Goal: Transaction & Acquisition: Purchase product/service

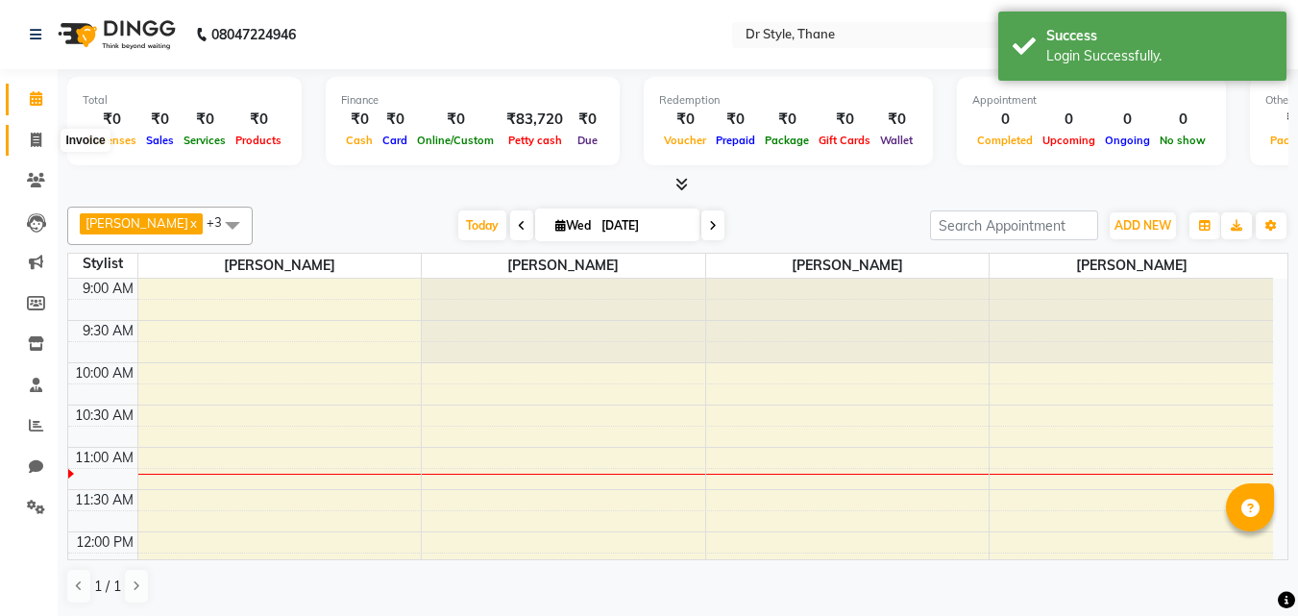
click at [38, 143] on icon at bounding box center [36, 140] width 11 height 14
select select "7832"
select select "service"
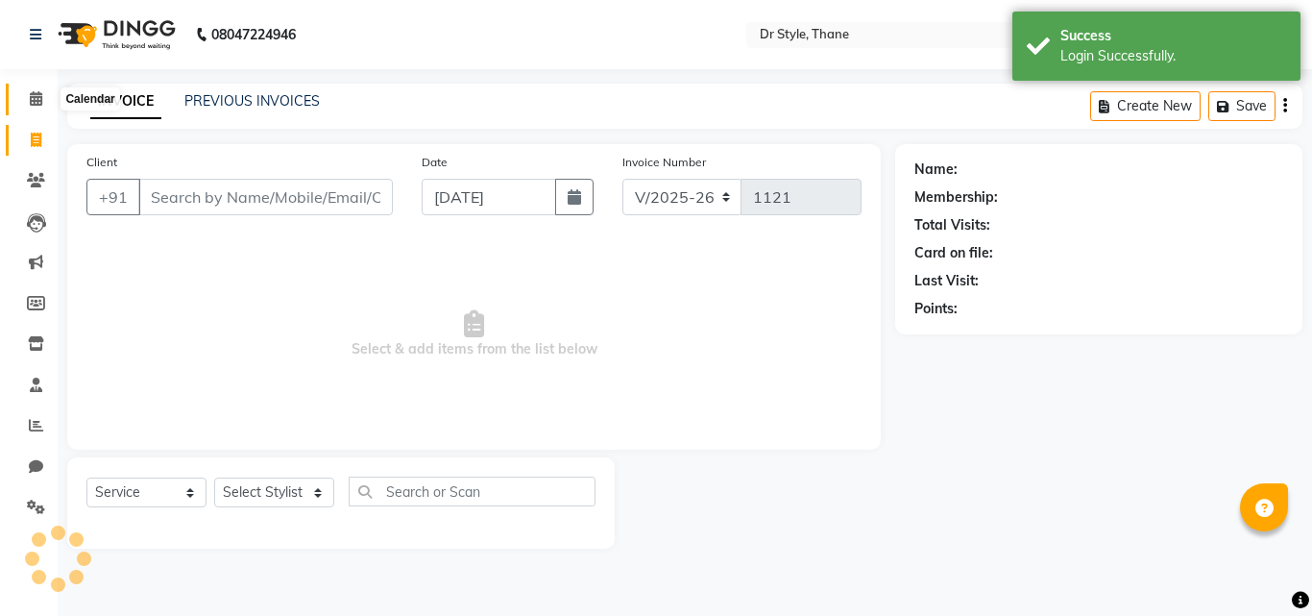
click at [32, 102] on icon at bounding box center [36, 98] width 12 height 14
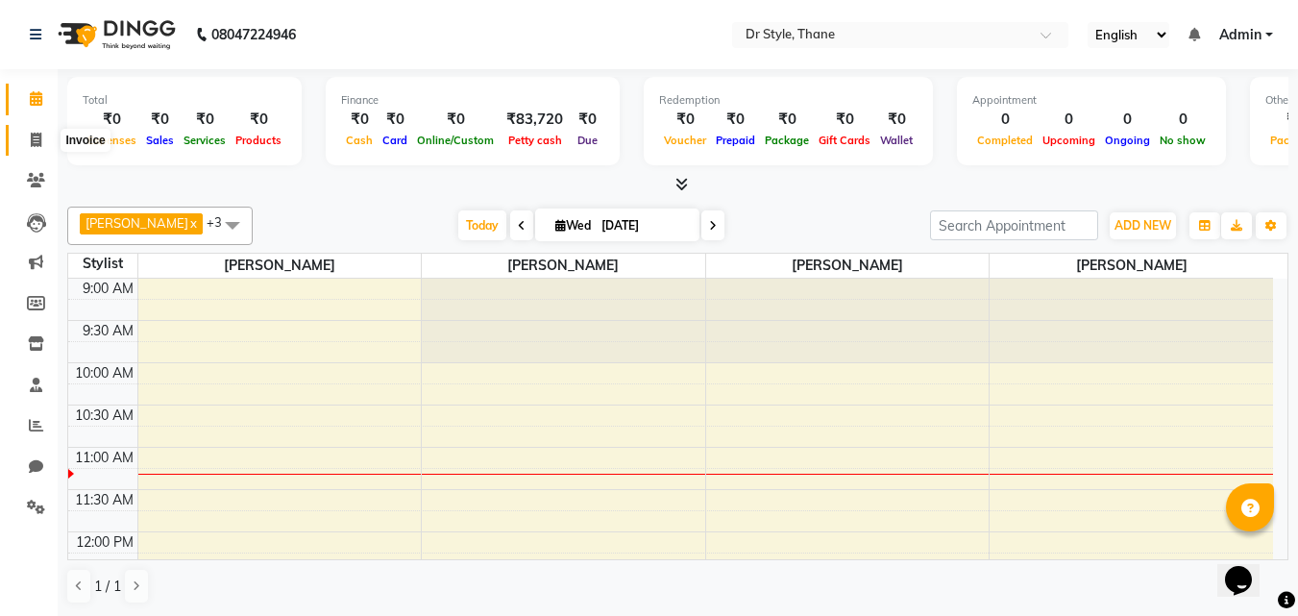
click at [37, 133] on icon at bounding box center [36, 140] width 11 height 14
select select "7832"
select select "service"
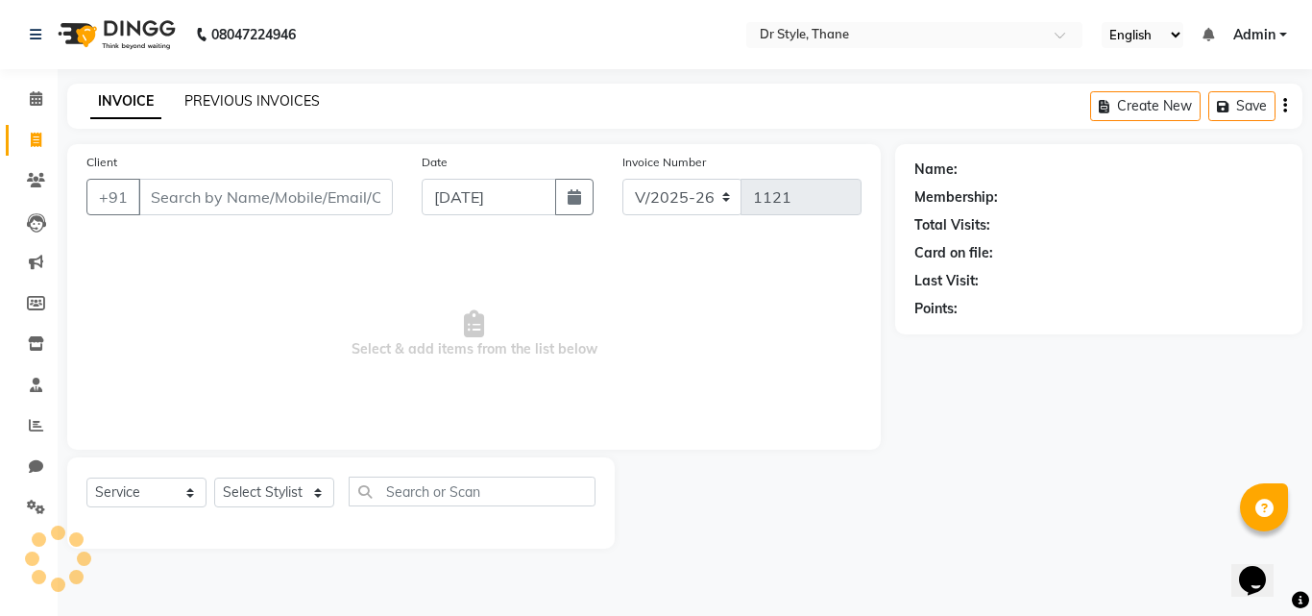
click at [262, 92] on link "PREVIOUS INVOICES" at bounding box center [251, 100] width 135 height 17
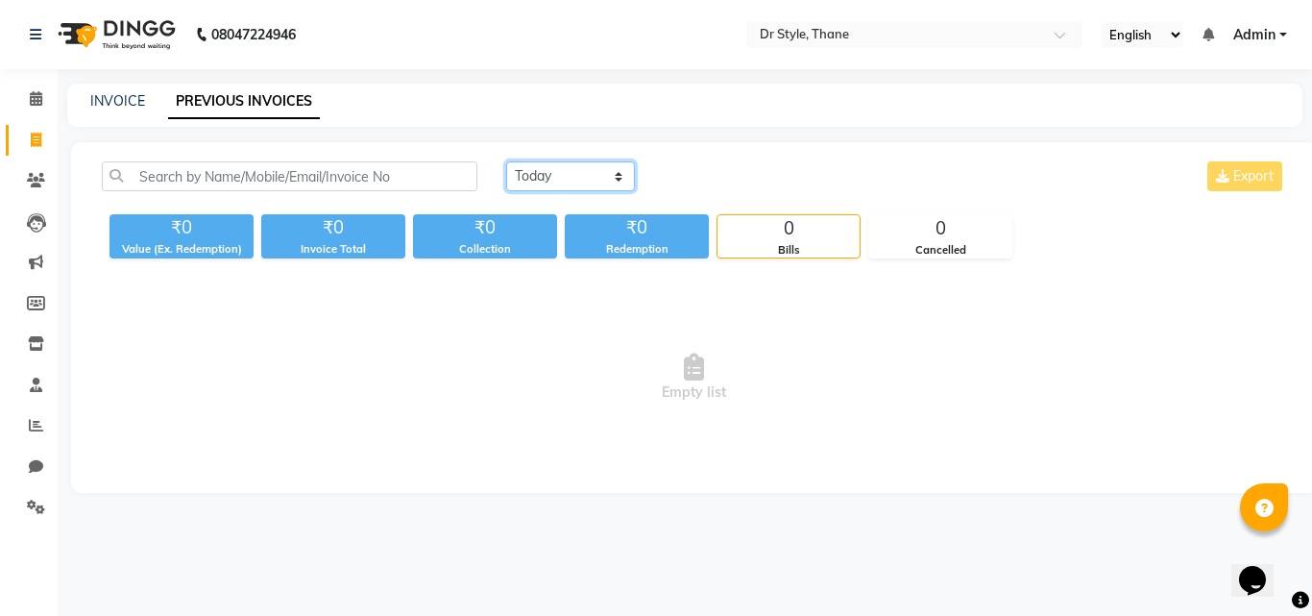
click at [585, 166] on select "Today Yesterday Custom Range" at bounding box center [570, 176] width 129 height 30
select select "yesterday"
click at [506, 161] on select "Today Yesterday Custom Range" at bounding box center [570, 176] width 129 height 30
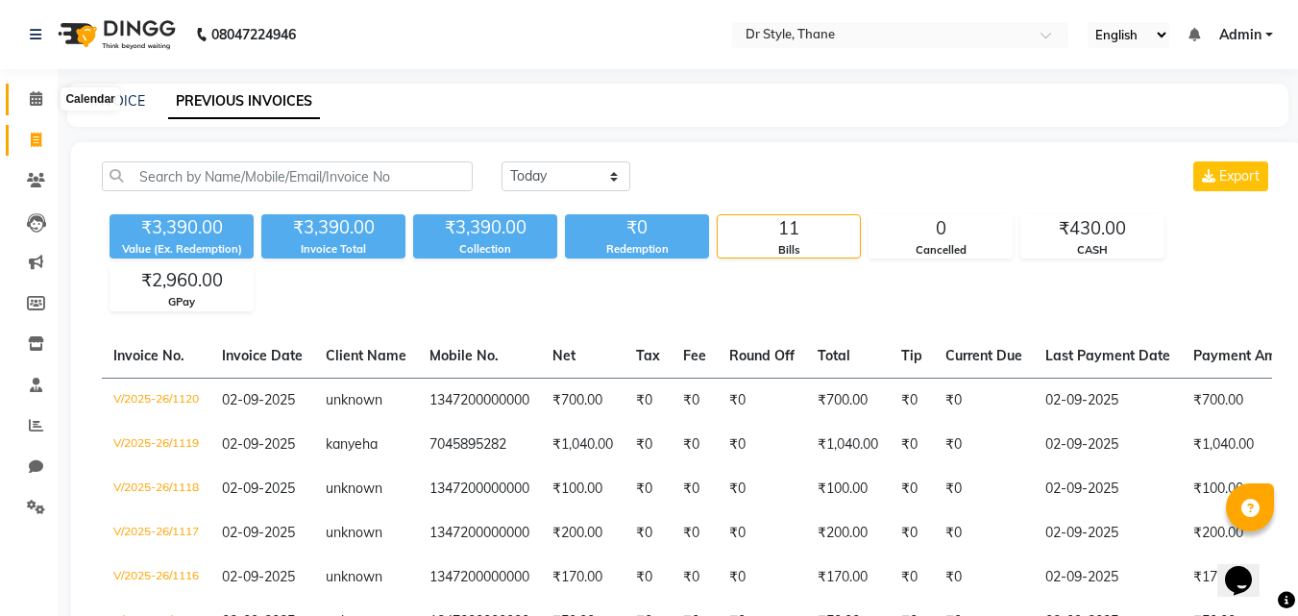
click at [28, 101] on span at bounding box center [36, 99] width 34 height 22
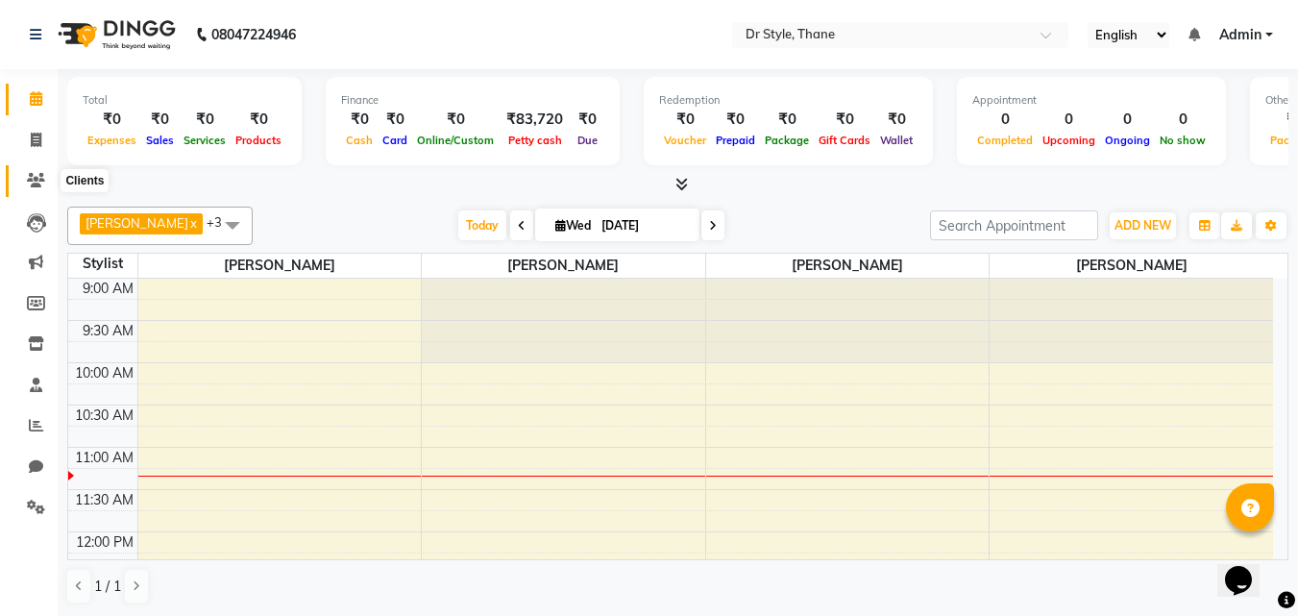
click at [30, 183] on icon at bounding box center [36, 180] width 18 height 14
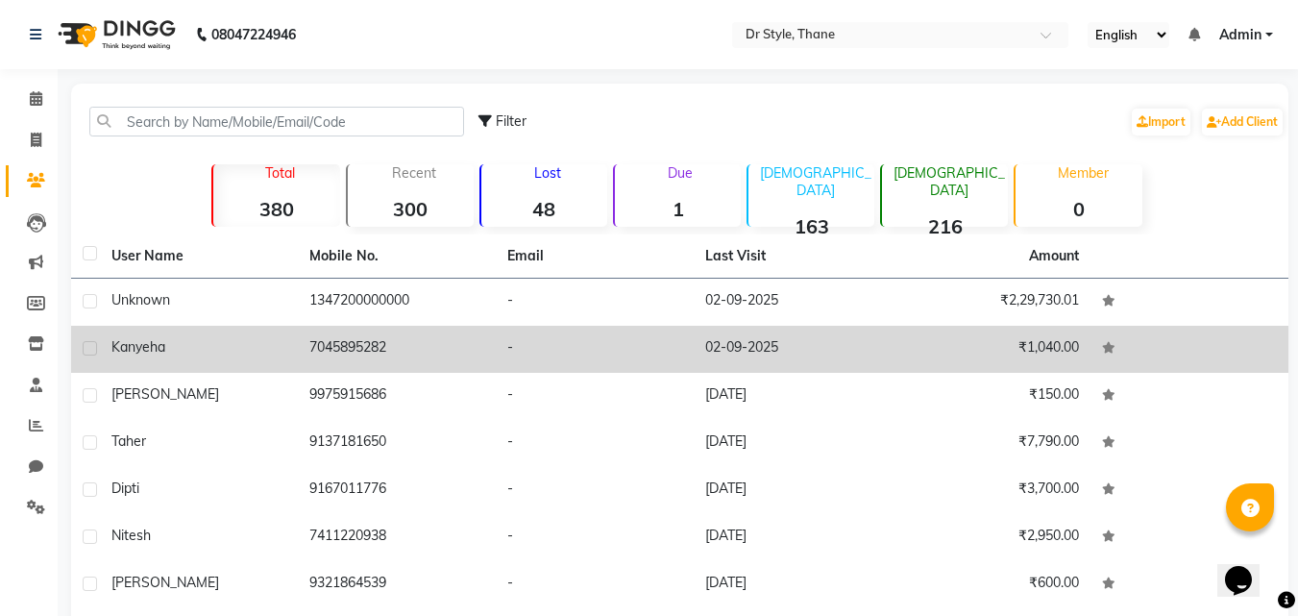
click at [337, 339] on td "7045895282" at bounding box center [397, 349] width 198 height 47
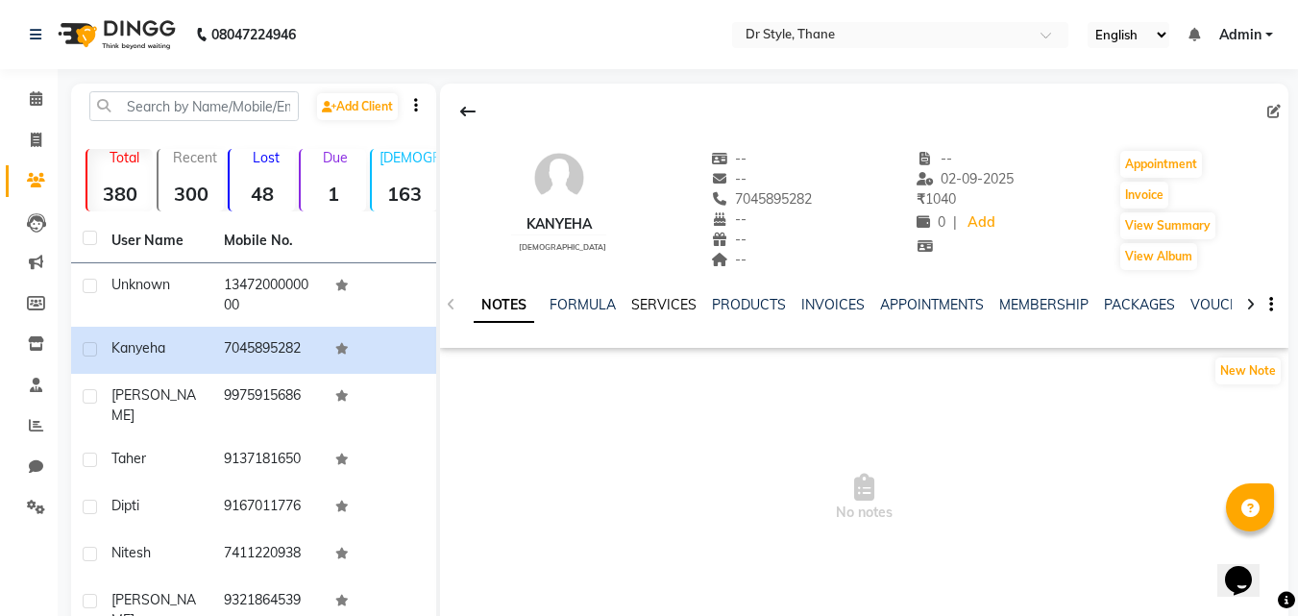
click at [648, 302] on link "SERVICES" at bounding box center [663, 304] width 65 height 17
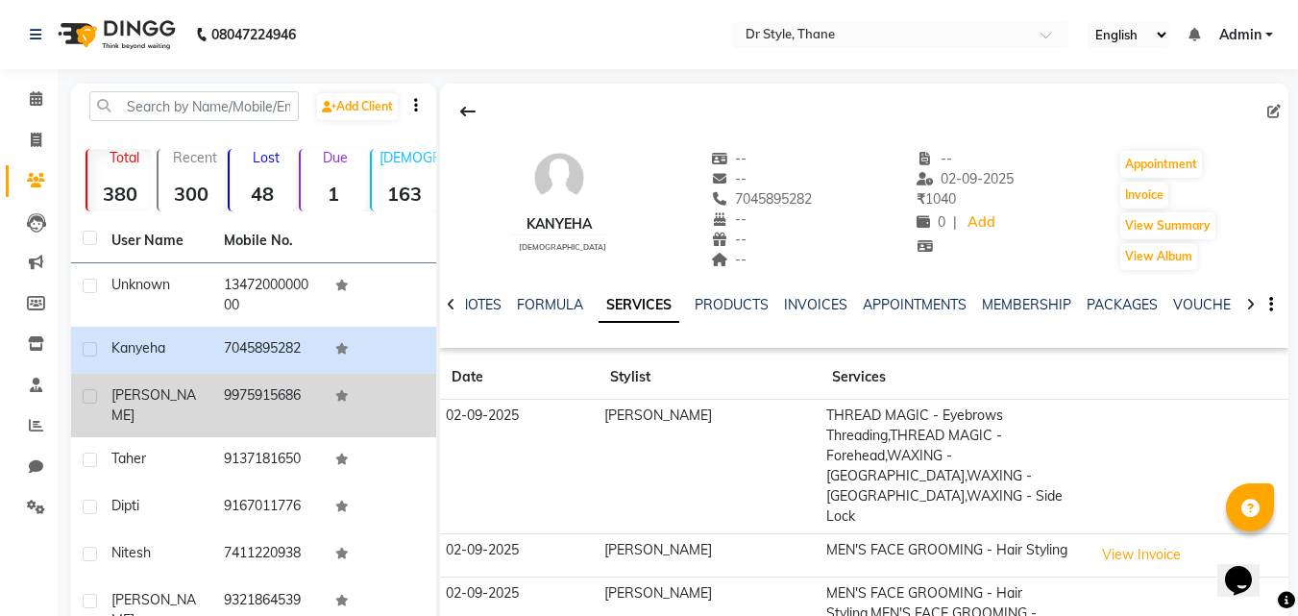
click at [192, 405] on td "[PERSON_NAME]" at bounding box center [156, 405] width 112 height 63
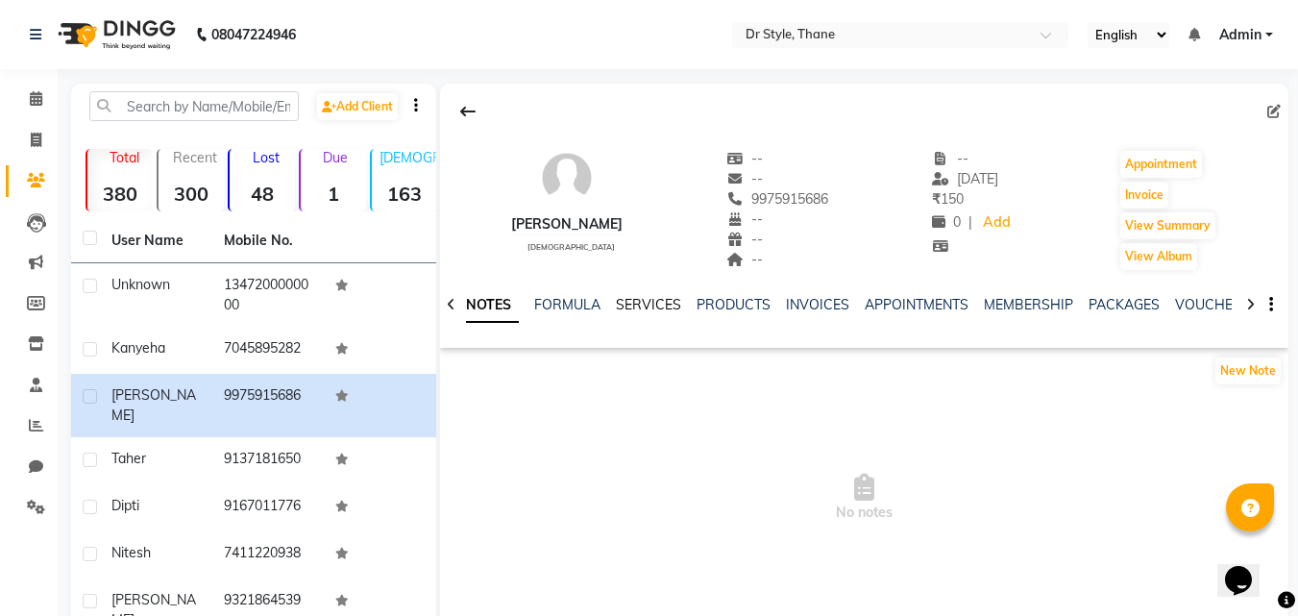
click at [635, 303] on link "SERVICES" at bounding box center [648, 304] width 65 height 17
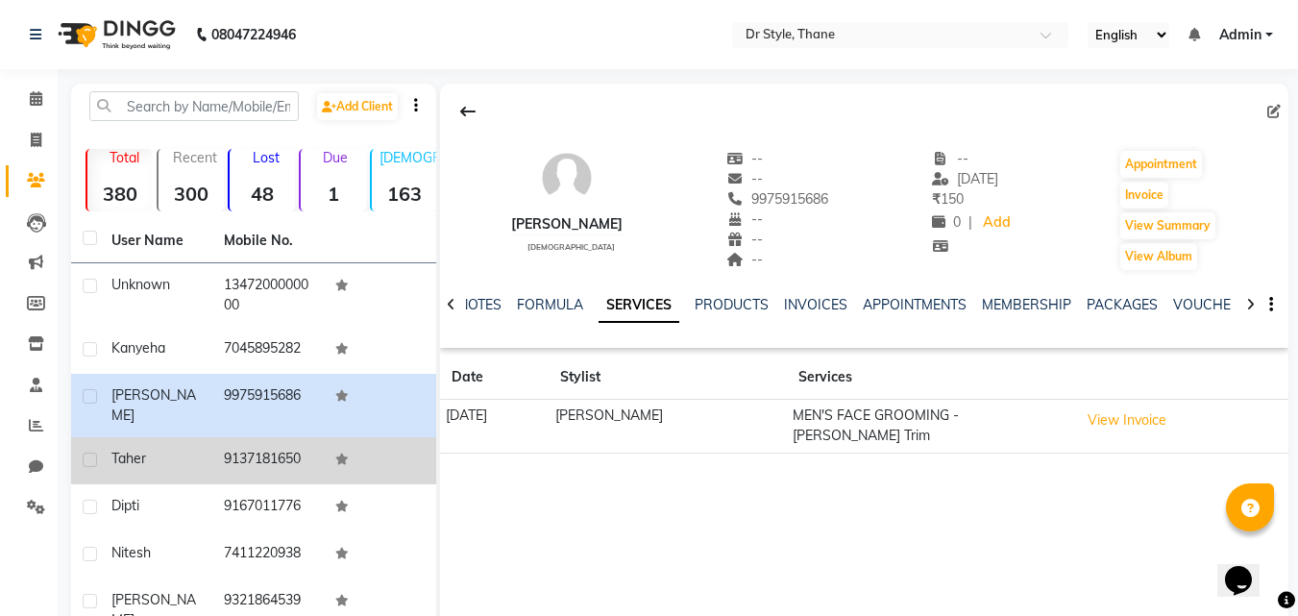
click at [200, 449] on div "Taher" at bounding box center [155, 459] width 89 height 20
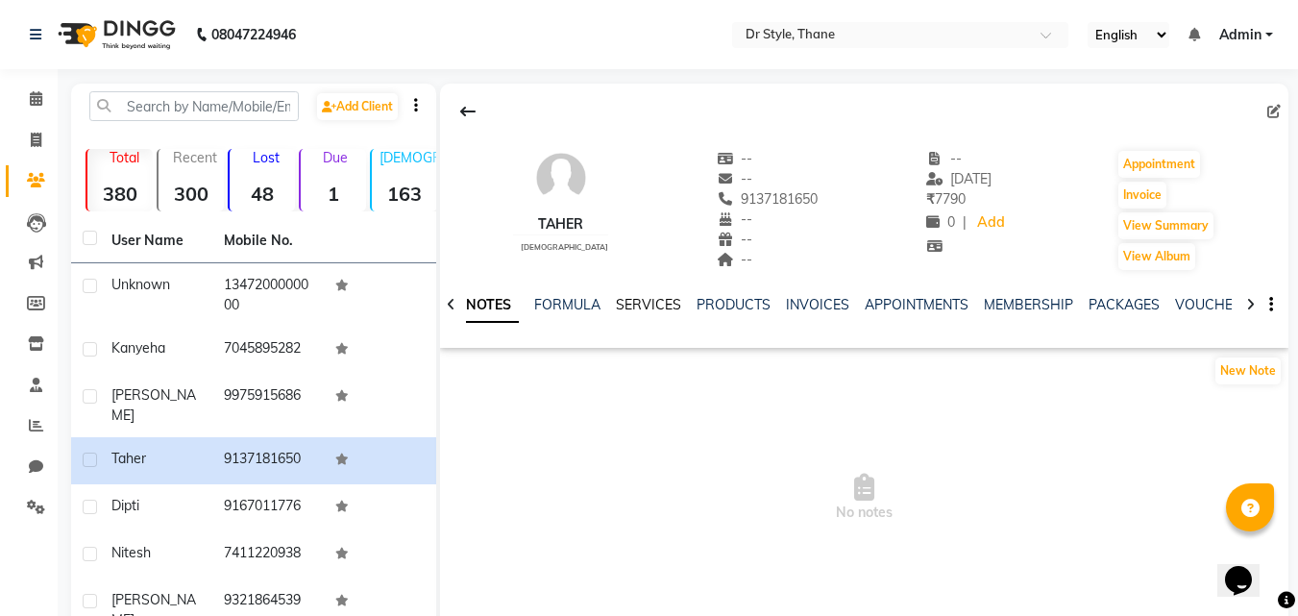
click at [633, 305] on link "SERVICES" at bounding box center [648, 304] width 65 height 17
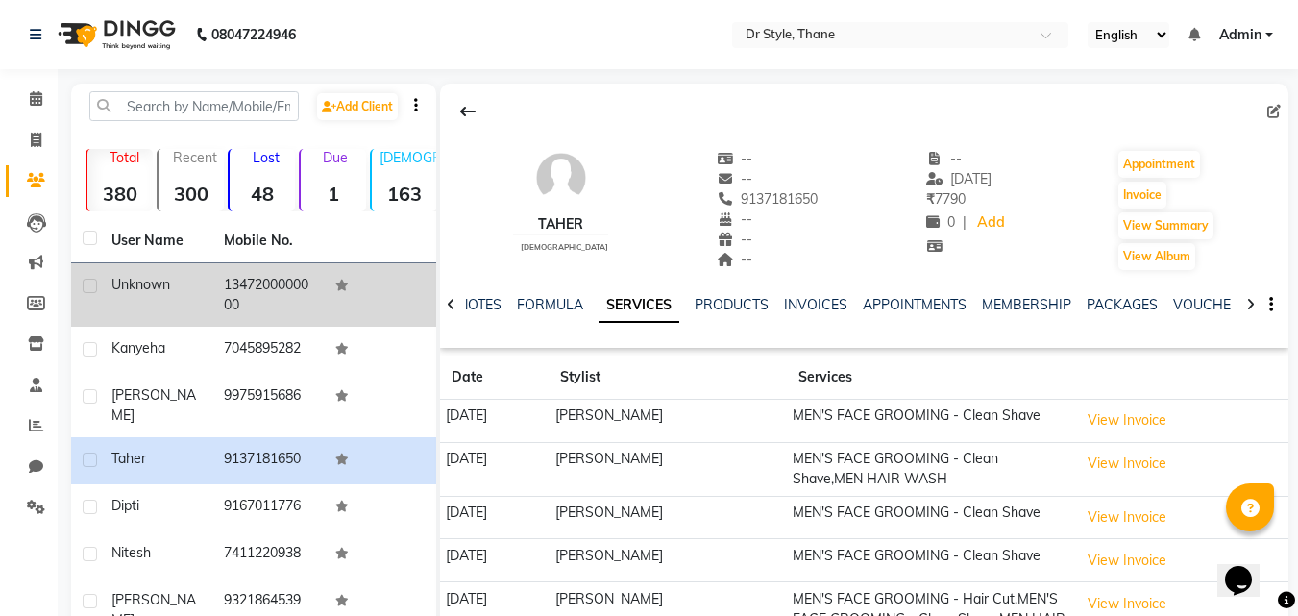
click at [212, 280] on td "1347200000000" at bounding box center [268, 294] width 112 height 63
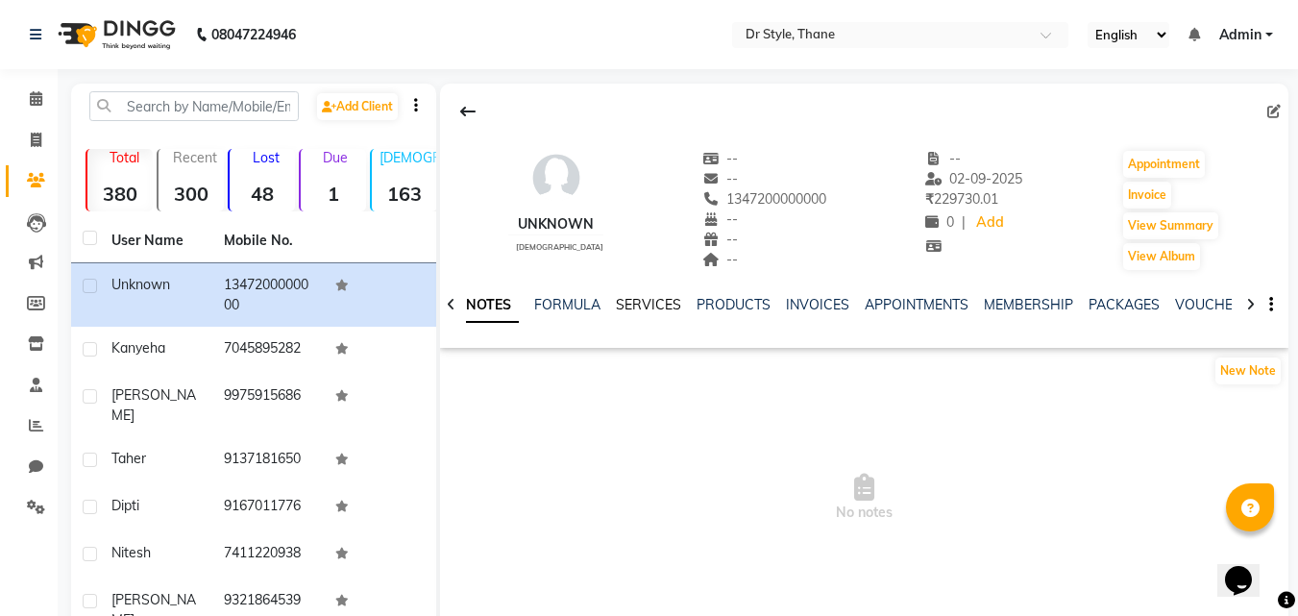
click at [666, 302] on link "SERVICES" at bounding box center [648, 304] width 65 height 17
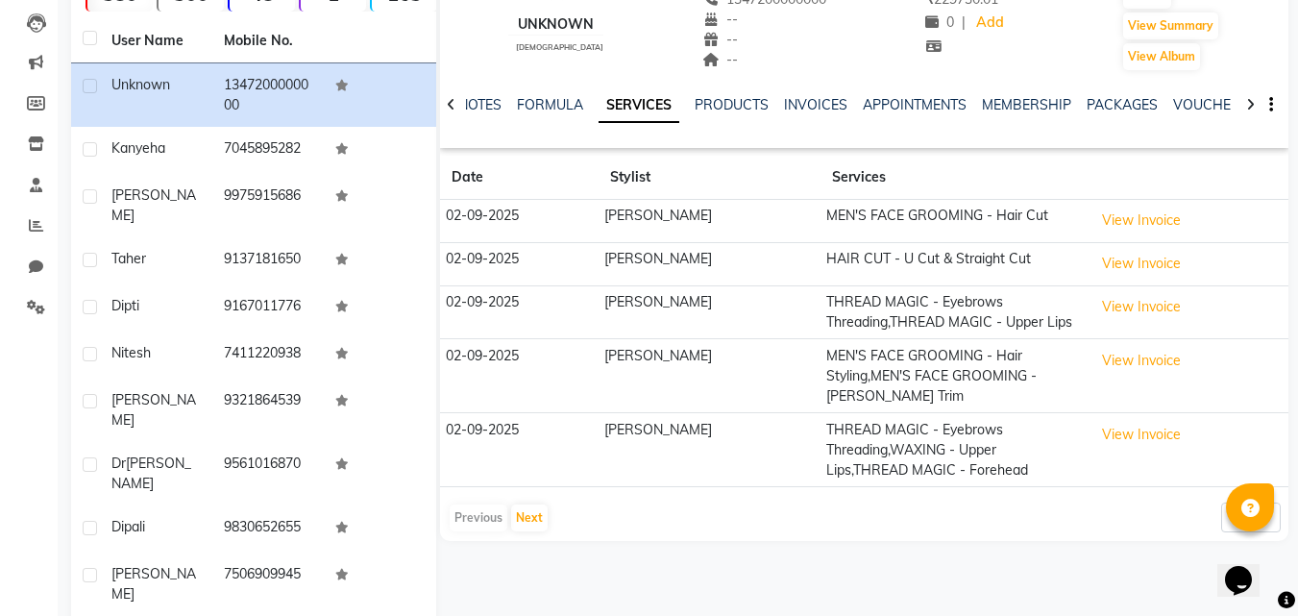
scroll to position [217, 0]
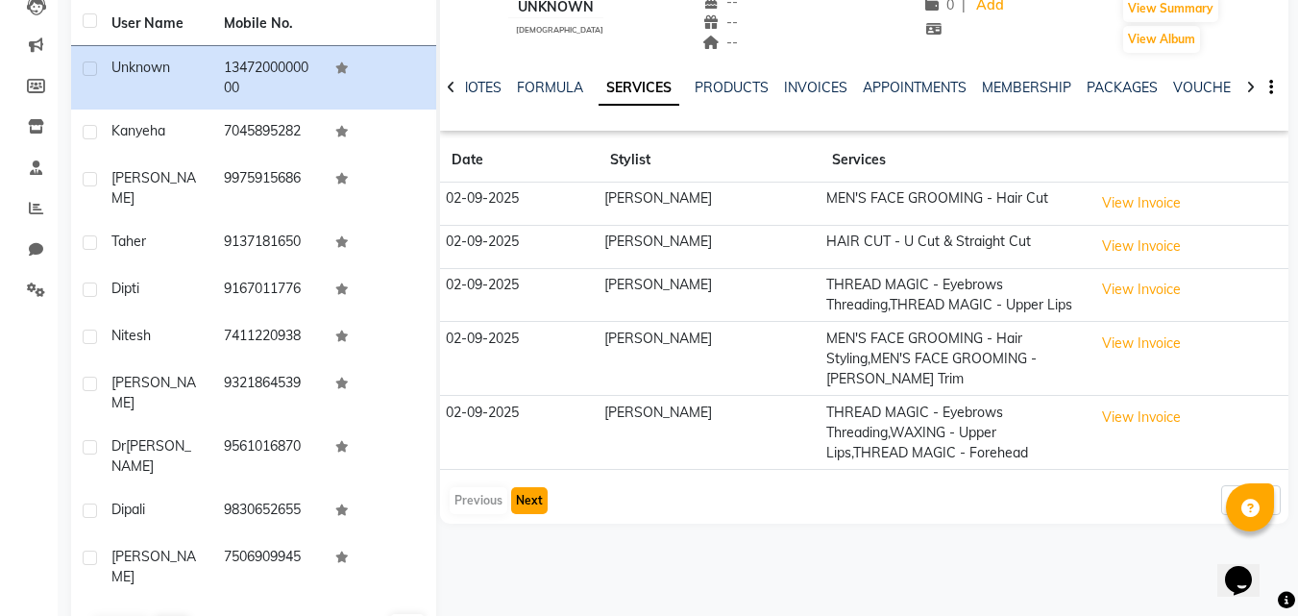
click at [534, 498] on button "Next" at bounding box center [529, 500] width 37 height 27
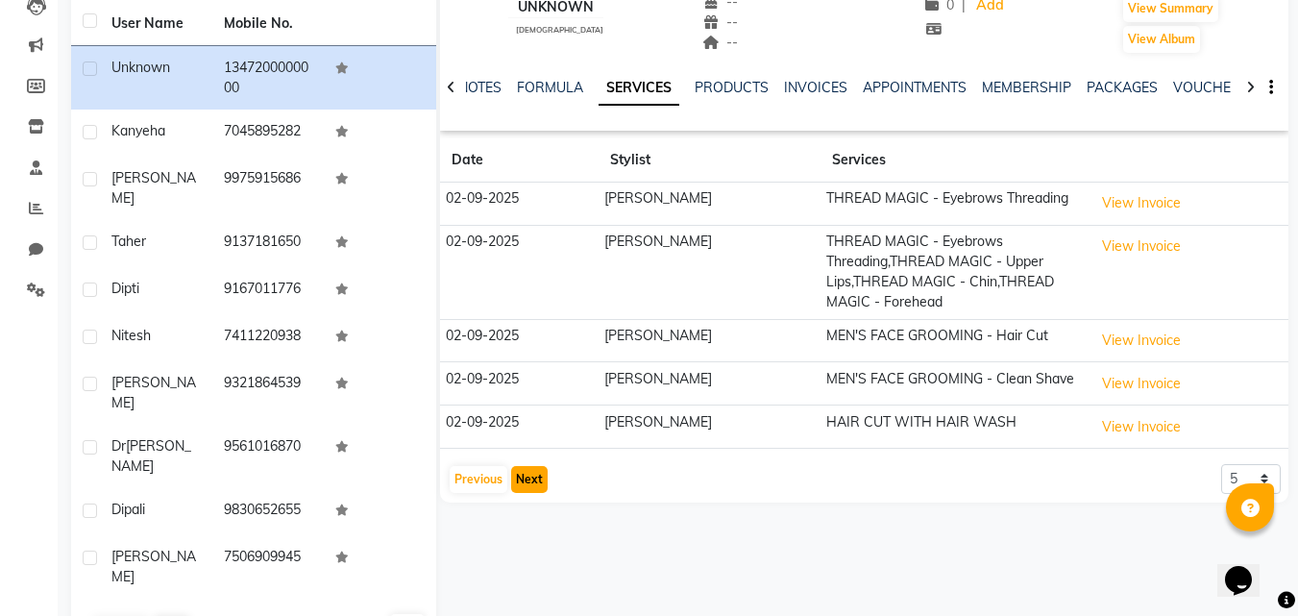
click at [533, 482] on button "Next" at bounding box center [529, 479] width 37 height 27
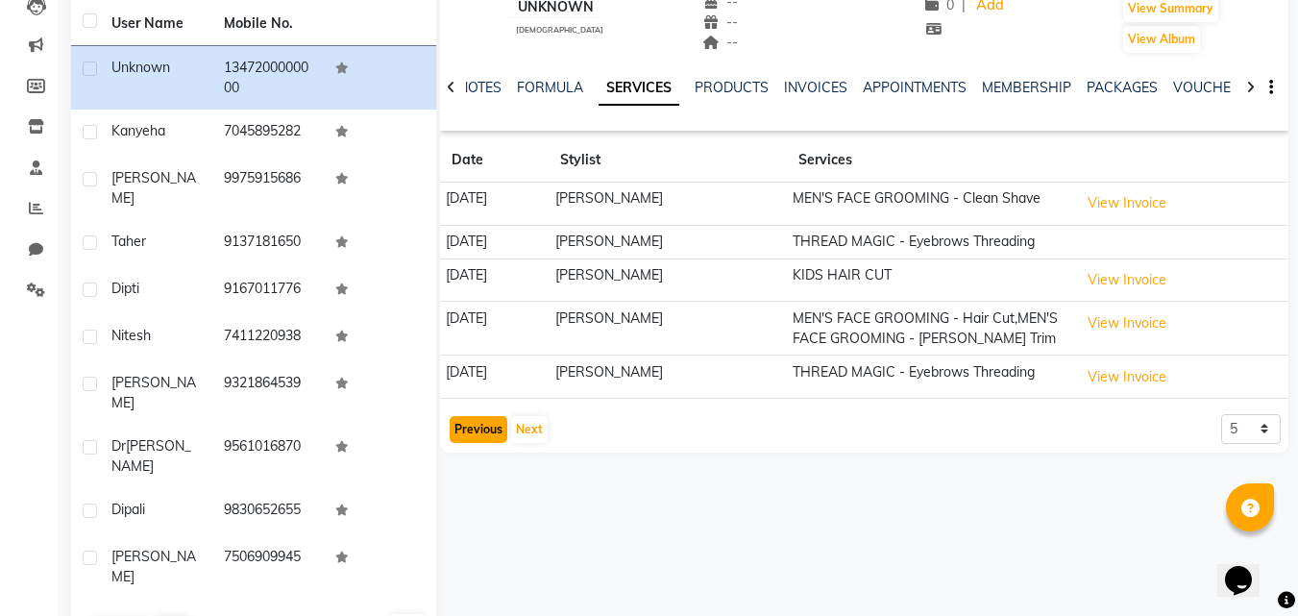
click at [489, 443] on button "Previous" at bounding box center [479, 429] width 58 height 27
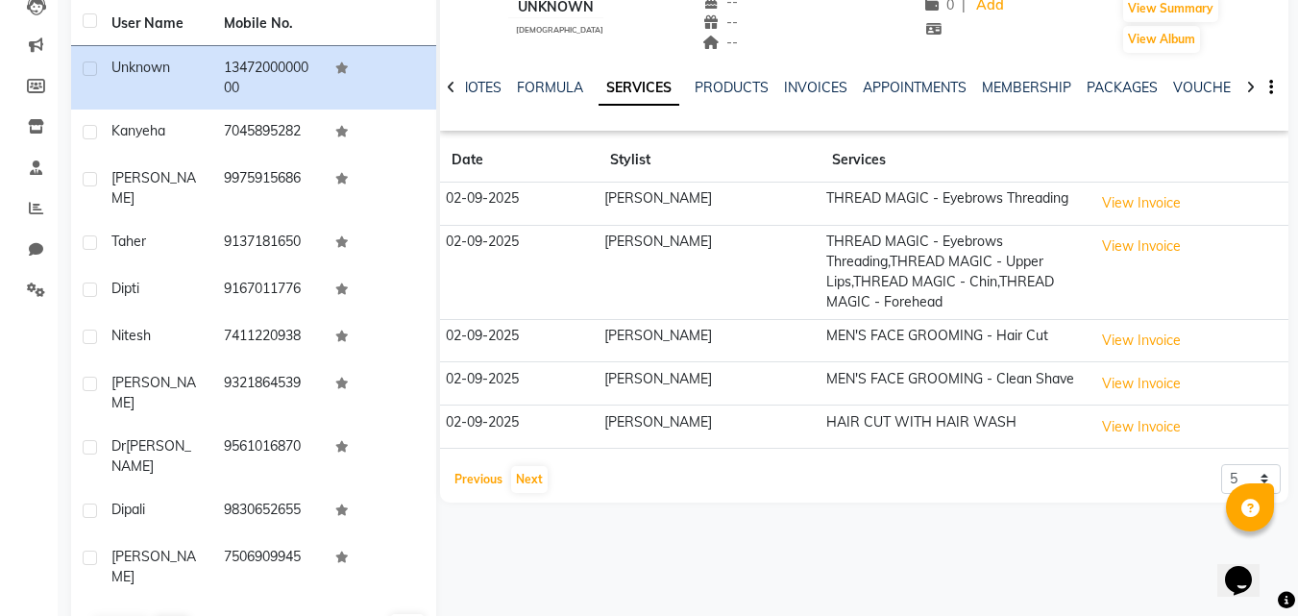
click at [462, 477] on button "Previous" at bounding box center [479, 479] width 58 height 27
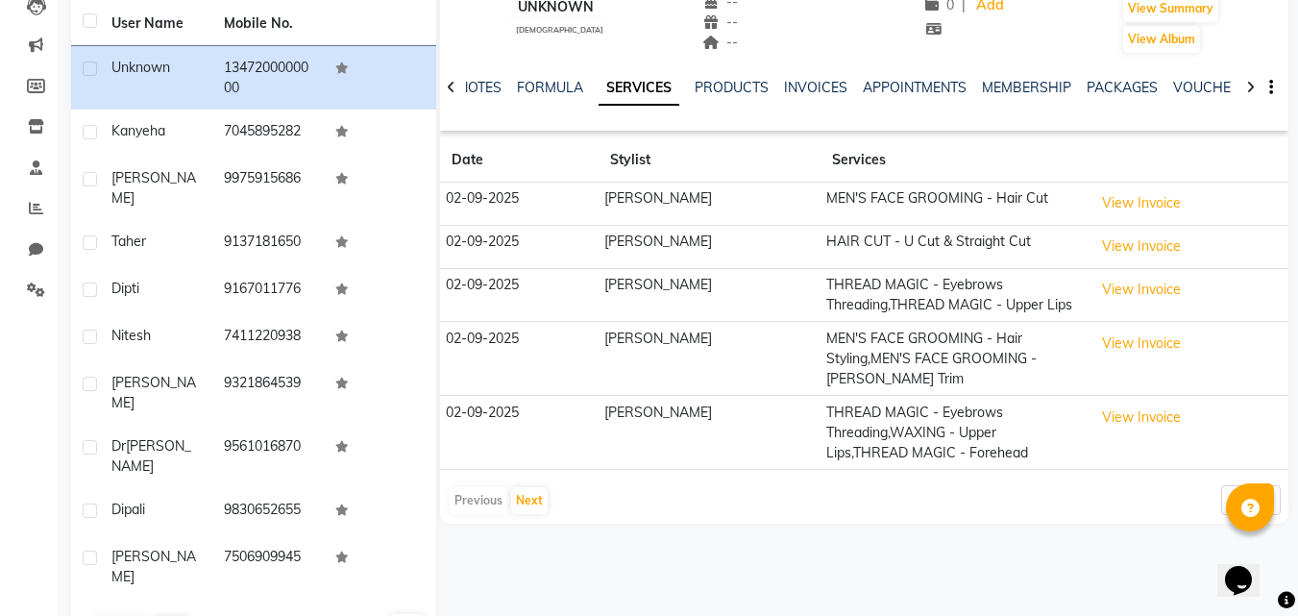
scroll to position [0, 0]
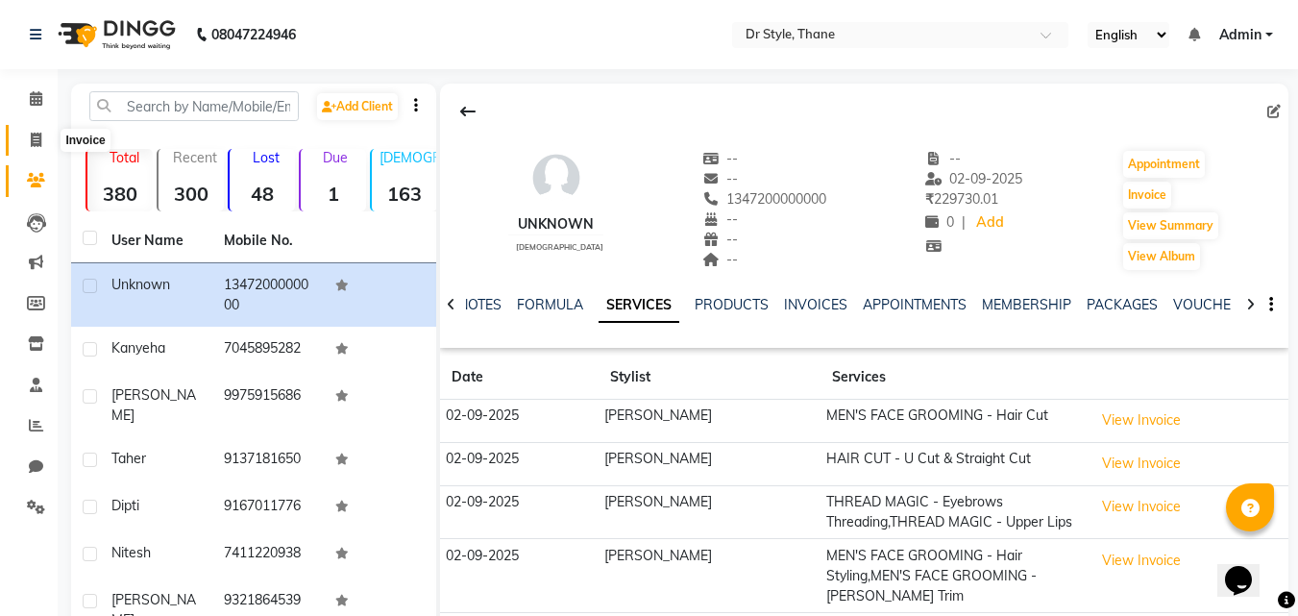
click at [37, 147] on span at bounding box center [36, 141] width 34 height 22
select select "7832"
select select "service"
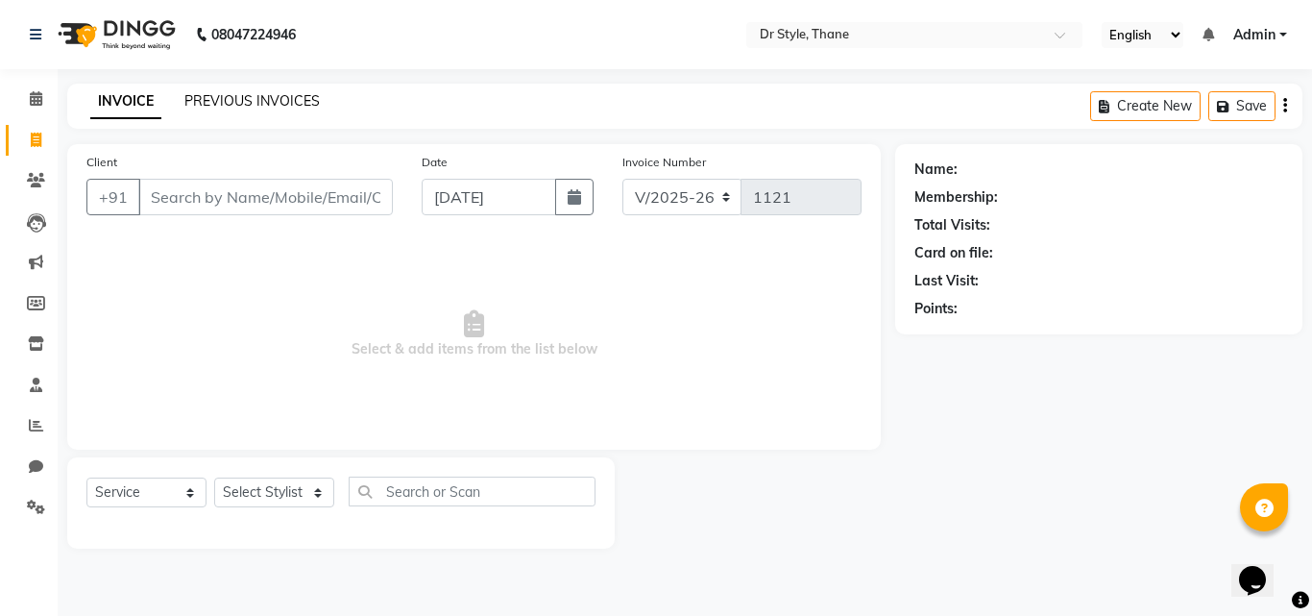
click at [255, 101] on link "PREVIOUS INVOICES" at bounding box center [251, 100] width 135 height 17
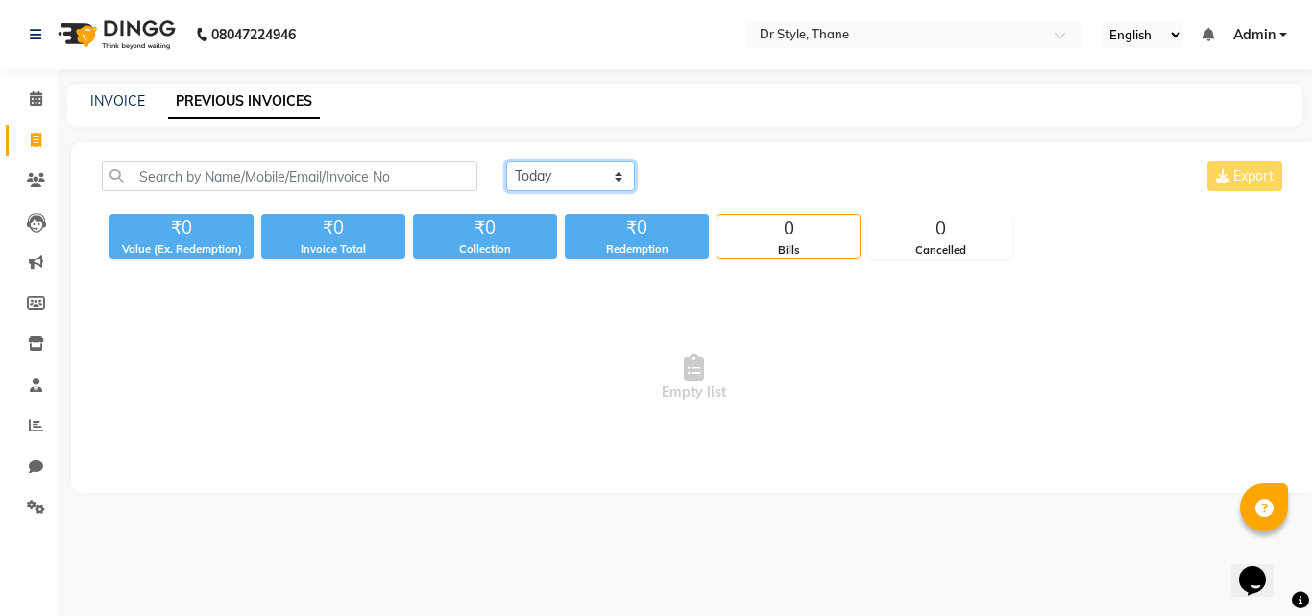
click at [535, 175] on select "Today Yesterday Custom Range" at bounding box center [570, 176] width 129 height 30
select select "yesterday"
click at [506, 161] on select "Today Yesterday Custom Range" at bounding box center [570, 176] width 129 height 30
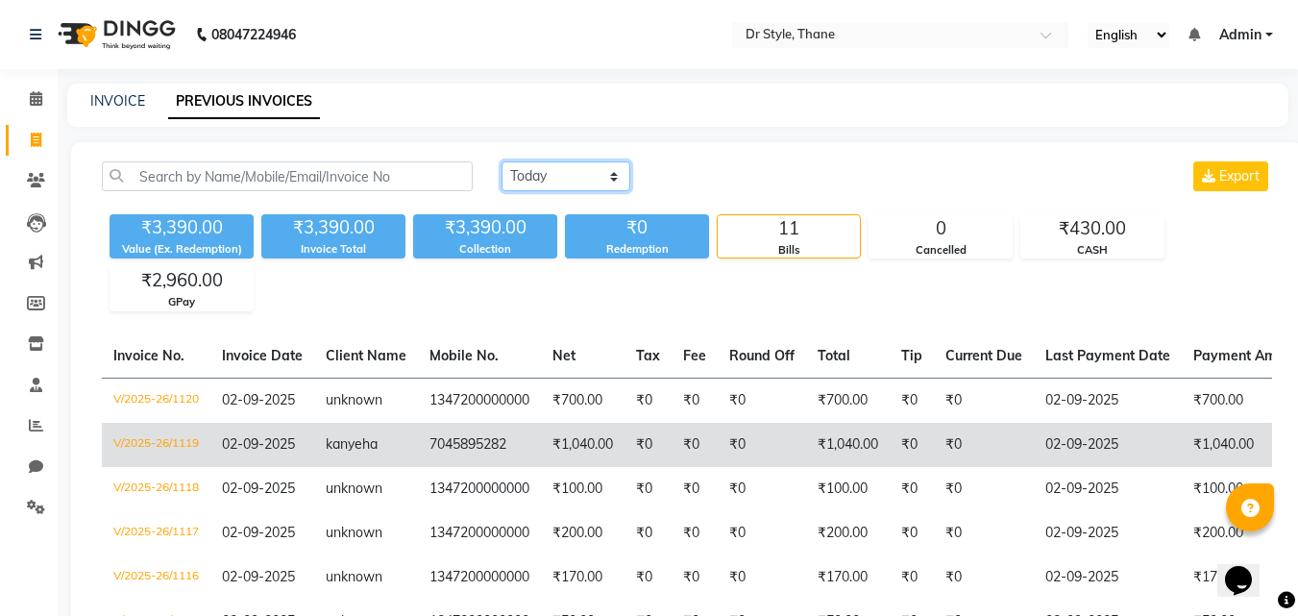
scroll to position [96, 0]
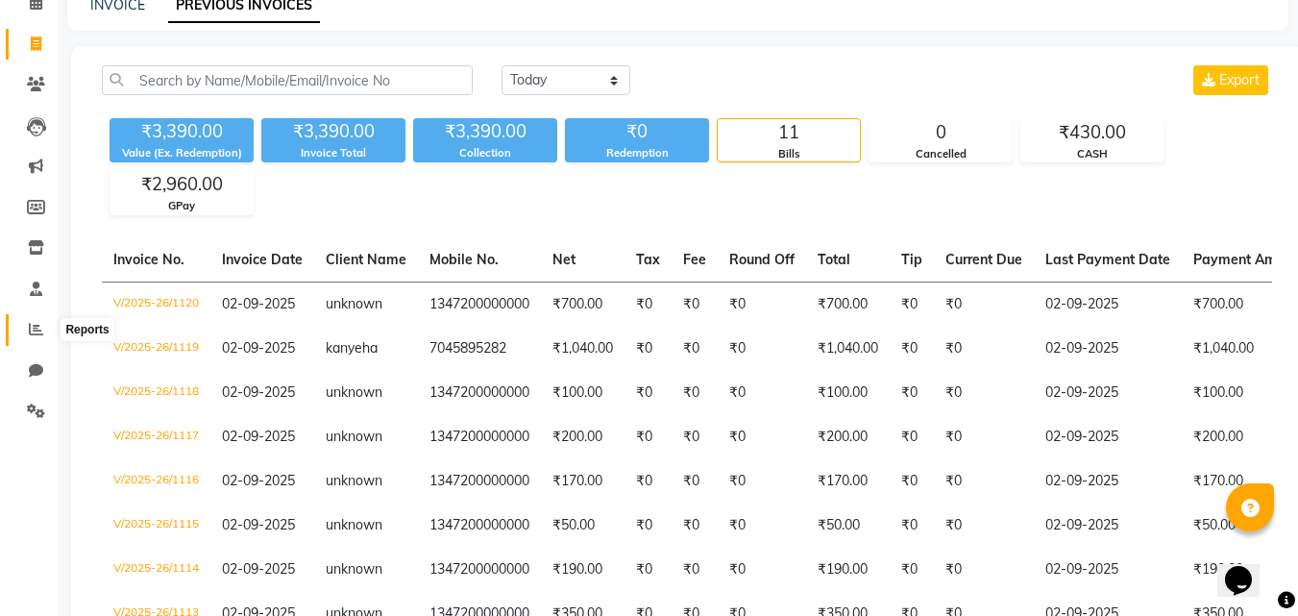
click at [36, 329] on icon at bounding box center [36, 329] width 14 height 14
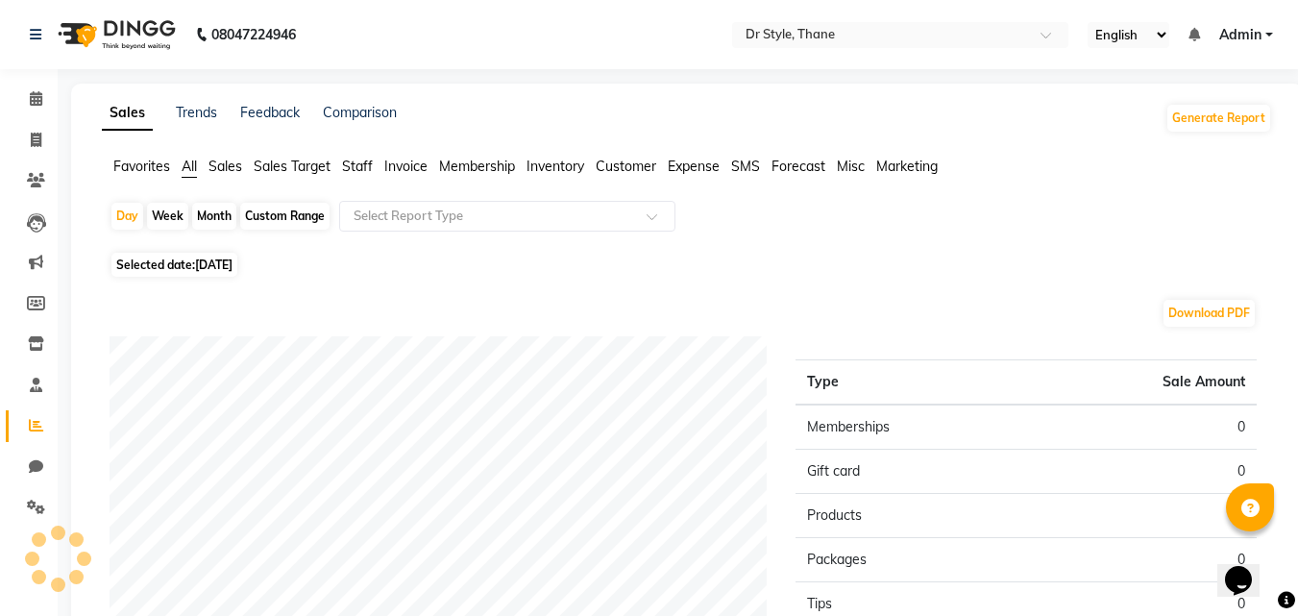
click at [193, 262] on span "Selected date: 03-09-2025" at bounding box center [174, 265] width 126 height 24
select select "9"
select select "2025"
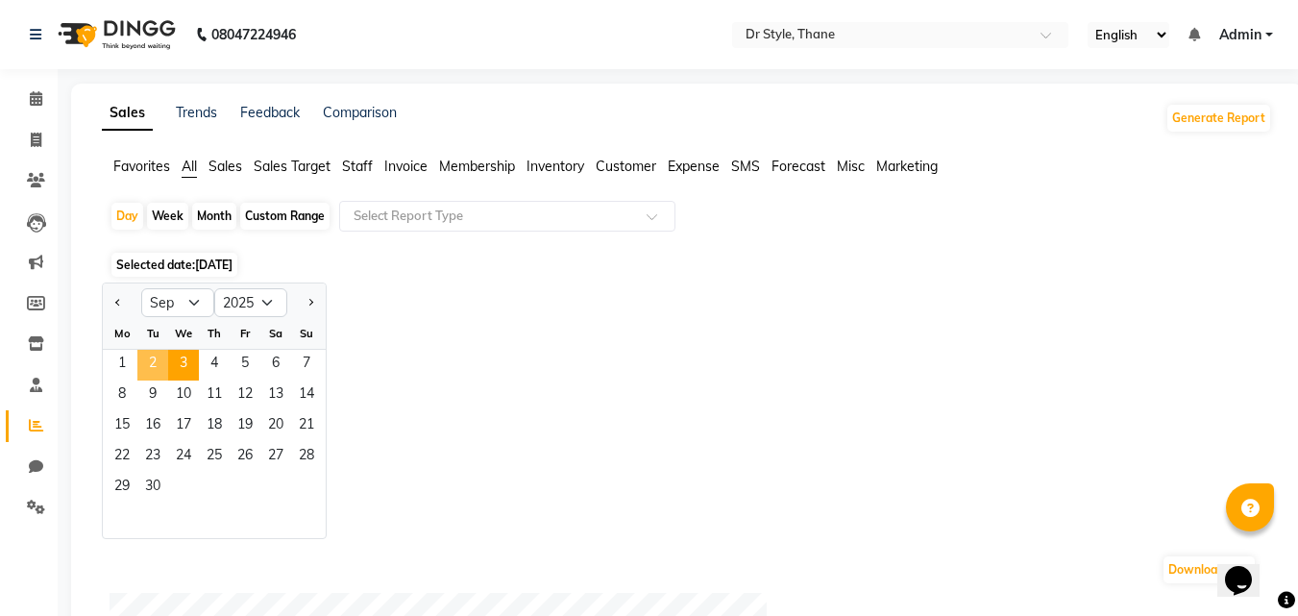
click at [152, 357] on span "2" at bounding box center [152, 365] width 31 height 31
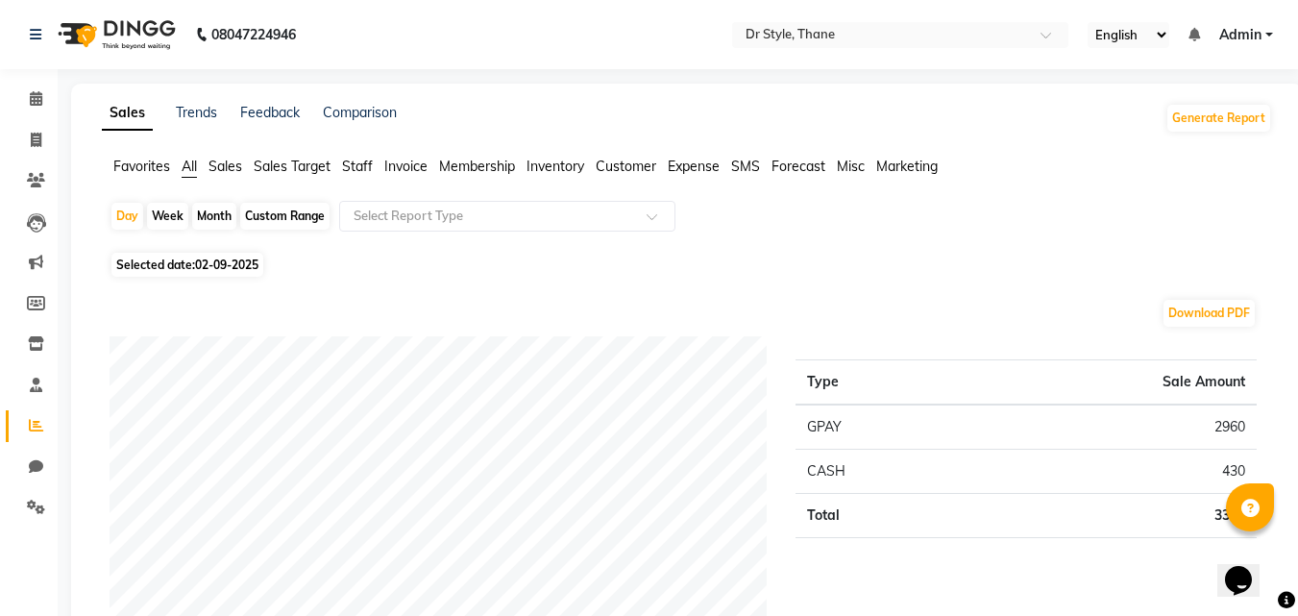
click at [205, 212] on div "Month" at bounding box center [214, 216] width 44 height 27
select select "9"
select select "2025"
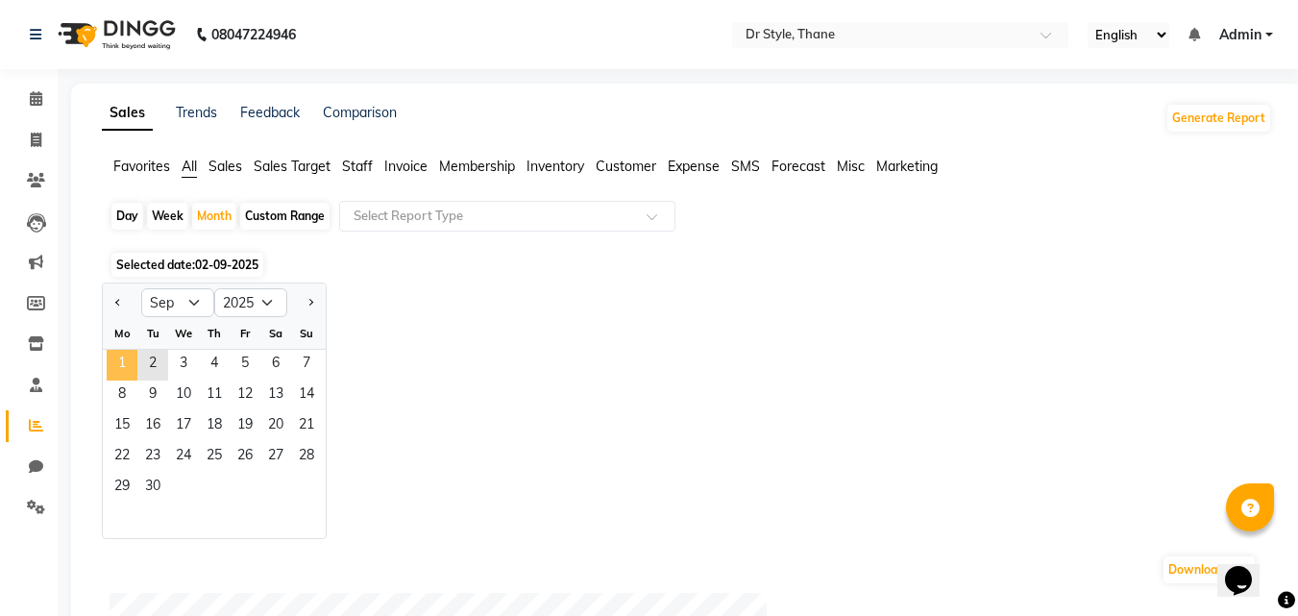
click at [121, 361] on span "1" at bounding box center [122, 365] width 31 height 31
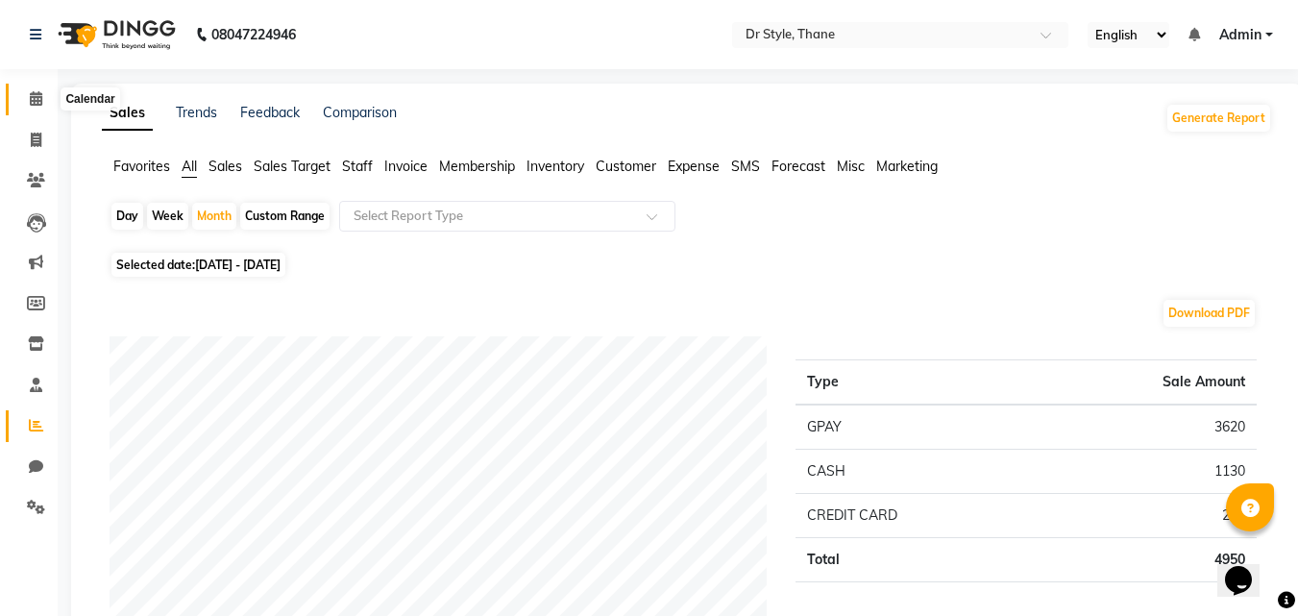
click at [25, 103] on span at bounding box center [36, 99] width 34 height 22
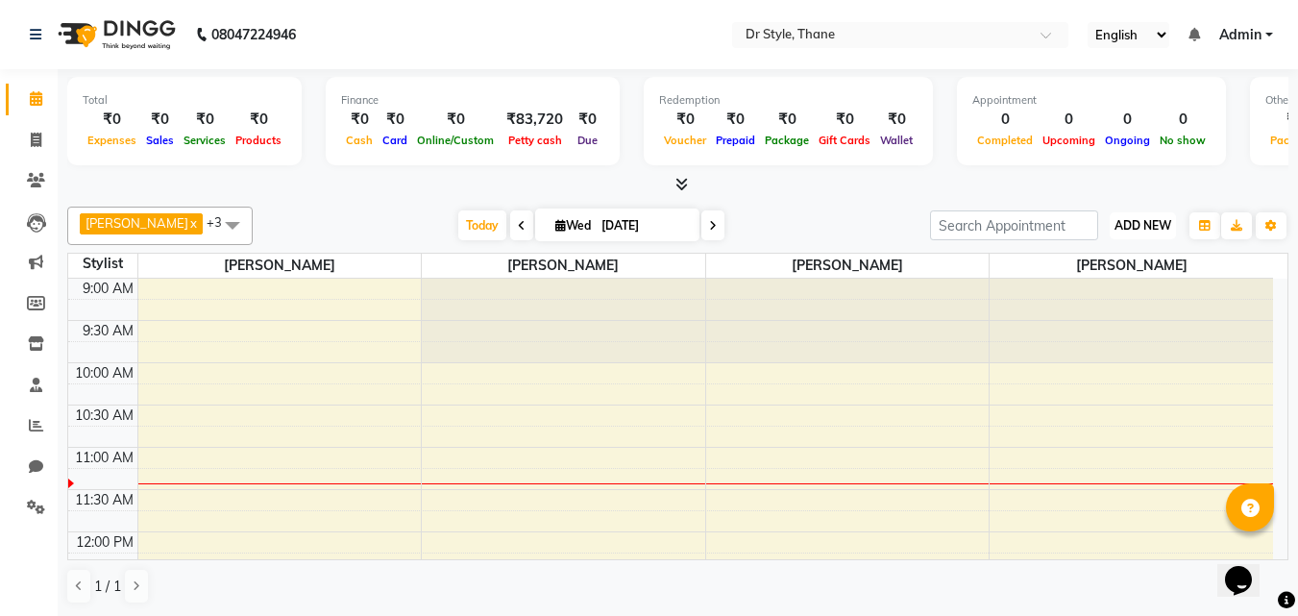
click at [1119, 232] on span "ADD NEW" at bounding box center [1142, 225] width 57 height 14
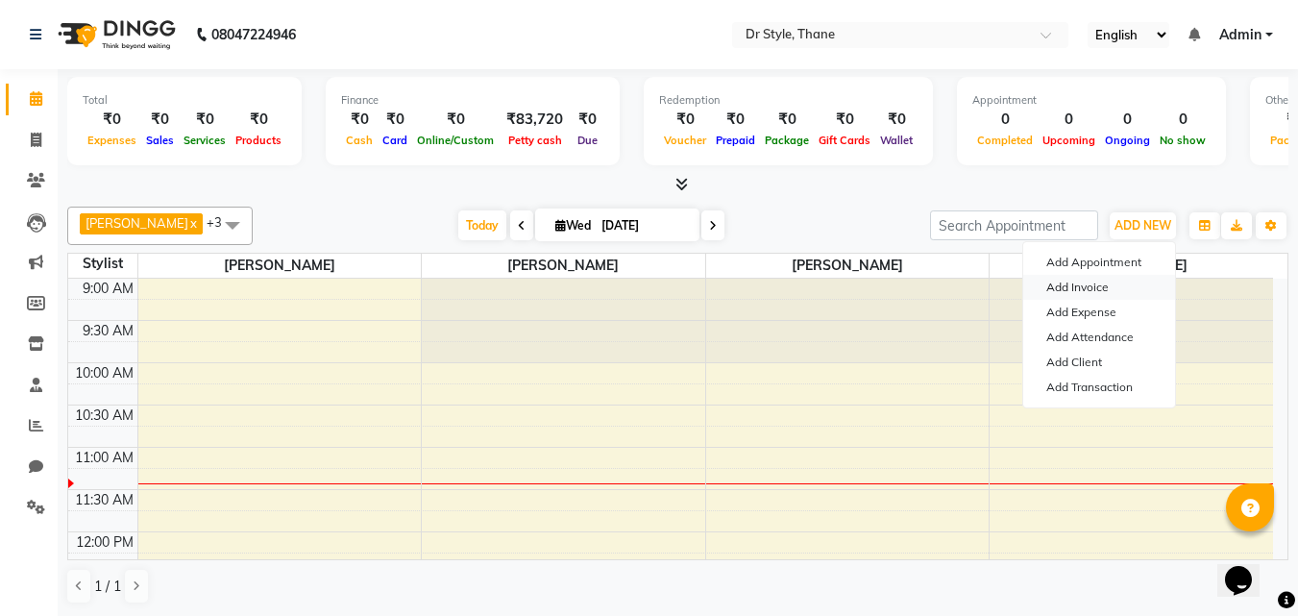
click at [1088, 282] on link "Add Invoice" at bounding box center [1099, 287] width 152 height 25
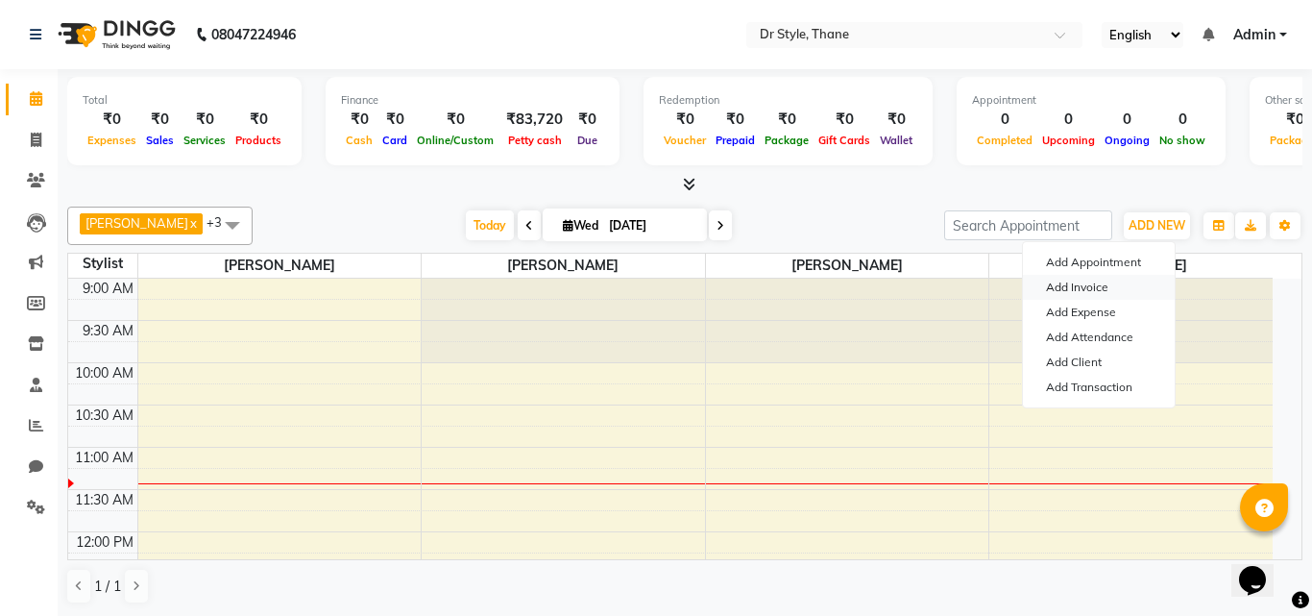
select select "service"
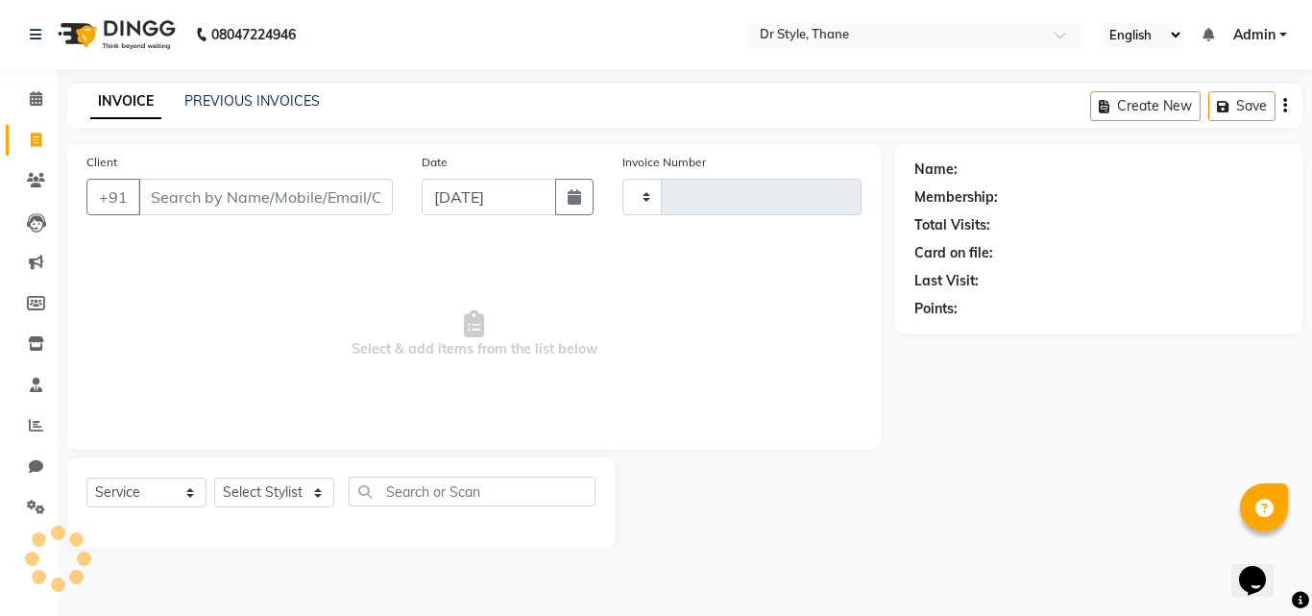
type input "1121"
select select "7832"
click at [195, 202] on input "Client" at bounding box center [265, 197] width 255 height 37
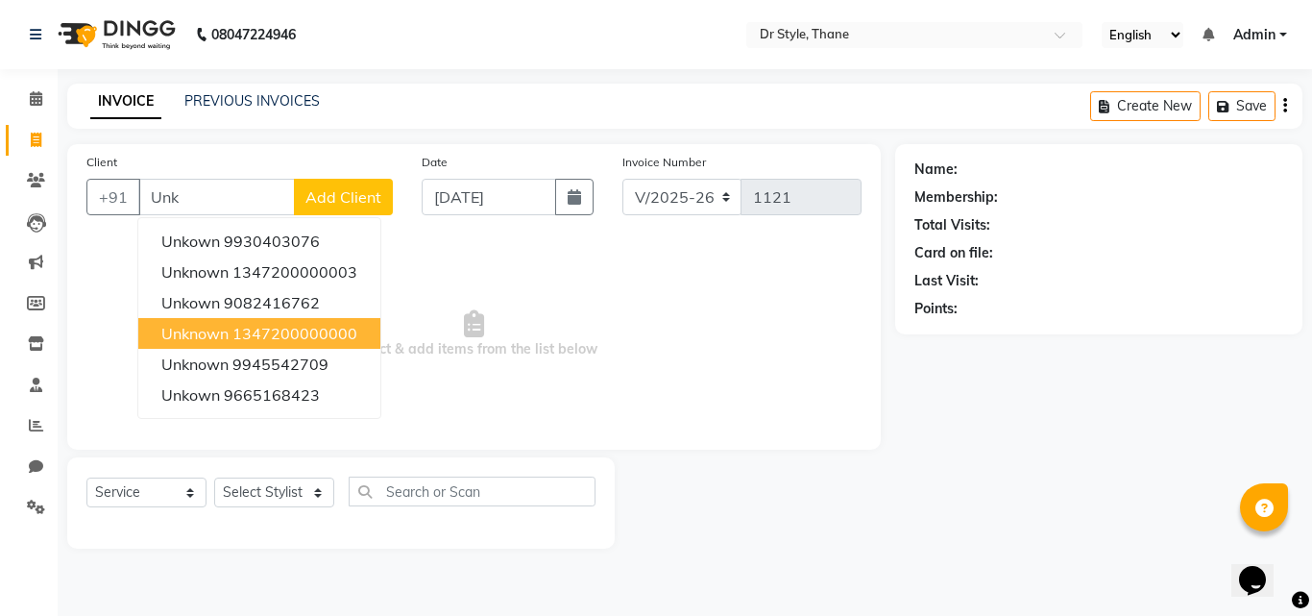
click at [219, 326] on span "unknown" at bounding box center [194, 333] width 67 height 19
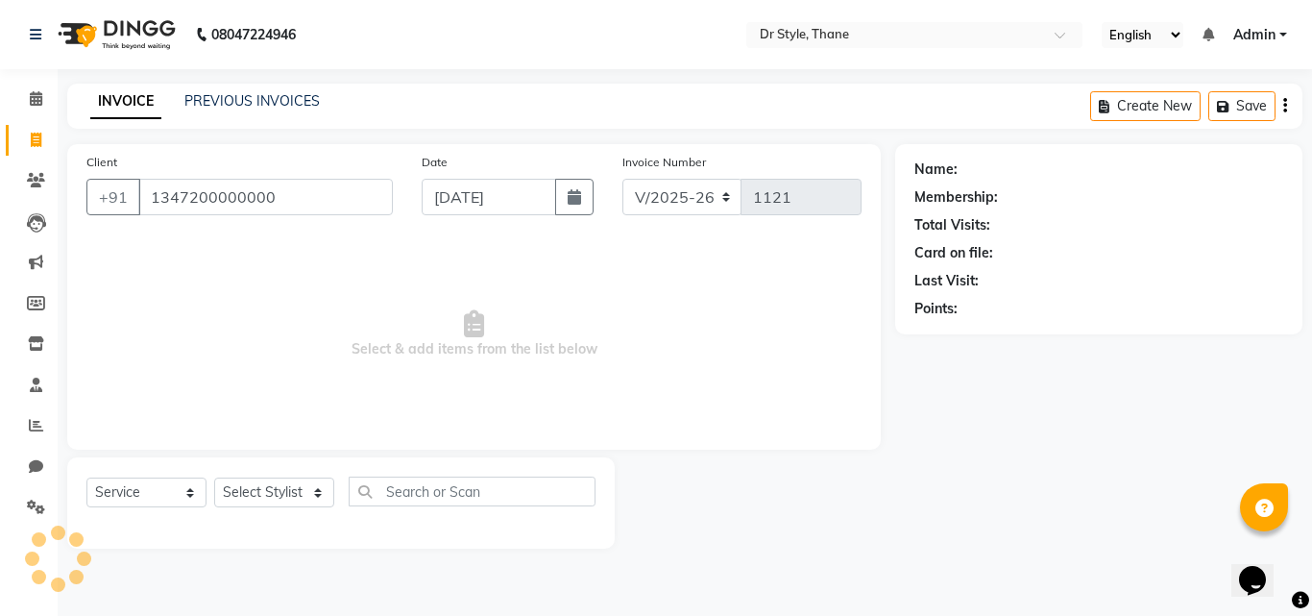
type input "1347200000000"
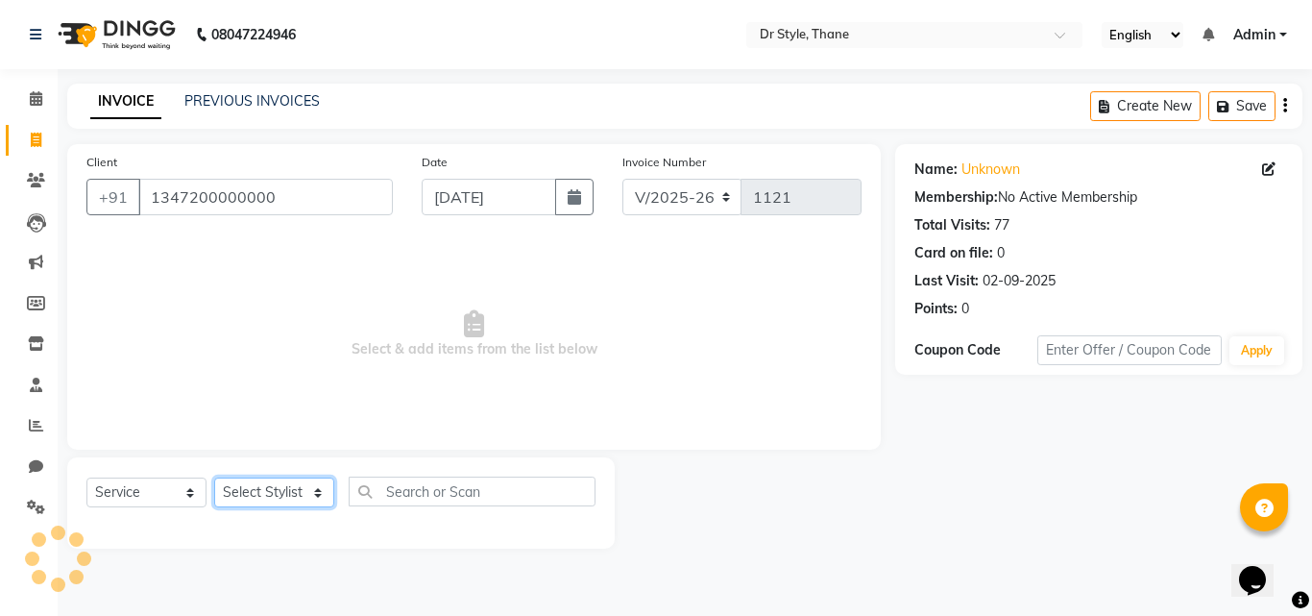
click at [254, 494] on select "Select Stylist [PERSON_NAME] [PERSON_NAME] [PERSON_NAME] [PERSON_NAME] [PERSON_…" at bounding box center [274, 492] width 120 height 30
select select "86376"
click at [214, 477] on select "Select Stylist [PERSON_NAME] [PERSON_NAME] [PERSON_NAME] [PERSON_NAME] [PERSON_…" at bounding box center [274, 492] width 120 height 30
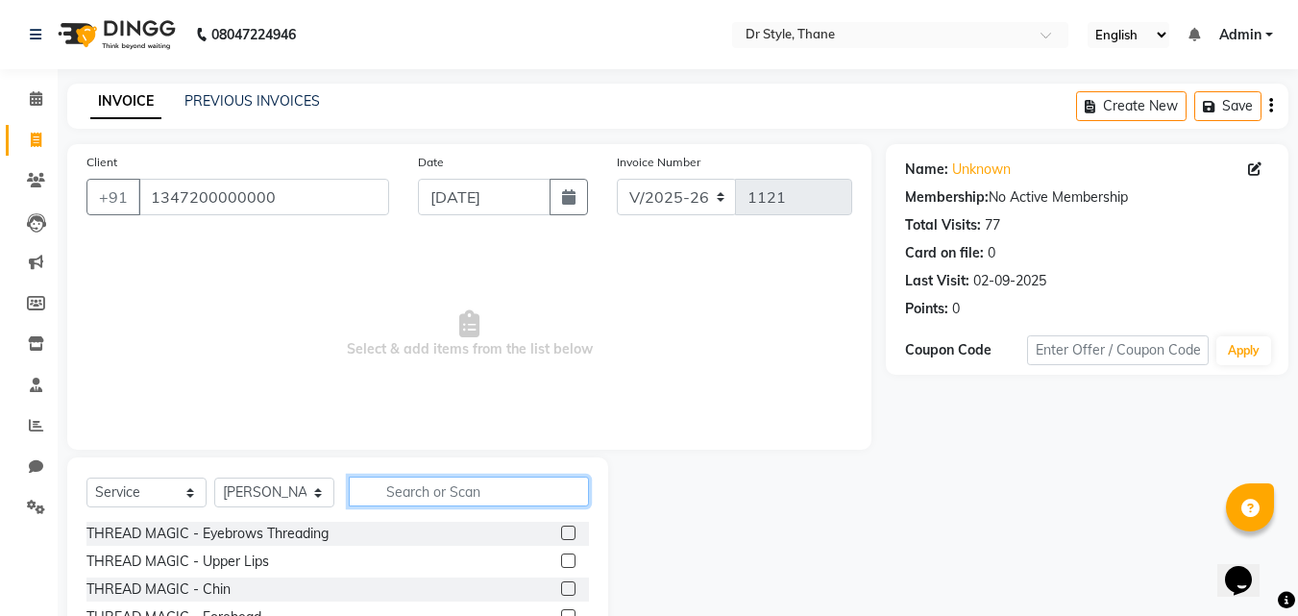
click at [527, 495] on input "text" at bounding box center [469, 492] width 240 height 30
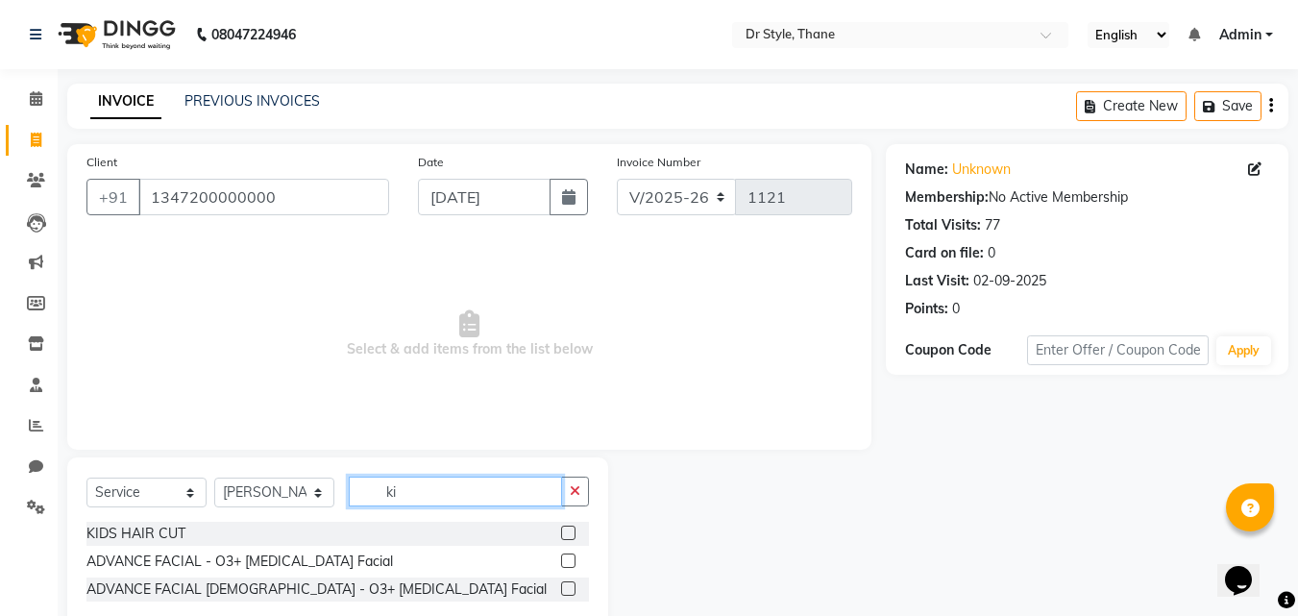
type input "ki"
click at [564, 528] on label at bounding box center [568, 533] width 14 height 14
click at [564, 528] on input "checkbox" at bounding box center [567, 533] width 12 height 12
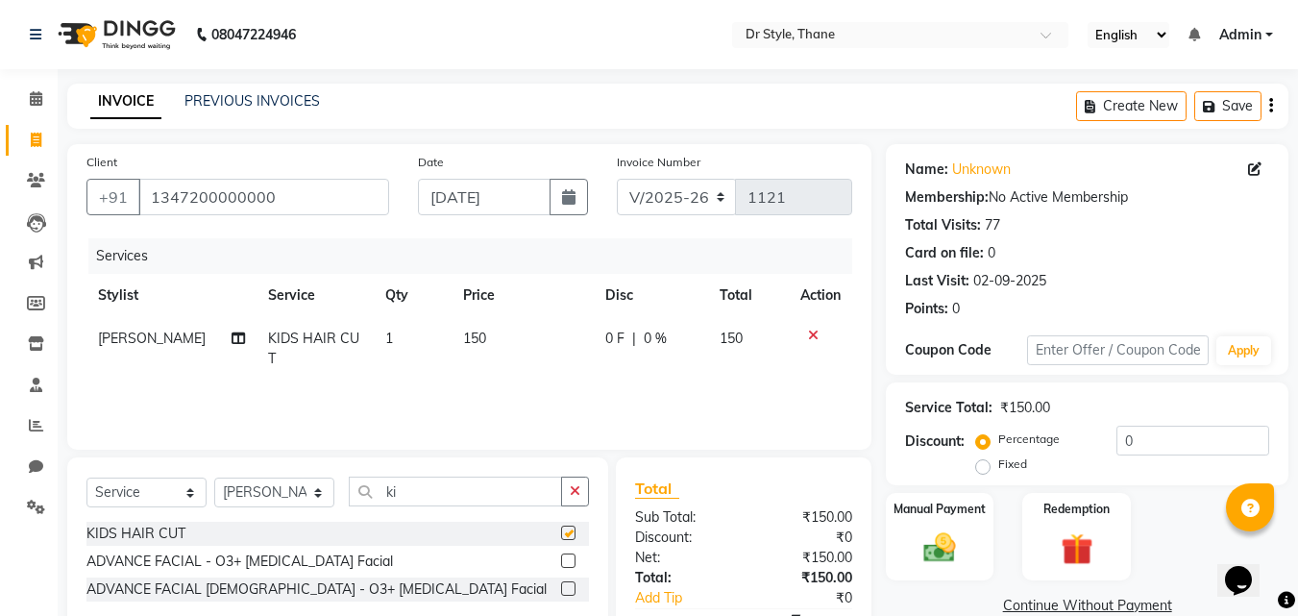
checkbox input "false"
click at [945, 546] on img at bounding box center [940, 547] width 54 height 38
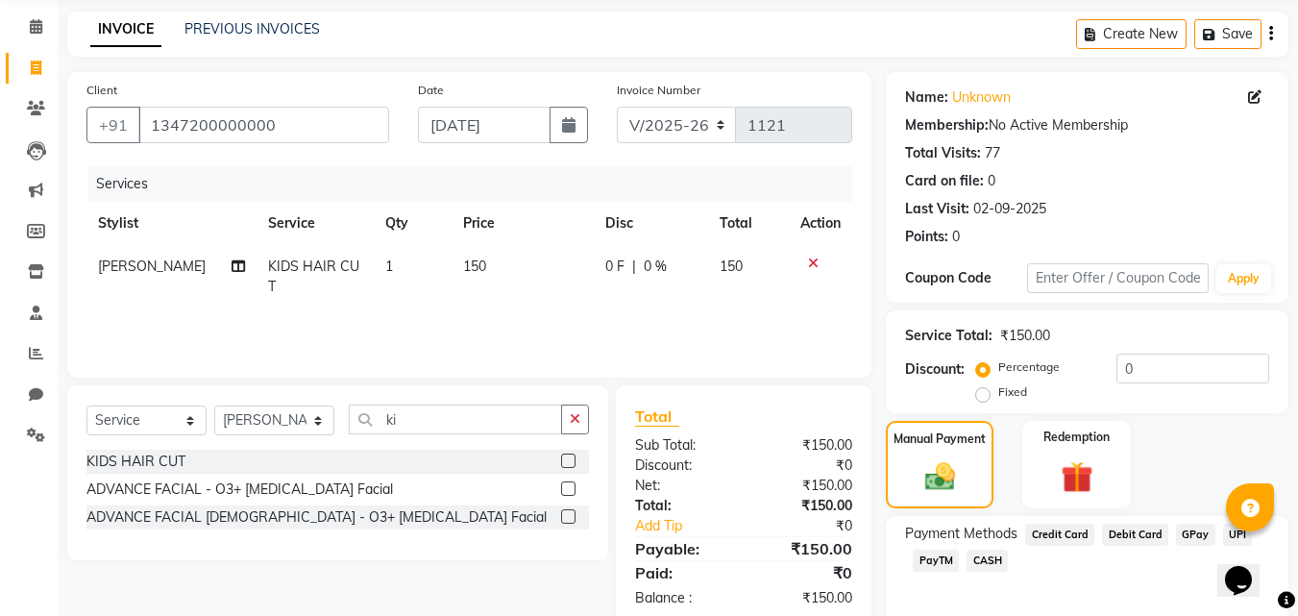
scroll to position [156, 0]
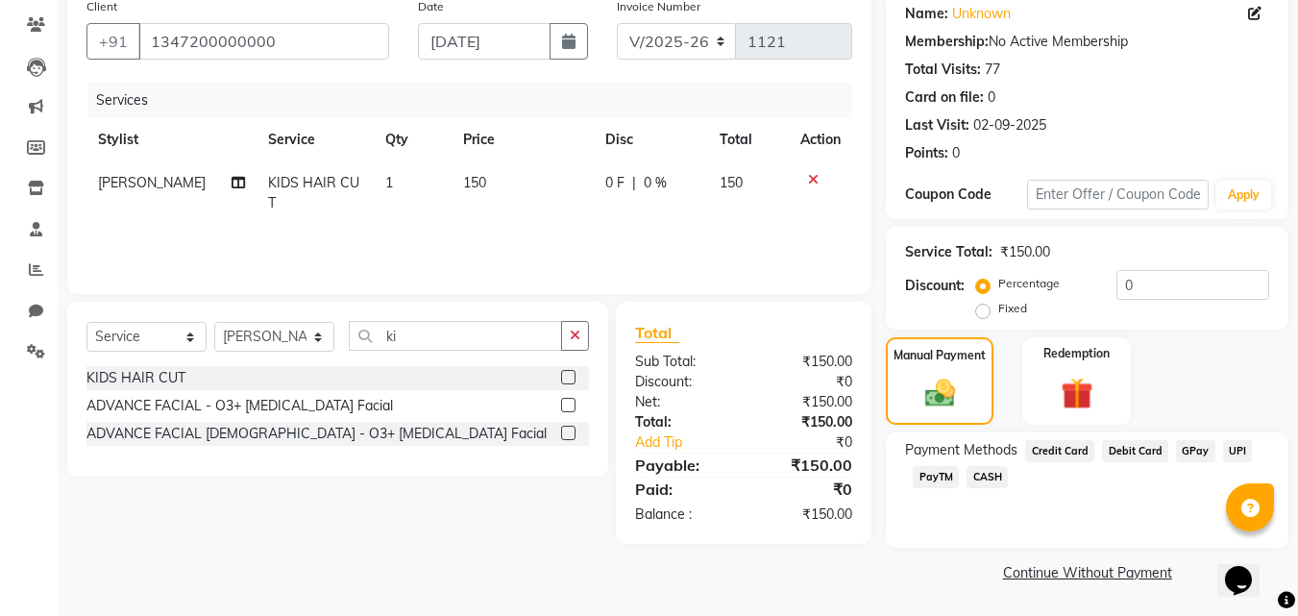
click at [990, 474] on span "CASH" at bounding box center [986, 477] width 41 height 22
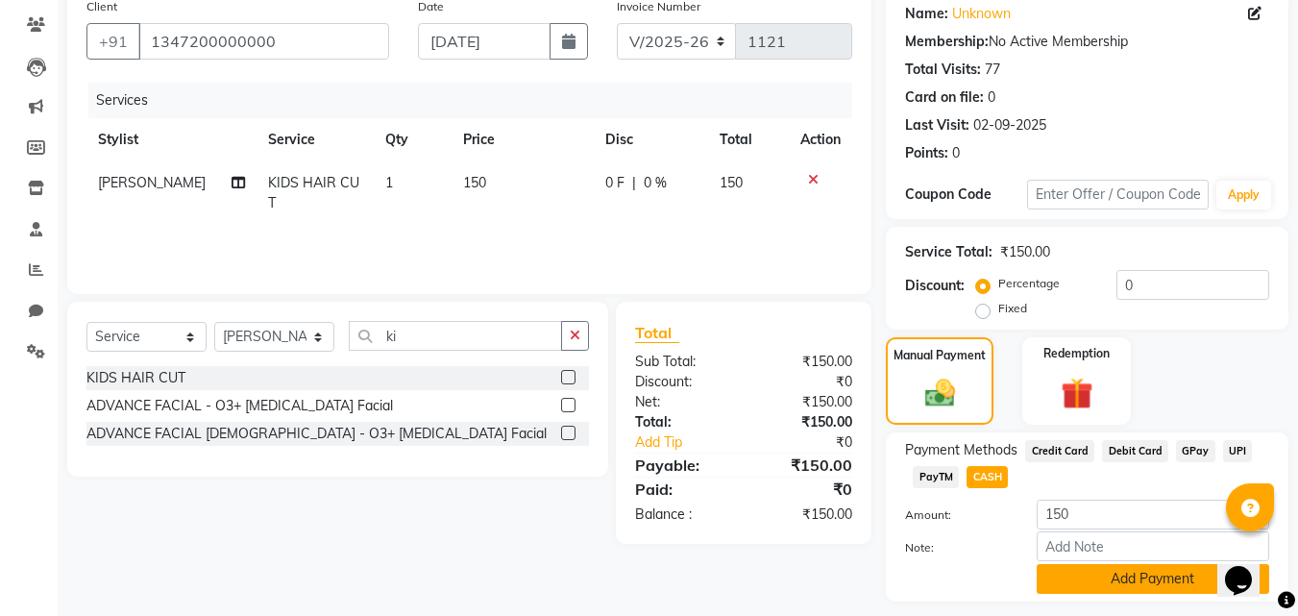
click at [1088, 581] on button "Add Payment" at bounding box center [1153, 579] width 232 height 30
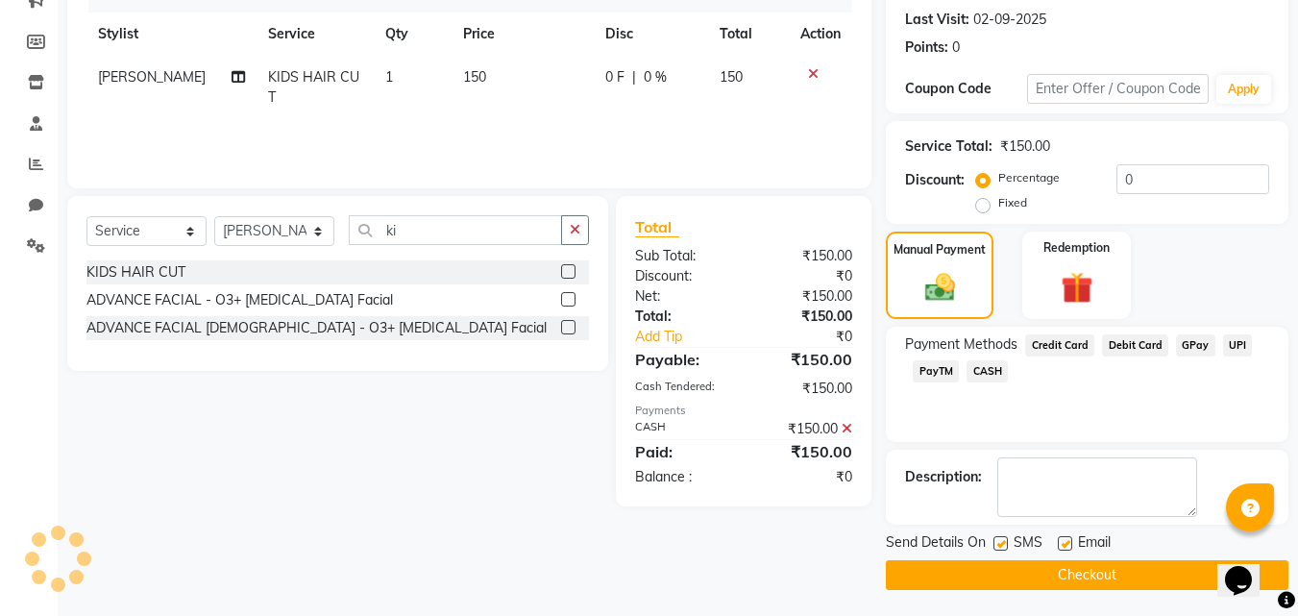
scroll to position [264, 0]
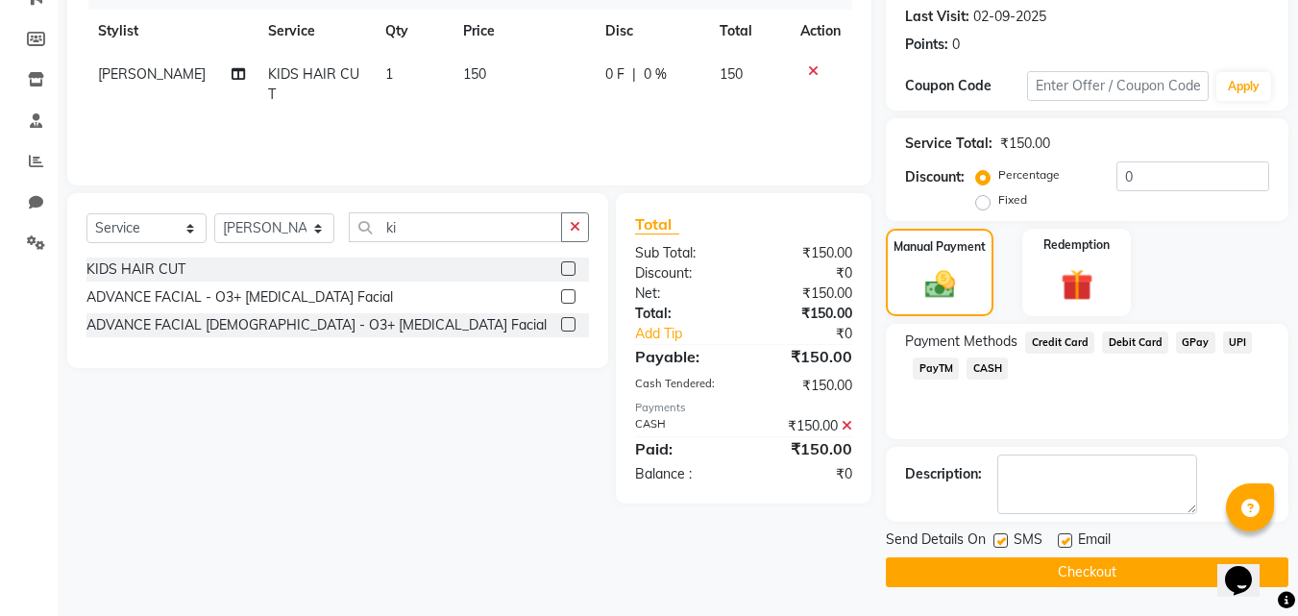
click at [1088, 581] on button "Checkout" at bounding box center [1087, 572] width 403 height 30
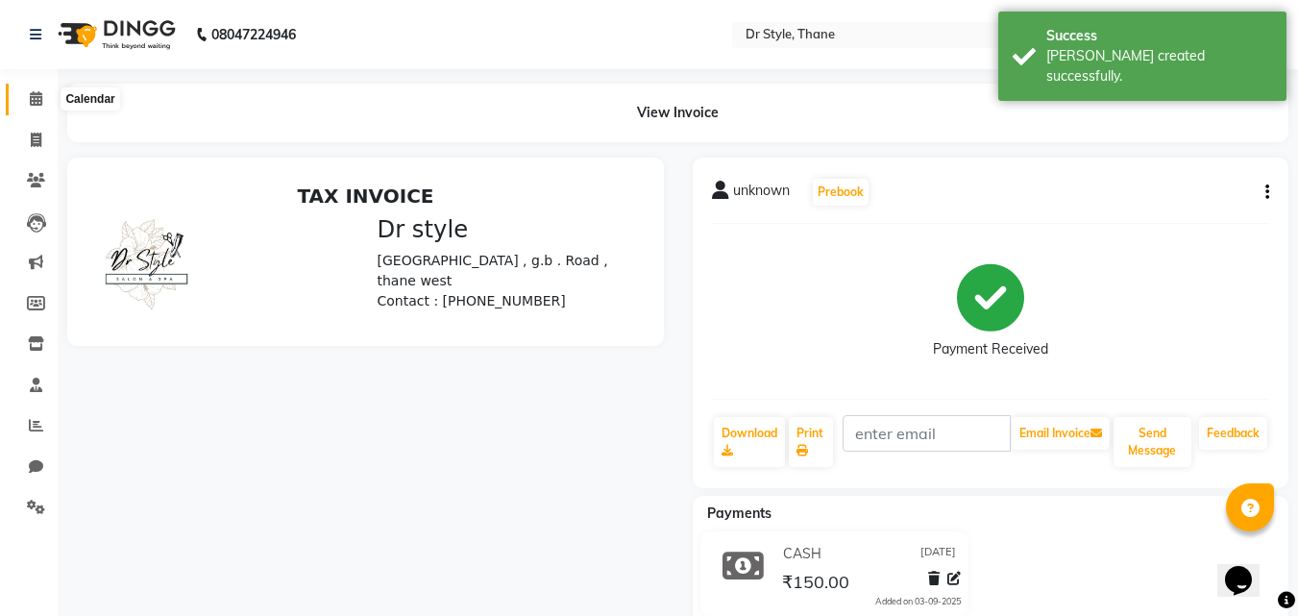
click at [28, 101] on span at bounding box center [36, 99] width 34 height 22
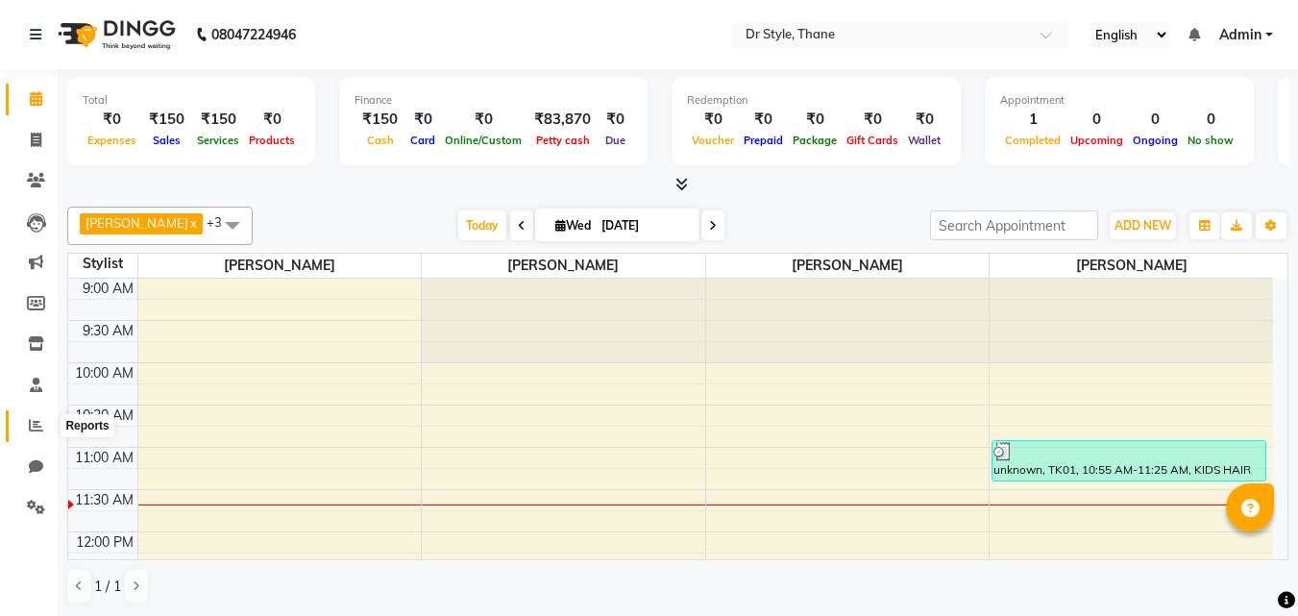
click at [32, 427] on icon at bounding box center [36, 425] width 14 height 14
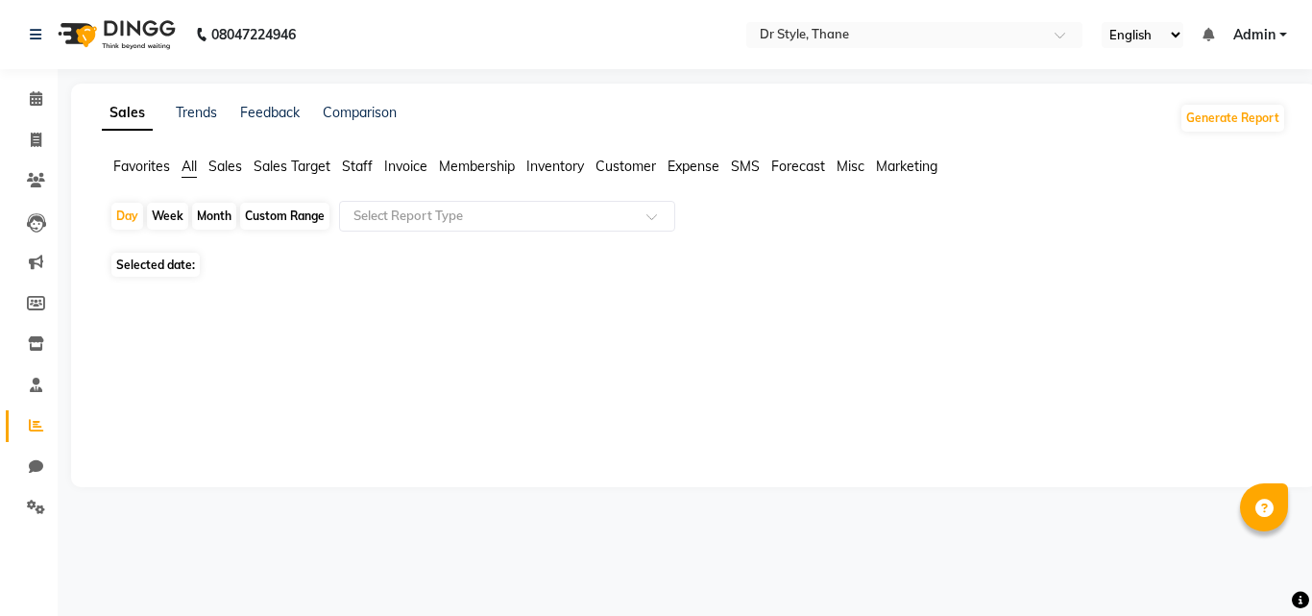
click at [228, 208] on div "Month" at bounding box center [214, 216] width 44 height 27
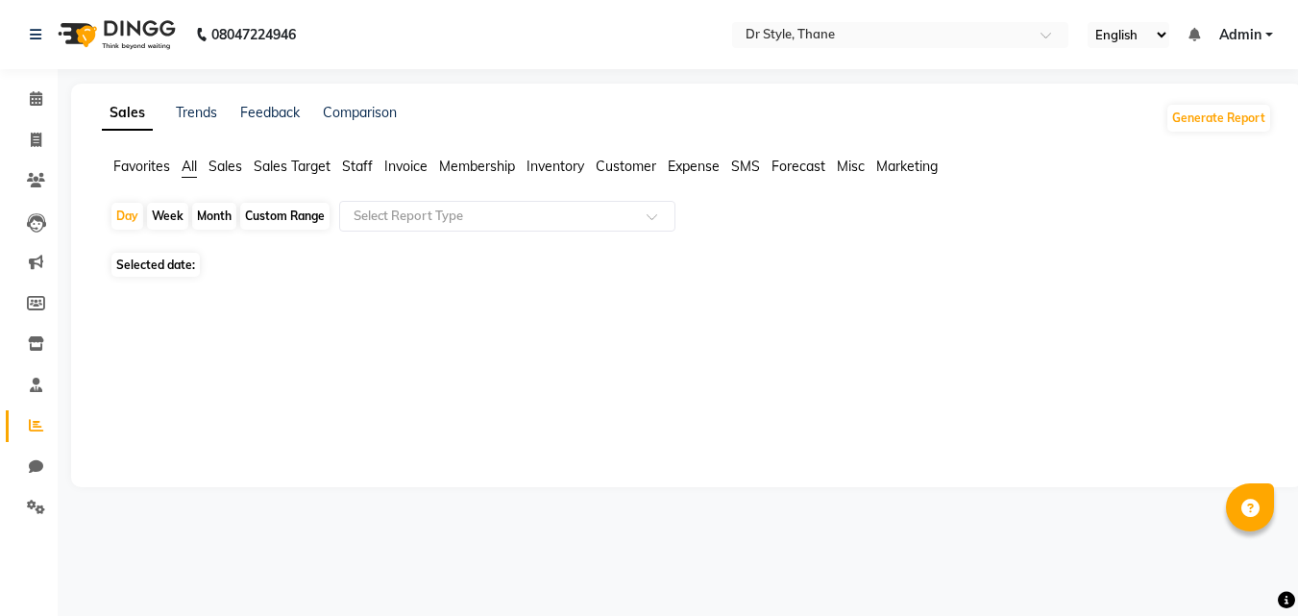
select select "9"
select select "2025"
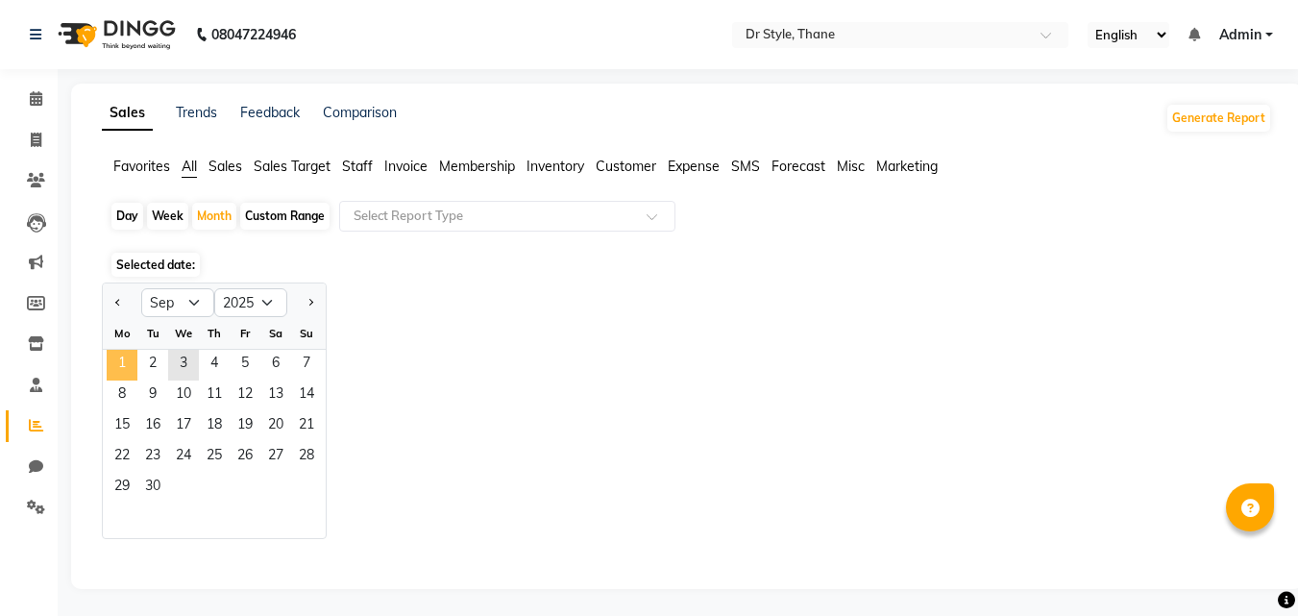
click at [134, 362] on span "1" at bounding box center [122, 365] width 31 height 31
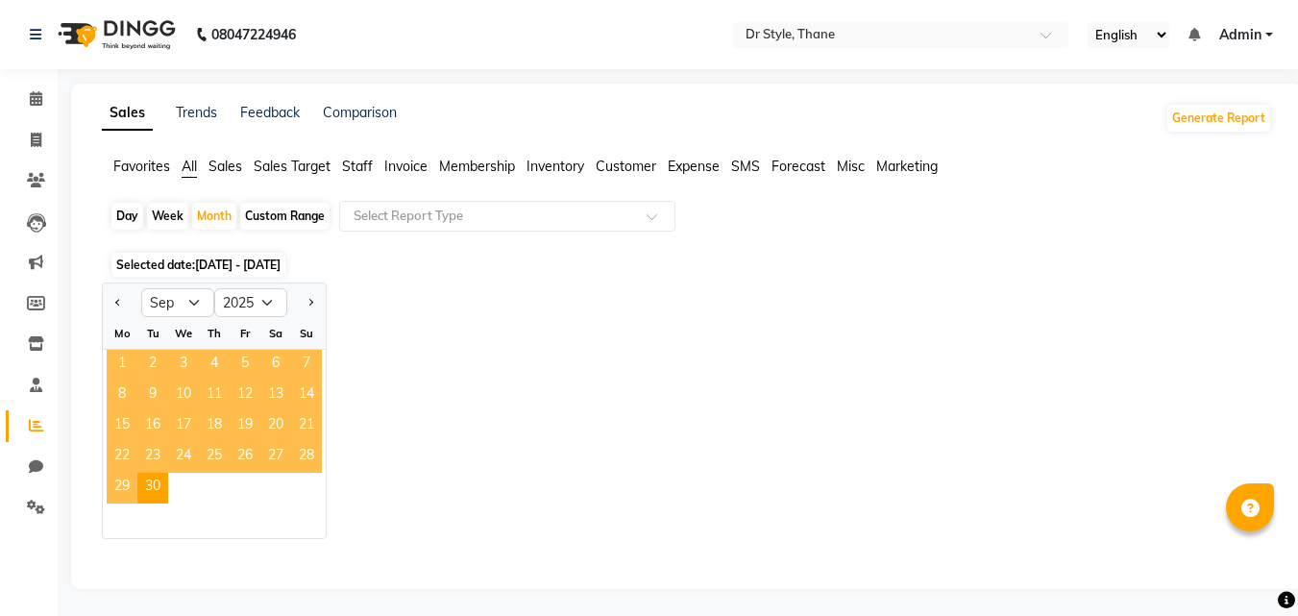
click at [125, 364] on span "1" at bounding box center [122, 365] width 31 height 31
click at [538, 296] on div "Jan Feb Mar Apr May Jun Jul Aug Sep Oct Nov Dec 2015 2016 2017 2018 2019 2020 2…" at bounding box center [687, 410] width 1170 height 257
click at [112, 356] on span "1" at bounding box center [122, 365] width 31 height 31
click at [129, 218] on div "Day" at bounding box center [127, 216] width 32 height 27
select select "9"
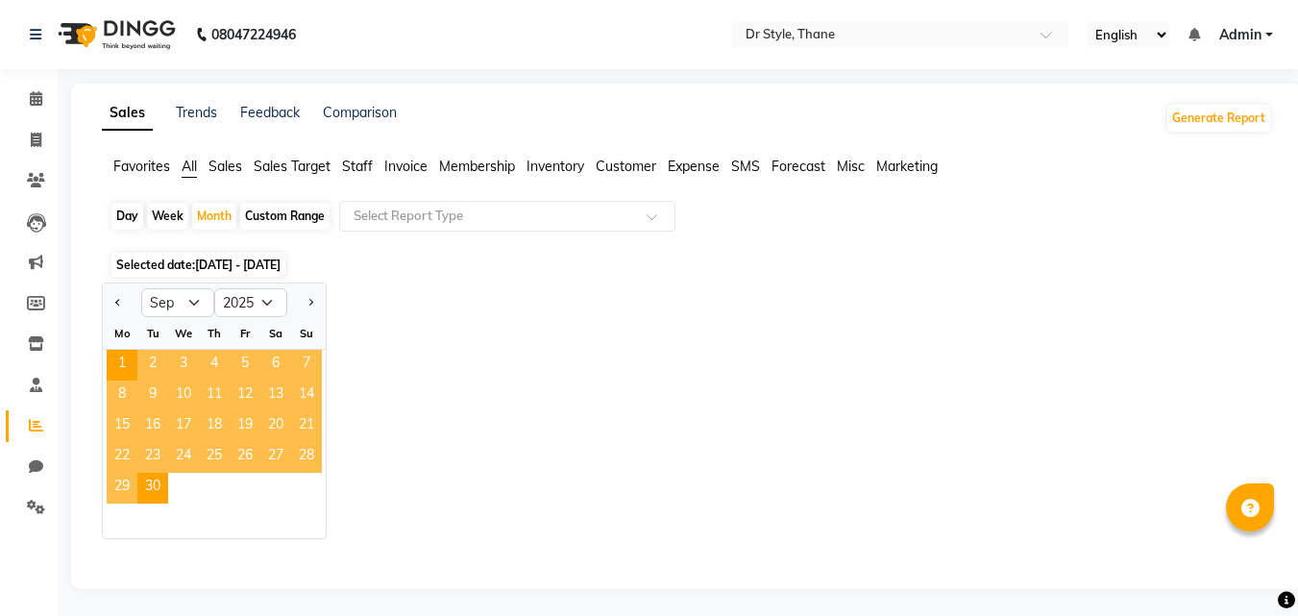
select select "2025"
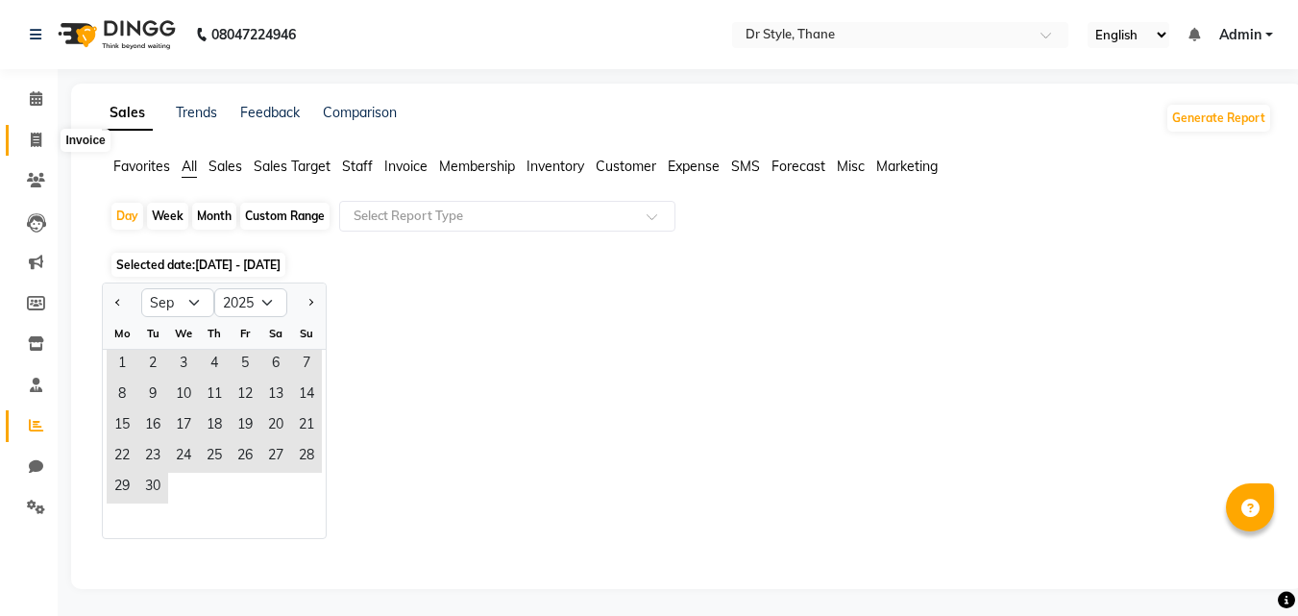
click at [42, 145] on span at bounding box center [36, 141] width 34 height 22
select select "service"
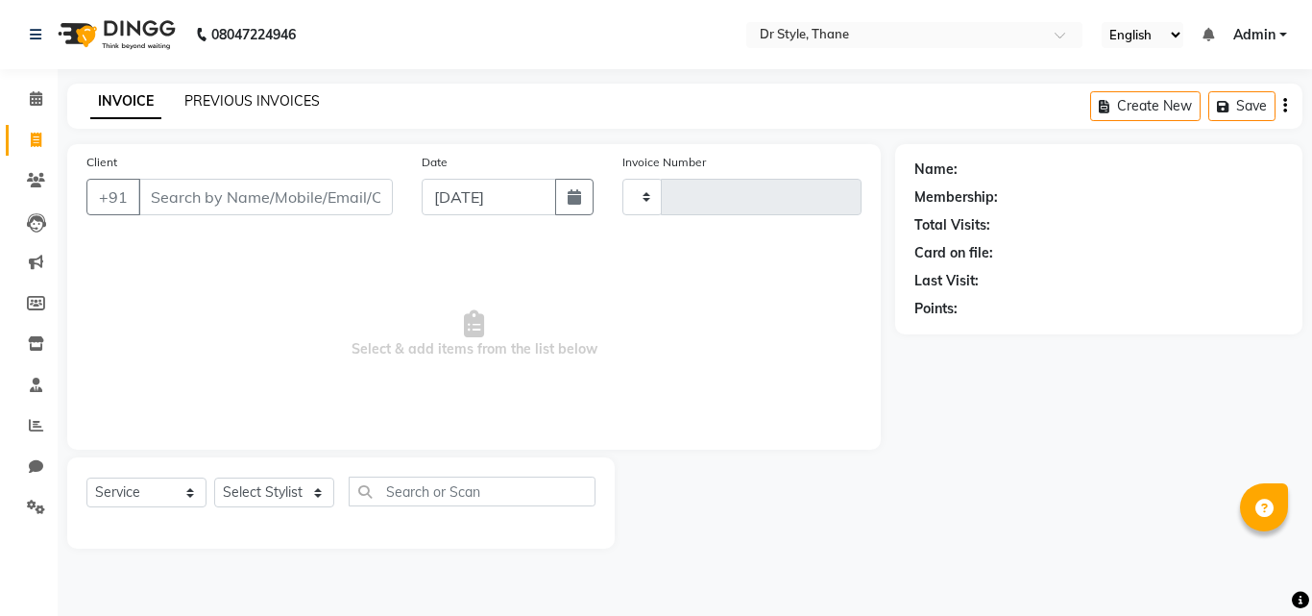
click at [230, 99] on link "PREVIOUS INVOICES" at bounding box center [251, 100] width 135 height 17
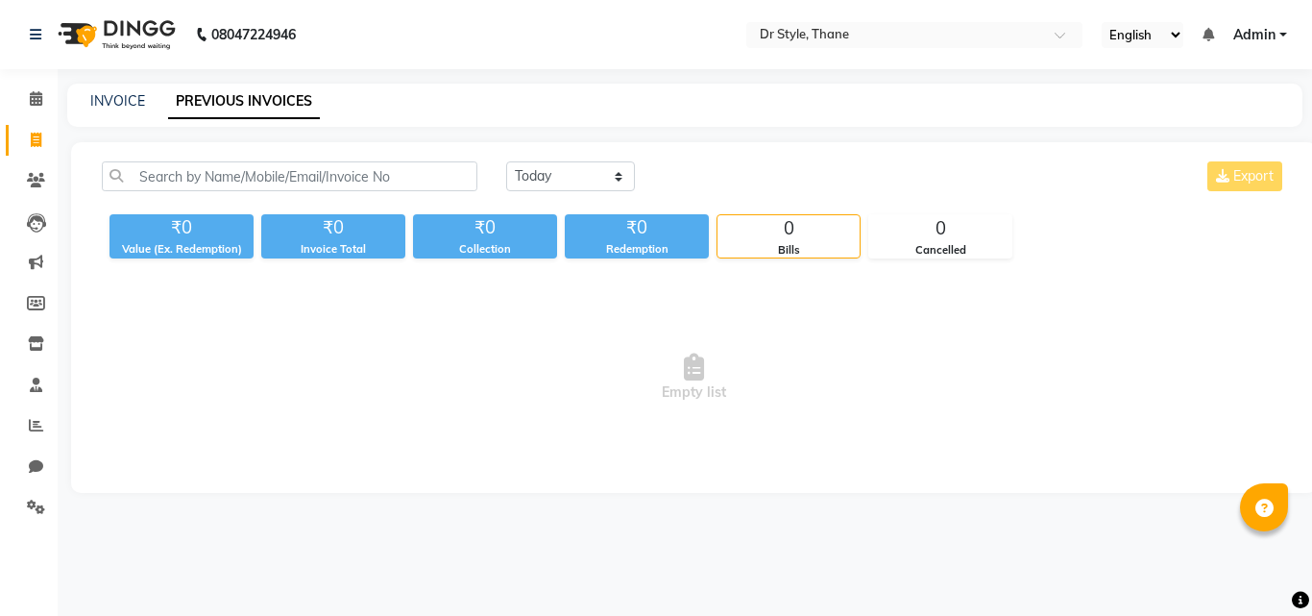
click at [799, 522] on main "INVOICE PREVIOUS INVOICES Today Yesterday Custom Range Export ₹0 Value (Ex. Red…" at bounding box center [685, 303] width 1255 height 438
click at [37, 423] on icon at bounding box center [36, 425] width 14 height 14
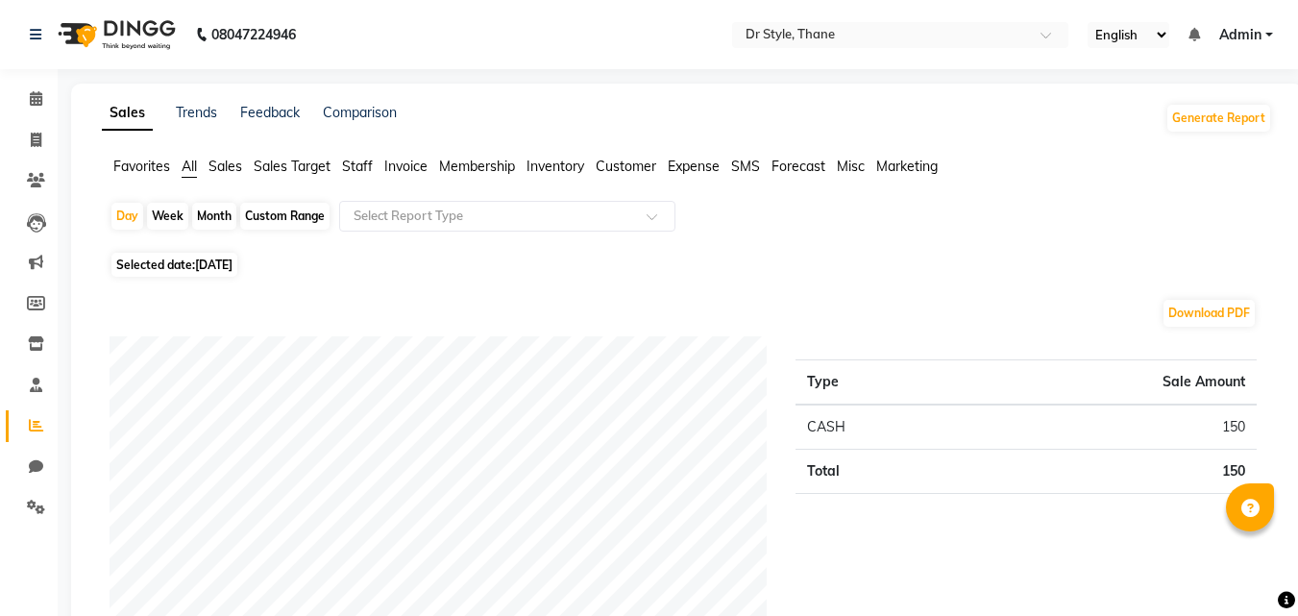
click at [210, 213] on div "Month" at bounding box center [214, 216] width 44 height 27
select select "9"
select select "2025"
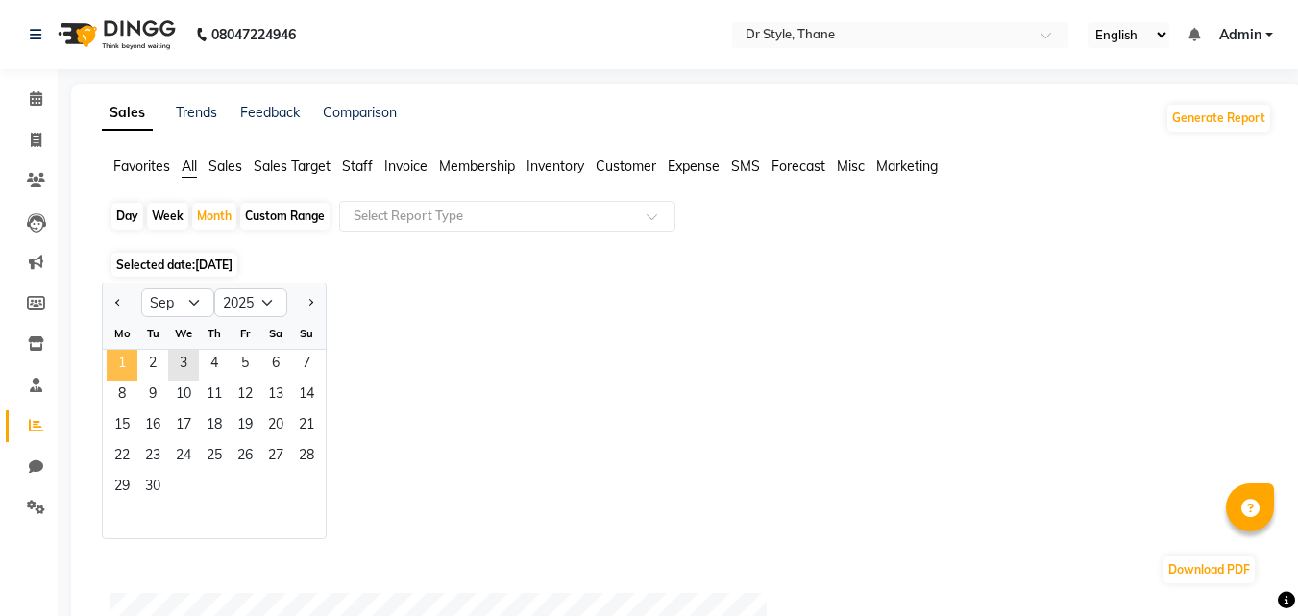
click at [107, 359] on span "1" at bounding box center [122, 365] width 31 height 31
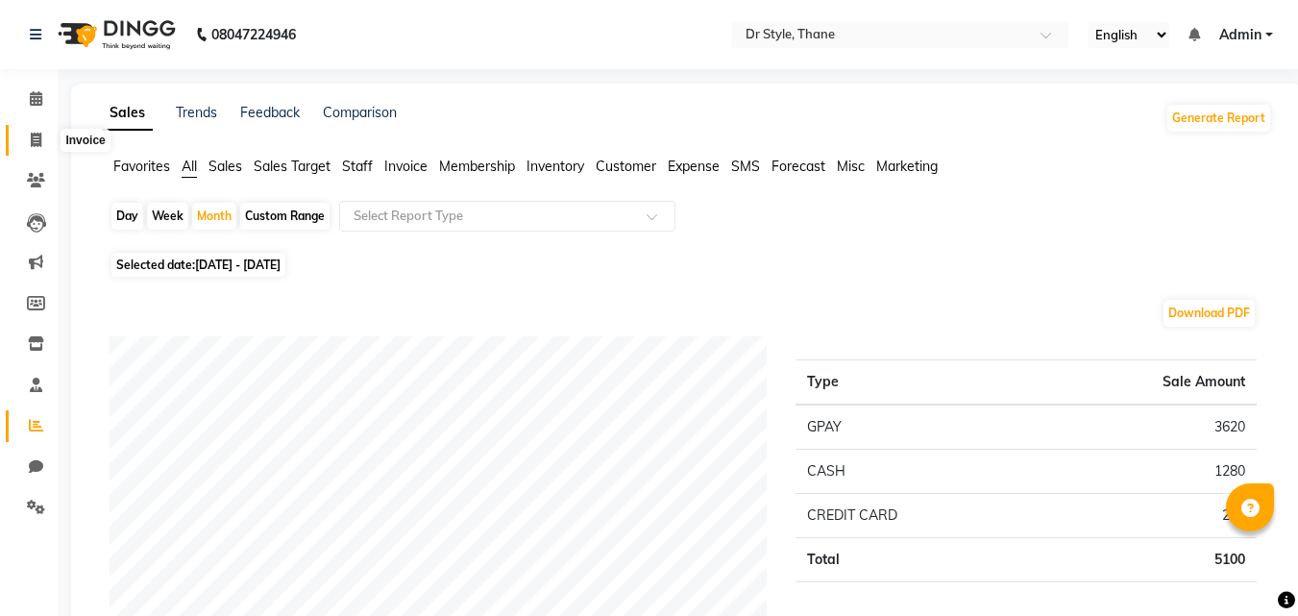
click at [37, 140] on icon at bounding box center [36, 140] width 11 height 14
select select "service"
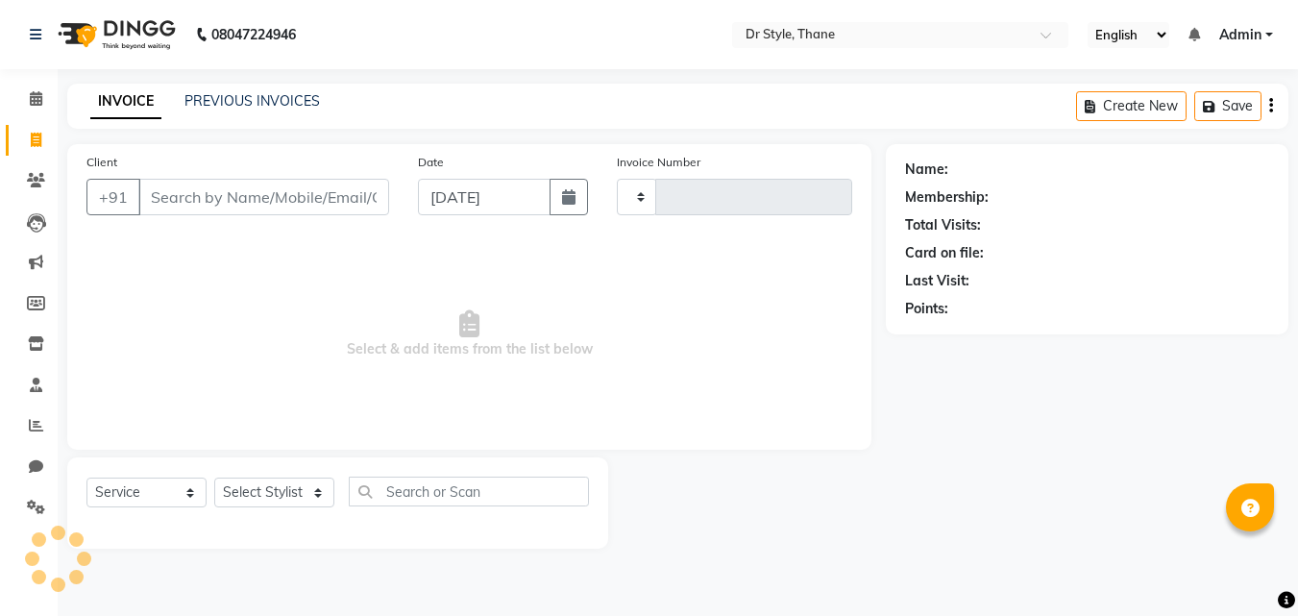
type input "1122"
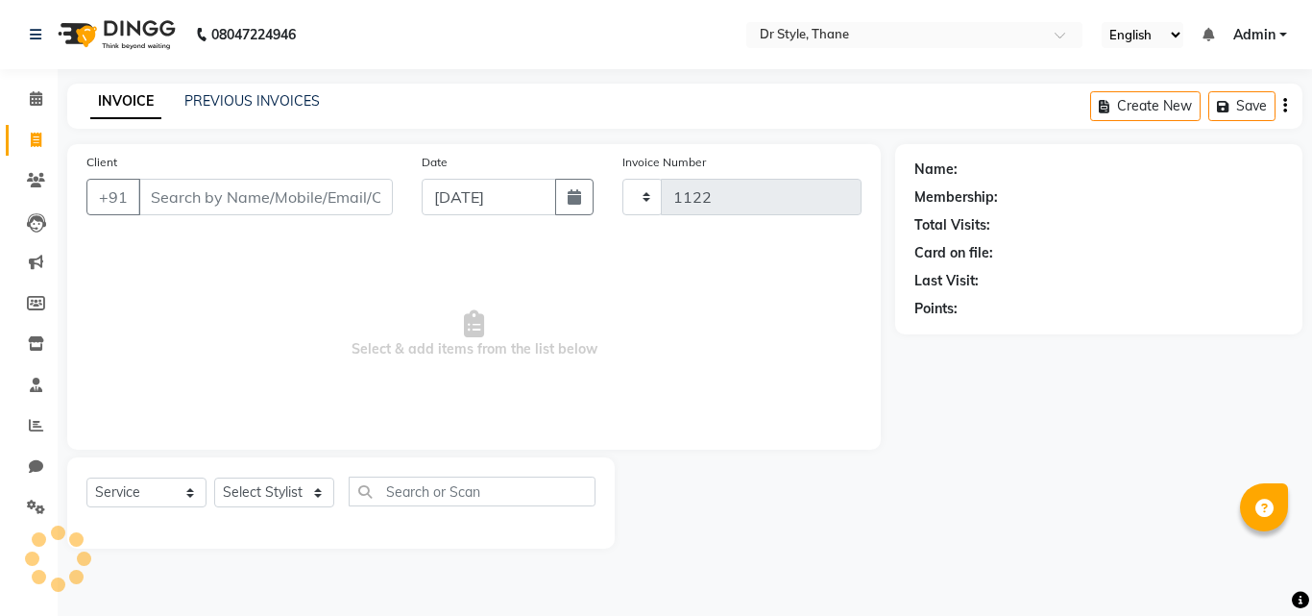
select select "7832"
click at [275, 87] on div "INVOICE PREVIOUS INVOICES Create New Save" at bounding box center [684, 106] width 1235 height 45
click at [272, 99] on link "PREVIOUS INVOICES" at bounding box center [251, 100] width 135 height 17
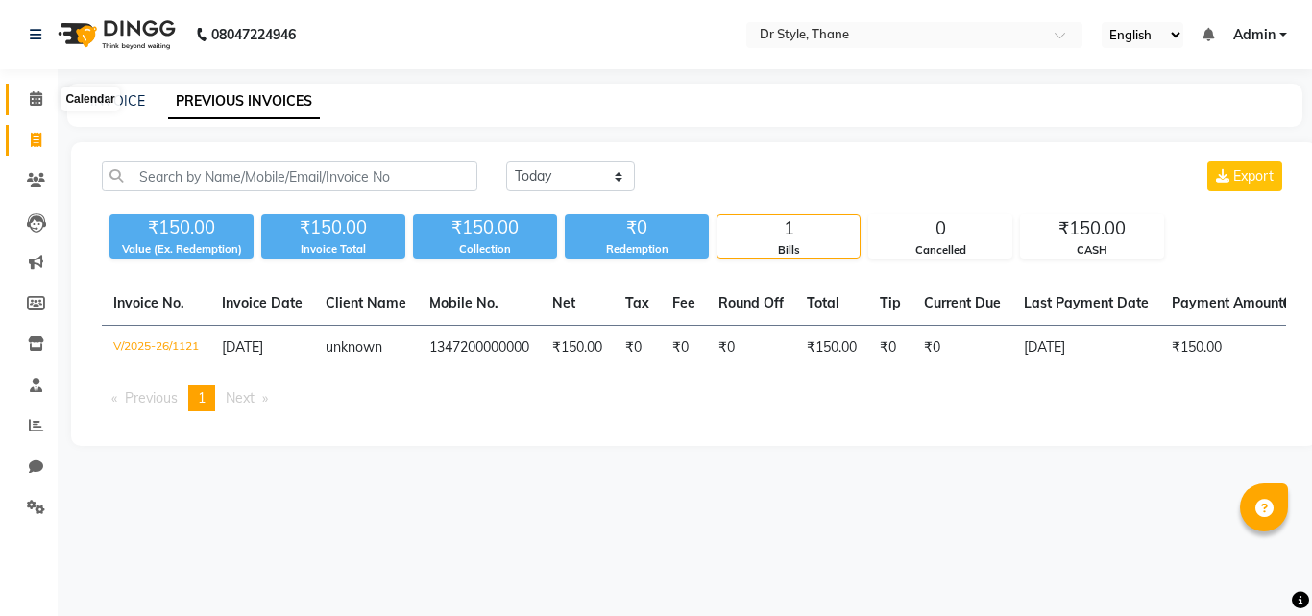
click at [34, 93] on icon at bounding box center [36, 98] width 12 height 14
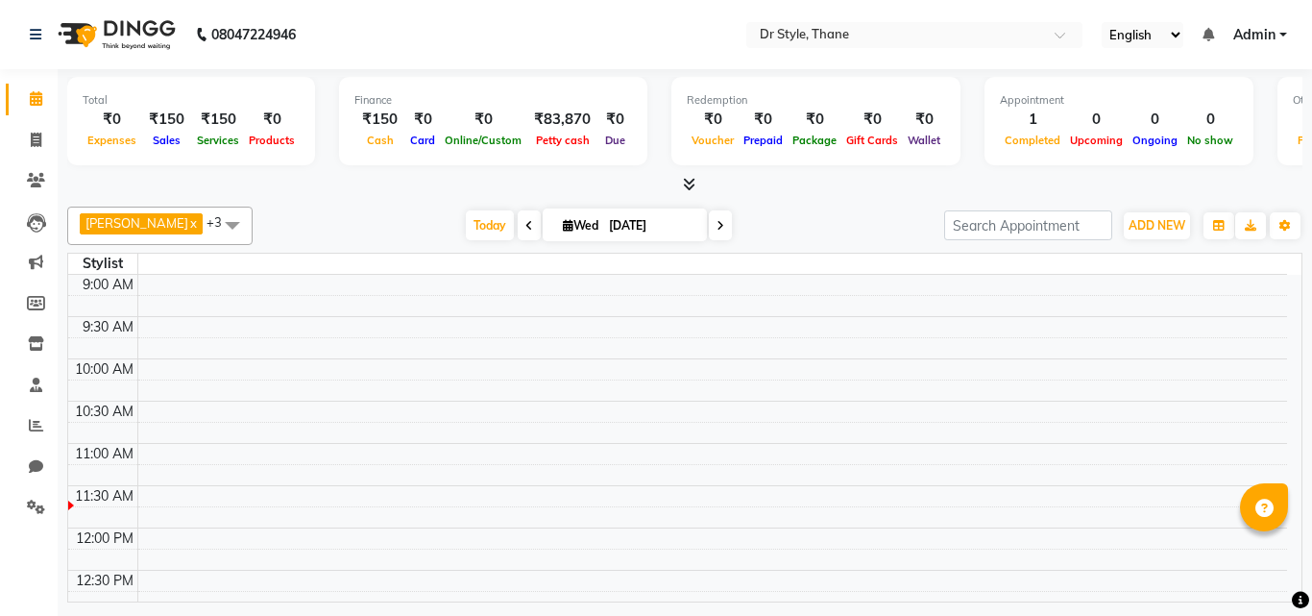
click at [867, 514] on td at bounding box center [712, 516] width 1150 height 21
click at [650, 442] on td at bounding box center [712, 432] width 1150 height 21
click at [325, 208] on div "Salman x Haider Salmani x Sheetal Panchal x Apeksha x +3 No data available Toda…" at bounding box center [684, 226] width 1235 height 38
drag, startPoint x: 28, startPoint y: 144, endPoint x: 14, endPoint y: 160, distance: 21.2
click at [14, 160] on li "Clients" at bounding box center [29, 180] width 58 height 41
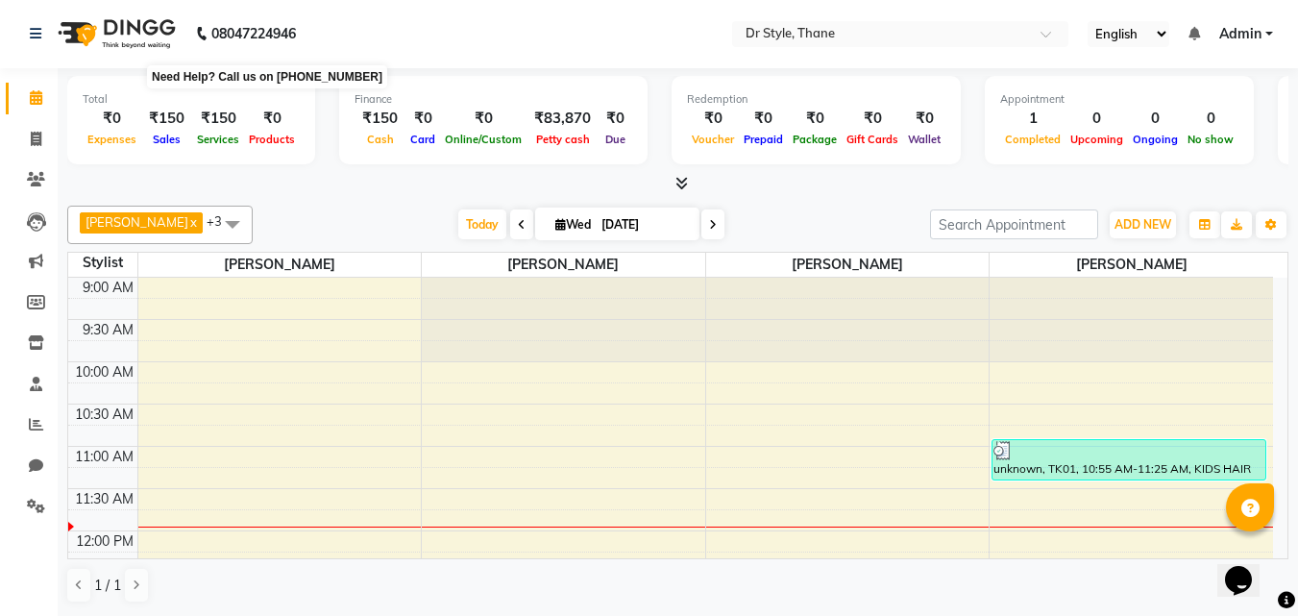
click at [238, 35] on b "08047224946" at bounding box center [253, 34] width 85 height 54
click at [203, 31] on icon at bounding box center [202, 33] width 14 height 14
click at [450, 44] on nav "08047224946 Select Location × Dr Style, Thane English ENGLISH Español العربية म…" at bounding box center [649, 33] width 1298 height 69
click at [37, 137] on icon at bounding box center [36, 139] width 11 height 14
select select "service"
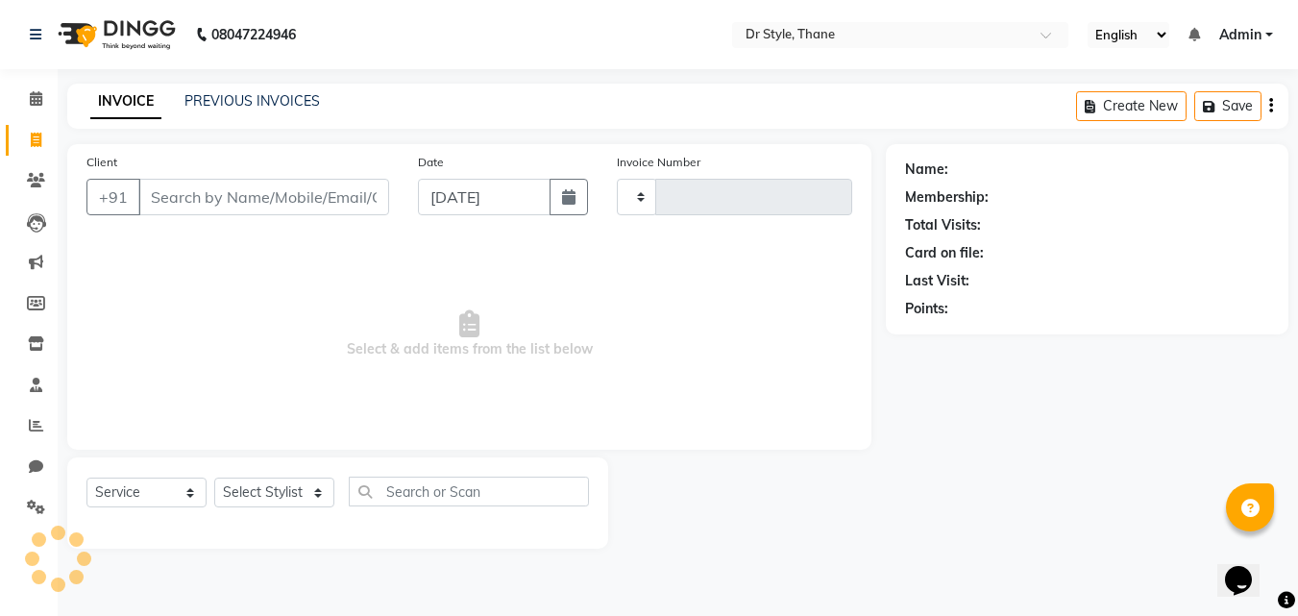
type input "1122"
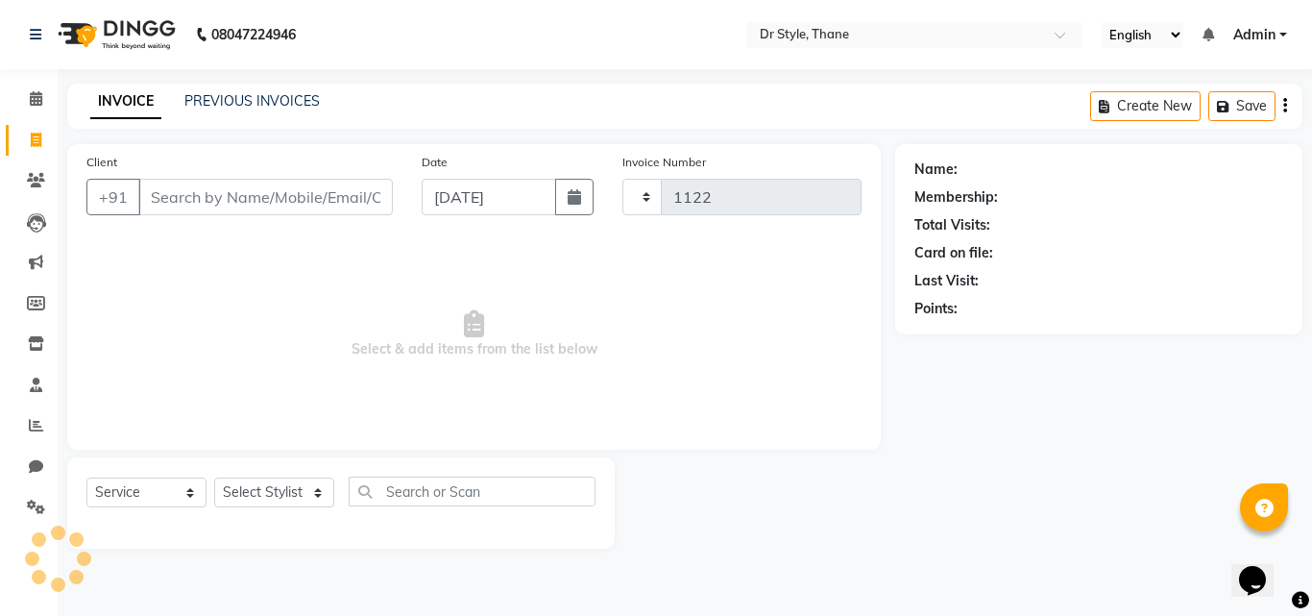
select select "7832"
click at [32, 98] on icon at bounding box center [36, 98] width 12 height 14
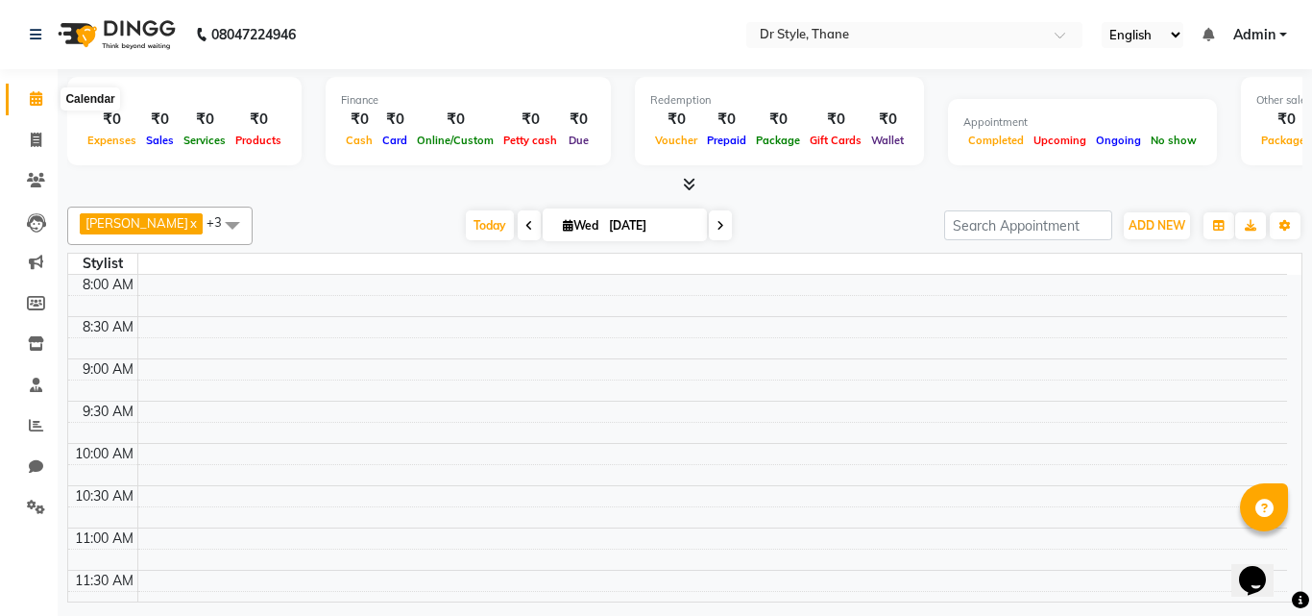
click at [37, 102] on icon at bounding box center [36, 98] width 12 height 14
click at [27, 134] on span at bounding box center [36, 141] width 34 height 22
select select "service"
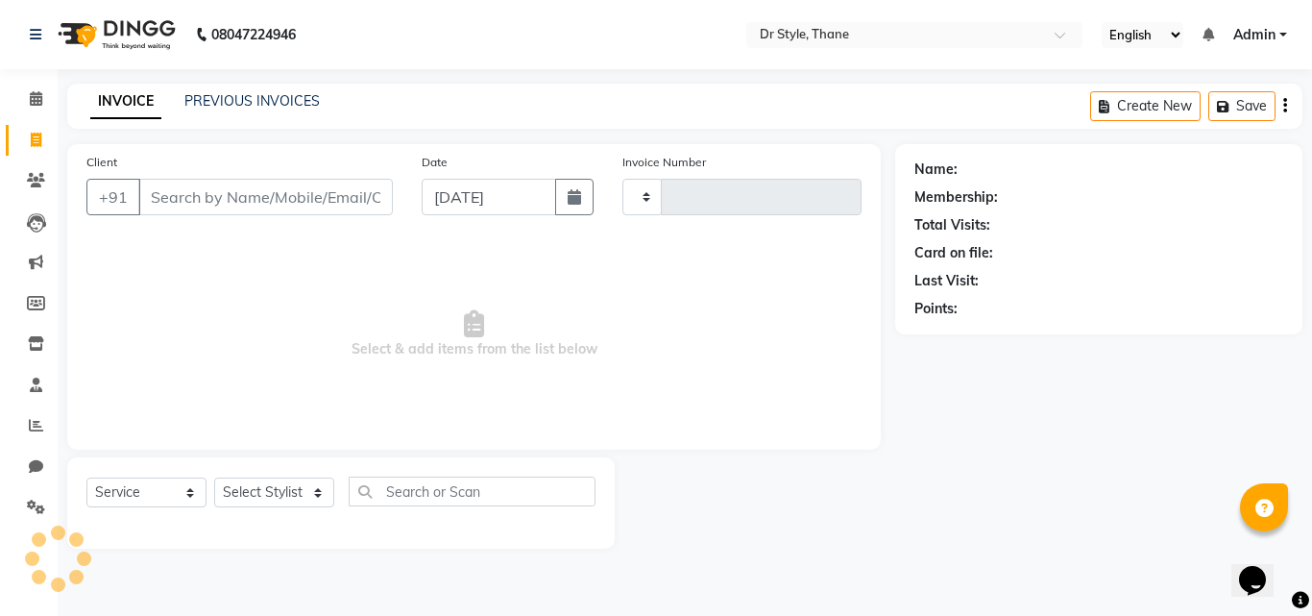
type input "1122"
select select "7832"
click at [30, 94] on icon at bounding box center [36, 98] width 12 height 14
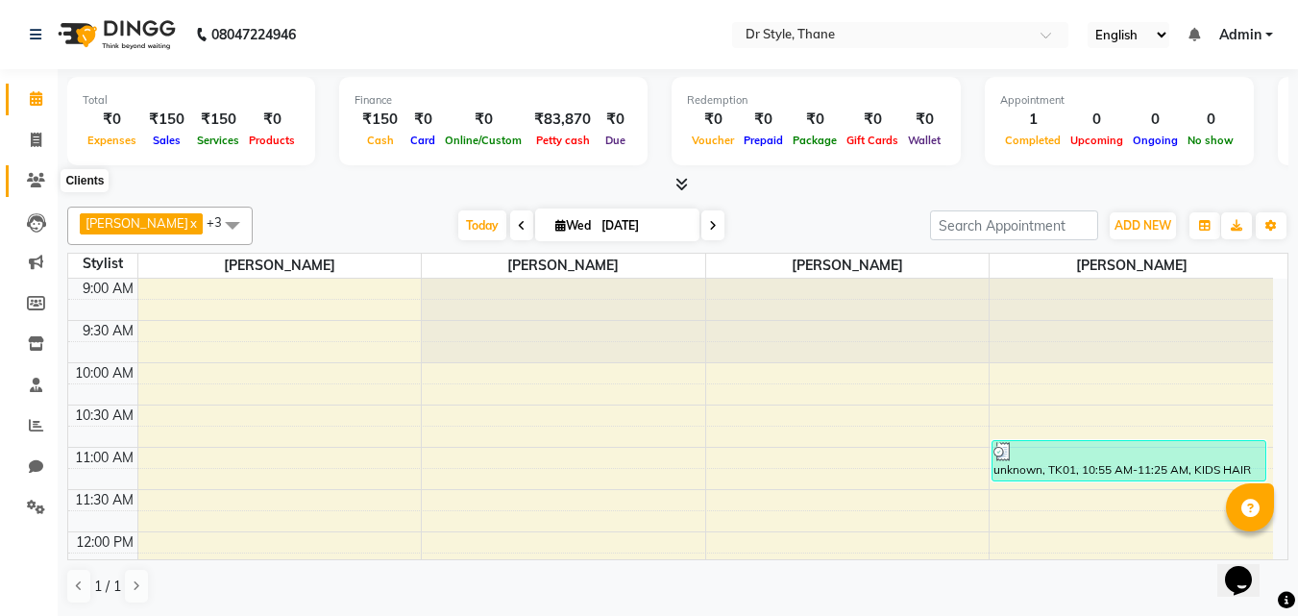
click at [28, 176] on icon at bounding box center [36, 180] width 18 height 14
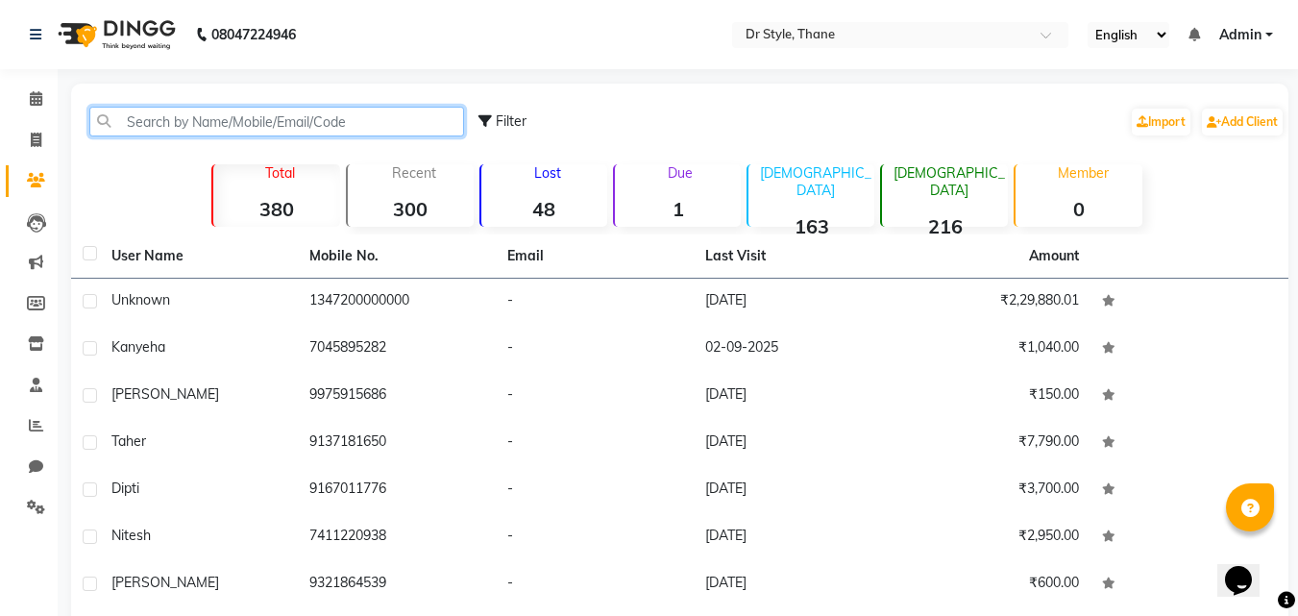
click at [201, 122] on input "text" at bounding box center [276, 122] width 375 height 30
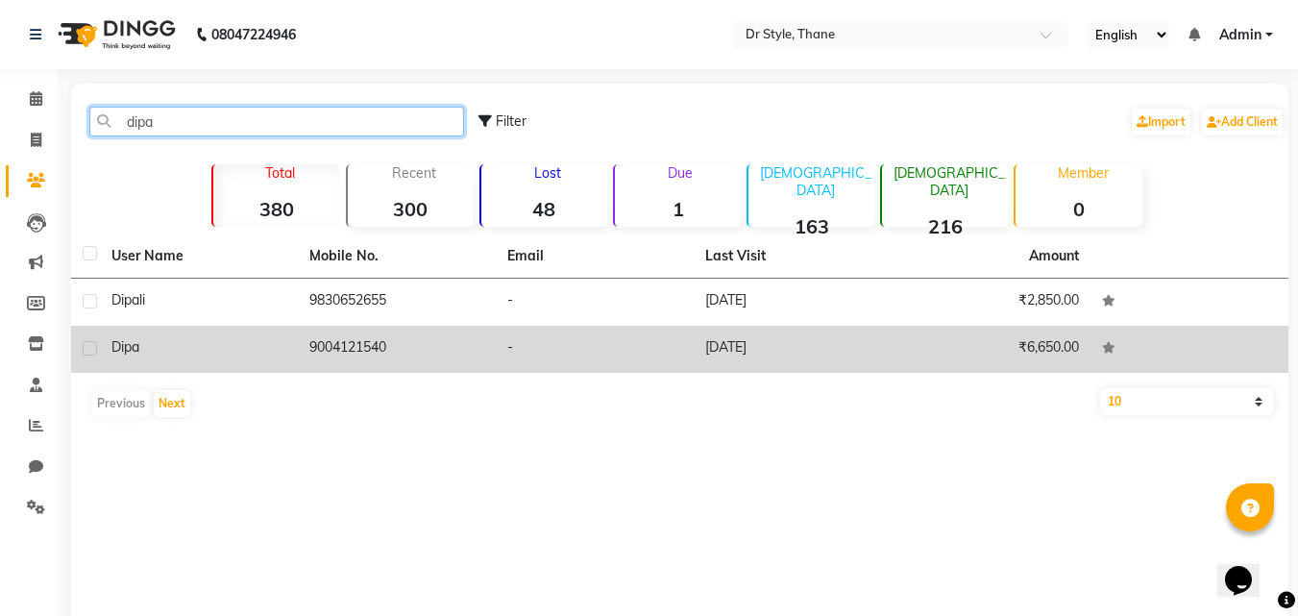
type input "dipa"
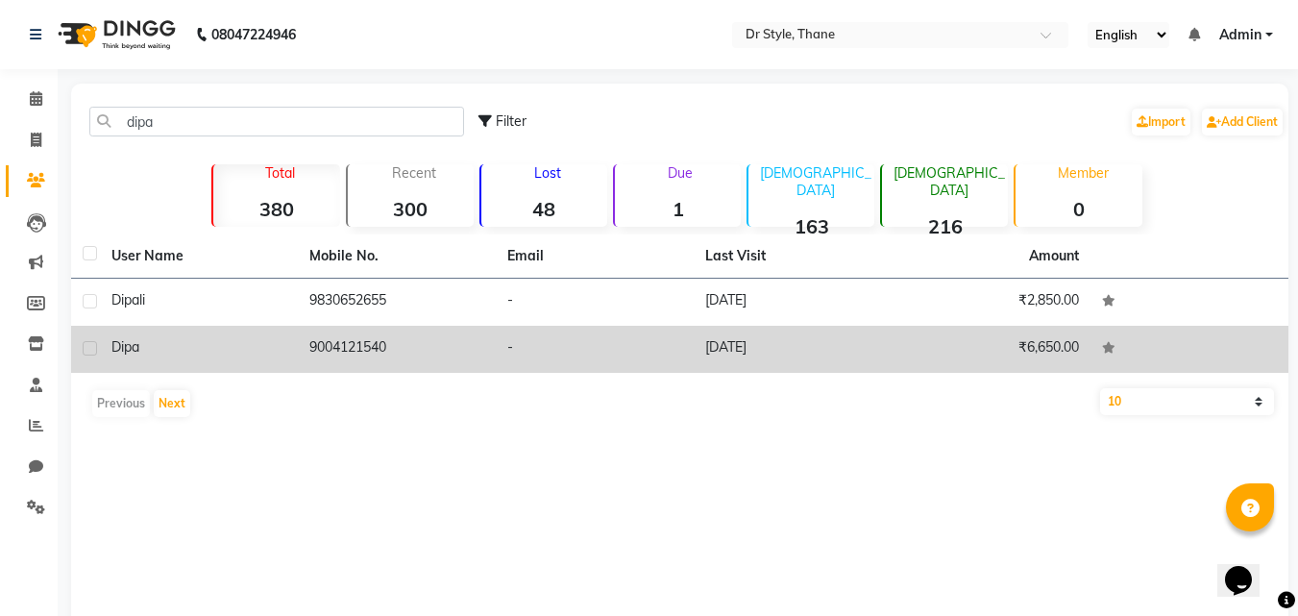
click at [314, 345] on td "9004121540" at bounding box center [397, 349] width 198 height 47
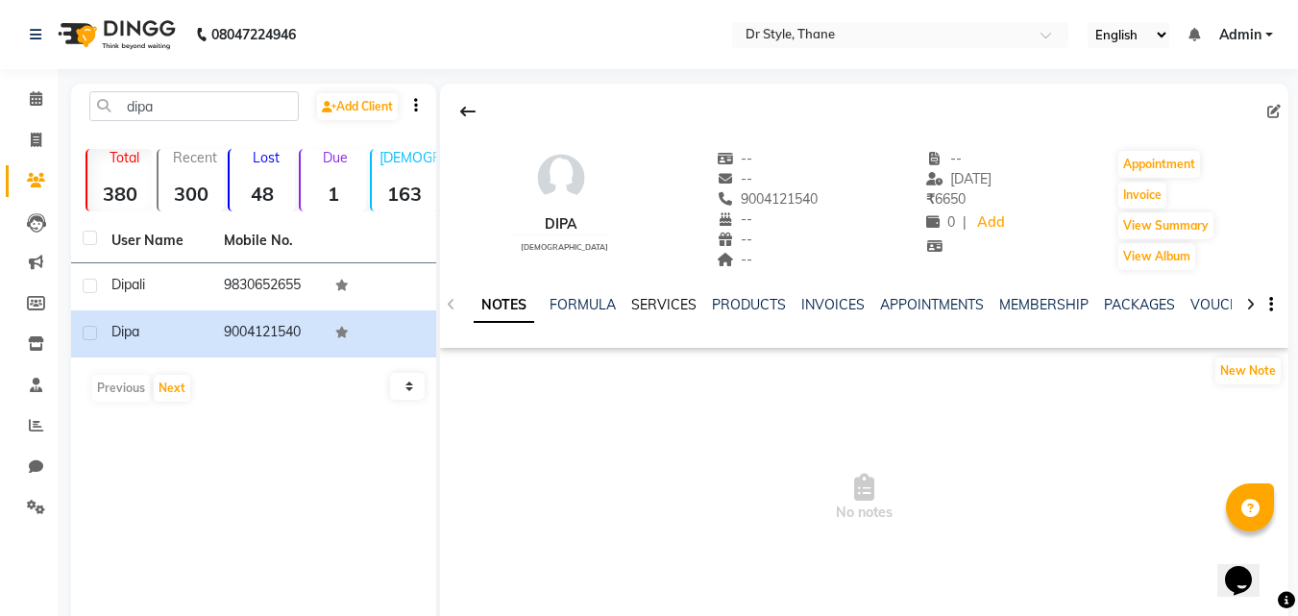
click at [641, 306] on link "SERVICES" at bounding box center [663, 304] width 65 height 17
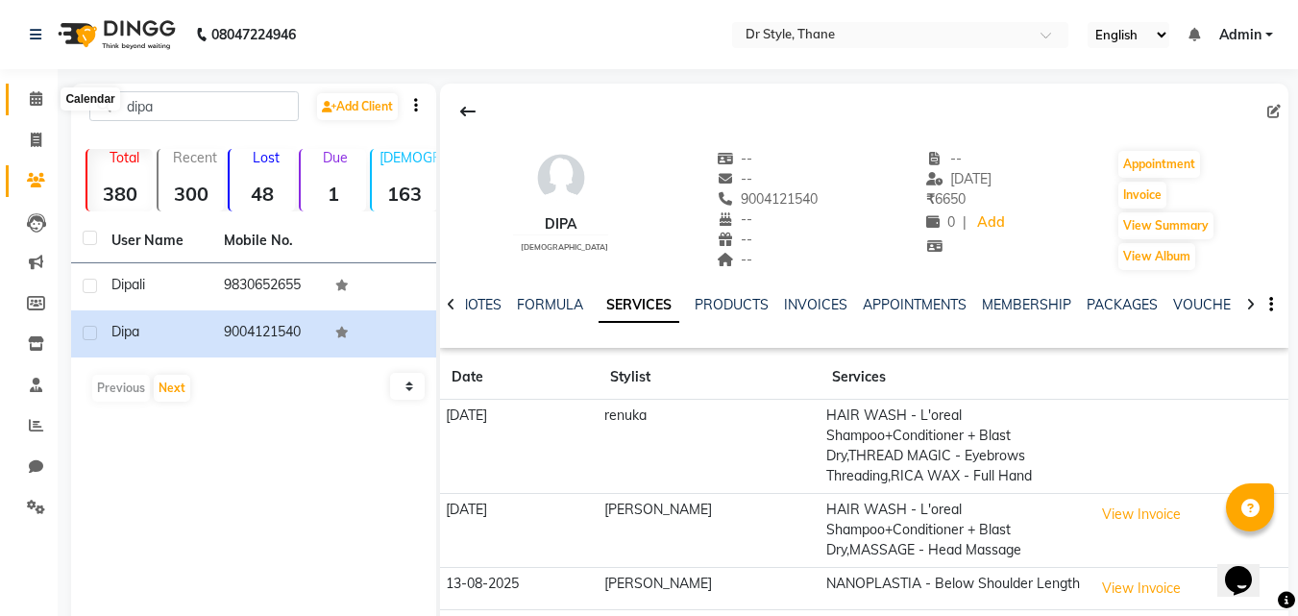
click at [38, 104] on icon at bounding box center [36, 98] width 12 height 14
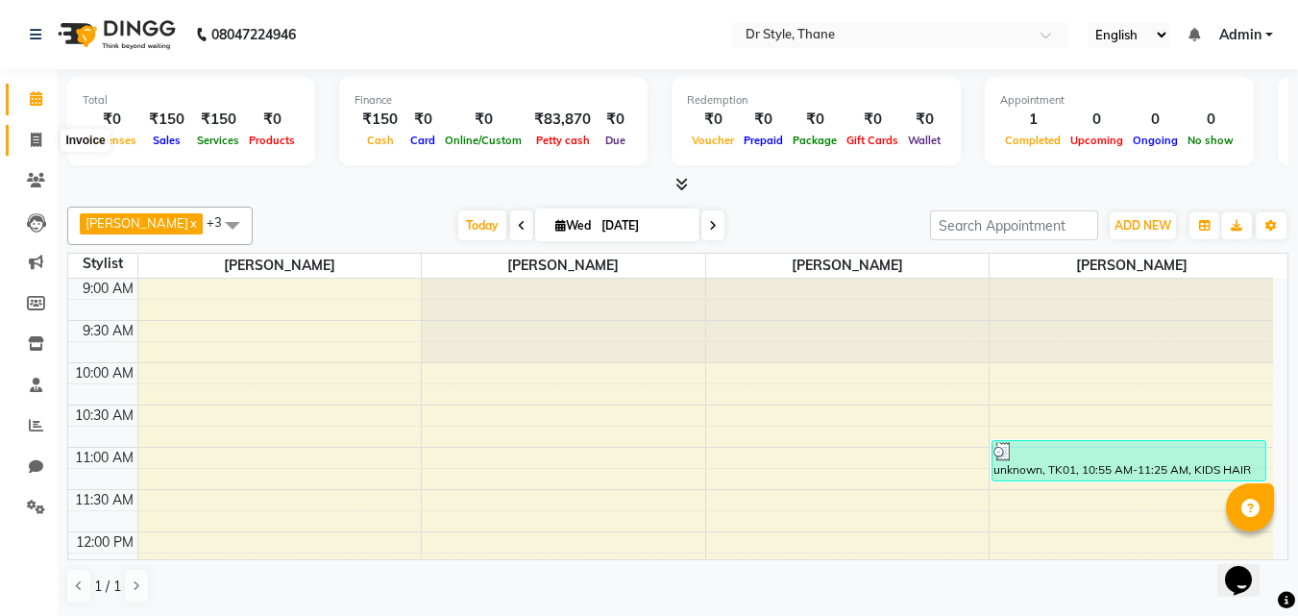
click at [45, 138] on span at bounding box center [36, 141] width 34 height 22
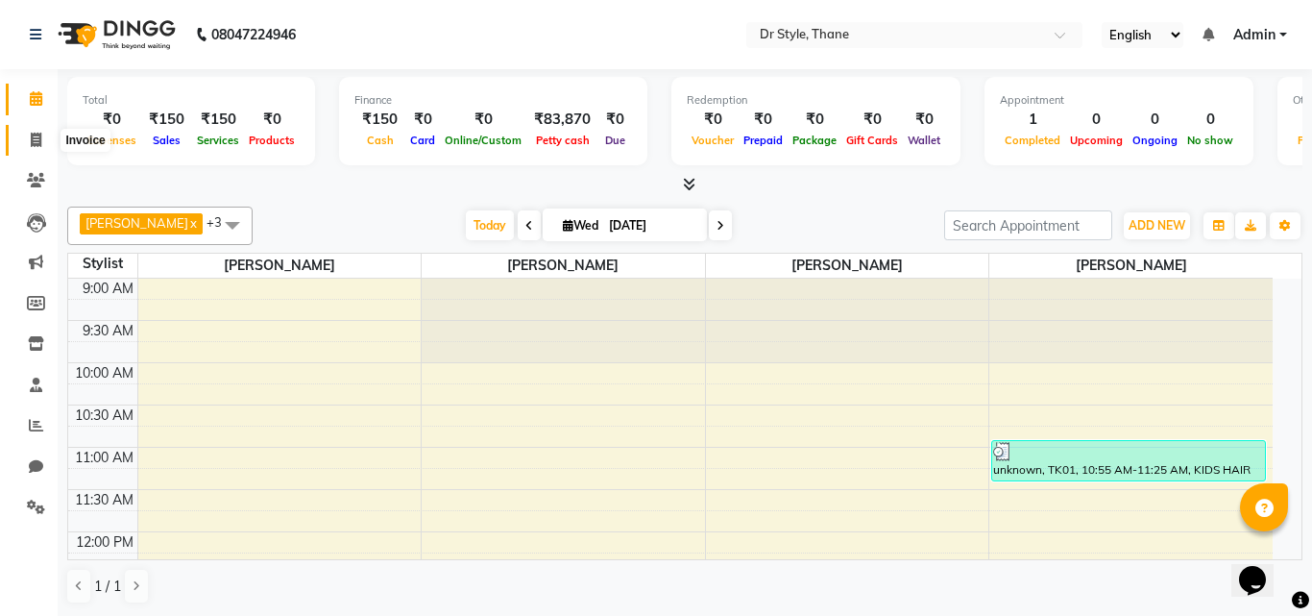
select select "7832"
select select "service"
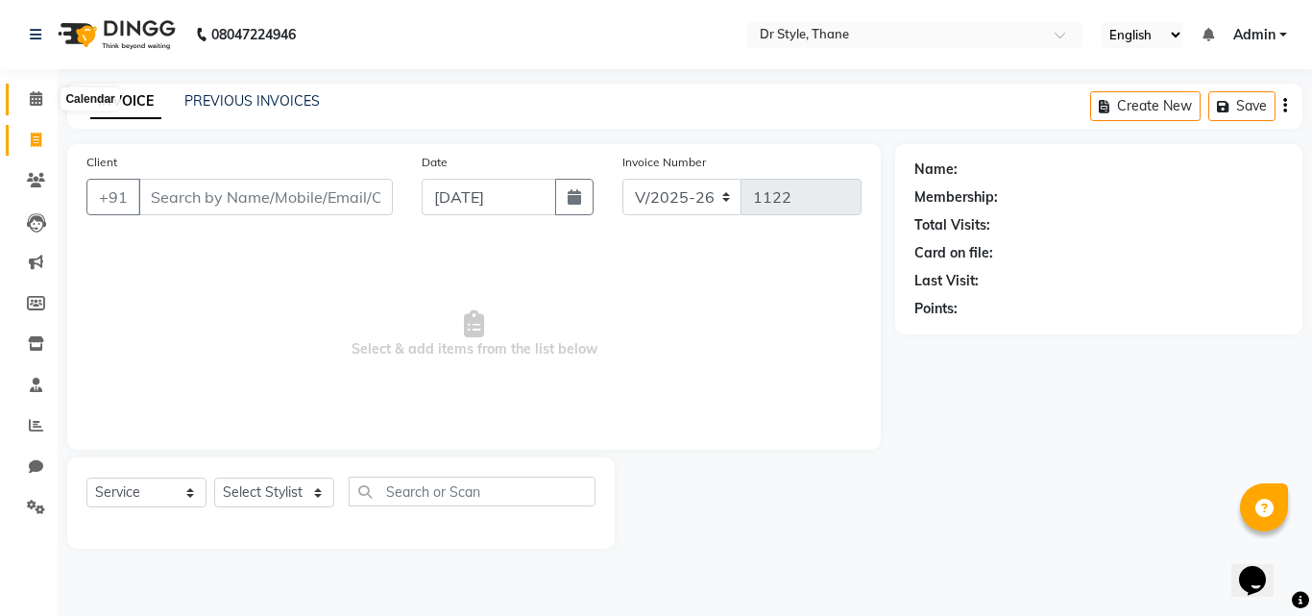
click at [37, 100] on icon at bounding box center [36, 98] width 12 height 14
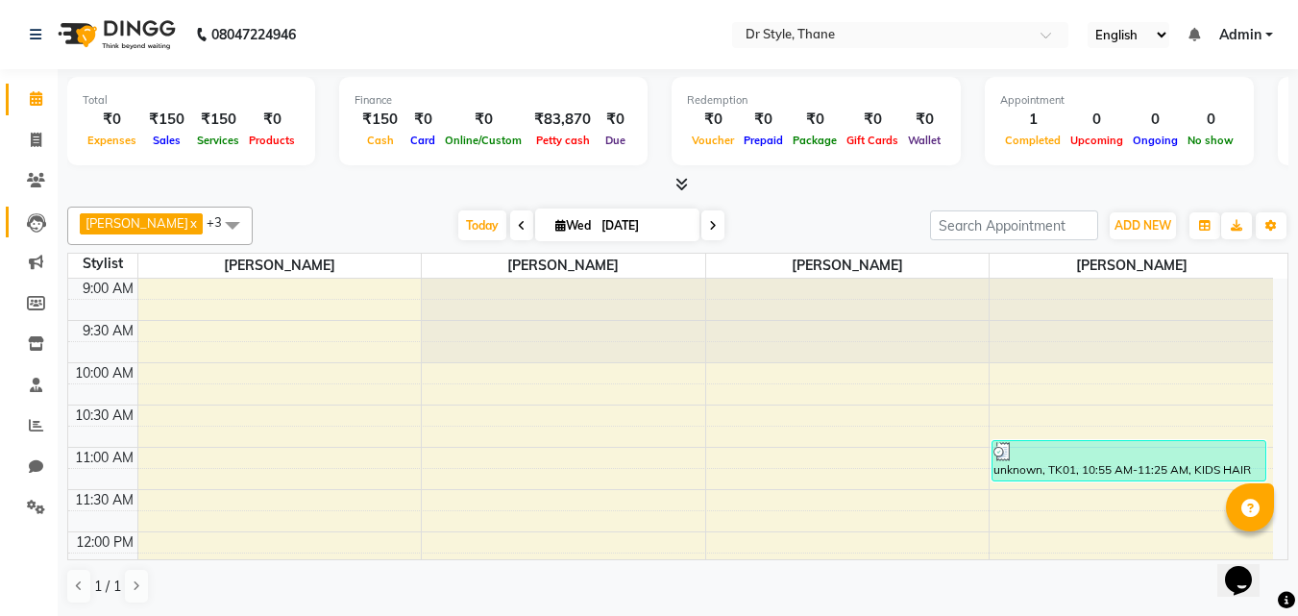
drag, startPoint x: 117, startPoint y: 462, endPoint x: 191, endPoint y: 417, distance: 86.7
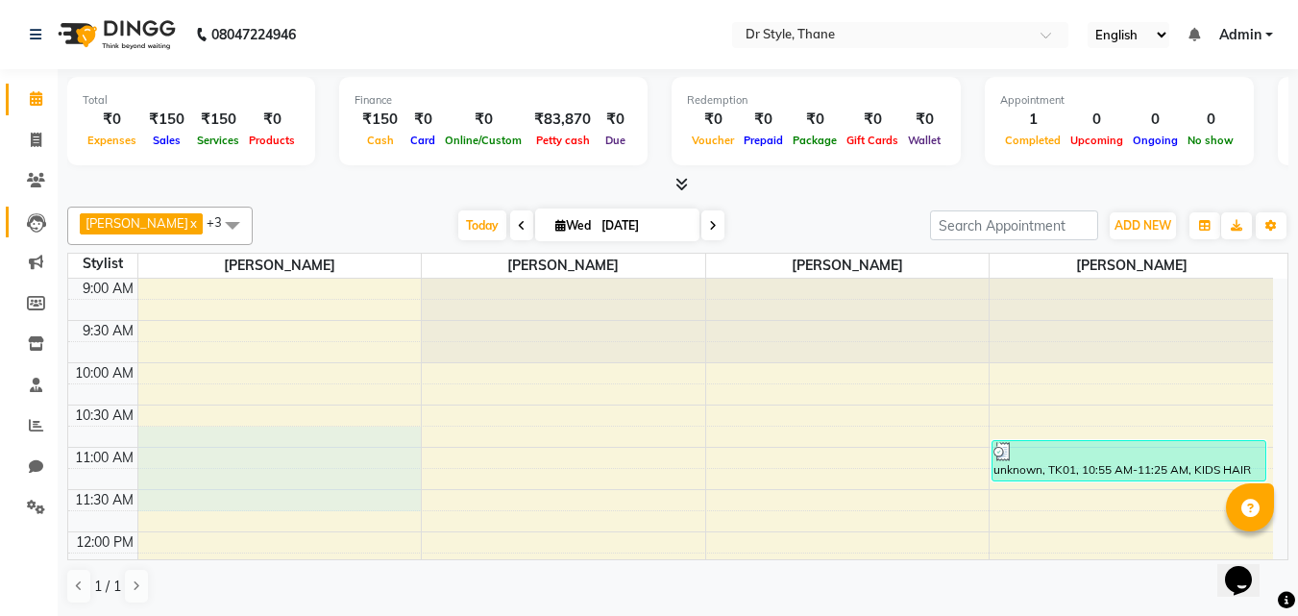
drag, startPoint x: 191, startPoint y: 417, endPoint x: 194, endPoint y: 494, distance: 76.9
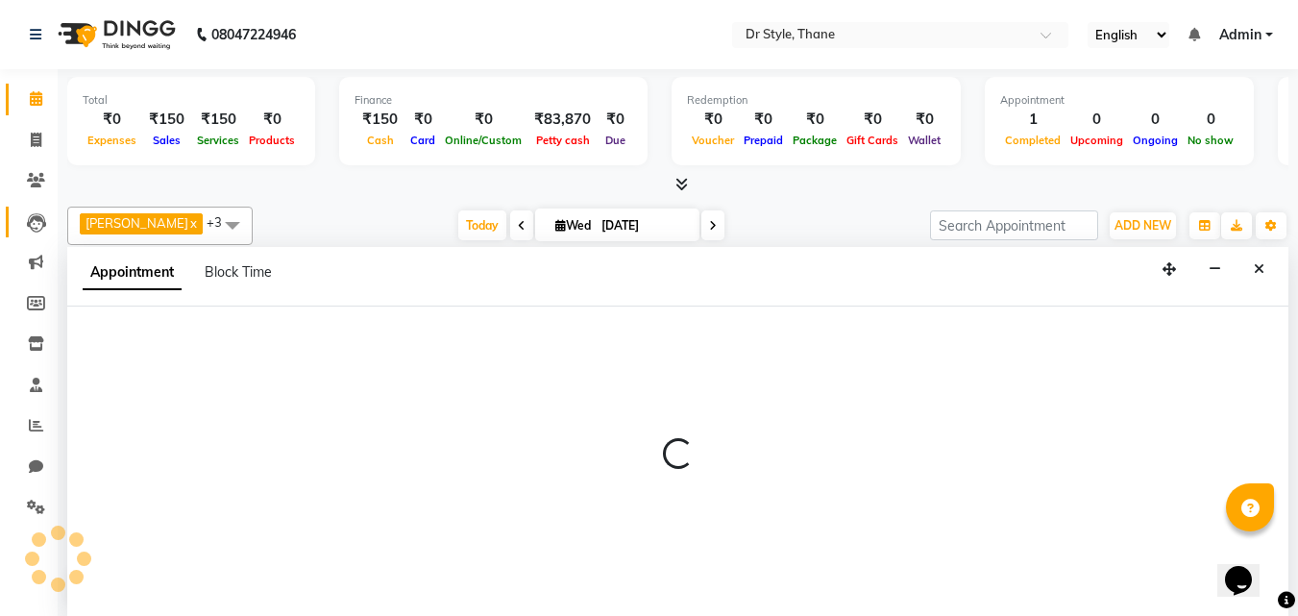
scroll to position [1, 0]
select select "69916"
select select "645"
select select "tentative"
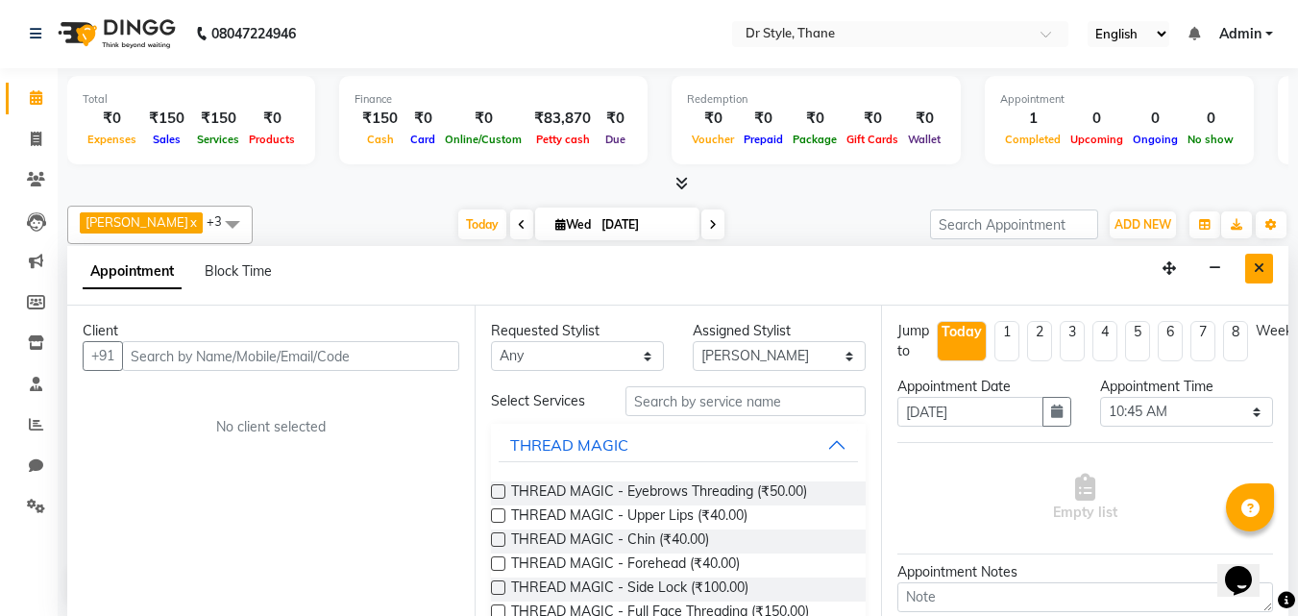
click at [1266, 263] on button "Close" at bounding box center [1259, 269] width 28 height 30
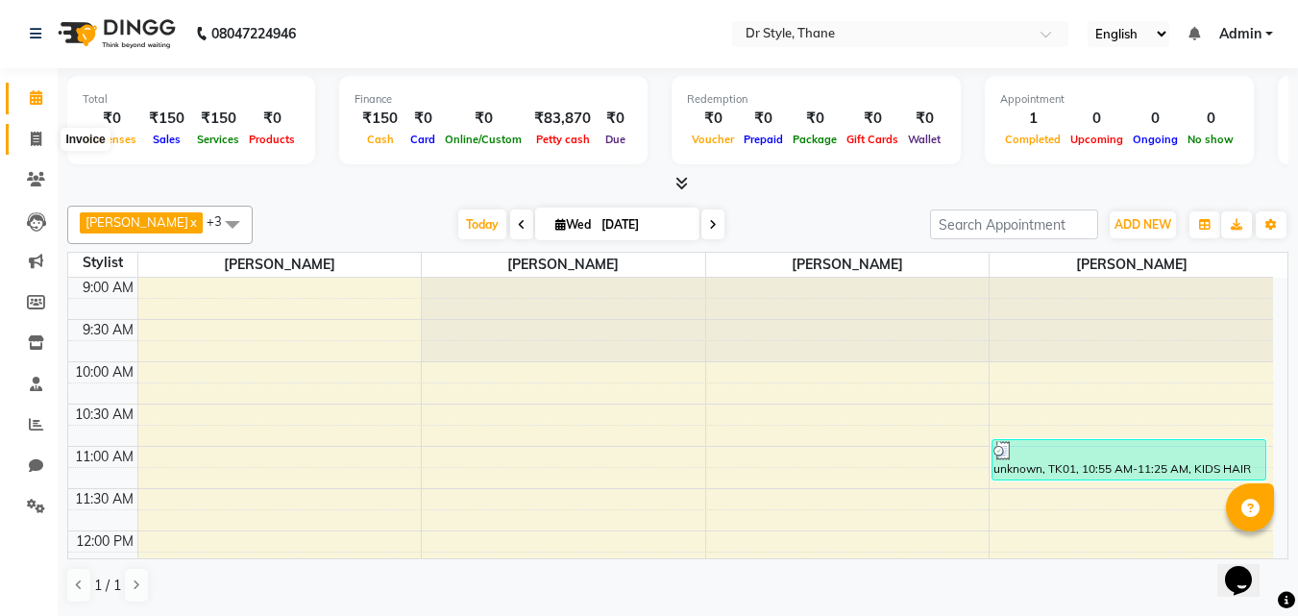
click at [25, 146] on span at bounding box center [36, 140] width 34 height 22
select select "service"
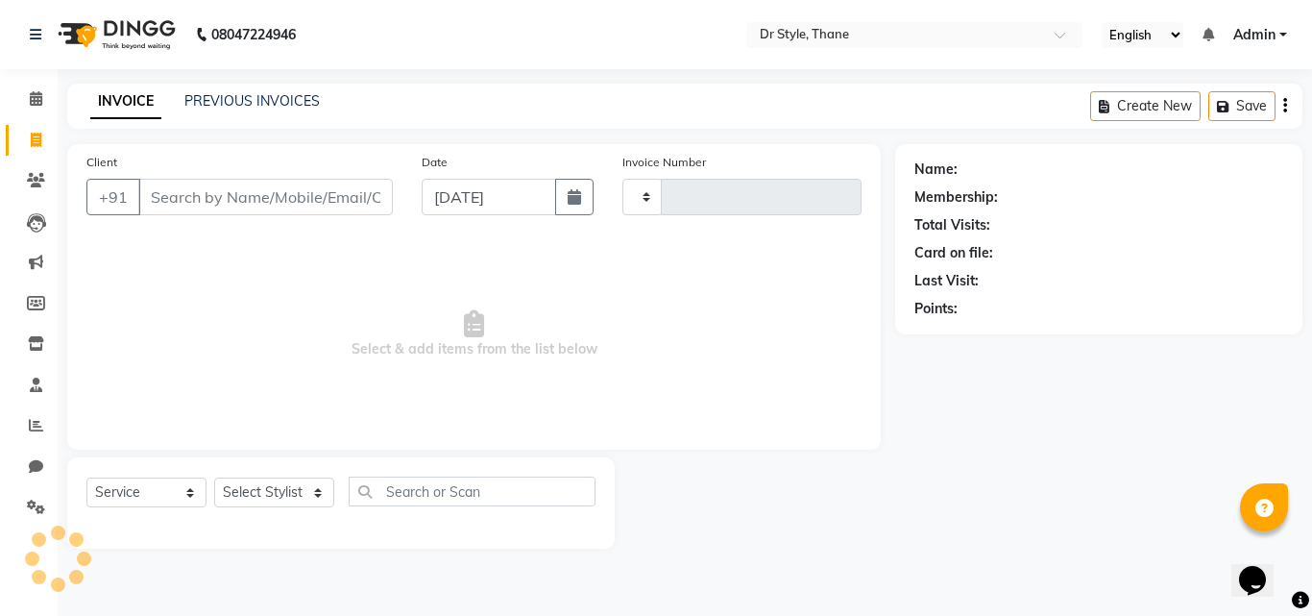
type input "1122"
select select "7832"
click at [197, 206] on input "Client" at bounding box center [265, 197] width 255 height 37
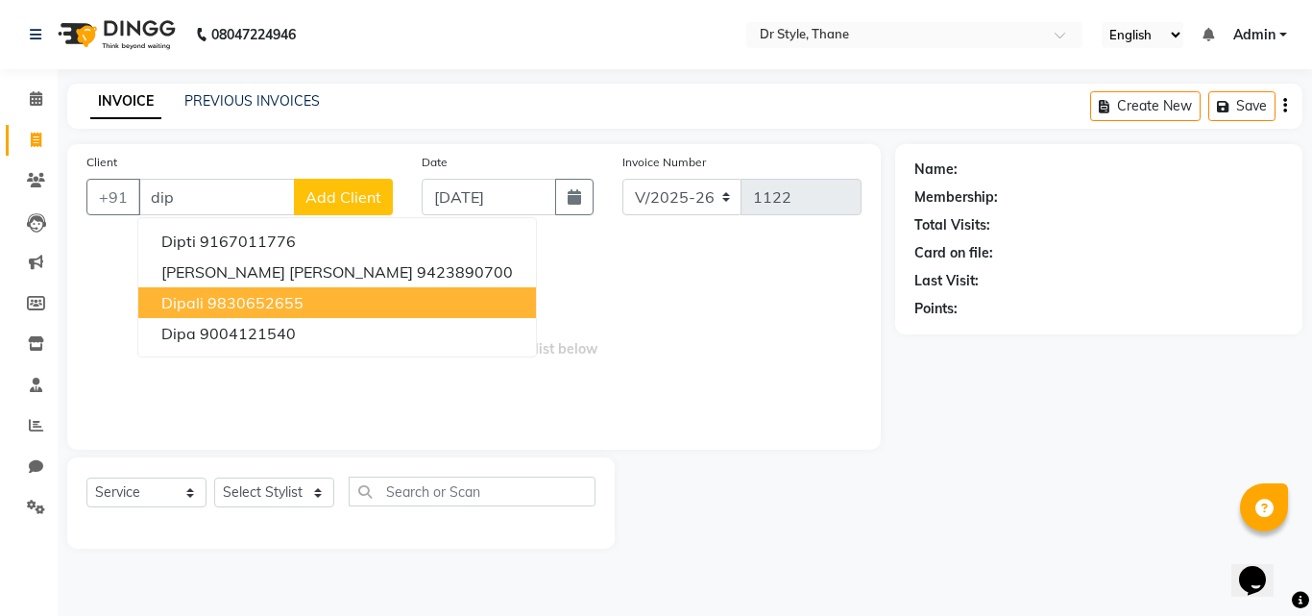
click at [200, 299] on span "Dipali" at bounding box center [182, 302] width 42 height 19
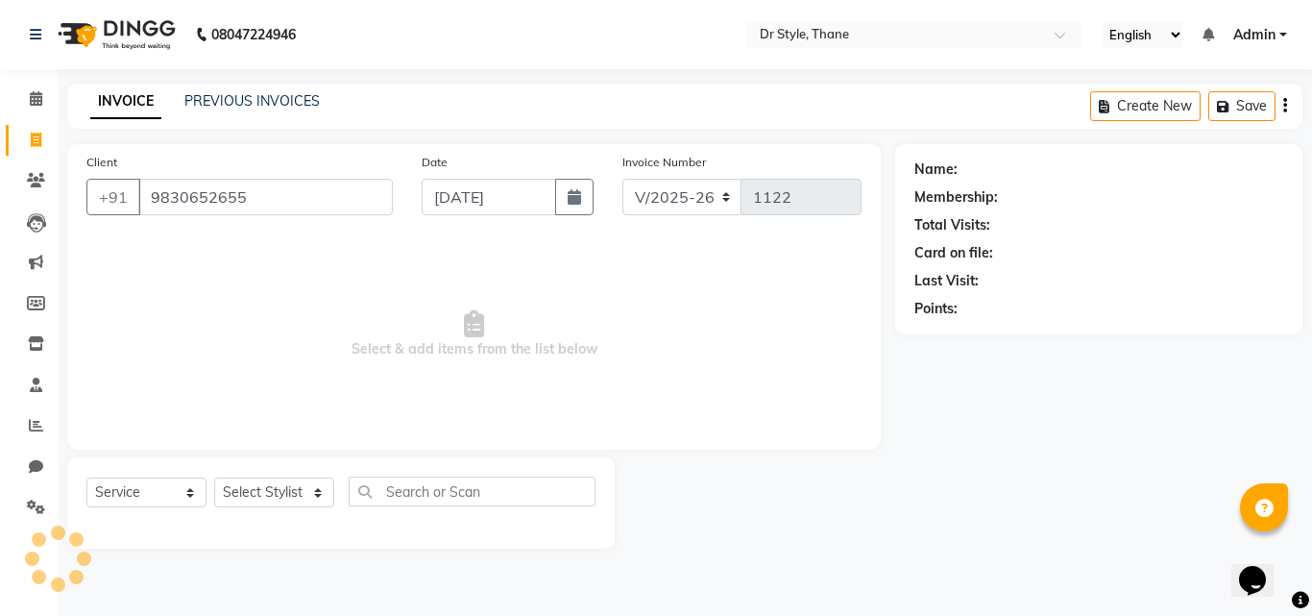
type input "9830652655"
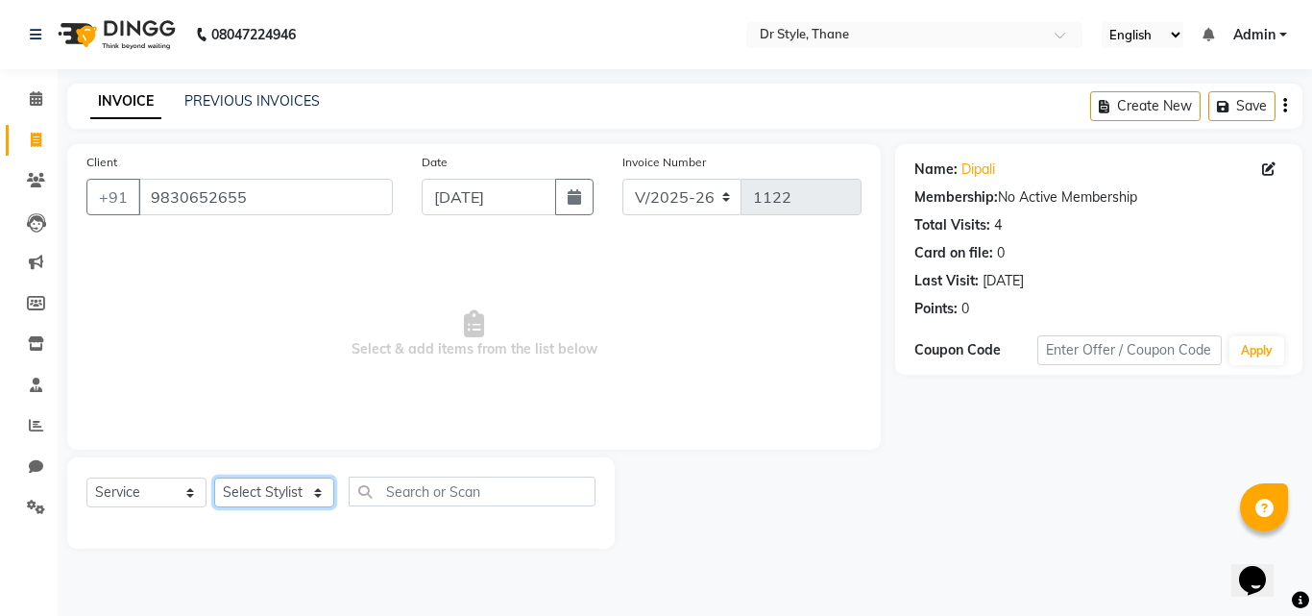
click at [257, 491] on select "Select Stylist [PERSON_NAME] [PERSON_NAME] [PERSON_NAME] [PERSON_NAME] [PERSON_…" at bounding box center [274, 492] width 120 height 30
select select "69916"
click at [214, 477] on select "Select Stylist [PERSON_NAME] [PERSON_NAME] [PERSON_NAME] [PERSON_NAME] [PERSON_…" at bounding box center [274, 492] width 120 height 30
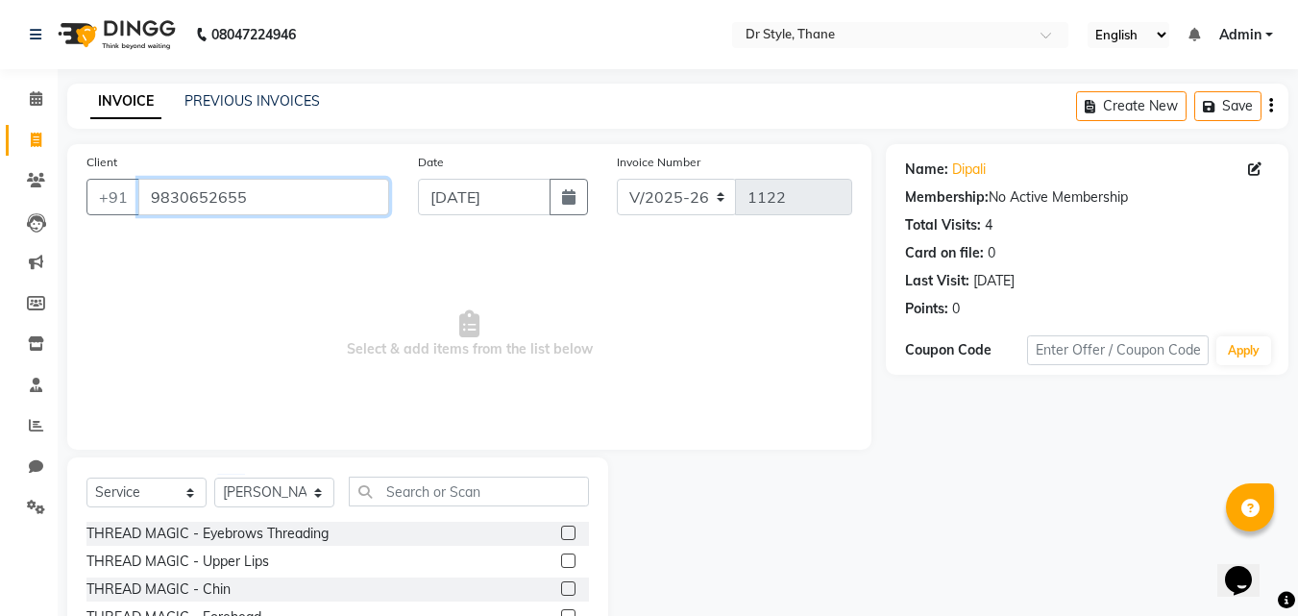
click at [349, 202] on input "9830652655" at bounding box center [263, 197] width 251 height 37
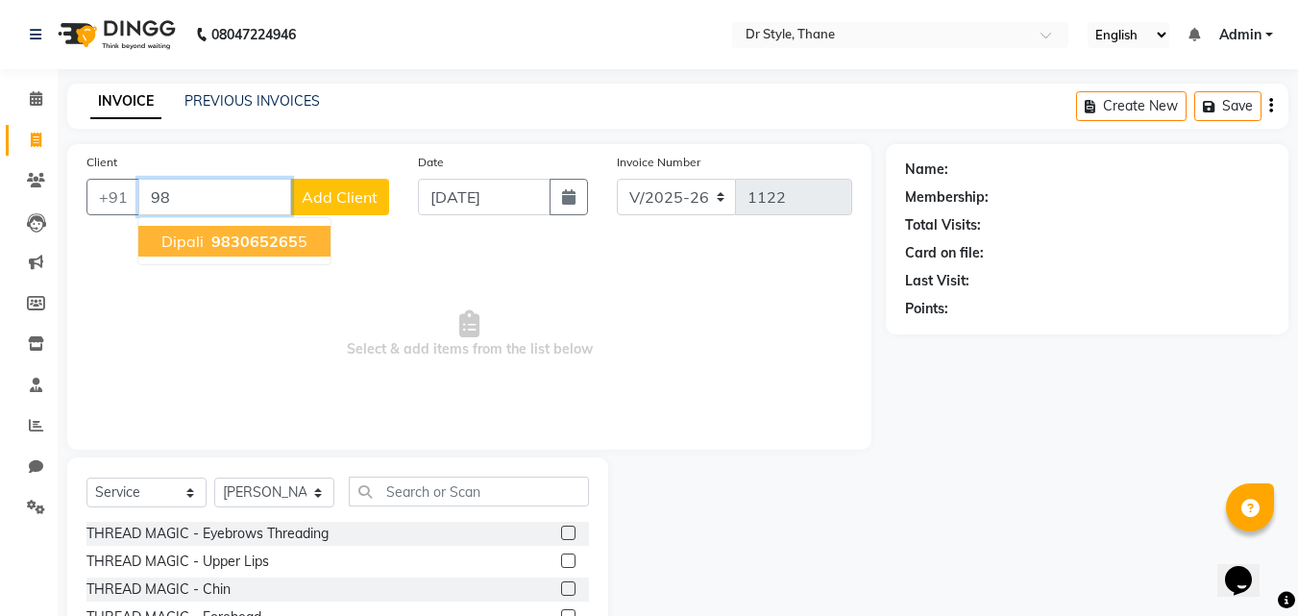
type input "9"
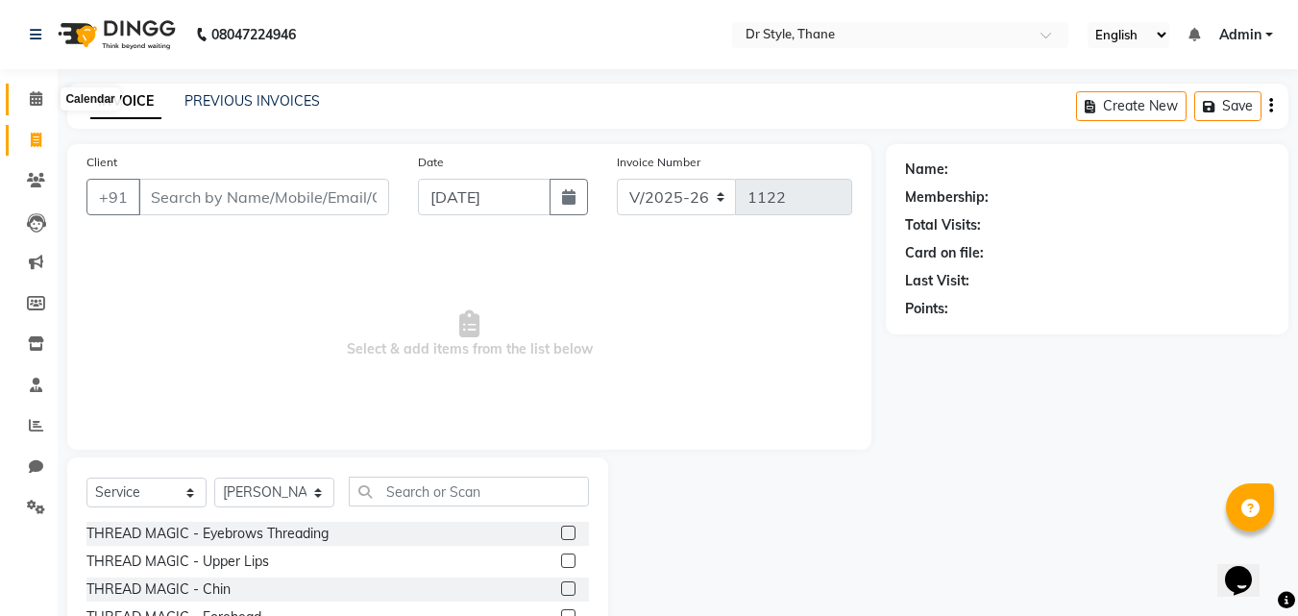
click at [20, 106] on span at bounding box center [36, 99] width 34 height 22
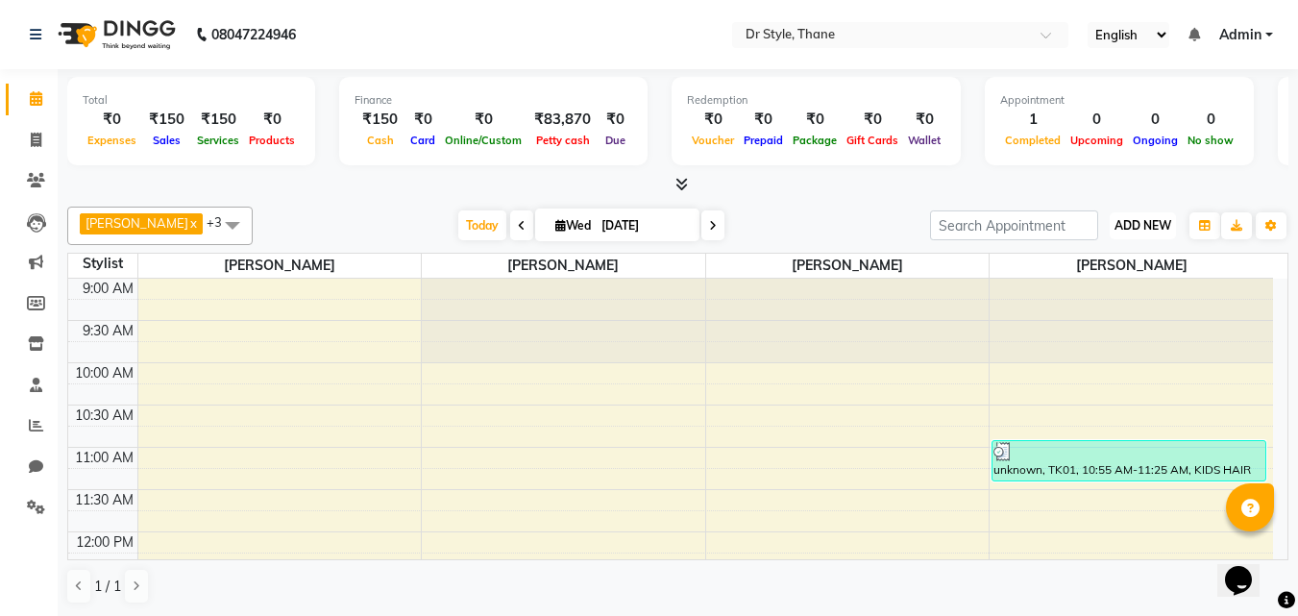
click at [1114, 215] on button "ADD NEW Toggle Dropdown" at bounding box center [1143, 225] width 66 height 27
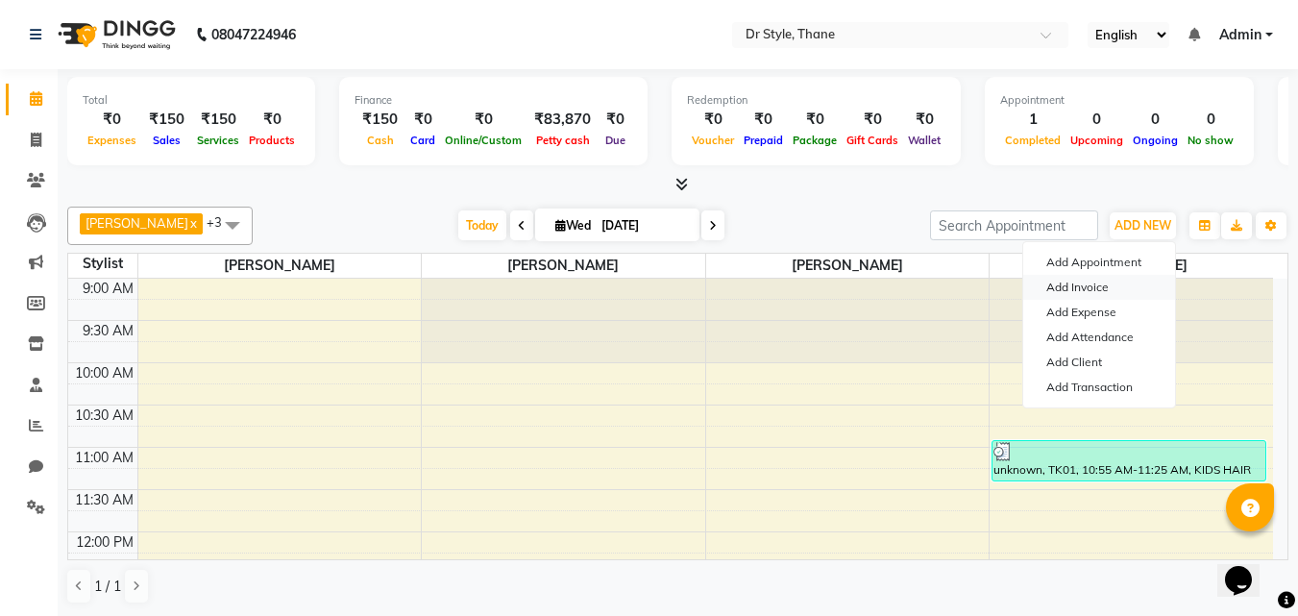
click at [1050, 287] on link "Add Invoice" at bounding box center [1099, 287] width 152 height 25
select select "service"
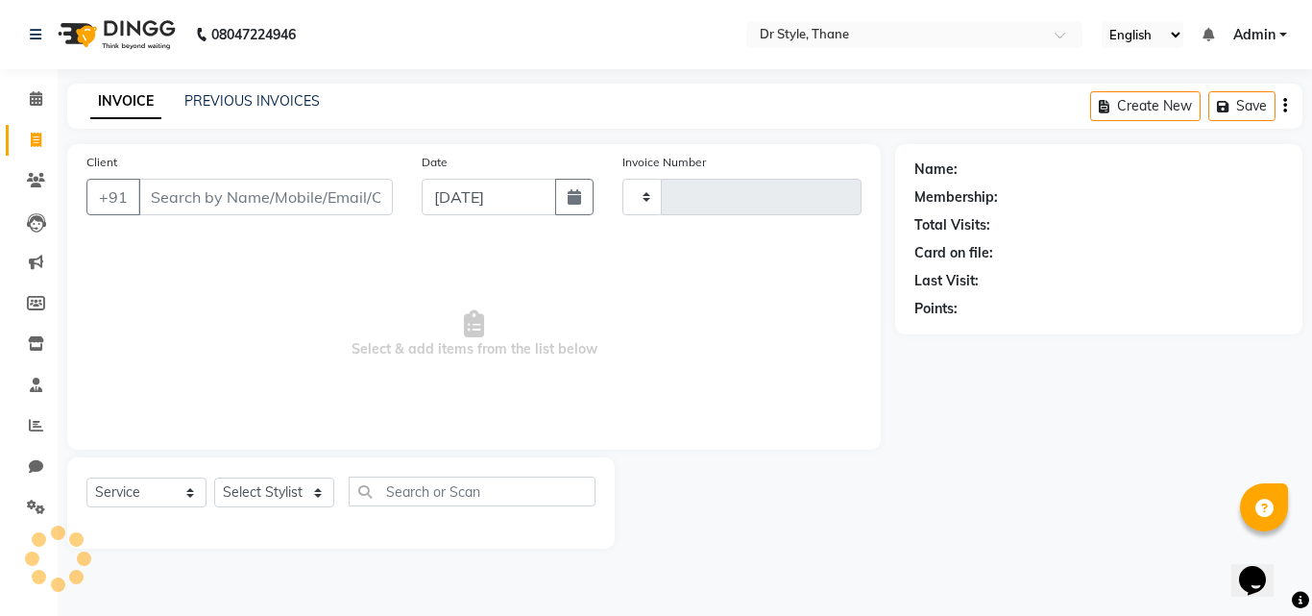
type input "1122"
select select "7832"
click at [323, 207] on input "Client" at bounding box center [265, 197] width 255 height 37
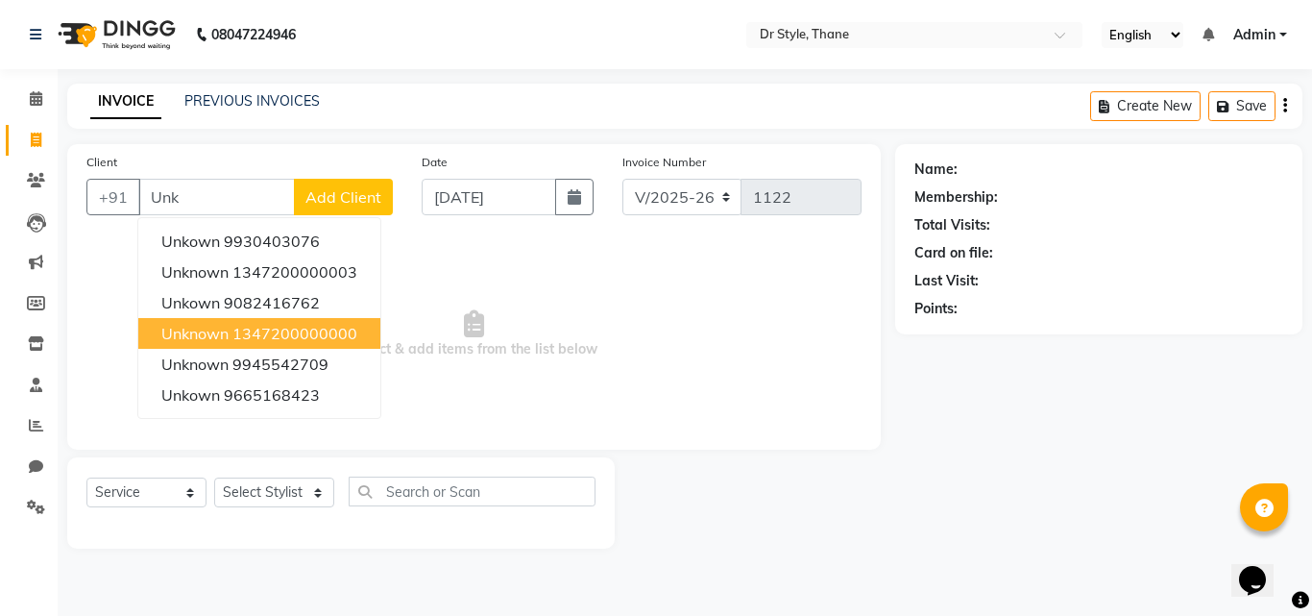
click at [275, 344] on button "unknown 1347200000000" at bounding box center [259, 333] width 242 height 31
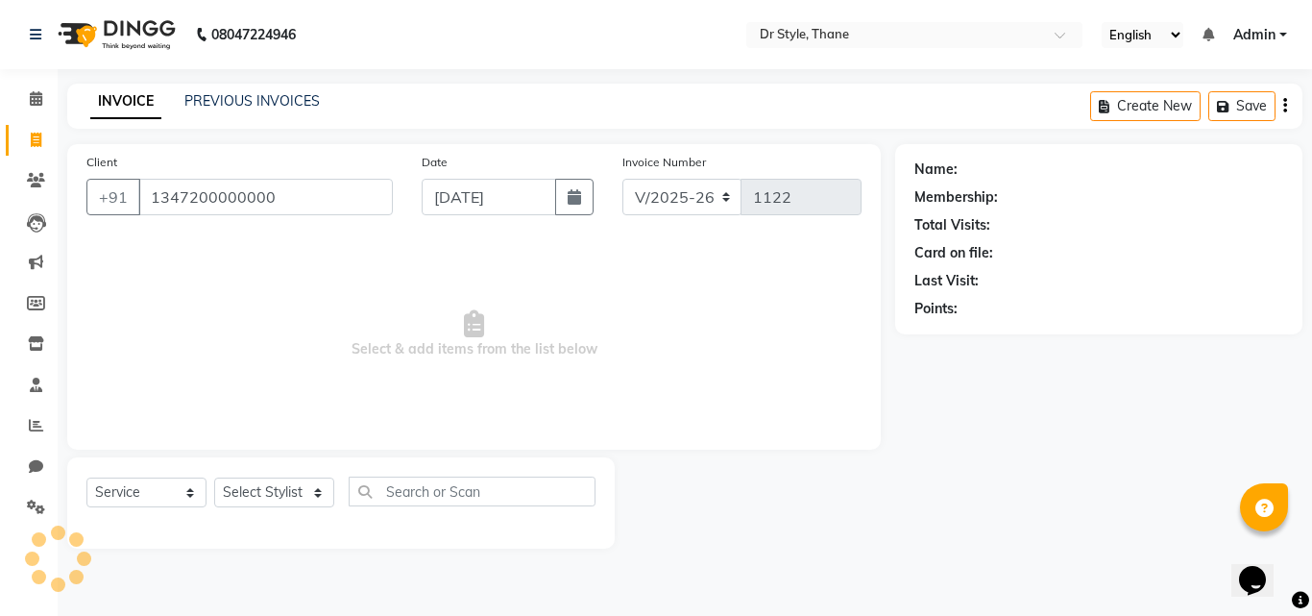
type input "1347200000000"
click at [269, 491] on select "Select Stylist [PERSON_NAME] [PERSON_NAME] [PERSON_NAME] [PERSON_NAME] [PERSON_…" at bounding box center [274, 492] width 120 height 30
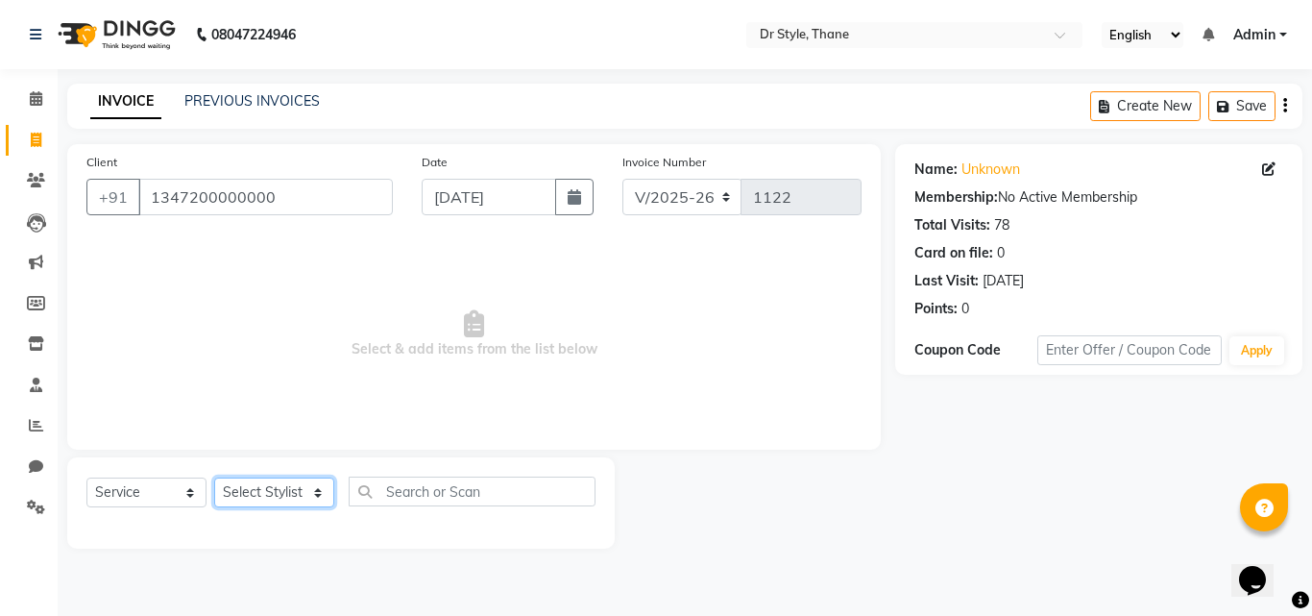
select select "69916"
click at [214, 477] on select "Select Stylist [PERSON_NAME] [PERSON_NAME] [PERSON_NAME] [PERSON_NAME] [PERSON_…" at bounding box center [274, 492] width 120 height 30
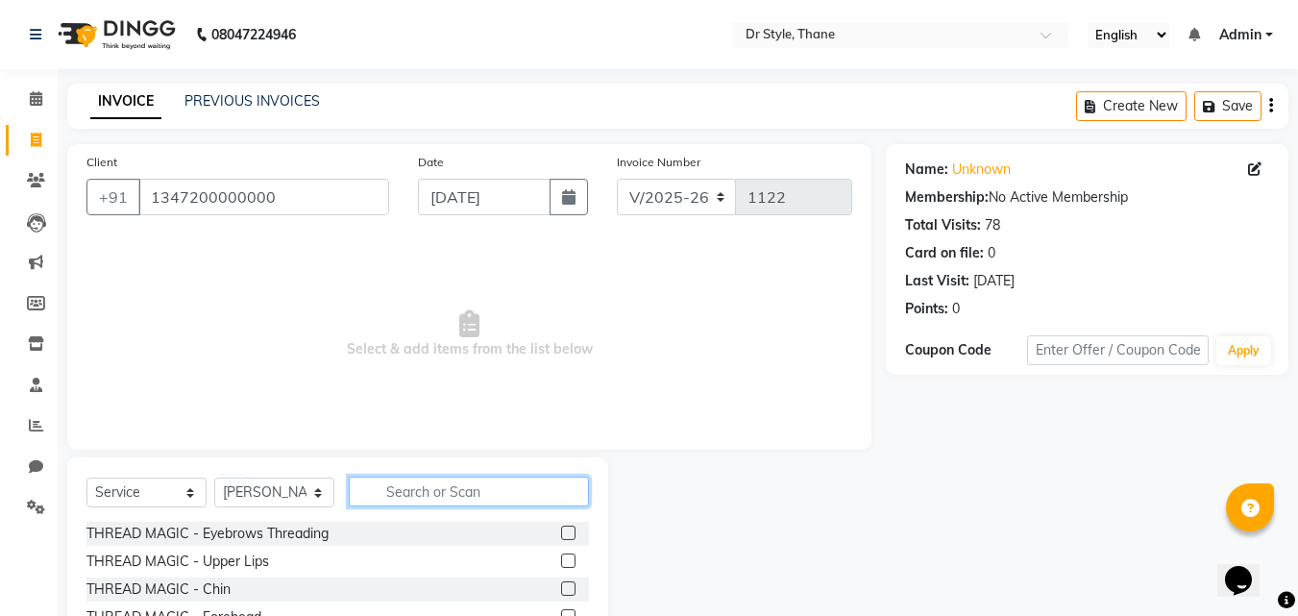
click at [451, 486] on input "text" at bounding box center [469, 492] width 240 height 30
type input "h"
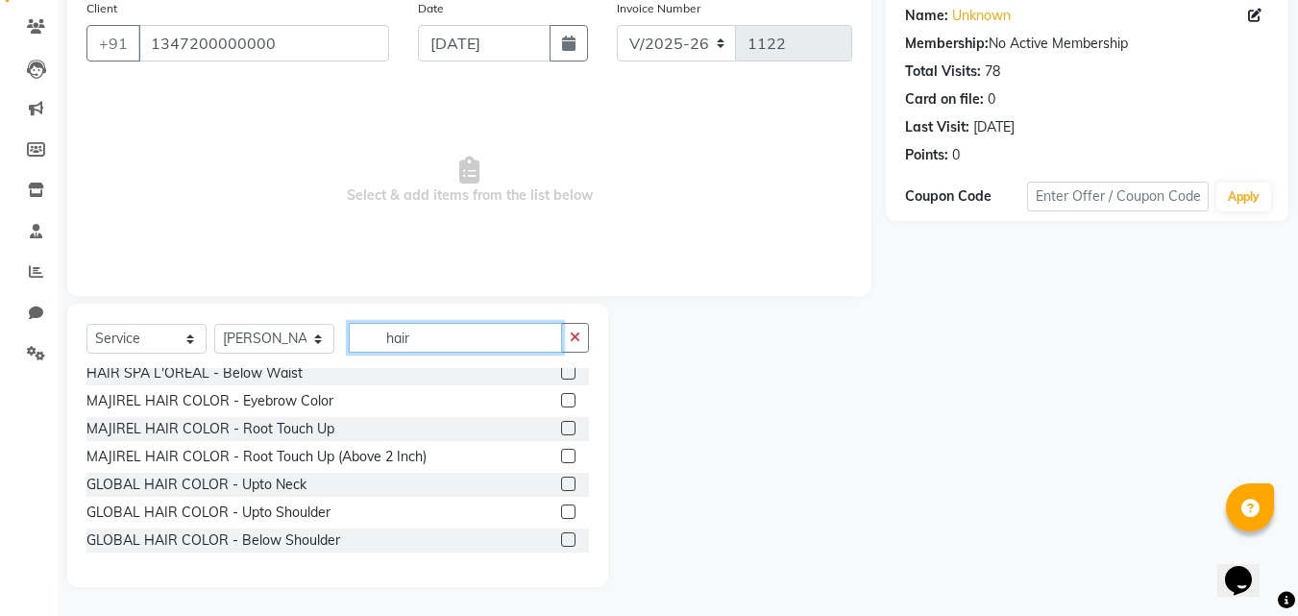
scroll to position [384, 0]
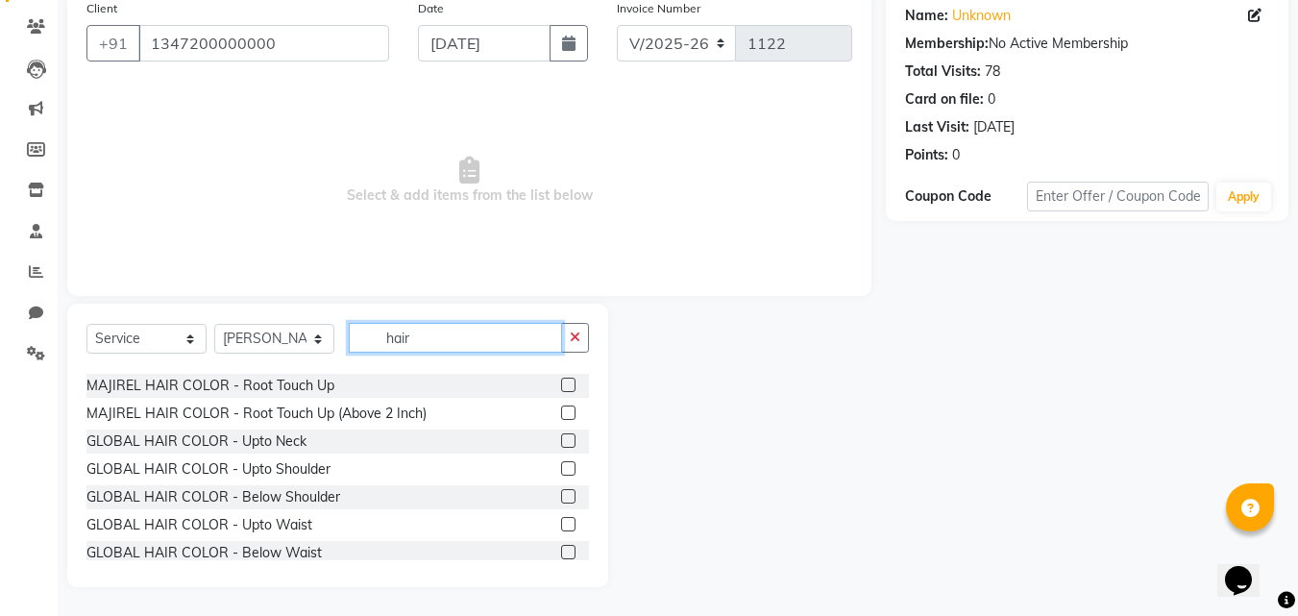
type input "hair"
click at [561, 383] on label at bounding box center [568, 385] width 14 height 14
click at [561, 383] on input "checkbox" at bounding box center [567, 385] width 12 height 12
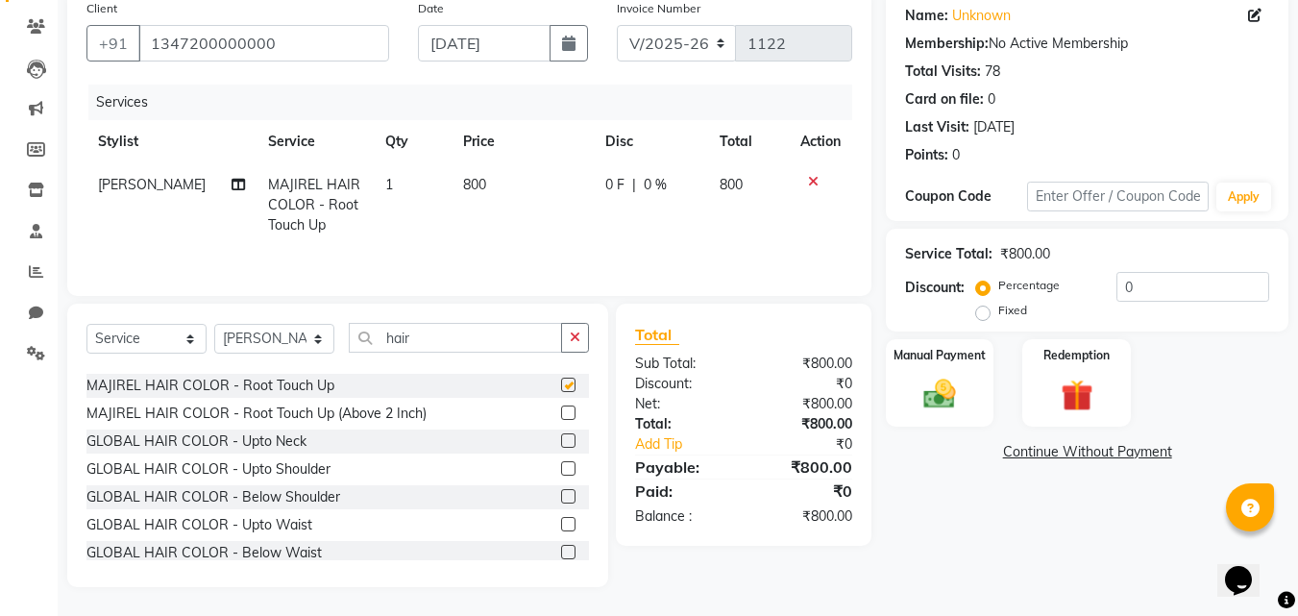
checkbox input "false"
click at [998, 309] on label "Fixed" at bounding box center [1012, 310] width 29 height 17
click at [988, 309] on input "Fixed" at bounding box center [986, 310] width 13 height 13
radio input "true"
click at [1142, 292] on input "0" at bounding box center [1192, 287] width 153 height 30
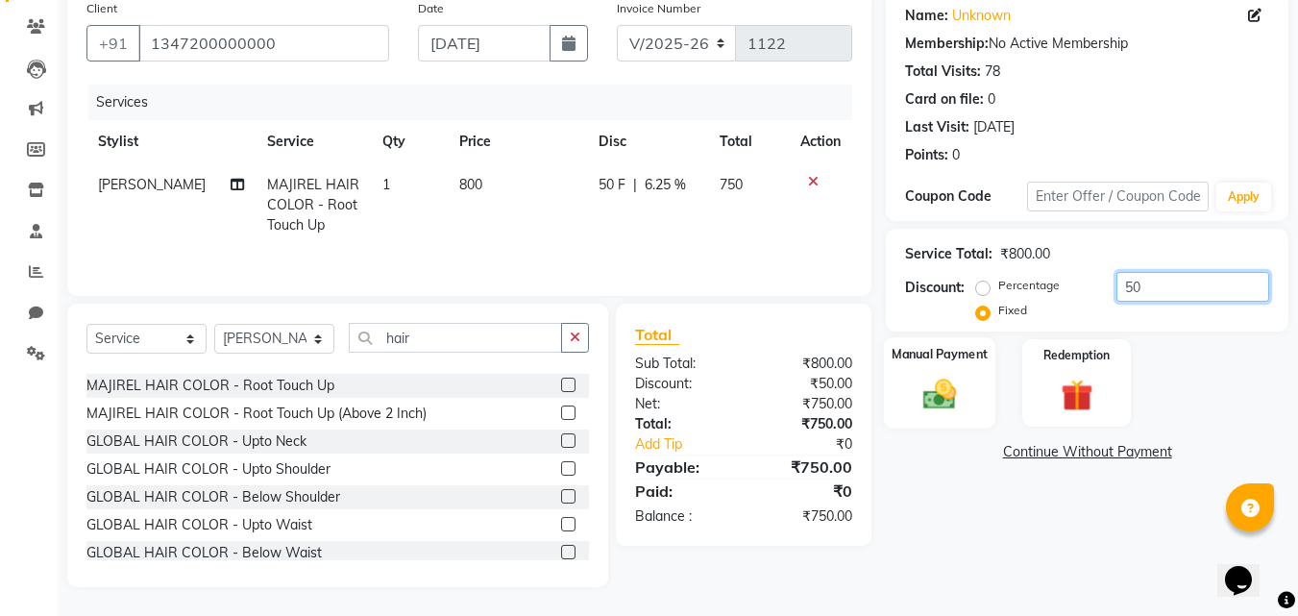
type input "50"
click at [976, 380] on div "Manual Payment" at bounding box center [940, 382] width 112 height 91
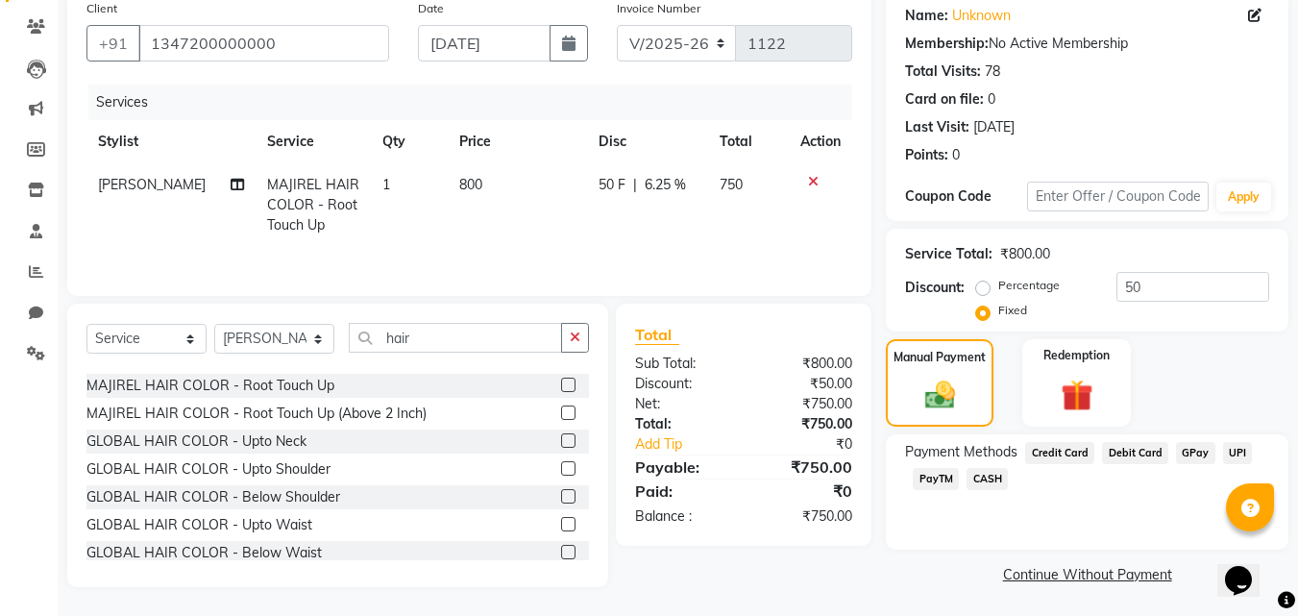
click at [1062, 446] on span "Credit Card" at bounding box center [1059, 453] width 69 height 22
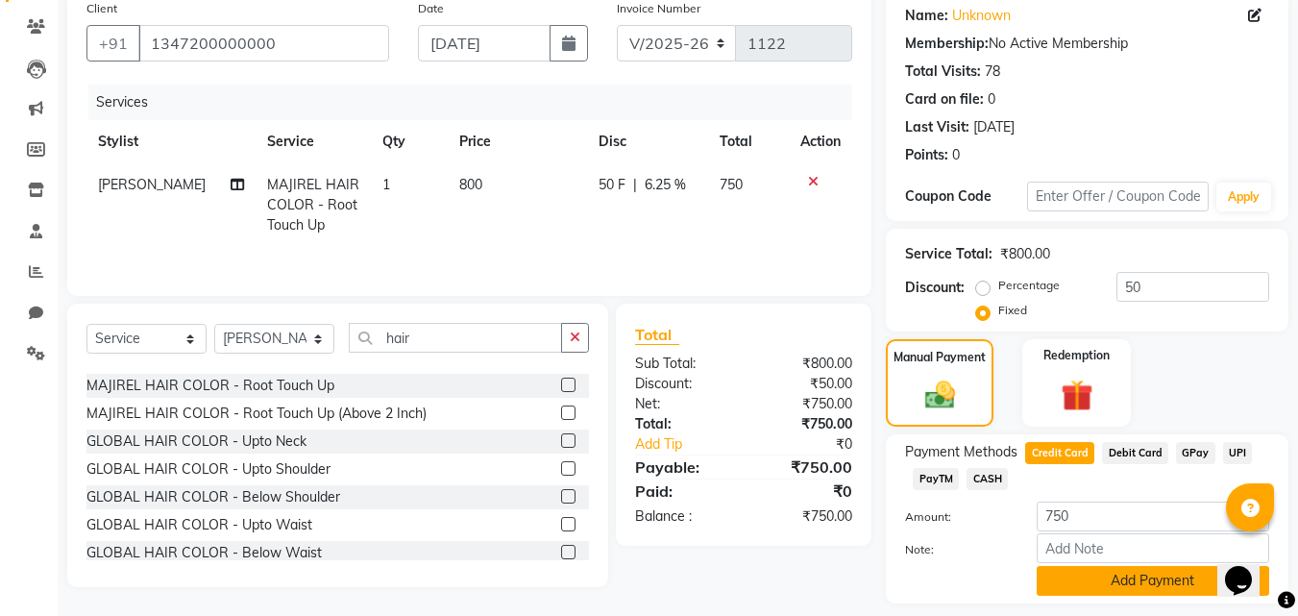
click at [1107, 583] on button "Add Payment" at bounding box center [1153, 581] width 232 height 30
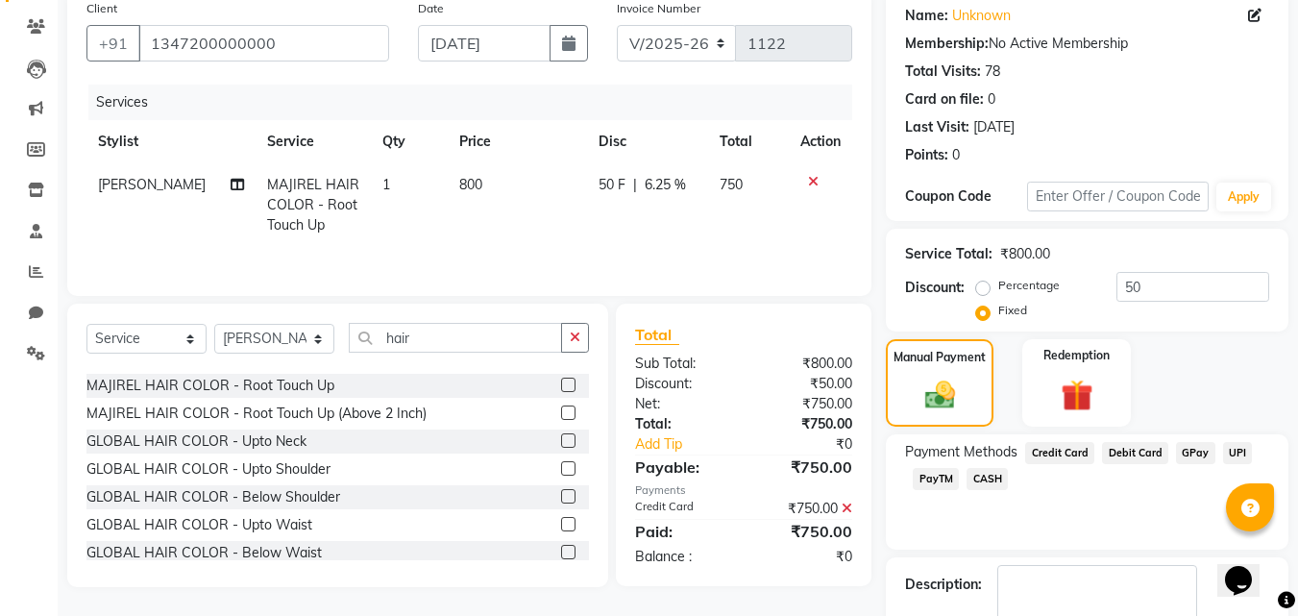
scroll to position [264, 0]
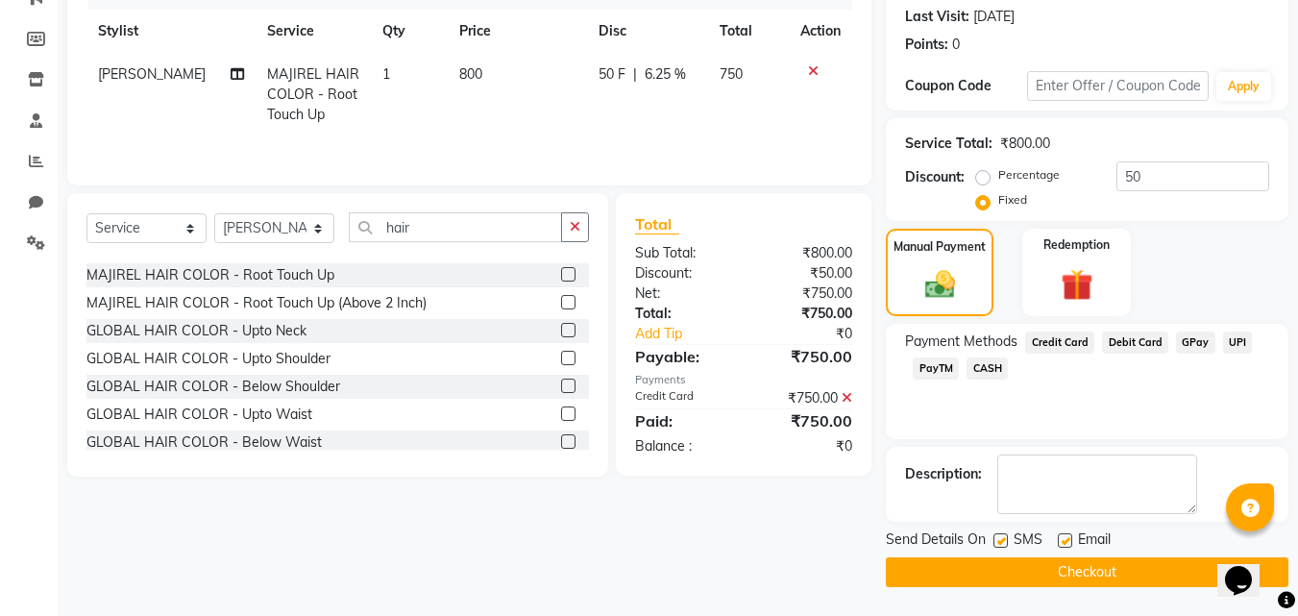
click at [1107, 583] on button "Checkout" at bounding box center [1087, 572] width 403 height 30
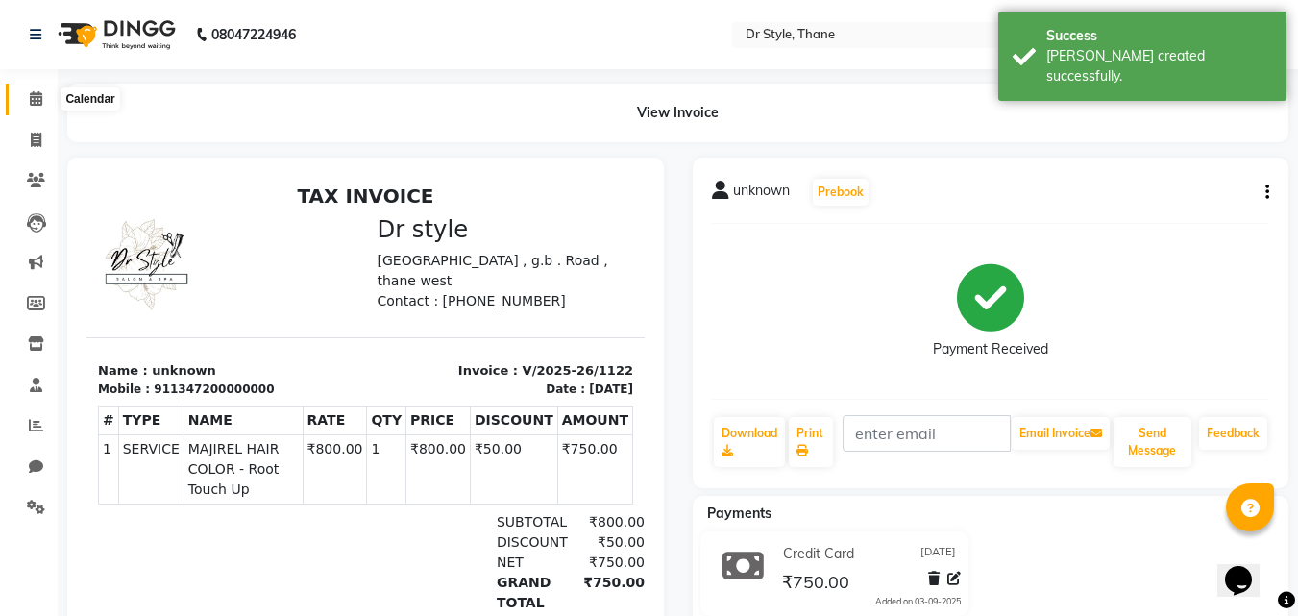
click at [39, 99] on icon at bounding box center [36, 98] width 12 height 14
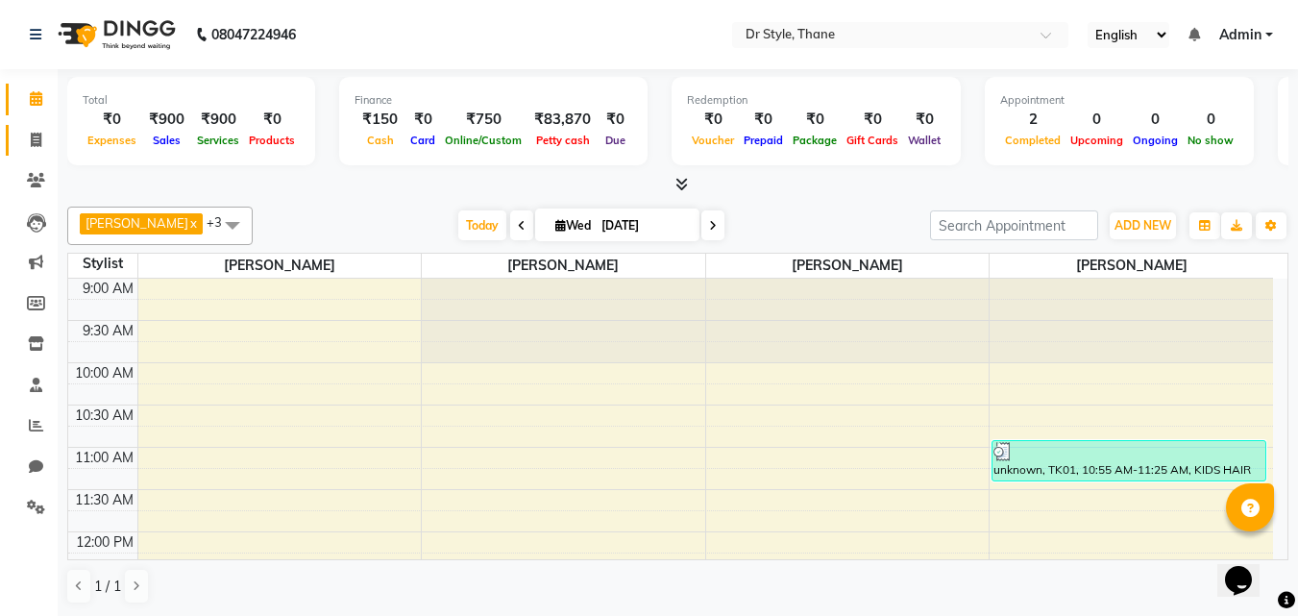
click at [28, 152] on link "Invoice" at bounding box center [29, 141] width 46 height 32
select select "service"
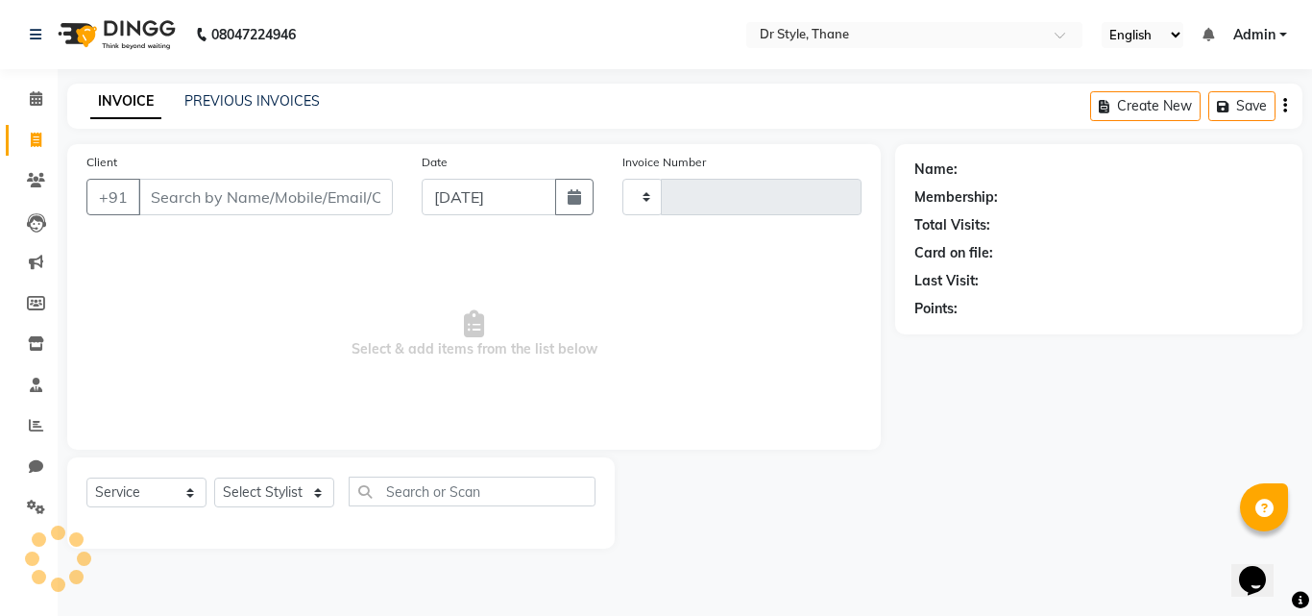
type input "1123"
select select "7832"
click at [33, 97] on icon at bounding box center [36, 98] width 12 height 14
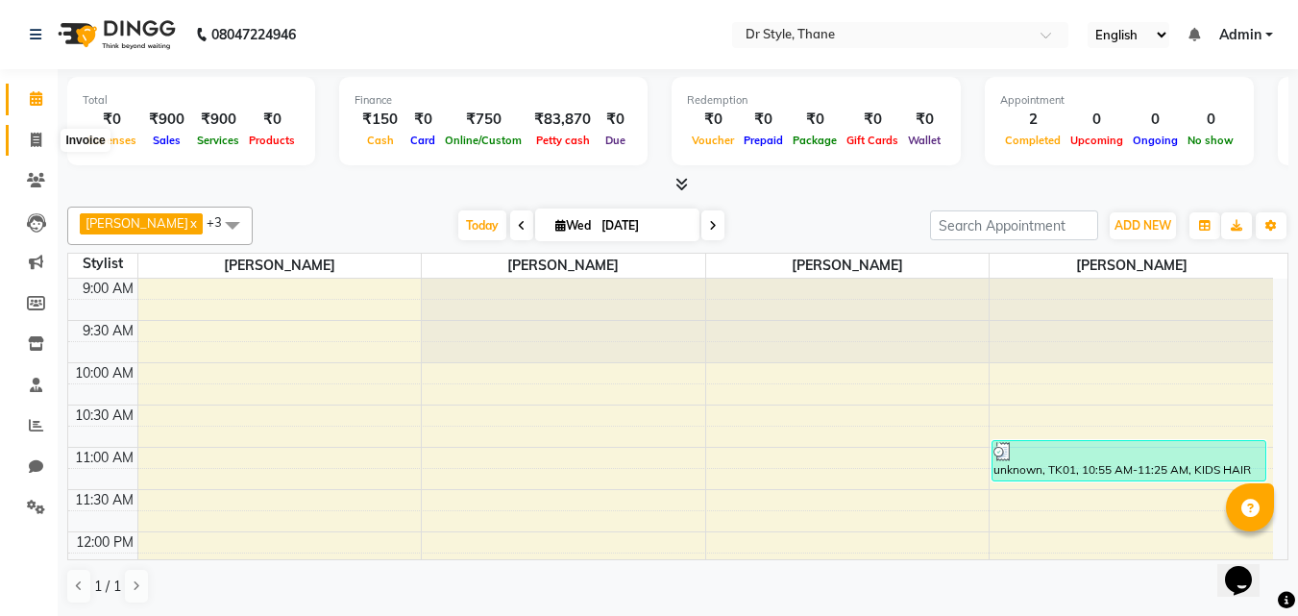
click at [36, 142] on icon at bounding box center [36, 140] width 11 height 14
select select "service"
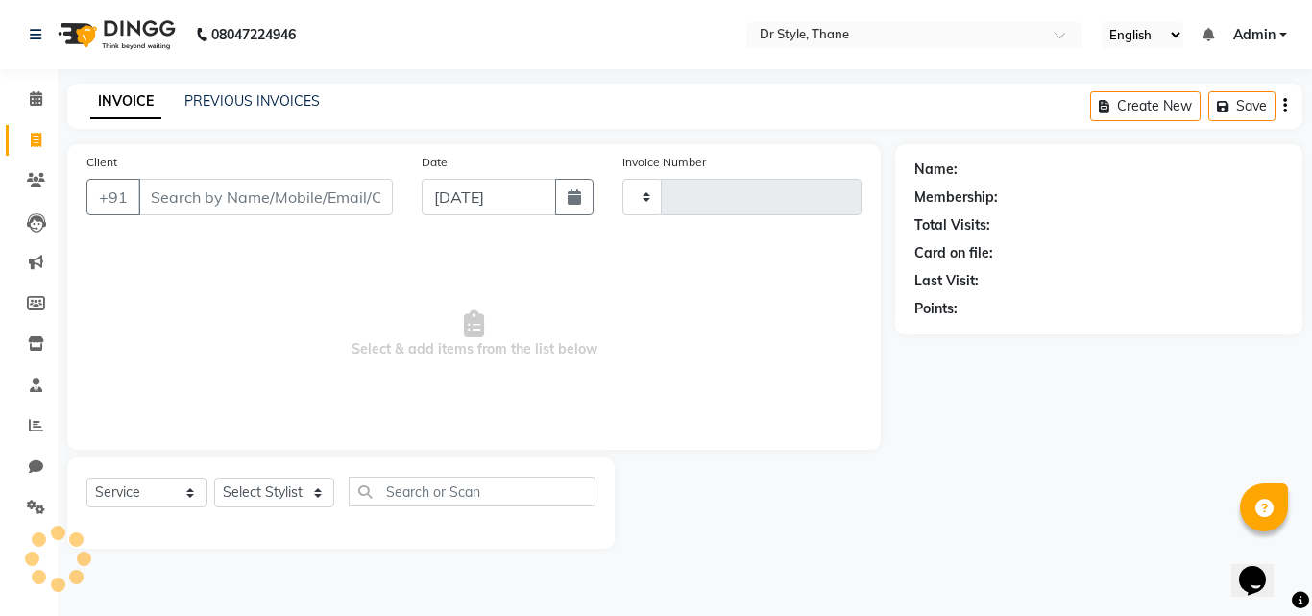
type input "1123"
select select "7832"
click at [36, 94] on icon at bounding box center [36, 98] width 12 height 14
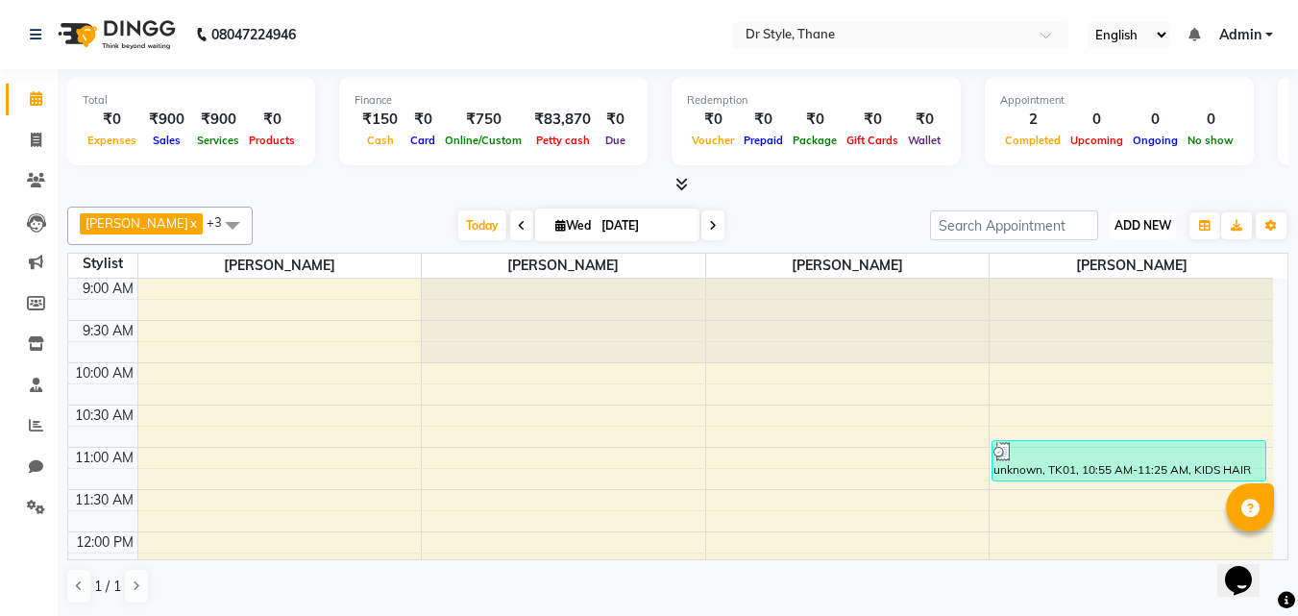
click at [1115, 222] on span "ADD NEW" at bounding box center [1142, 225] width 57 height 14
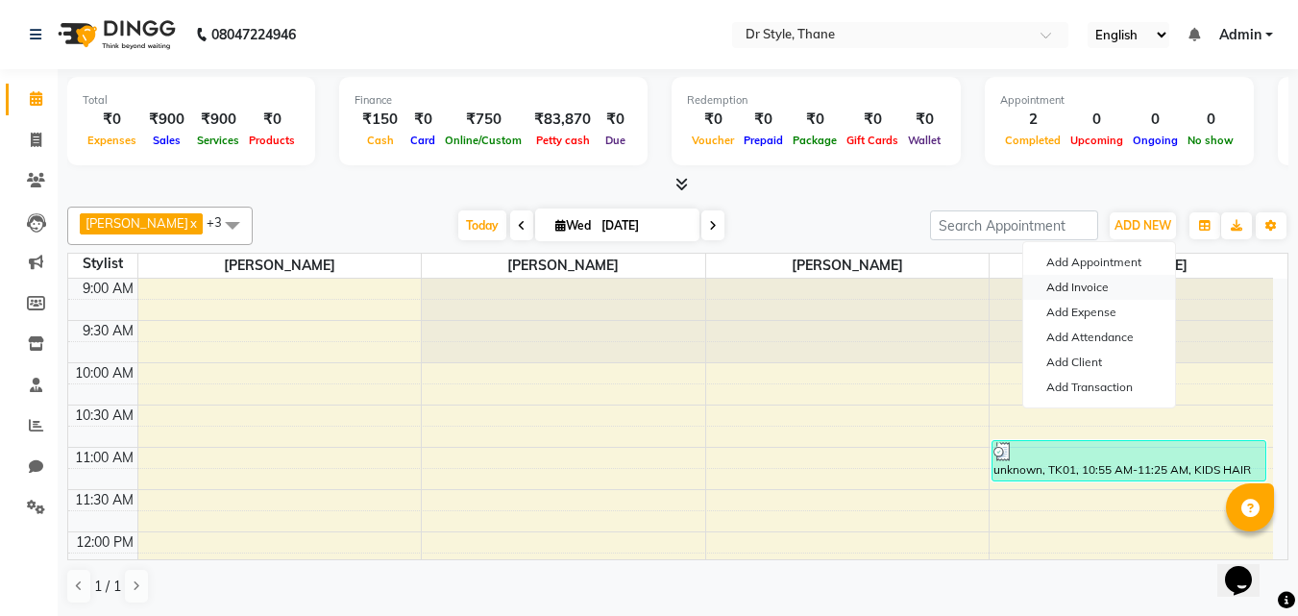
click at [1090, 295] on link "Add Invoice" at bounding box center [1099, 287] width 152 height 25
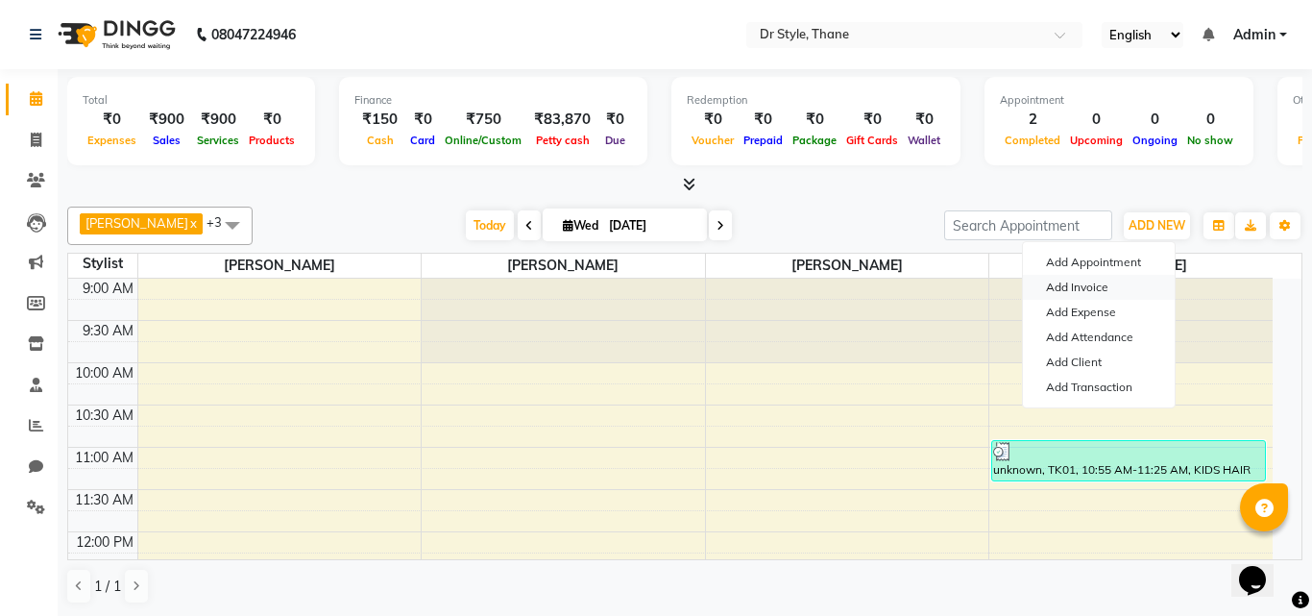
select select "service"
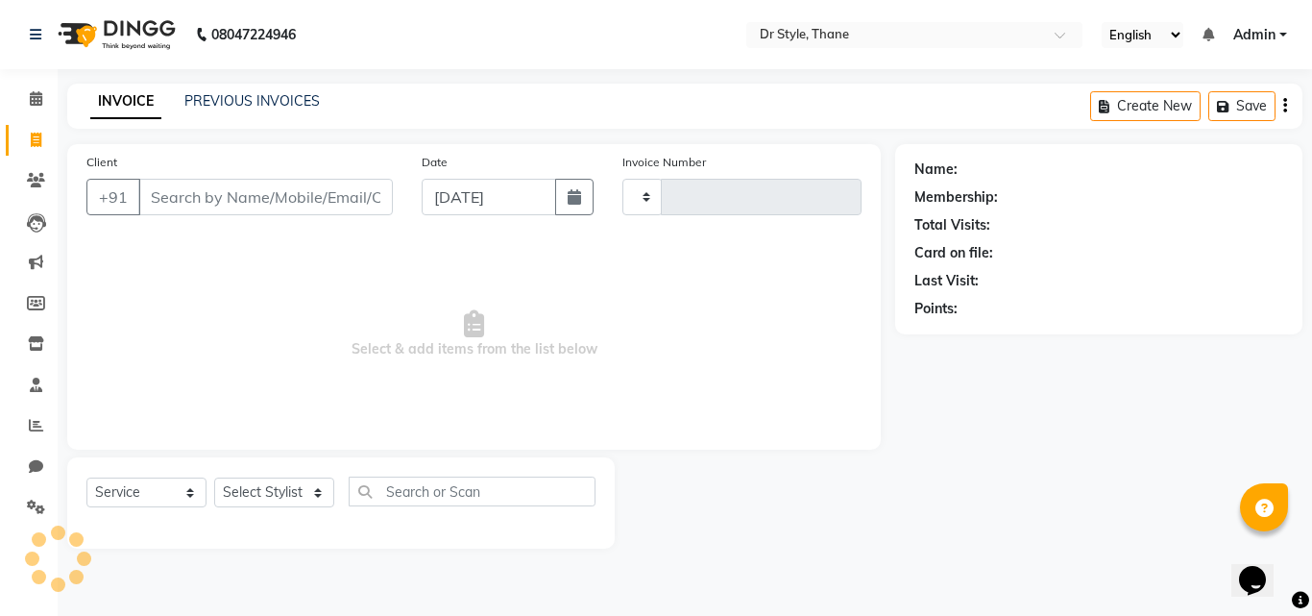
drag, startPoint x: 213, startPoint y: 193, endPoint x: 321, endPoint y: 155, distance: 114.3
click at [213, 192] on input "Client" at bounding box center [265, 197] width 255 height 37
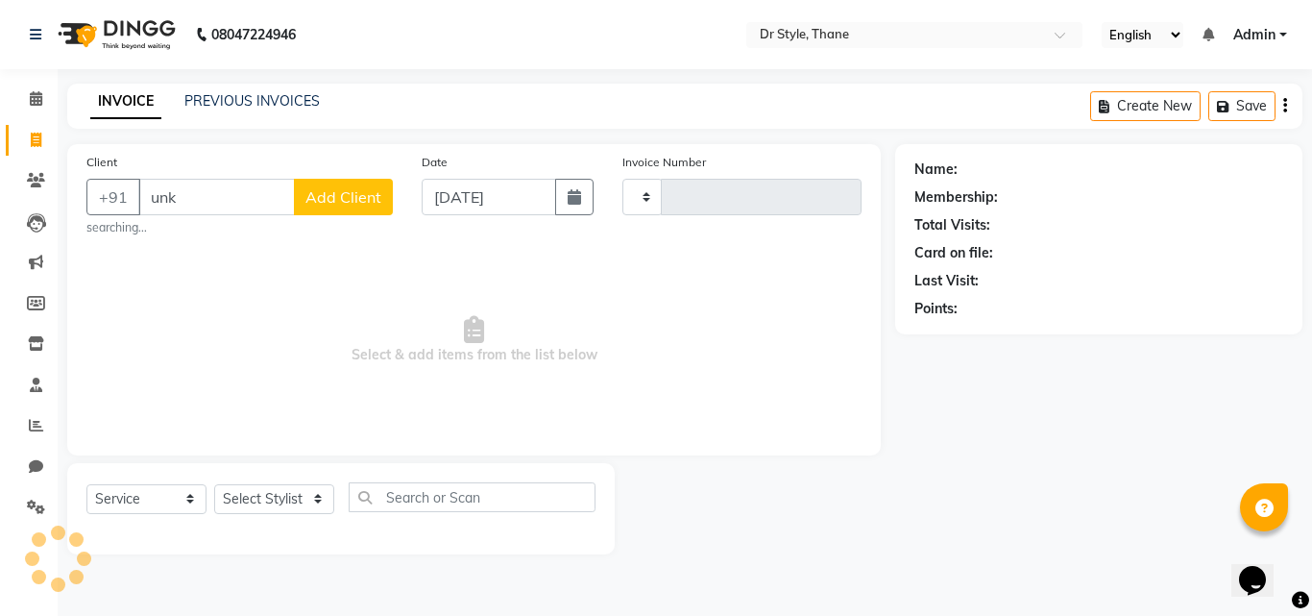
type input "unk"
drag, startPoint x: 641, startPoint y: 505, endPoint x: 448, endPoint y: 415, distance: 213.2
click at [641, 505] on div at bounding box center [755, 508] width 281 height 91
click at [190, 204] on input "unk" at bounding box center [216, 197] width 157 height 37
click at [30, 106] on span at bounding box center [36, 99] width 34 height 22
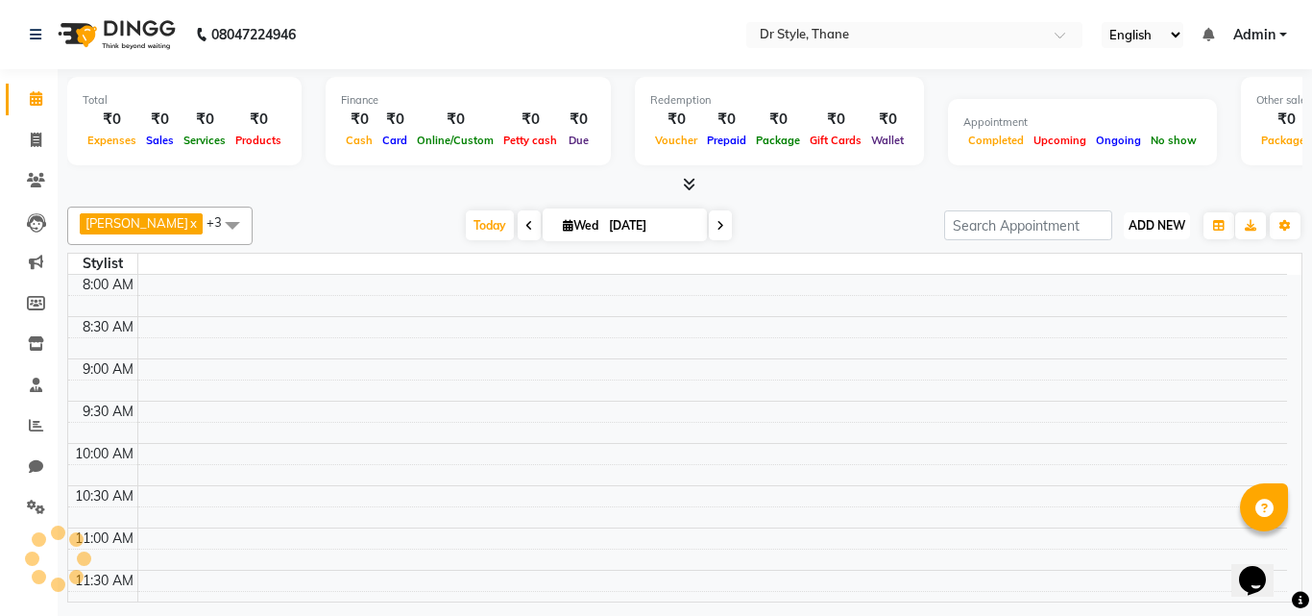
click at [1131, 226] on span "ADD NEW" at bounding box center [1157, 225] width 57 height 14
click at [1101, 284] on link "Add Invoice" at bounding box center [1114, 287] width 152 height 25
select select "service"
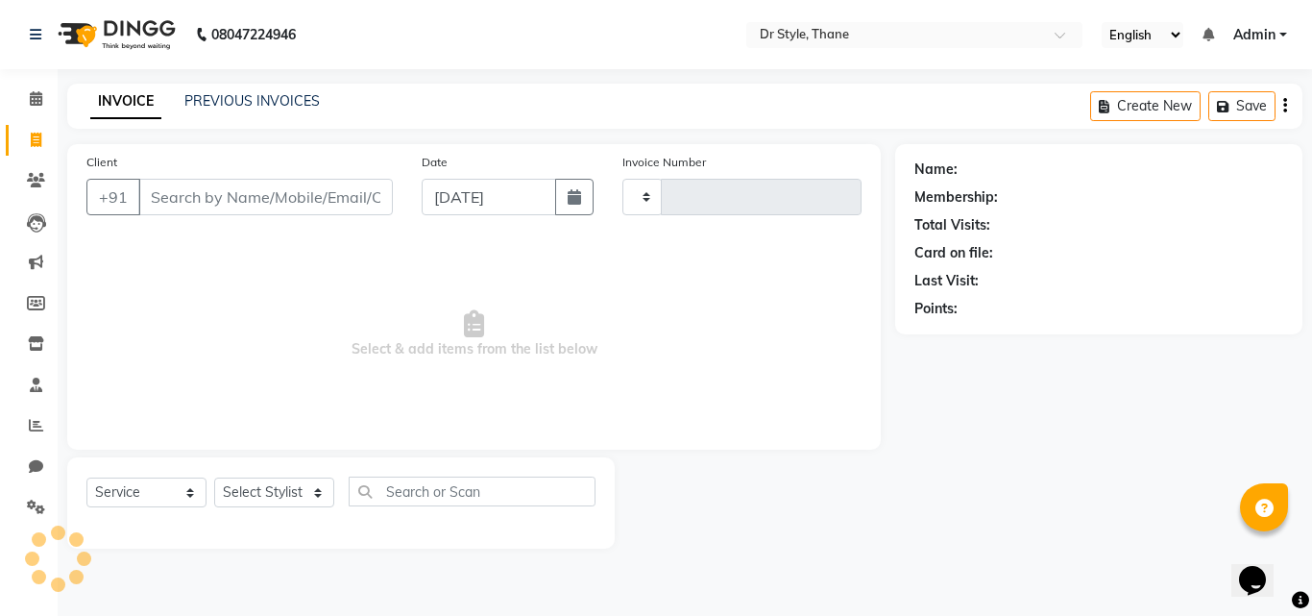
click at [196, 206] on input "Client" at bounding box center [265, 197] width 255 height 37
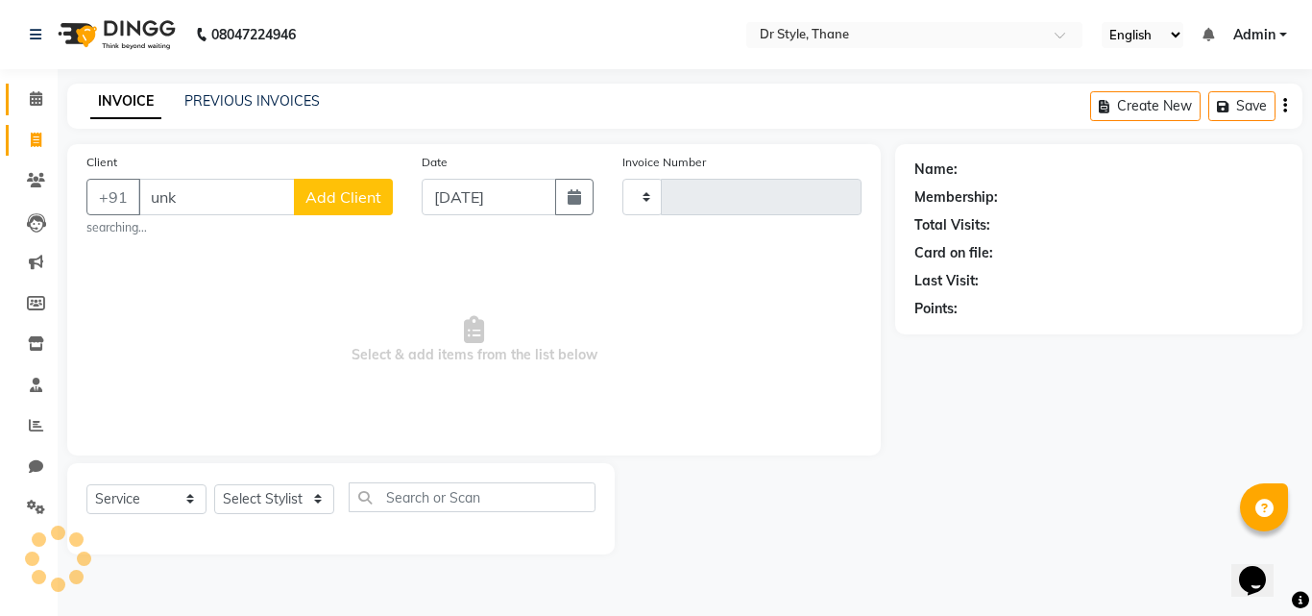
type input "unk"
click at [31, 92] on icon at bounding box center [36, 98] width 12 height 14
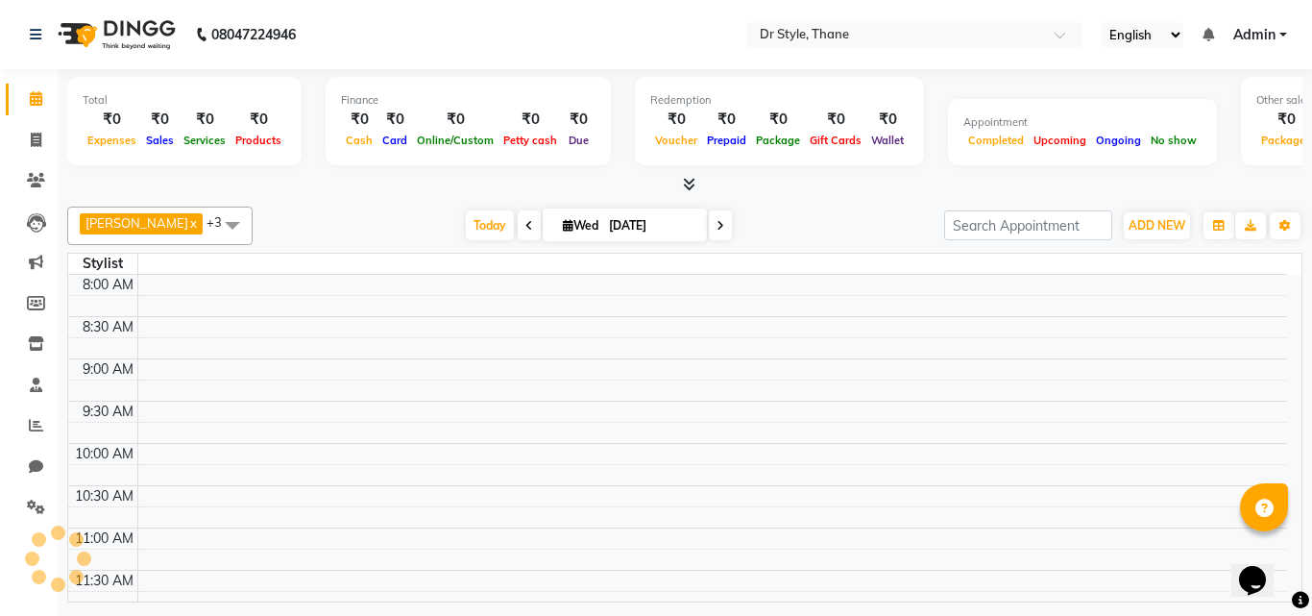
click at [873, 185] on div at bounding box center [684, 185] width 1235 height 20
click at [1124, 219] on button "ADD NEW Toggle Dropdown" at bounding box center [1157, 225] width 66 height 27
click at [1093, 275] on link "Add Invoice" at bounding box center [1114, 287] width 152 height 25
select select "service"
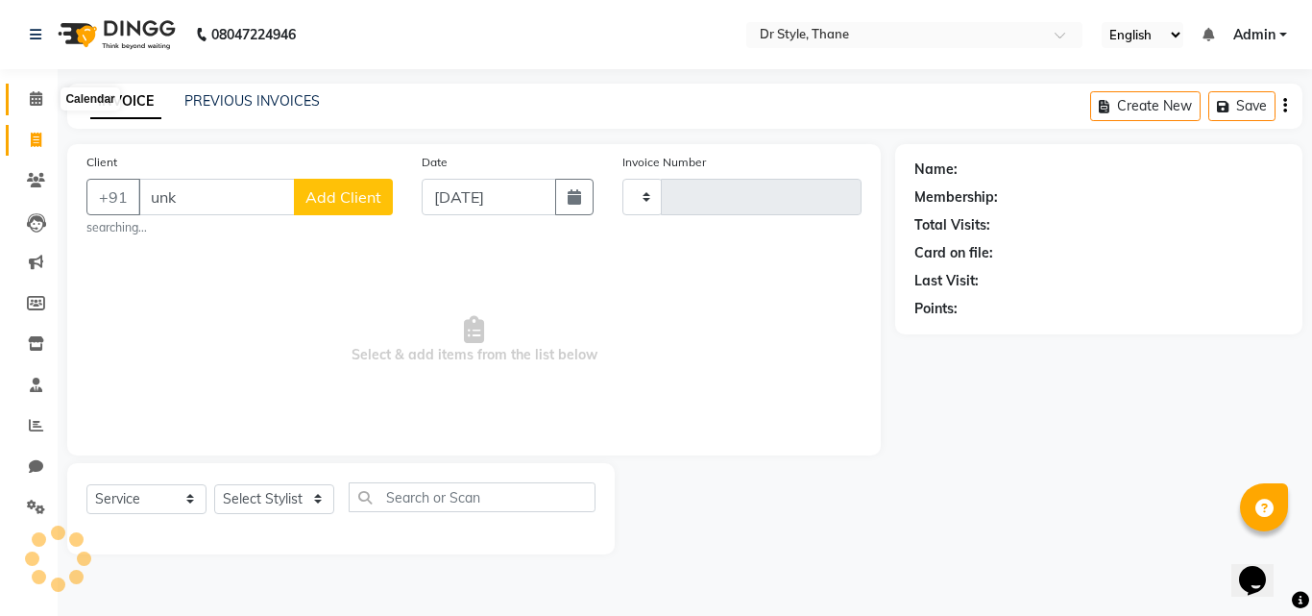
type input "unk"
click at [25, 106] on span at bounding box center [36, 99] width 34 height 22
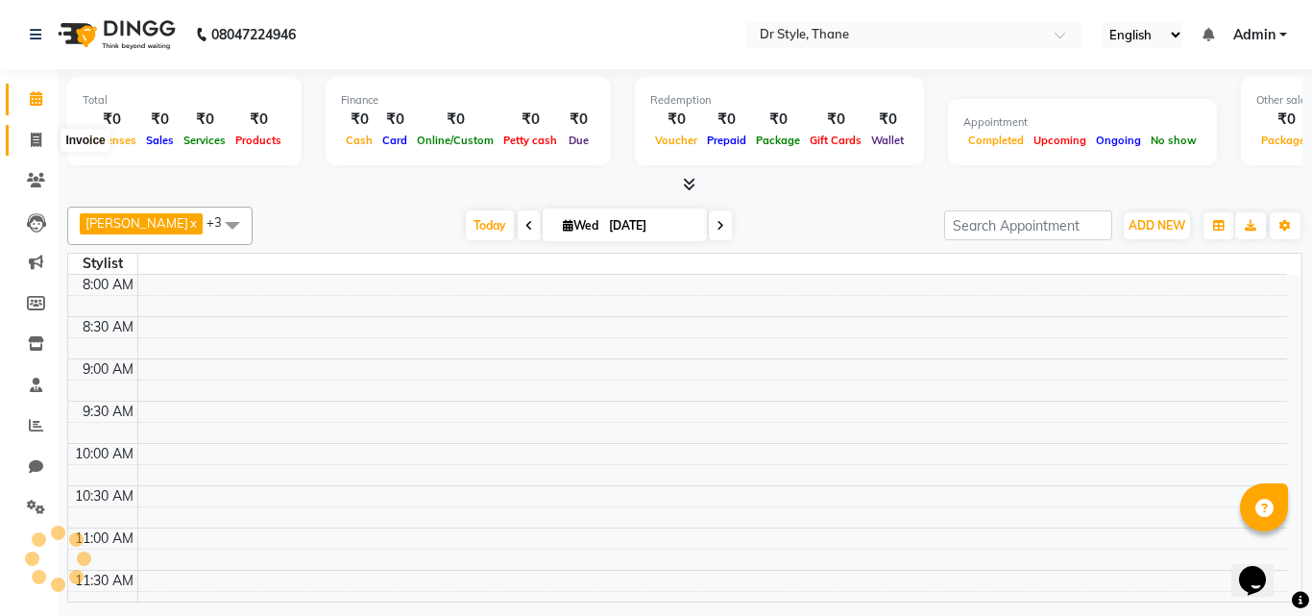
click at [38, 141] on icon at bounding box center [36, 140] width 11 height 14
select select "service"
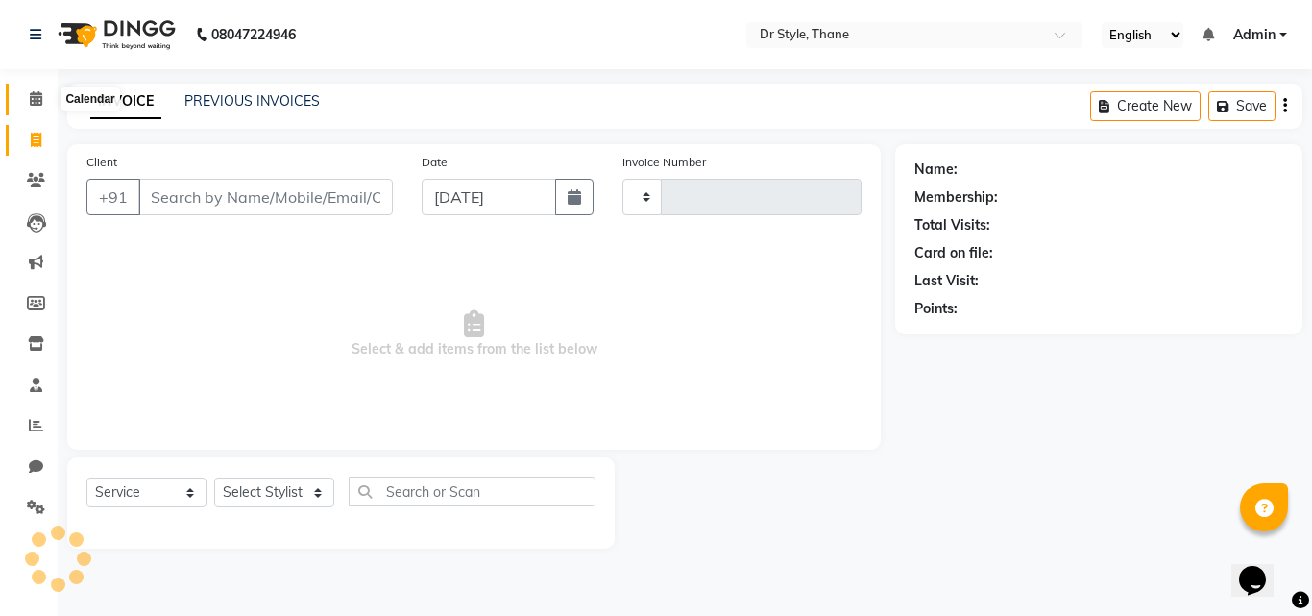
click at [27, 96] on span at bounding box center [36, 99] width 34 height 22
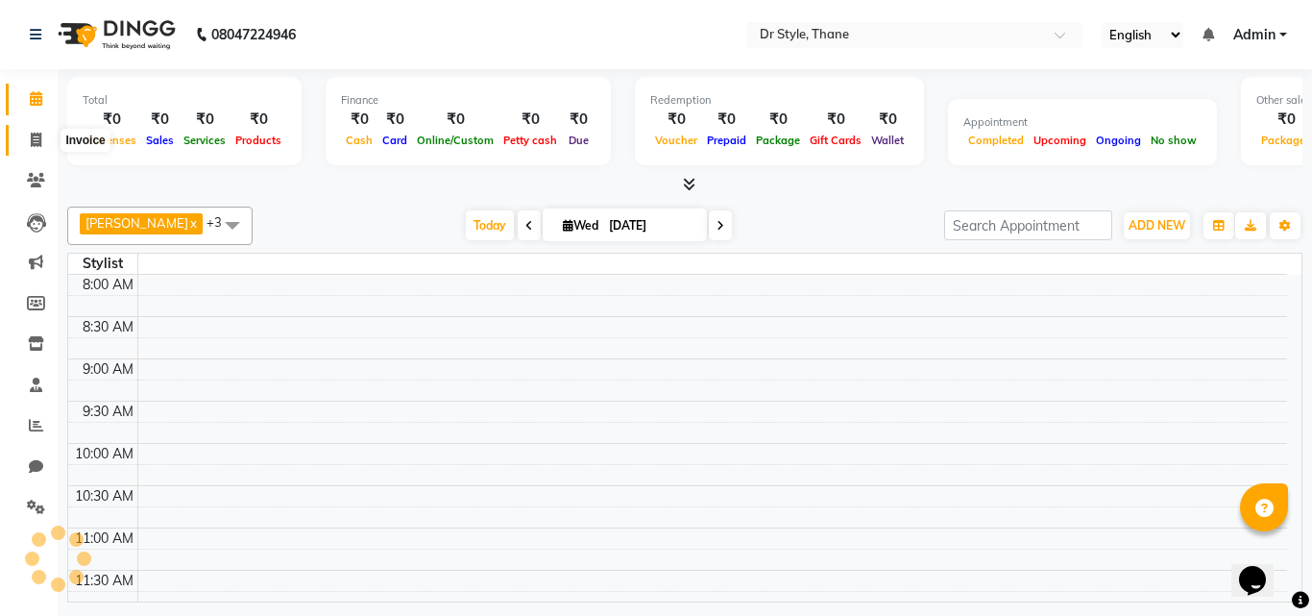
click at [29, 141] on span at bounding box center [36, 141] width 34 height 22
select select "service"
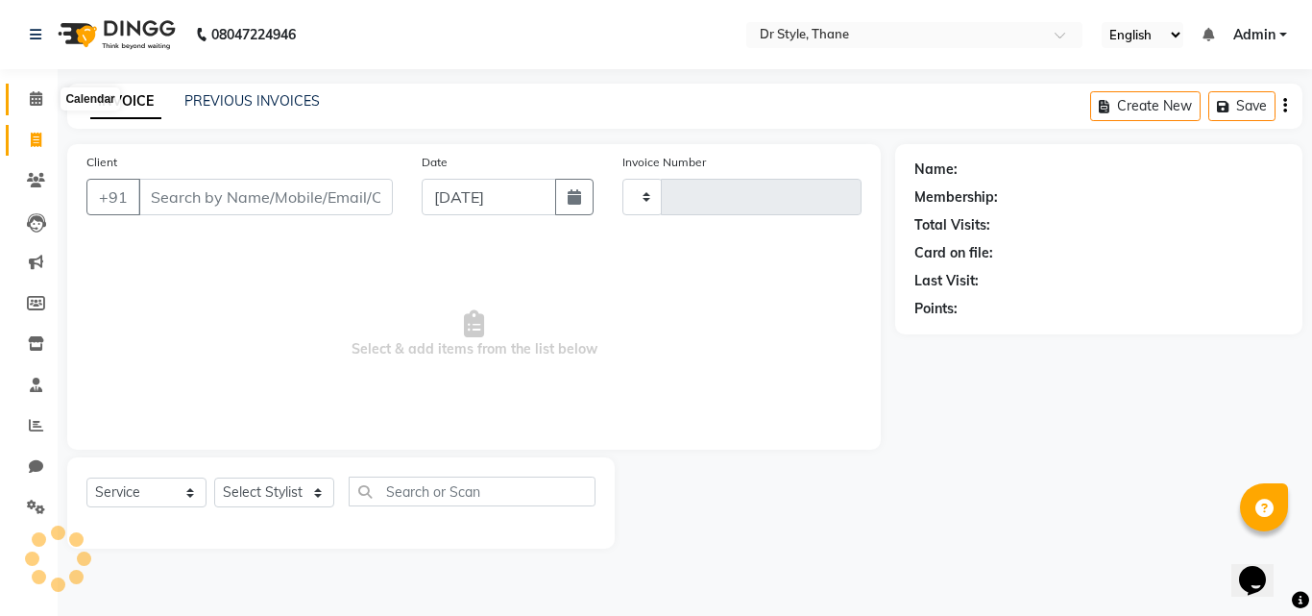
click at [35, 102] on icon at bounding box center [36, 98] width 12 height 14
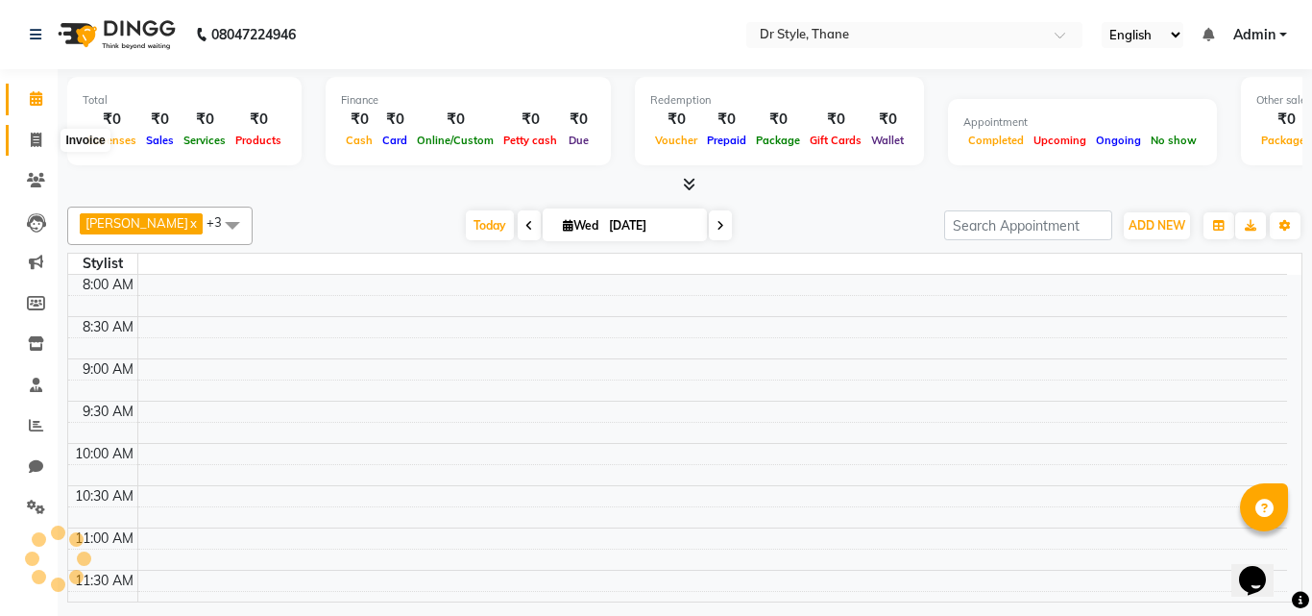
click at [33, 131] on span at bounding box center [36, 141] width 34 height 22
select select "service"
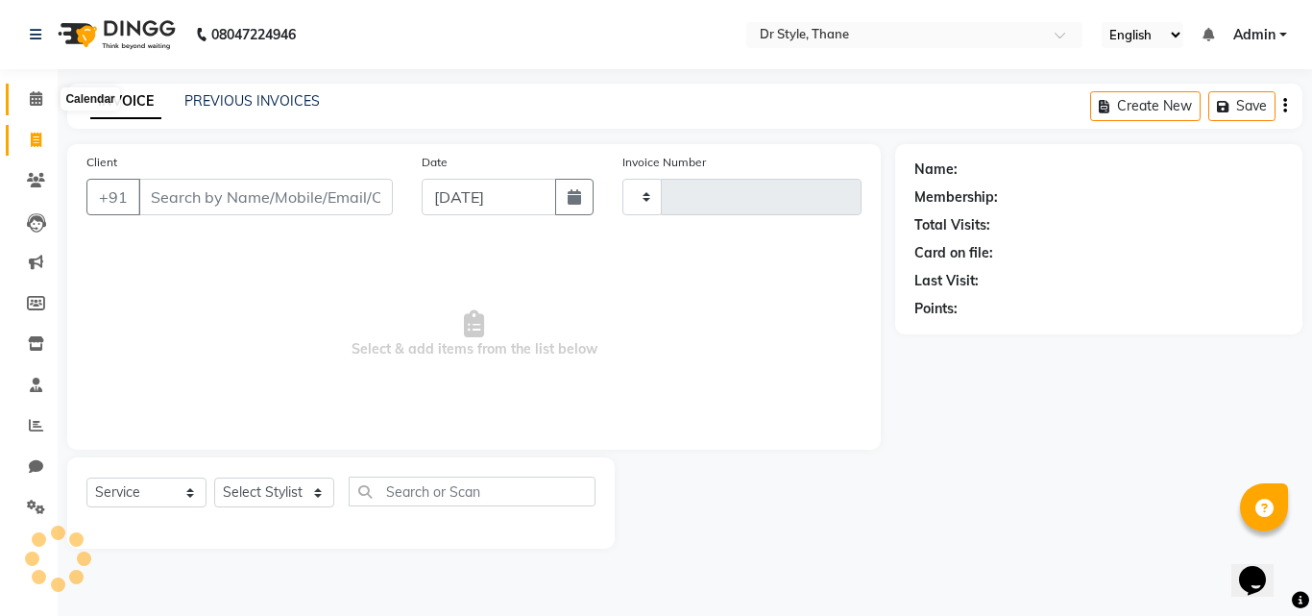
click at [37, 89] on span at bounding box center [36, 99] width 34 height 22
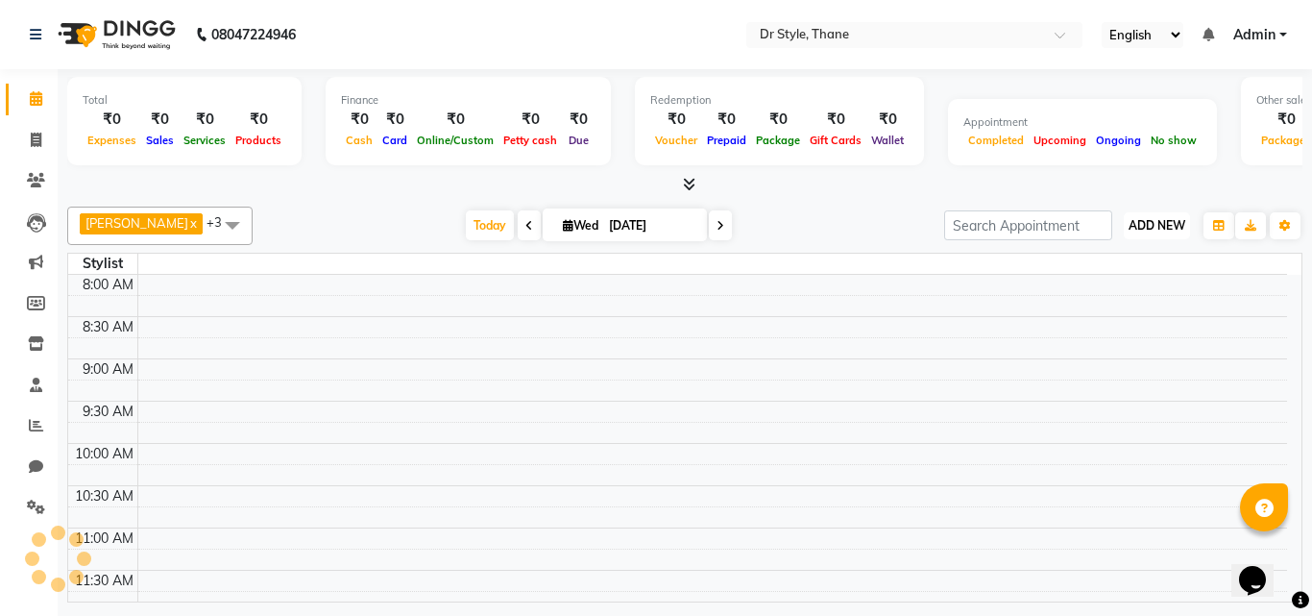
click at [1137, 218] on span "ADD NEW" at bounding box center [1157, 225] width 57 height 14
click at [1112, 284] on link "Add Invoice" at bounding box center [1114, 287] width 152 height 25
select select "service"
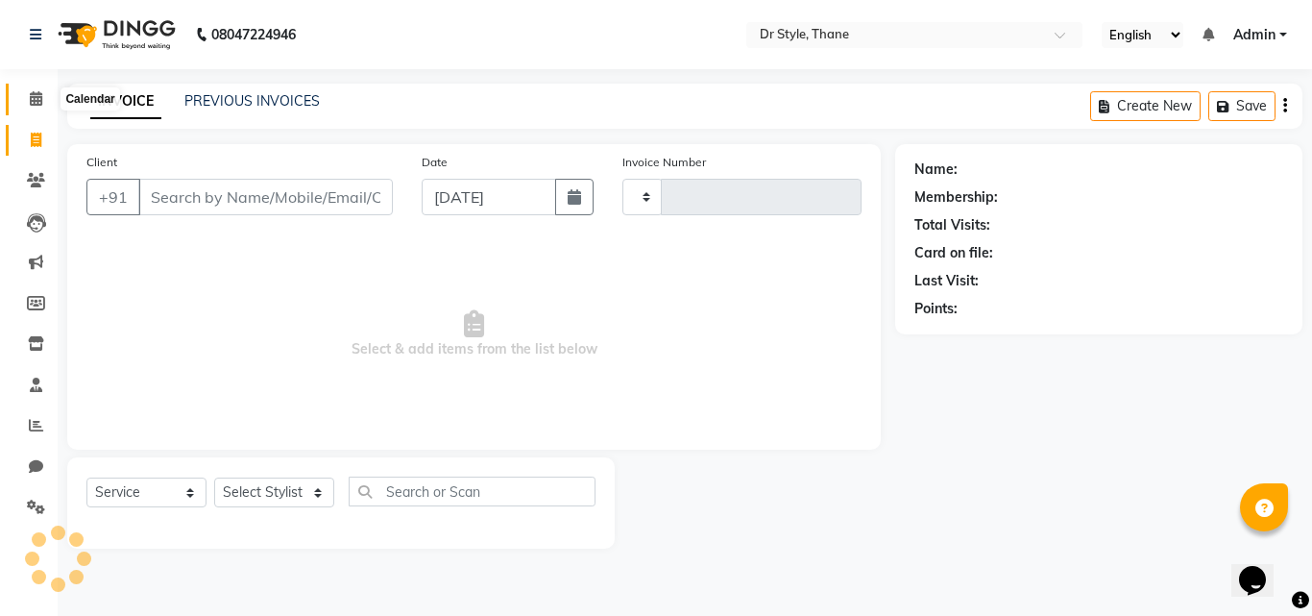
click at [30, 99] on icon at bounding box center [36, 98] width 12 height 14
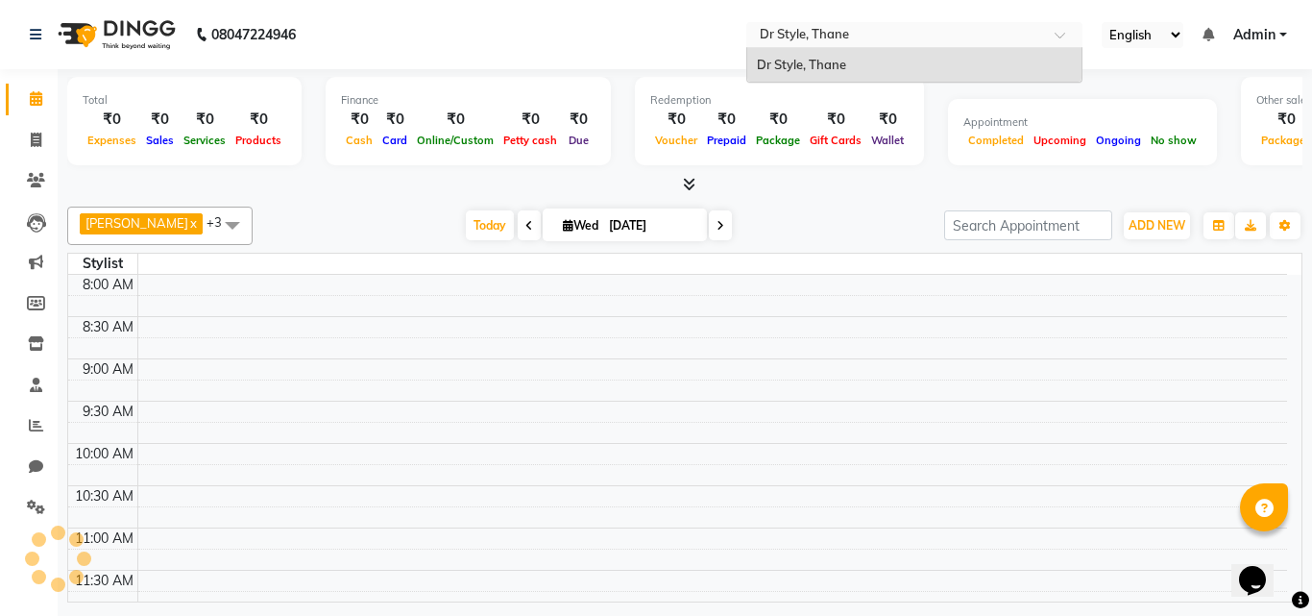
click at [917, 37] on input "text" at bounding box center [895, 36] width 279 height 19
click at [44, 142] on span at bounding box center [36, 141] width 34 height 22
select select "service"
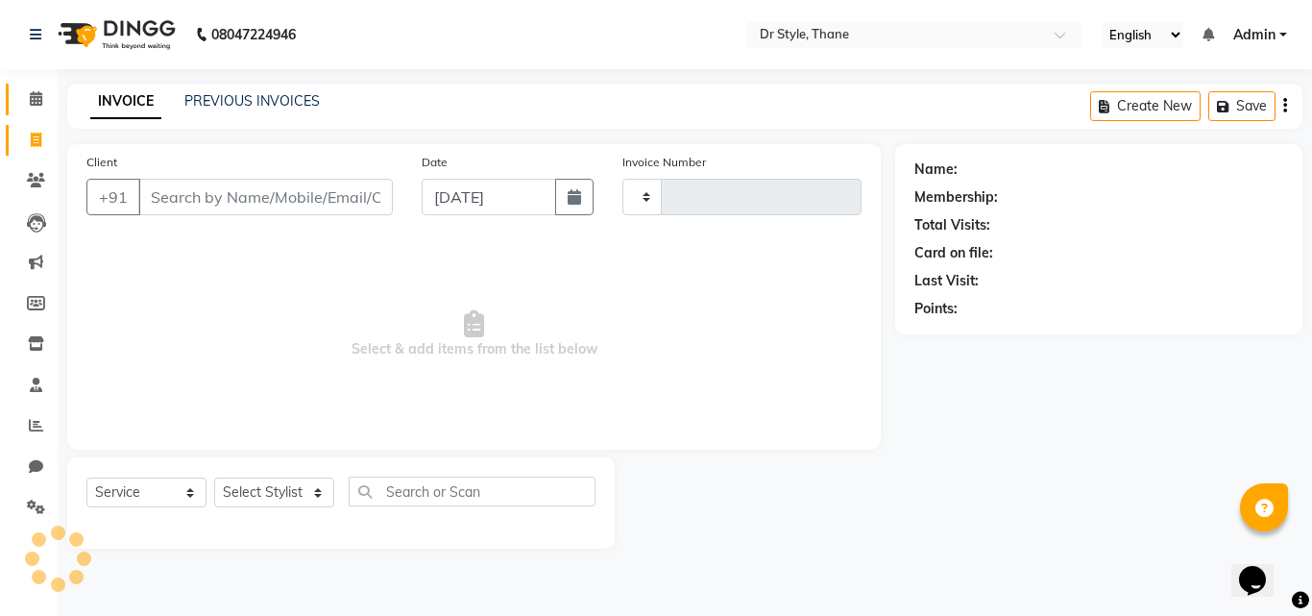
click at [40, 102] on icon at bounding box center [36, 98] width 12 height 14
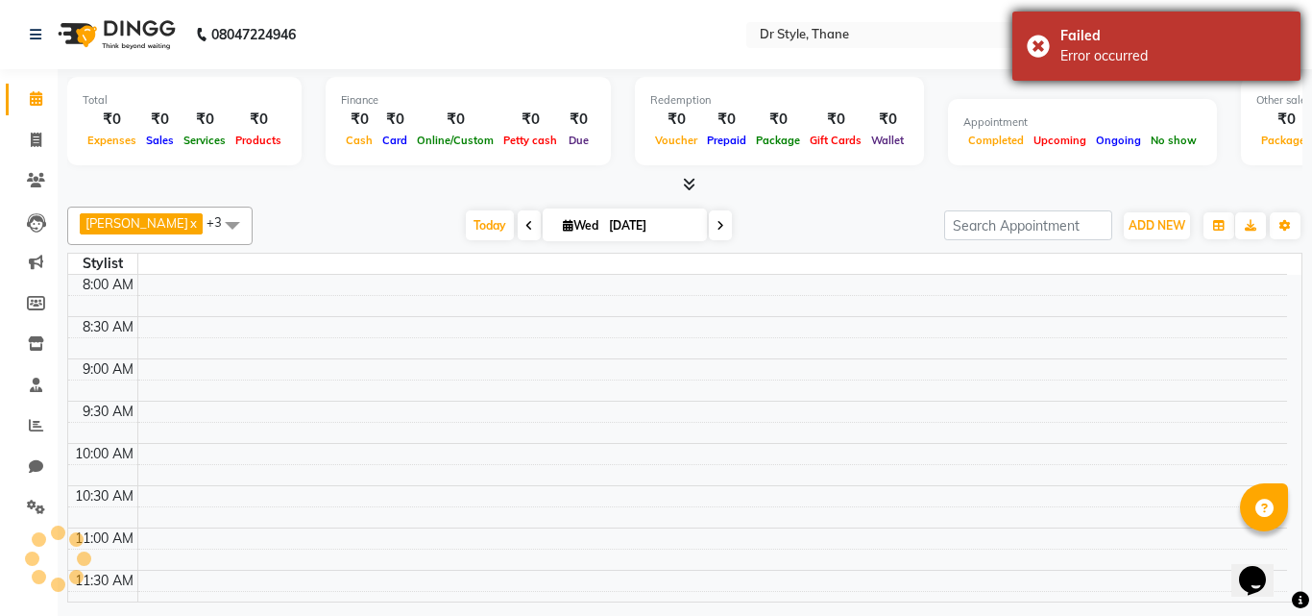
click at [1034, 45] on div "Failed Error occurred" at bounding box center [1157, 46] width 288 height 69
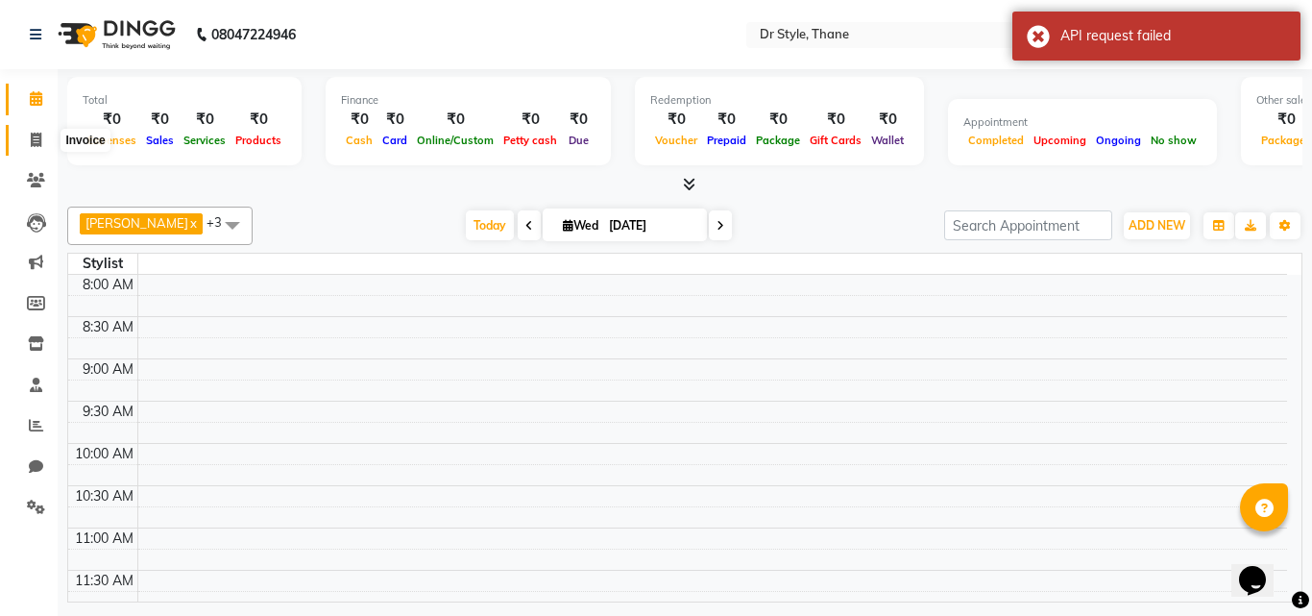
click at [42, 144] on span at bounding box center [36, 141] width 34 height 22
select select "service"
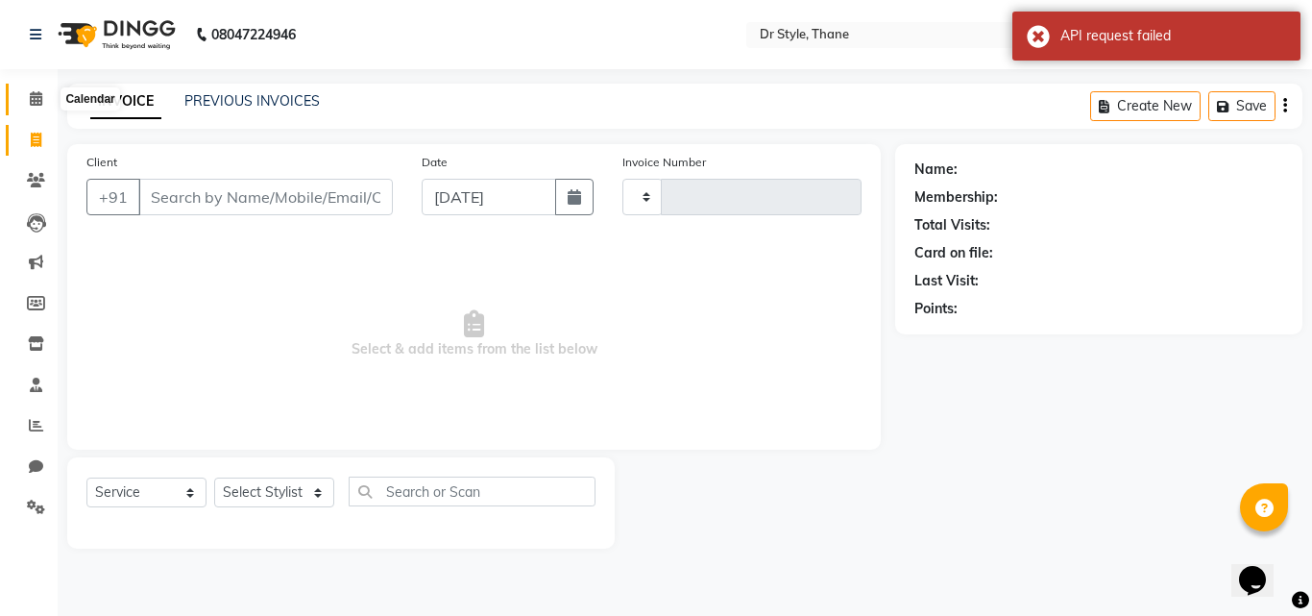
click at [37, 102] on icon at bounding box center [36, 98] width 12 height 14
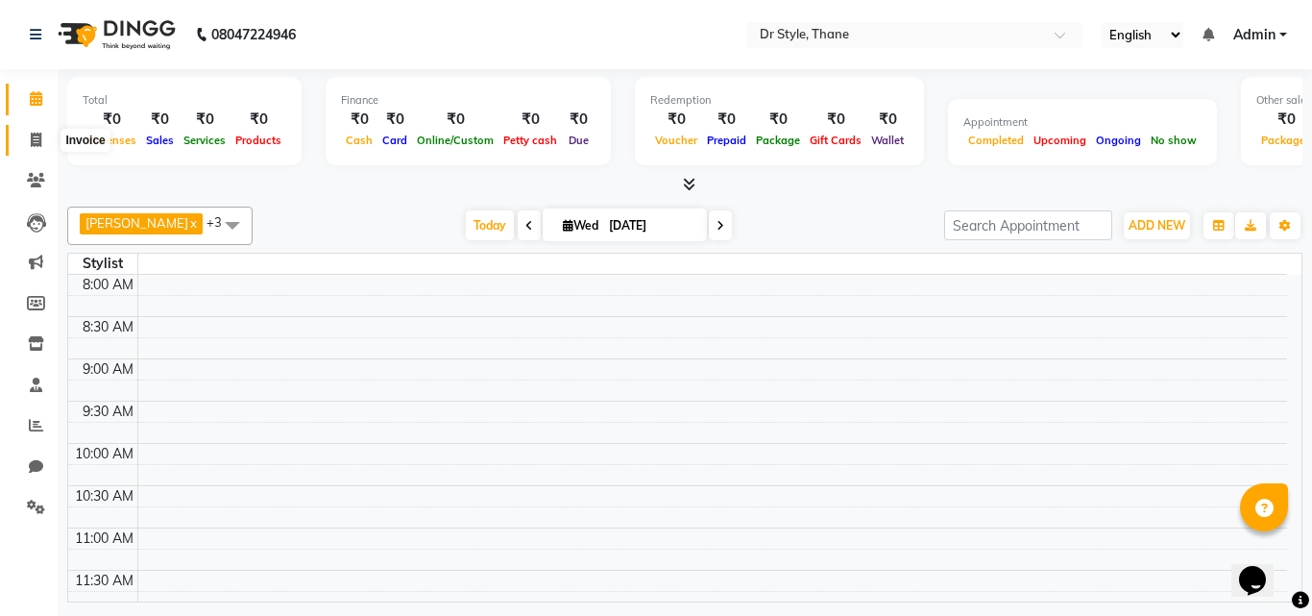
click at [40, 142] on icon at bounding box center [36, 140] width 11 height 14
select select "service"
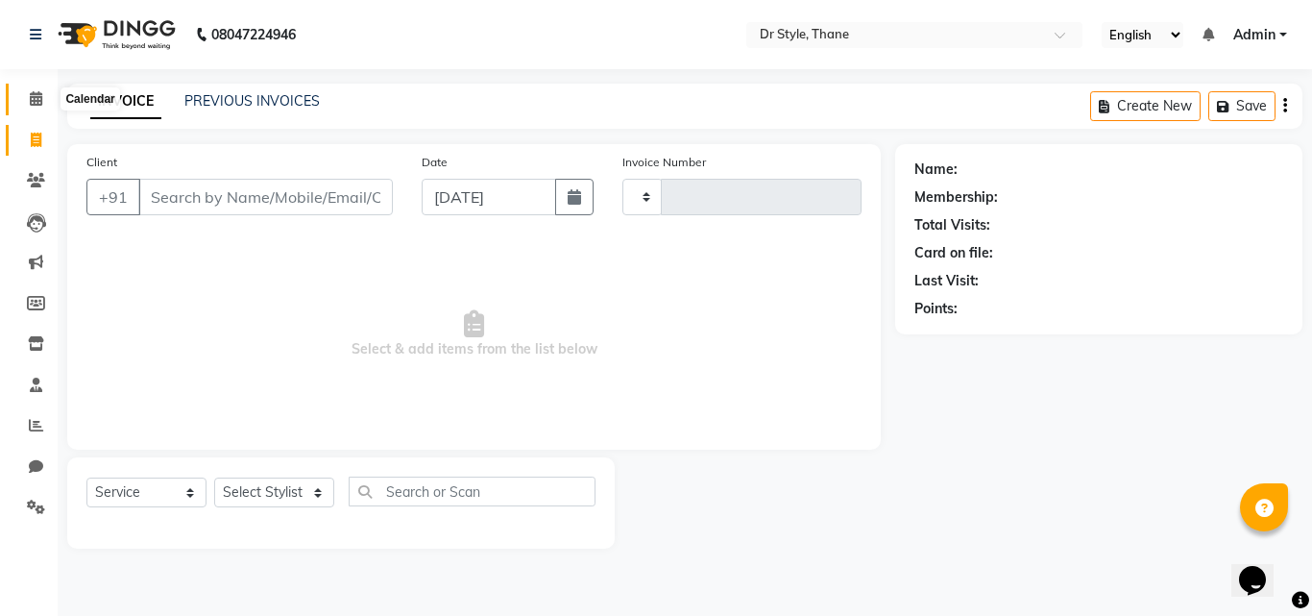
click at [38, 92] on icon at bounding box center [36, 98] width 12 height 14
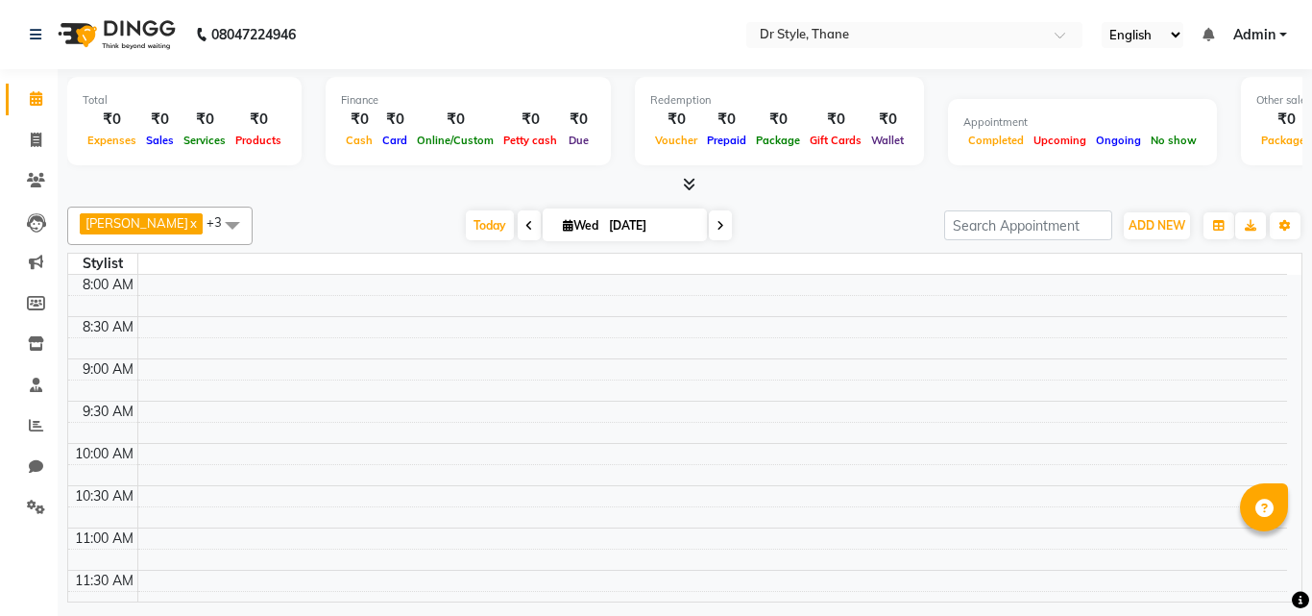
click at [829, 200] on div "[PERSON_NAME] [PERSON_NAME] x [PERSON_NAME] x [PERSON_NAME] x +3 No data availa…" at bounding box center [684, 400] width 1235 height 403
click at [33, 140] on icon at bounding box center [36, 140] width 11 height 14
select select "service"
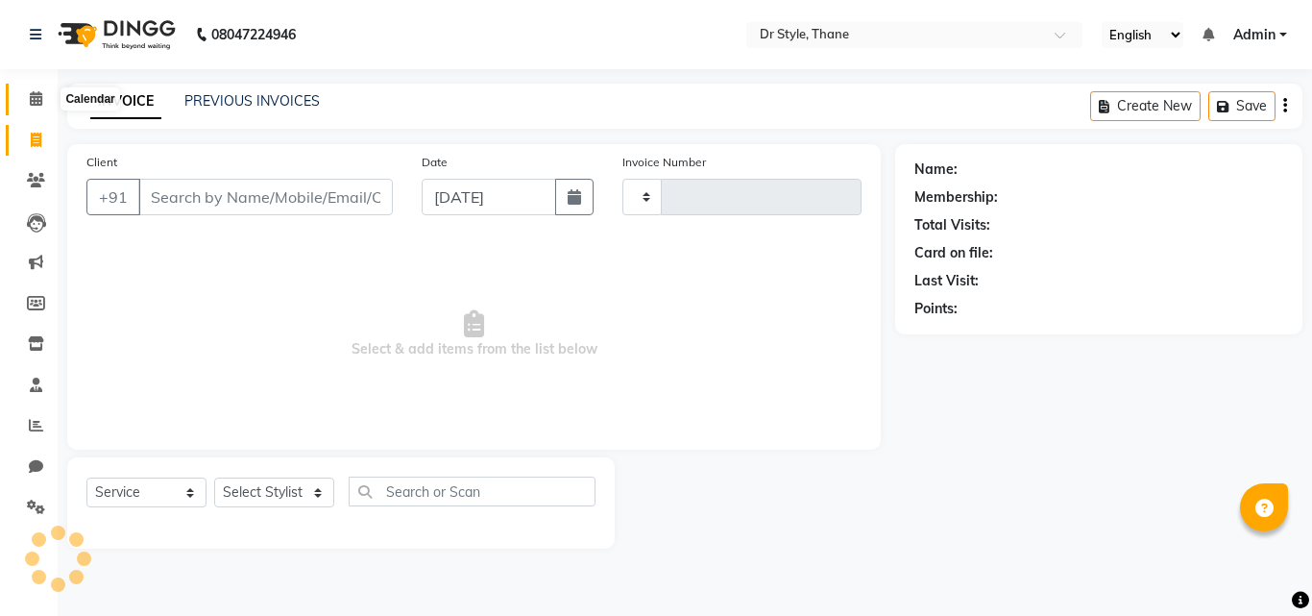
click at [38, 99] on icon at bounding box center [36, 98] width 12 height 14
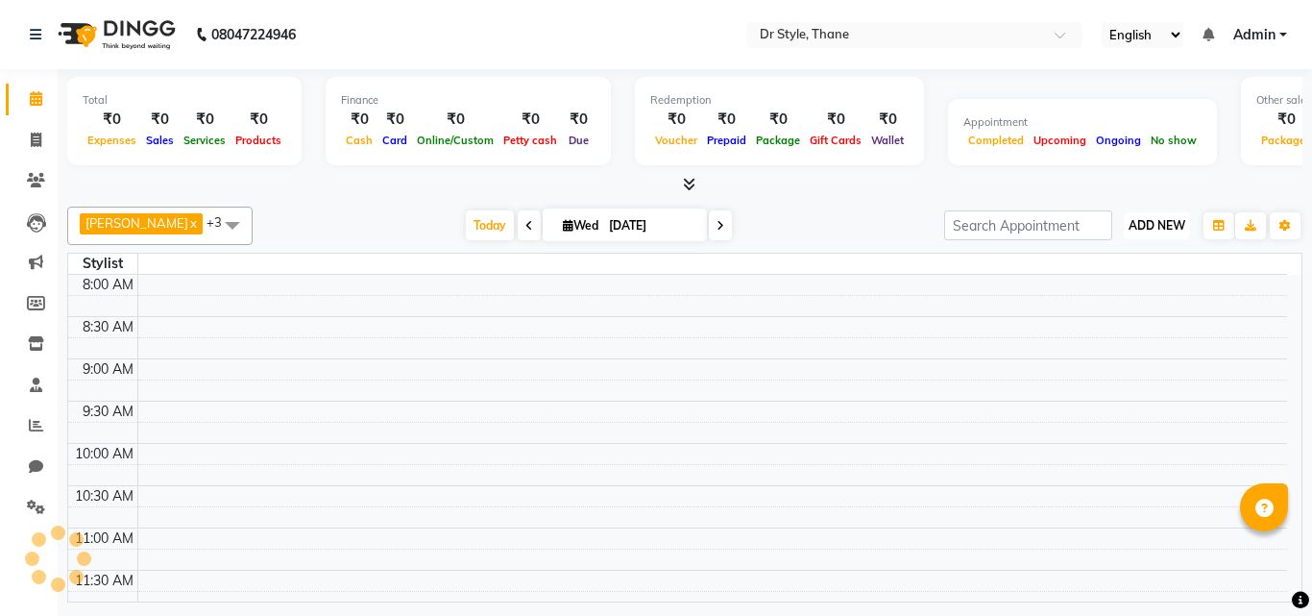
click at [1126, 230] on button "ADD NEW Toggle Dropdown" at bounding box center [1157, 225] width 66 height 27
click at [1080, 197] on div "Total ₹0 Expenses ₹0 Sales ₹0 Services ₹0 Products Finance ₹0 Cash ₹0 Card ₹0 O…" at bounding box center [685, 338] width 1255 height 538
click at [1136, 229] on span "ADD NEW" at bounding box center [1157, 225] width 57 height 14
click at [1118, 280] on link "Add Invoice" at bounding box center [1114, 287] width 152 height 25
select select "service"
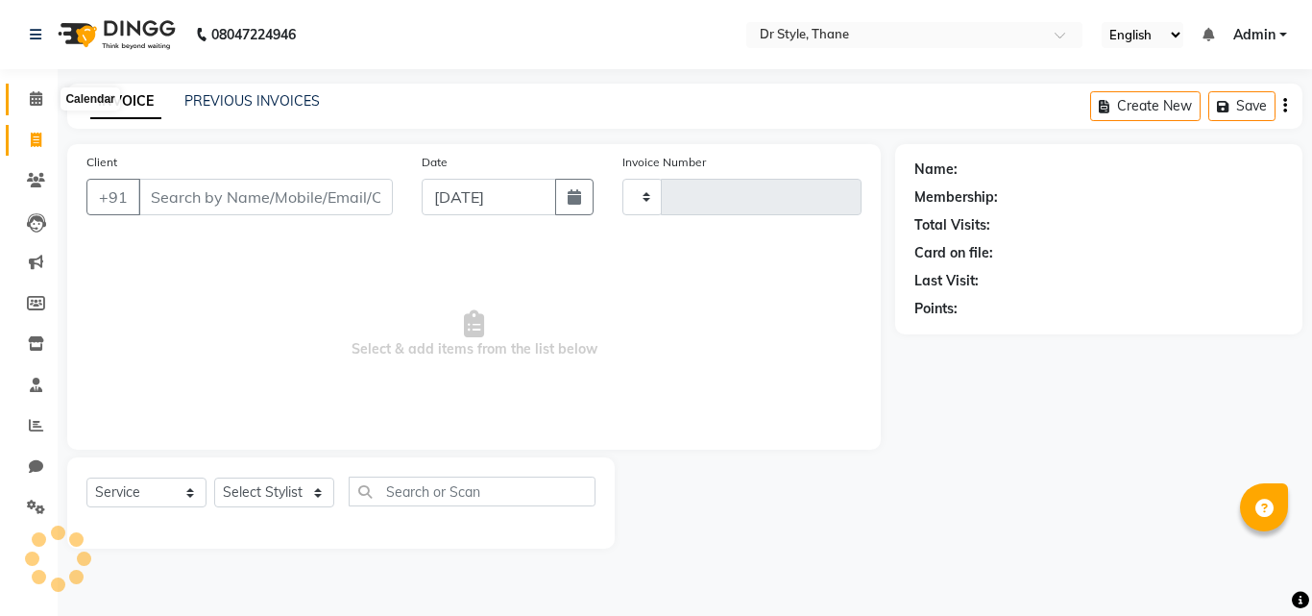
click at [32, 96] on icon at bounding box center [36, 98] width 12 height 14
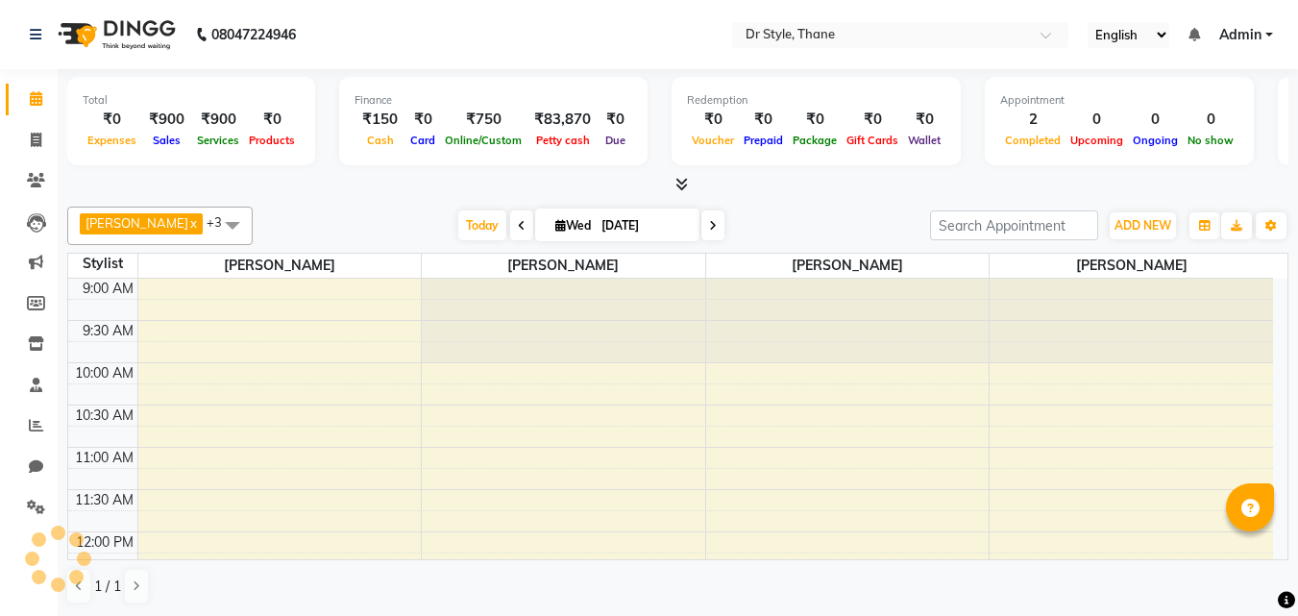
click at [780, 192] on div at bounding box center [677, 185] width 1221 height 20
click at [1126, 224] on span "ADD NEW" at bounding box center [1142, 225] width 57 height 14
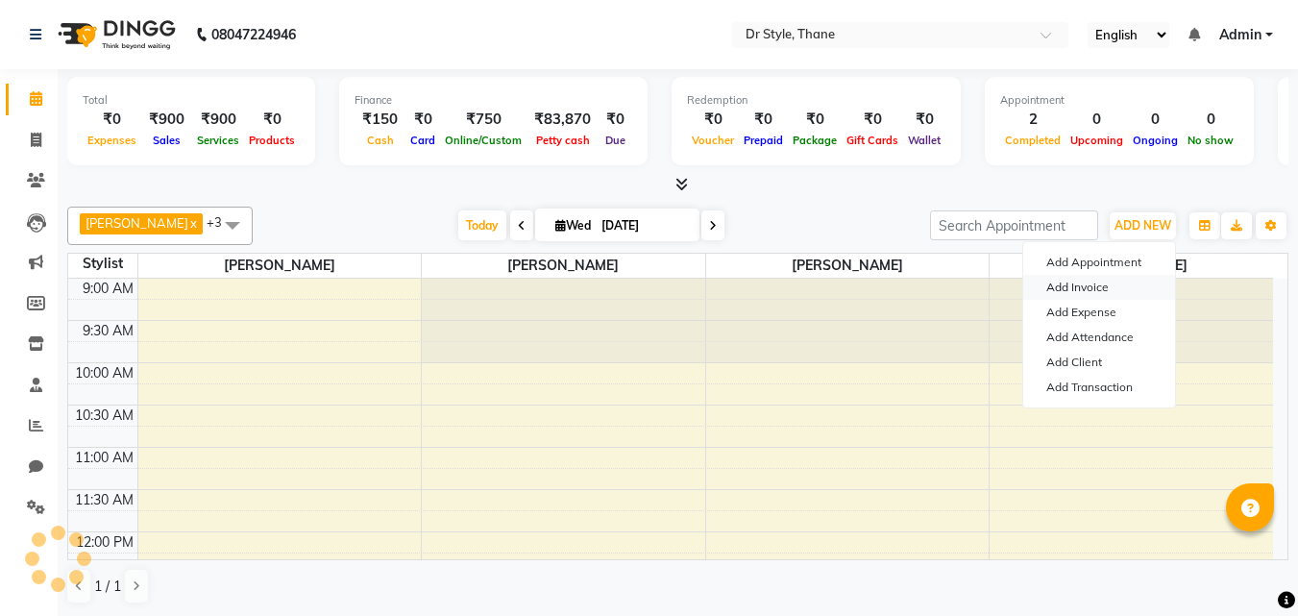
click at [1090, 292] on link "Add Invoice" at bounding box center [1099, 287] width 152 height 25
select select "service"
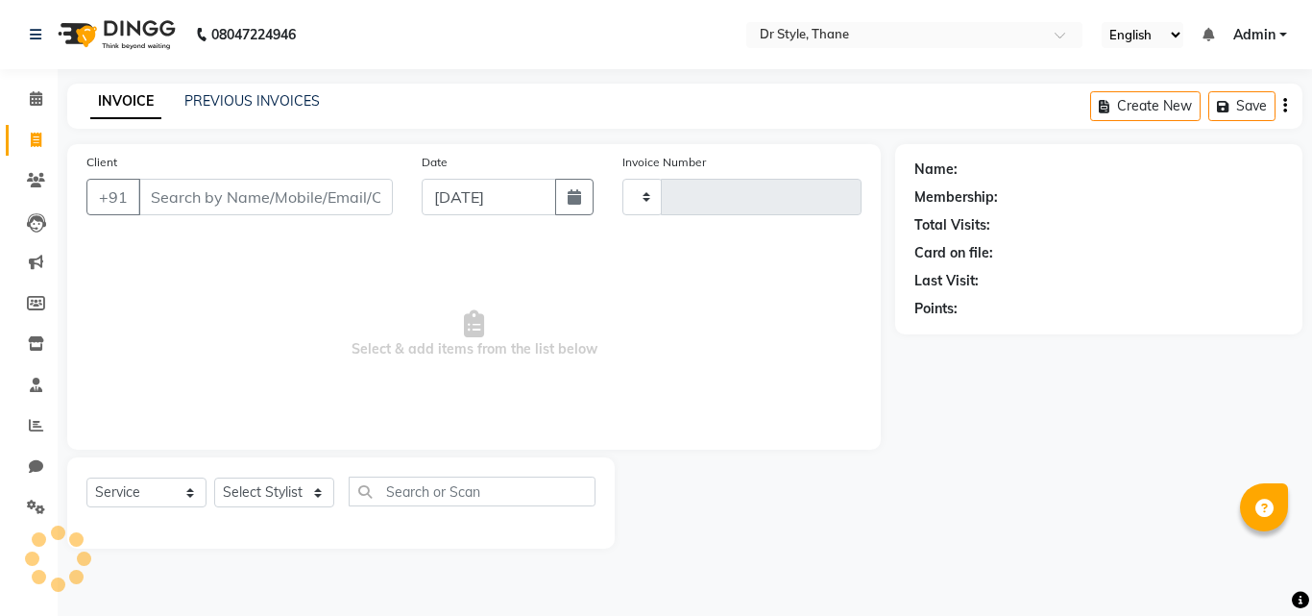
click at [159, 184] on input "Client" at bounding box center [265, 197] width 255 height 37
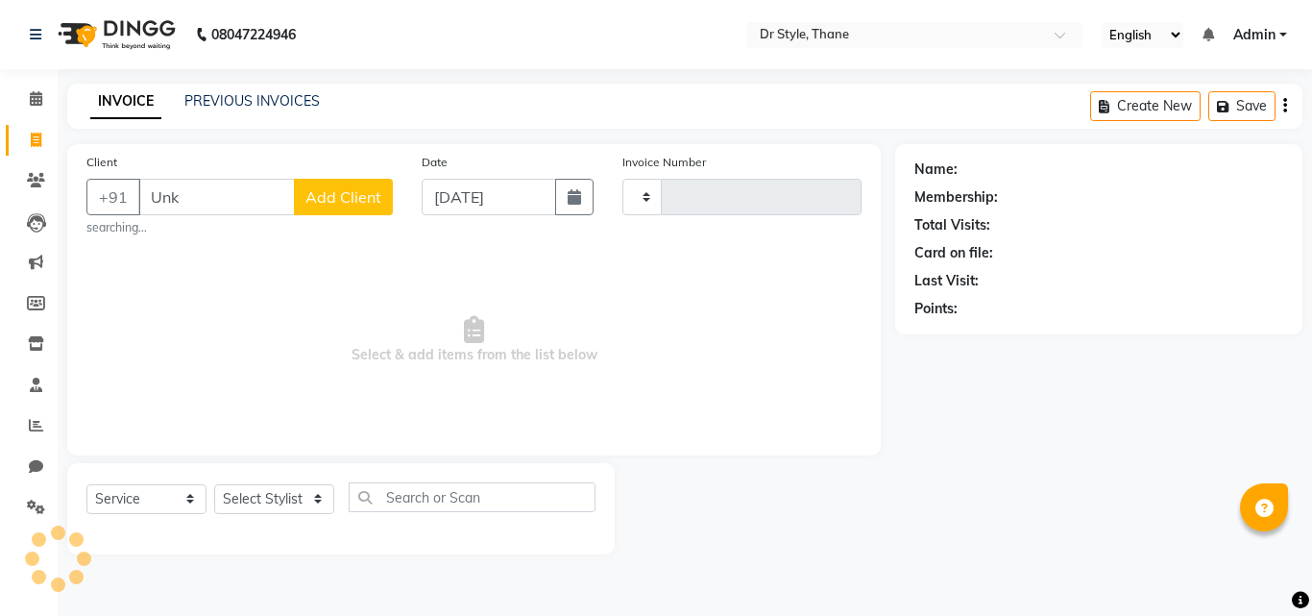
type input "Unk"
click at [251, 500] on select "Select Stylist" at bounding box center [274, 499] width 120 height 30
click at [28, 95] on span at bounding box center [36, 99] width 34 height 22
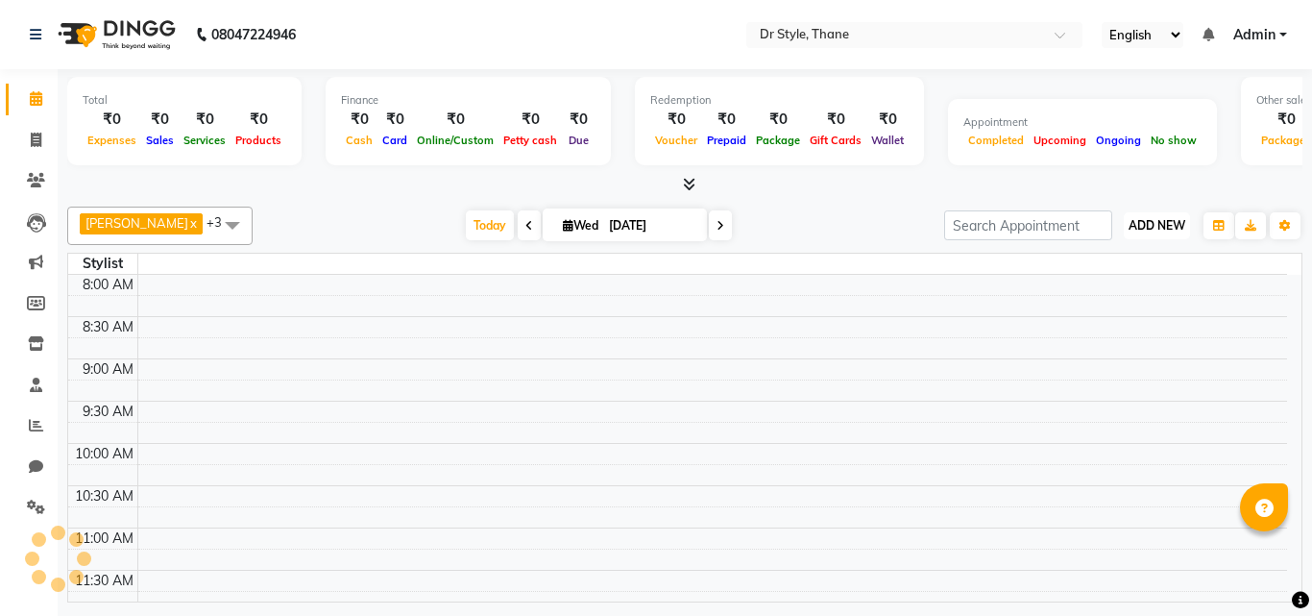
click at [1136, 226] on span "ADD NEW" at bounding box center [1157, 225] width 57 height 14
click at [1092, 197] on div "Total ₹0 Expenses ₹0 Sales ₹0 Services ₹0 Products Finance ₹0 Cash ₹0 Card ₹0 O…" at bounding box center [685, 338] width 1255 height 538
click at [1133, 226] on span "ADD NEW" at bounding box center [1157, 225] width 57 height 14
click at [1112, 288] on link "Add Invoice" at bounding box center [1114, 287] width 152 height 25
select select "service"
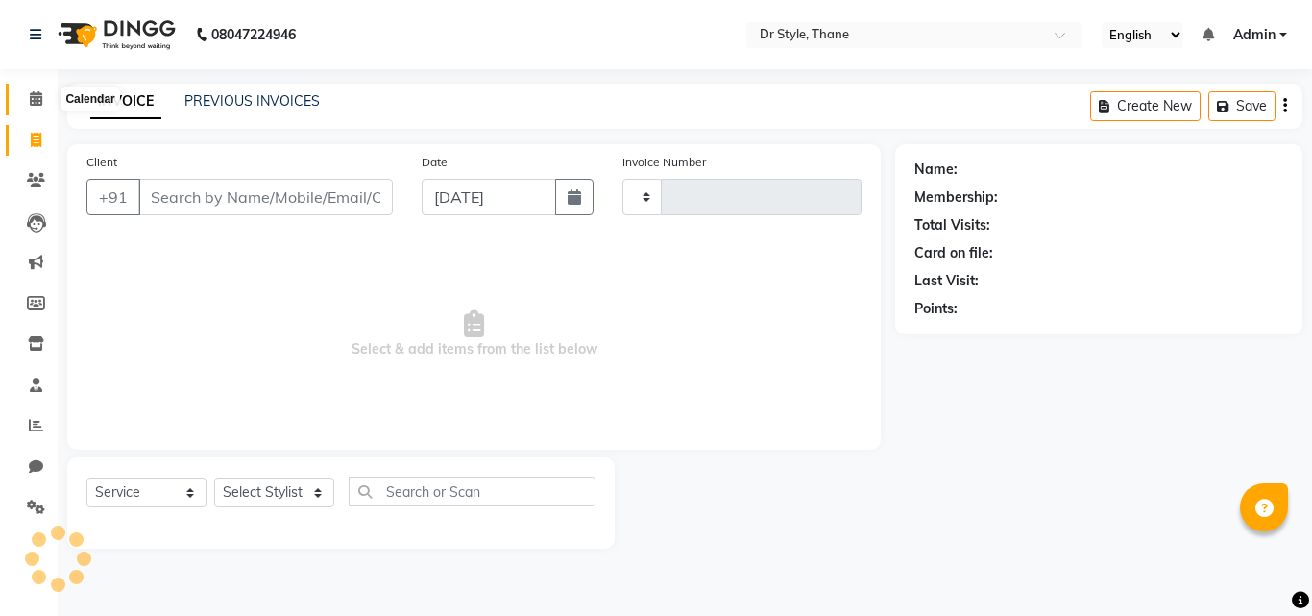
click at [41, 94] on icon at bounding box center [36, 98] width 12 height 14
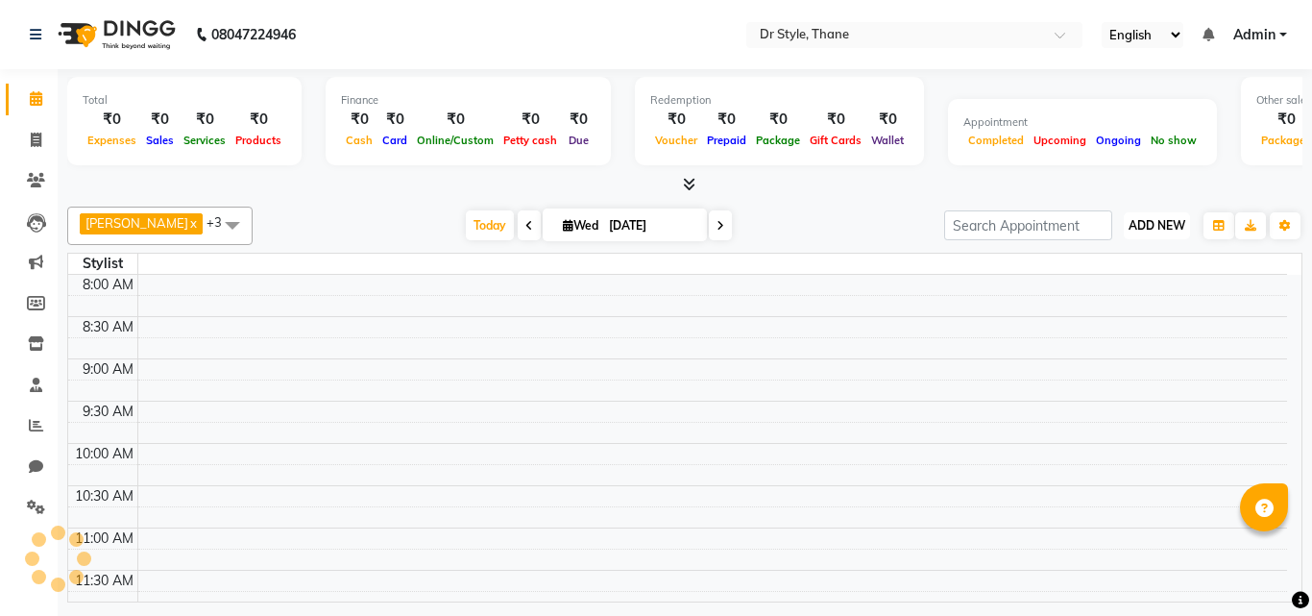
click at [1129, 222] on span "ADD NEW" at bounding box center [1157, 225] width 57 height 14
click at [1107, 284] on link "Add Invoice" at bounding box center [1114, 287] width 152 height 25
select select "service"
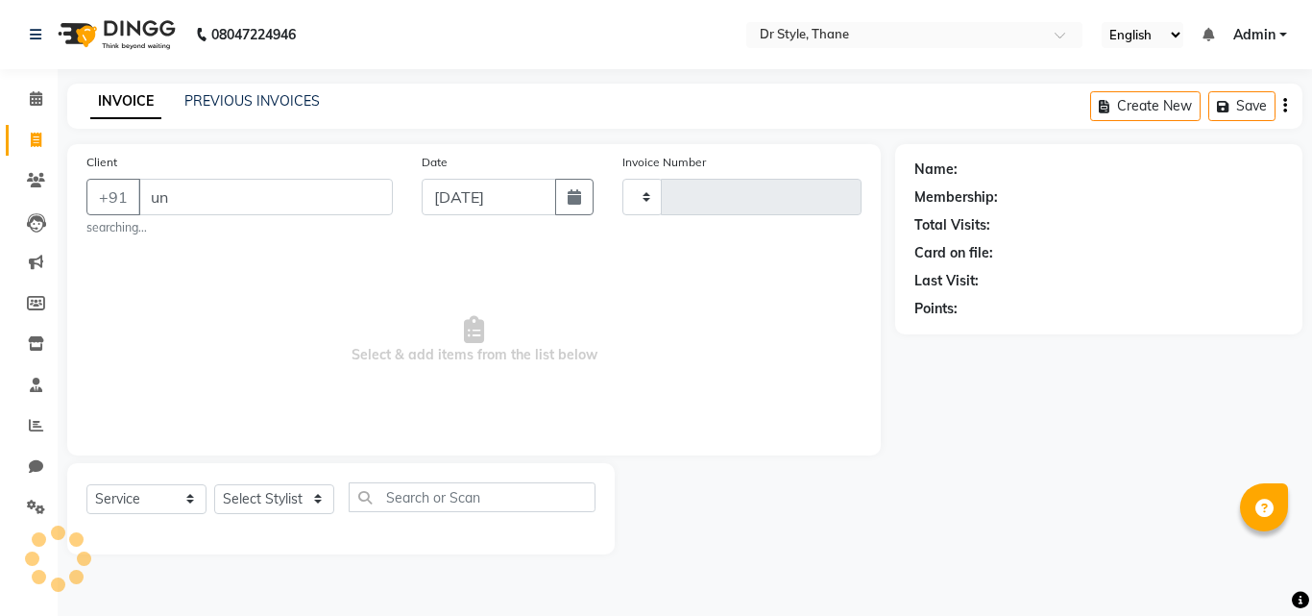
type input "u"
click at [35, 97] on icon at bounding box center [36, 98] width 12 height 14
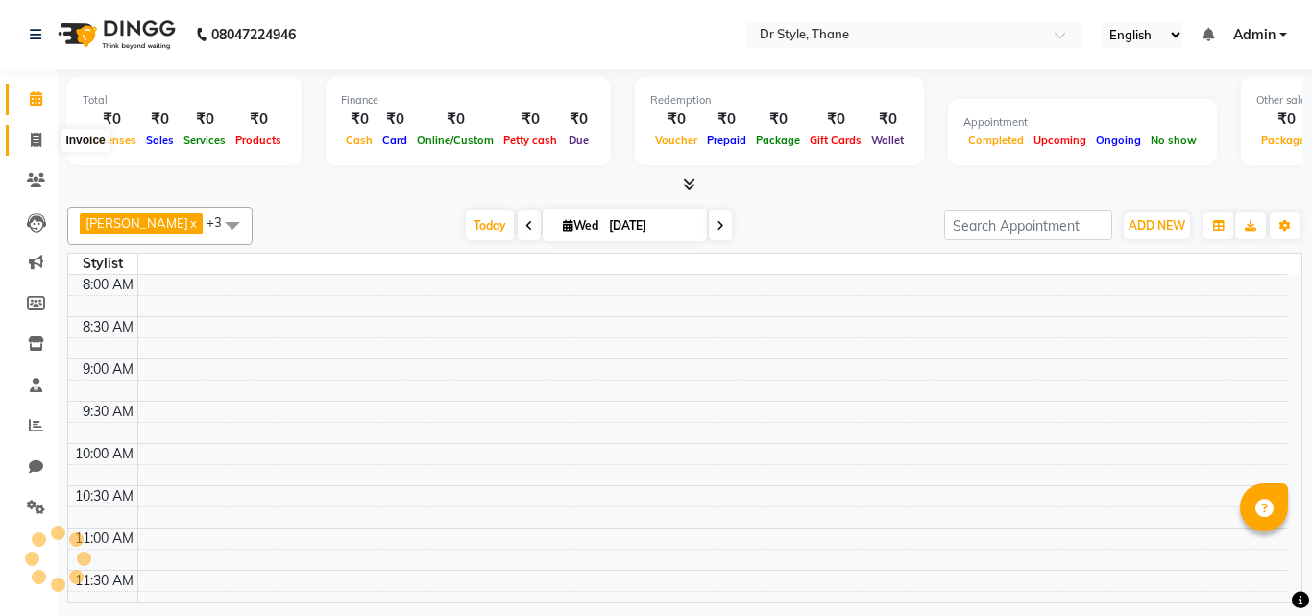
click at [36, 130] on span at bounding box center [36, 141] width 34 height 22
select select "service"
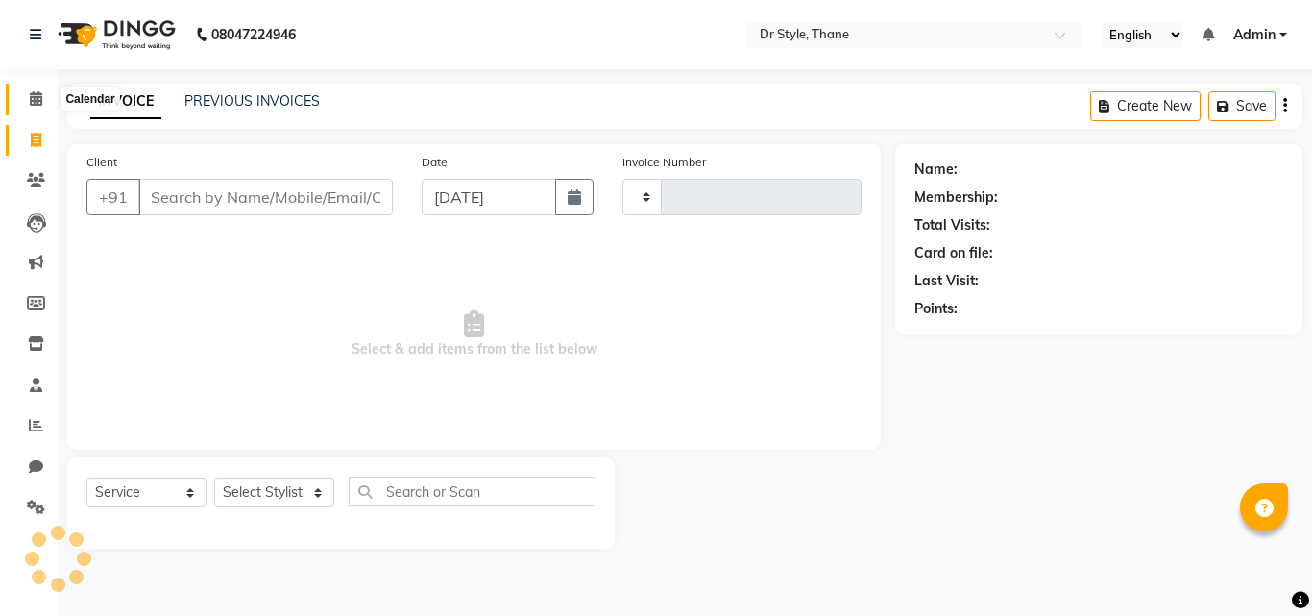
click at [43, 96] on span at bounding box center [36, 99] width 34 height 22
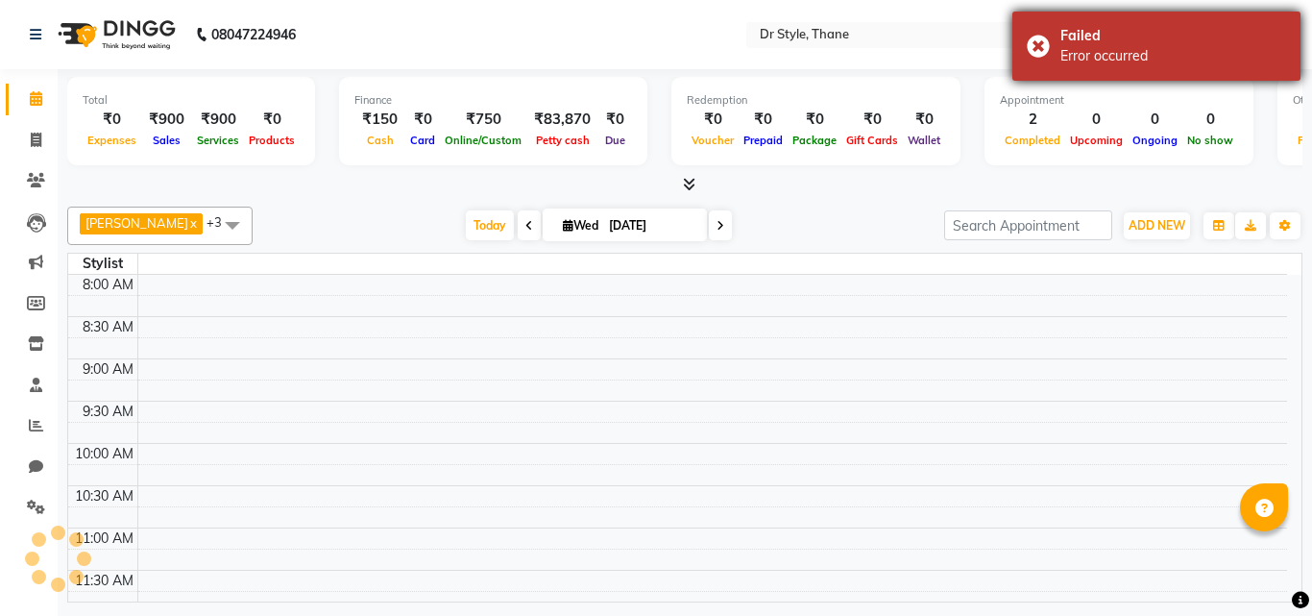
click at [1040, 42] on div "Failed Error occurred" at bounding box center [1157, 46] width 288 height 69
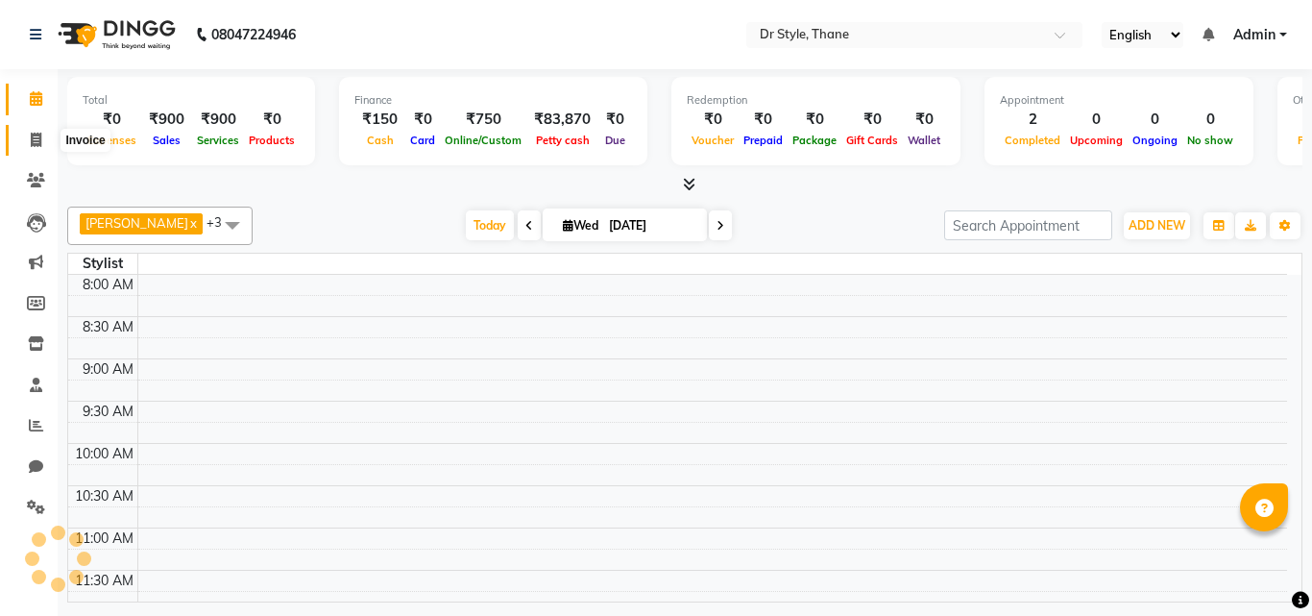
click at [35, 146] on icon at bounding box center [36, 140] width 11 height 14
select select "service"
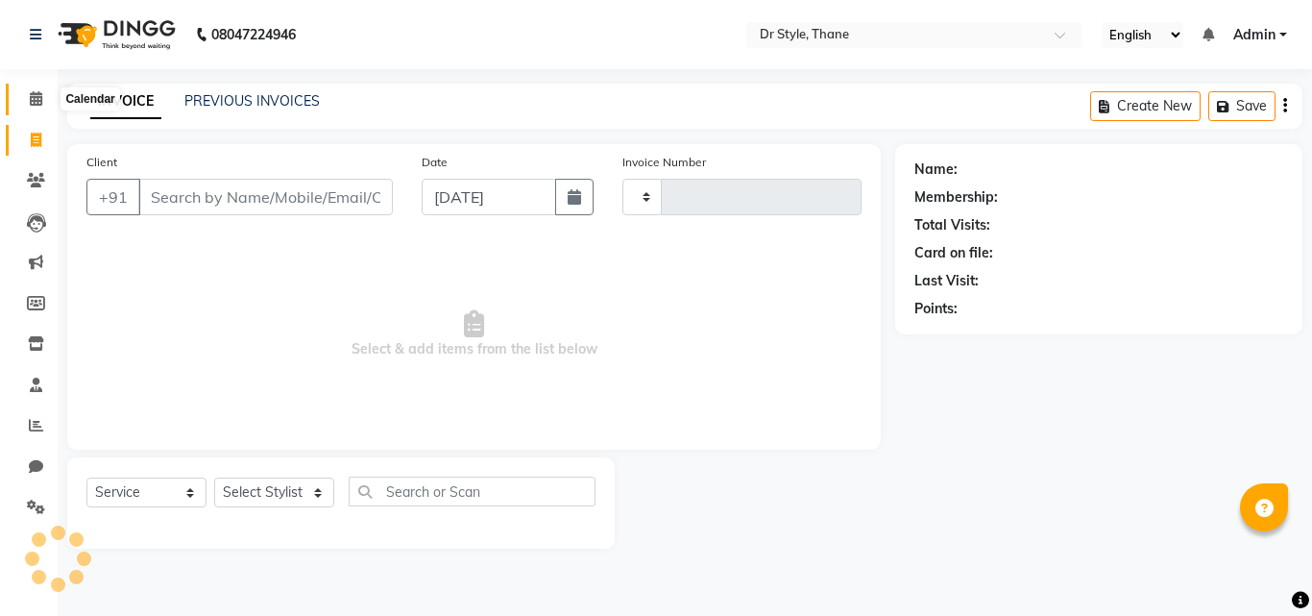
click at [36, 93] on icon at bounding box center [36, 98] width 12 height 14
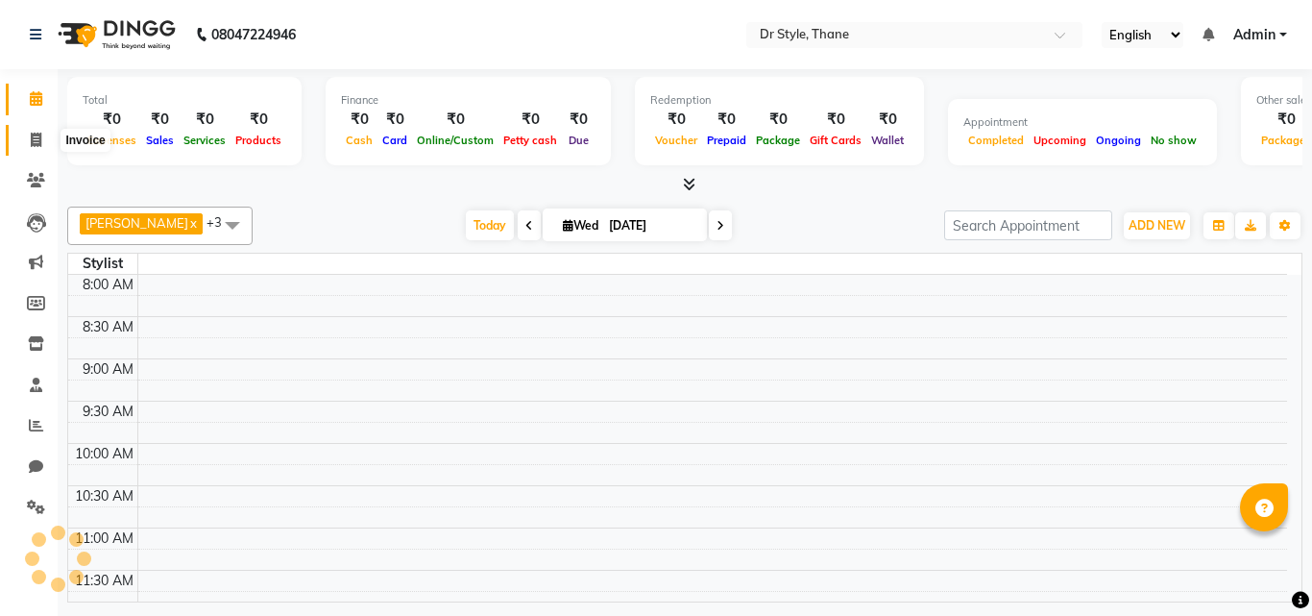
click at [38, 131] on span at bounding box center [36, 141] width 34 height 22
select select "service"
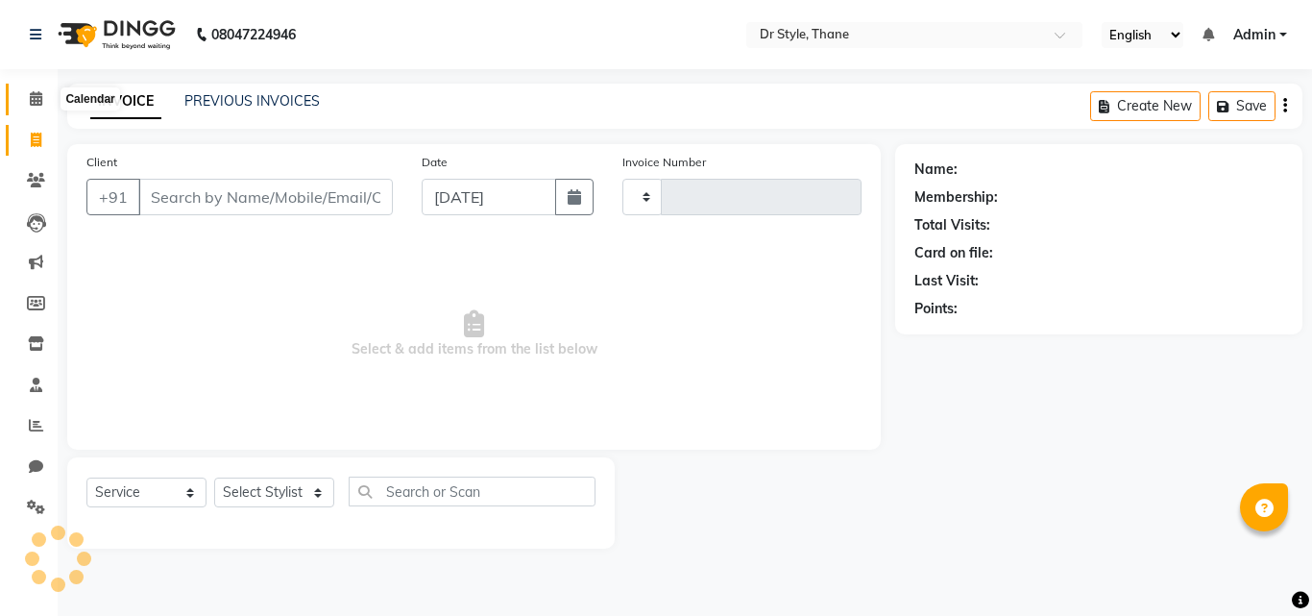
click at [30, 100] on icon at bounding box center [36, 98] width 12 height 14
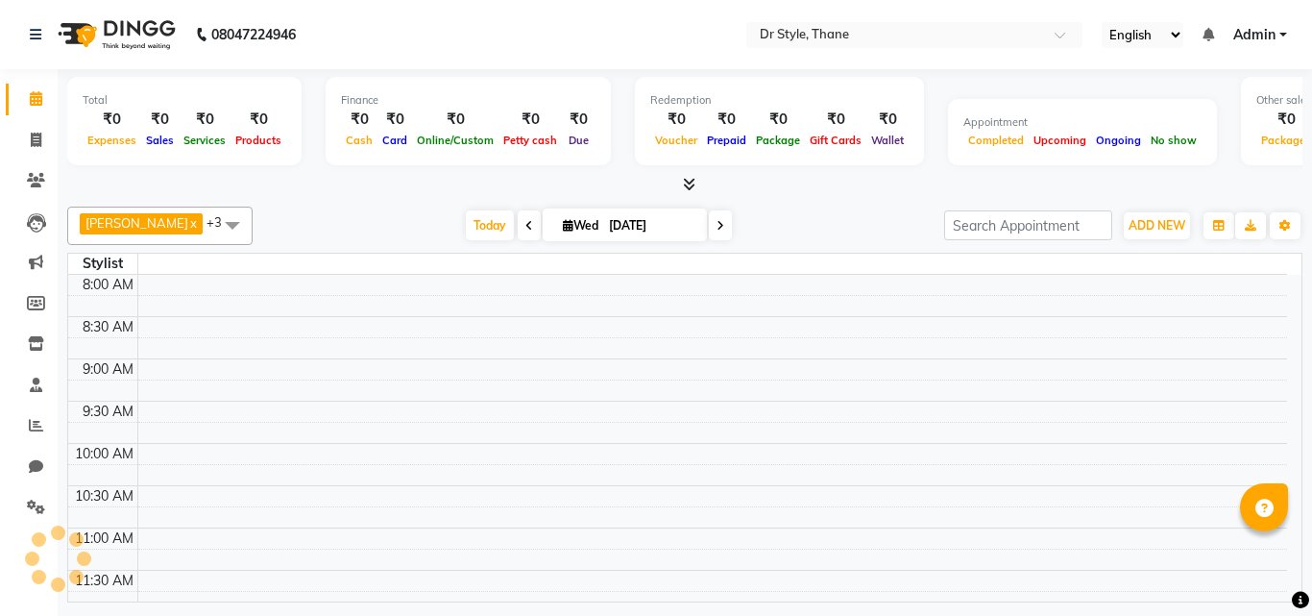
click at [879, 211] on div "[DATE] [DATE]" at bounding box center [598, 225] width 672 height 29
click at [33, 130] on span at bounding box center [36, 141] width 34 height 22
select select "service"
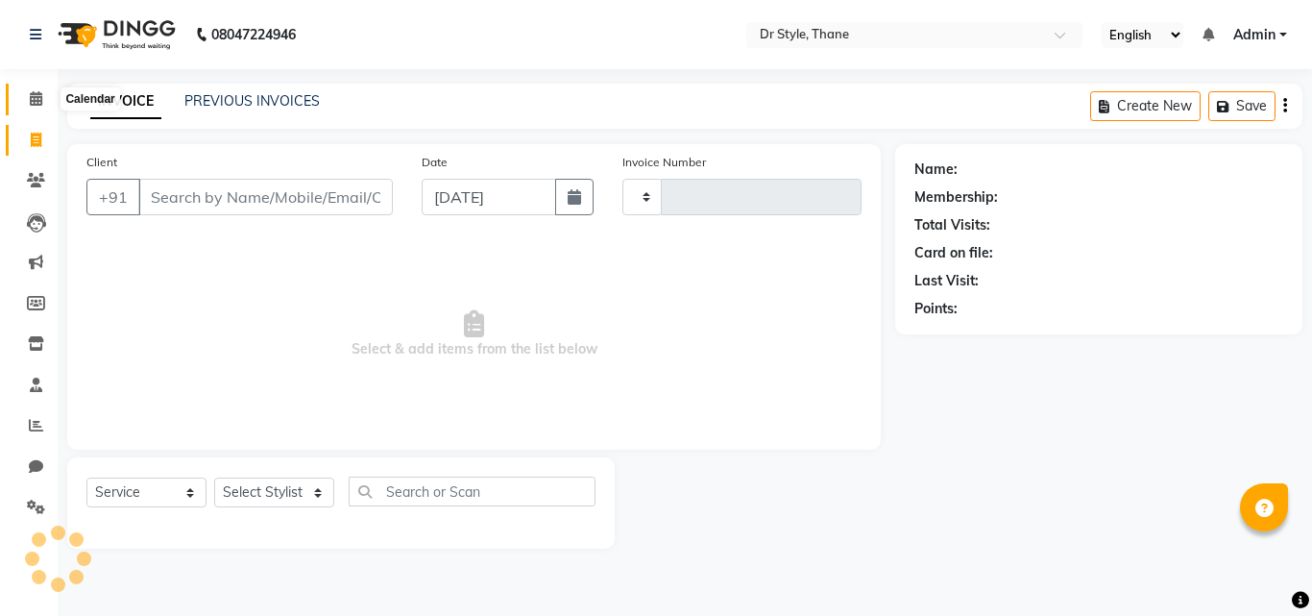
click at [25, 91] on span at bounding box center [36, 99] width 34 height 22
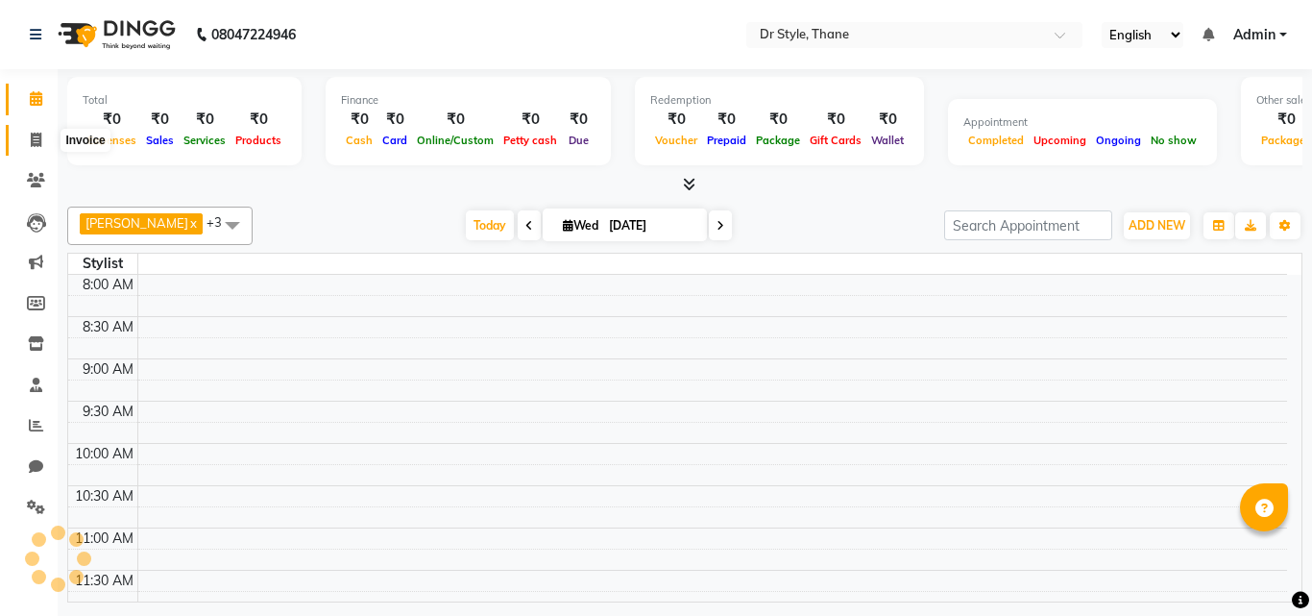
click at [35, 137] on icon at bounding box center [36, 140] width 11 height 14
select select "service"
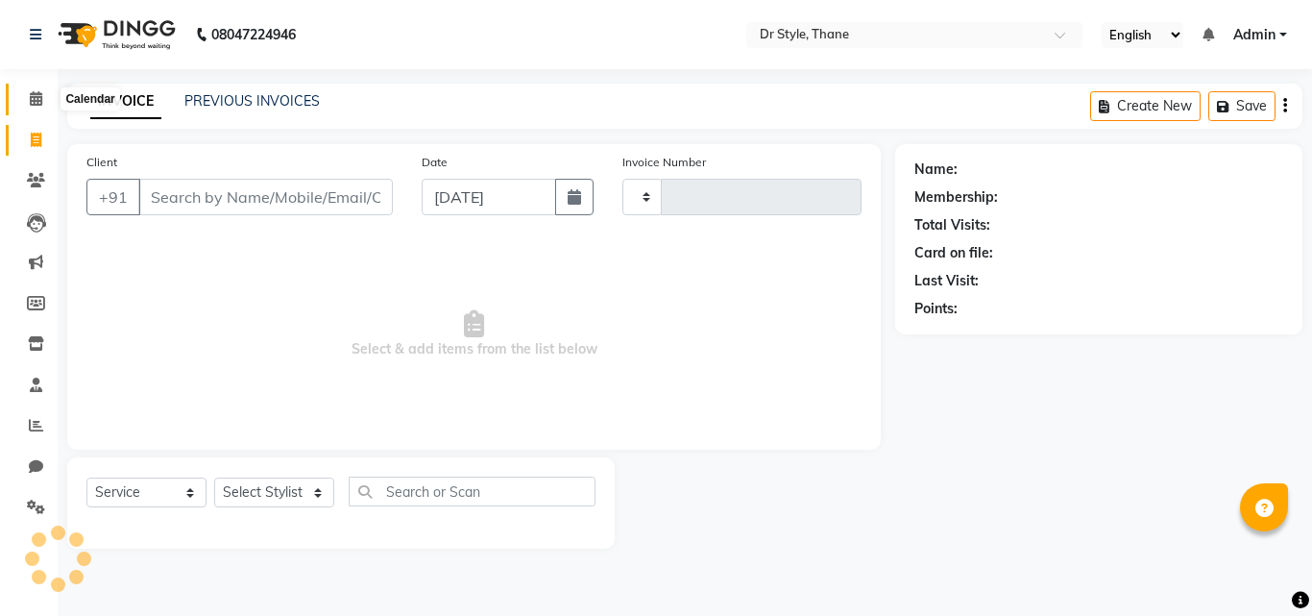
click at [39, 102] on icon at bounding box center [36, 98] width 12 height 14
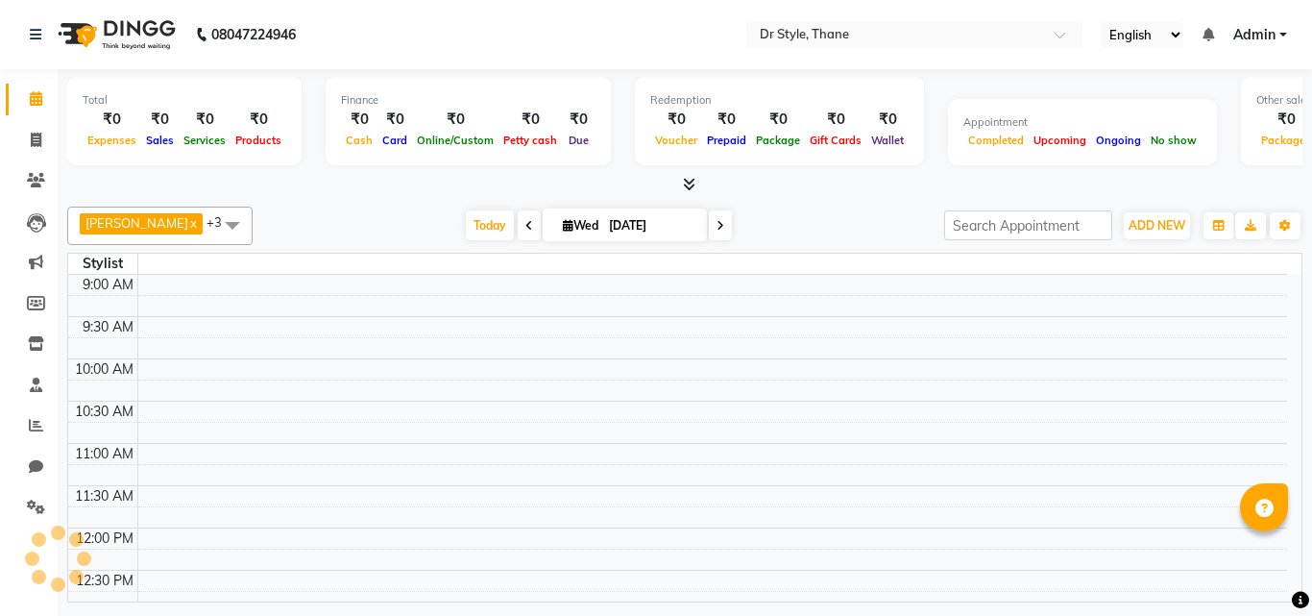
click at [791, 200] on div "[PERSON_NAME] [PERSON_NAME] x [PERSON_NAME] x [PERSON_NAME] x +3 No data availa…" at bounding box center [684, 400] width 1235 height 403
click at [25, 142] on span at bounding box center [36, 141] width 34 height 22
select select "service"
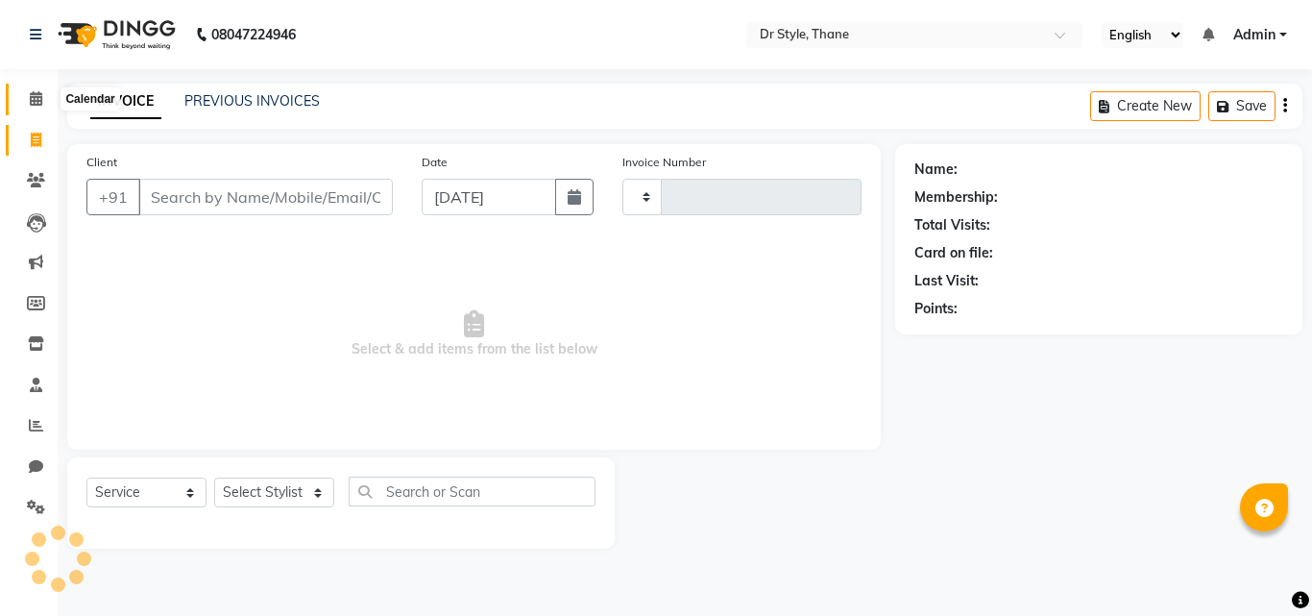
click at [32, 96] on icon at bounding box center [36, 98] width 12 height 14
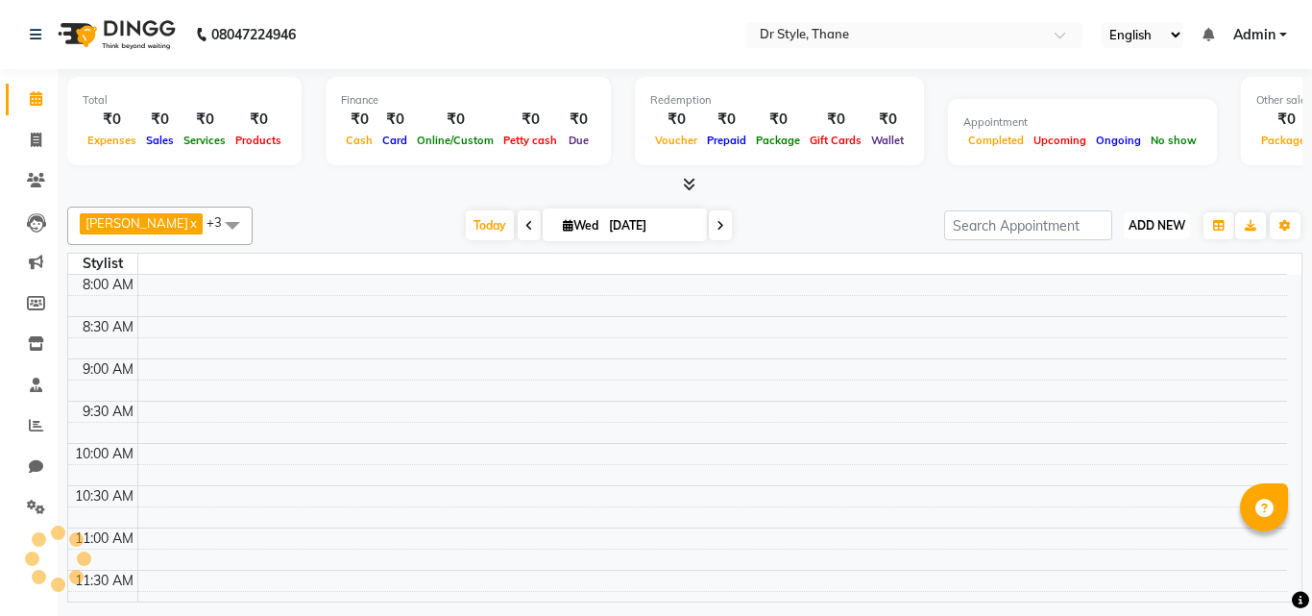
click at [1131, 223] on span "ADD NEW" at bounding box center [1157, 225] width 57 height 14
click at [1099, 290] on link "Add Invoice" at bounding box center [1114, 287] width 152 height 25
select select "service"
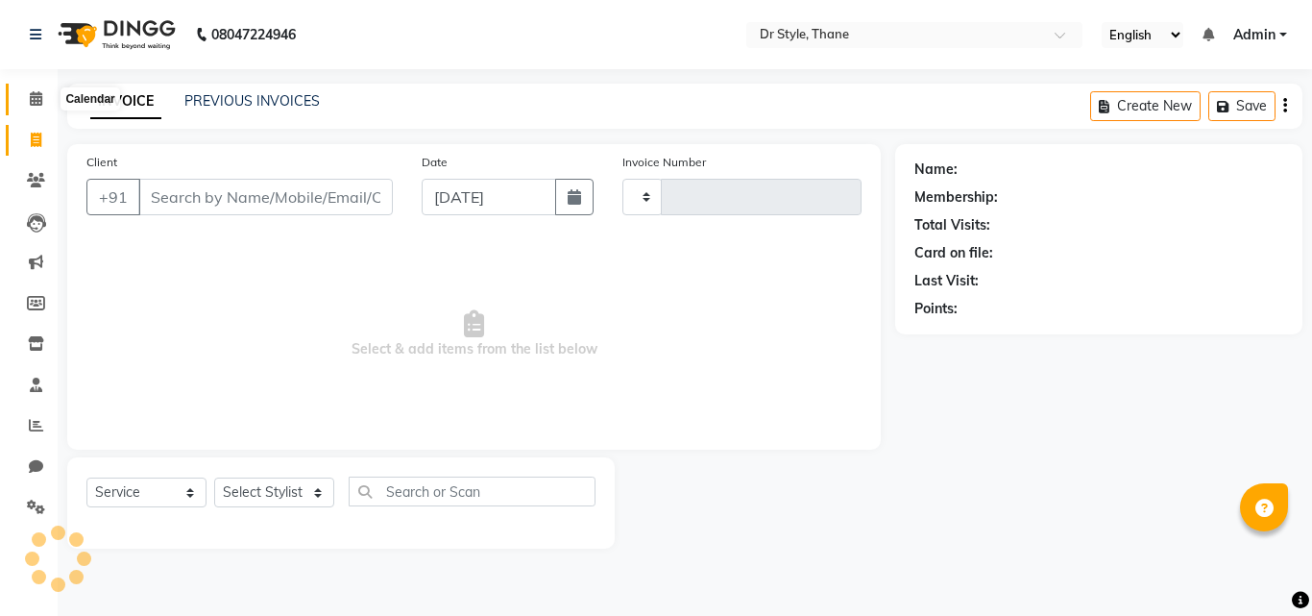
click at [41, 103] on icon at bounding box center [36, 98] width 12 height 14
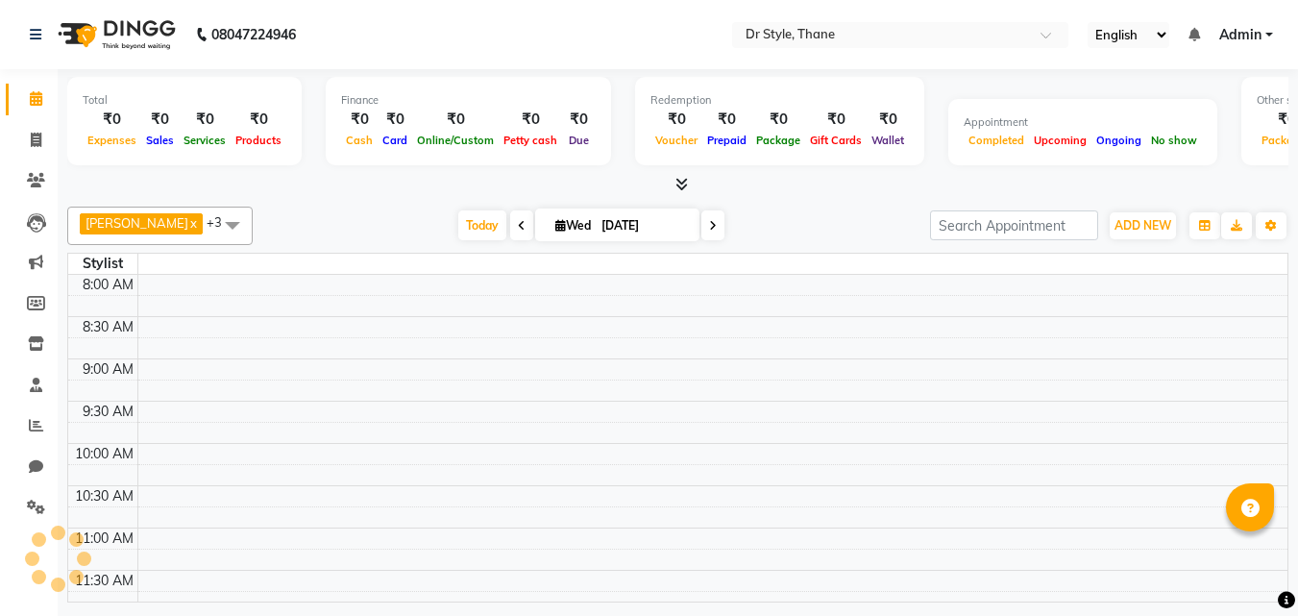
scroll to position [508, 0]
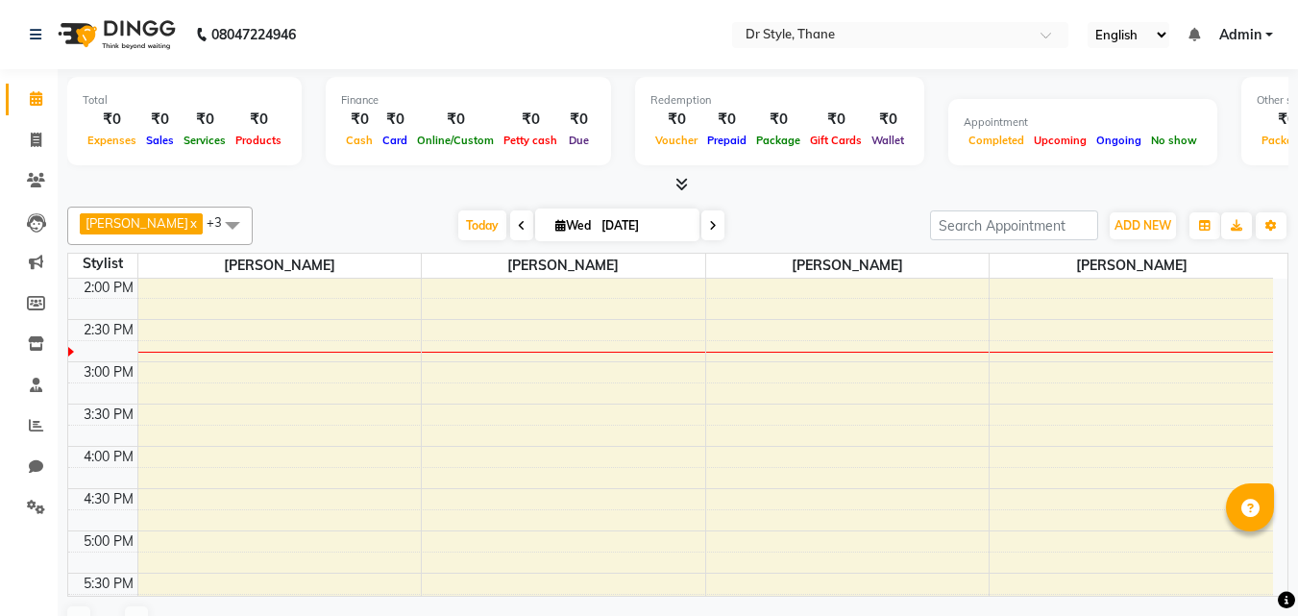
drag, startPoint x: 1110, startPoint y: 260, endPoint x: 1124, endPoint y: 221, distance: 41.9
click at [1110, 256] on span "[PERSON_NAME]" at bounding box center [1131, 266] width 283 height 24
click at [1122, 218] on span "ADD NEW" at bounding box center [1142, 225] width 57 height 14
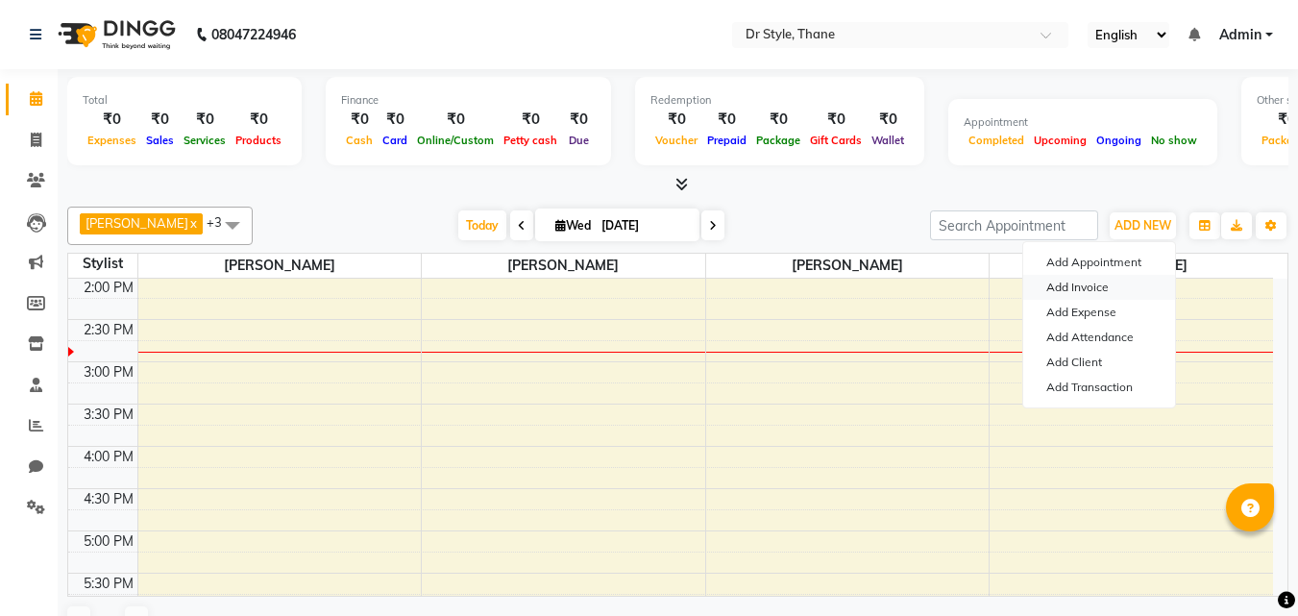
click at [1092, 285] on link "Add Invoice" at bounding box center [1099, 287] width 152 height 25
select select "service"
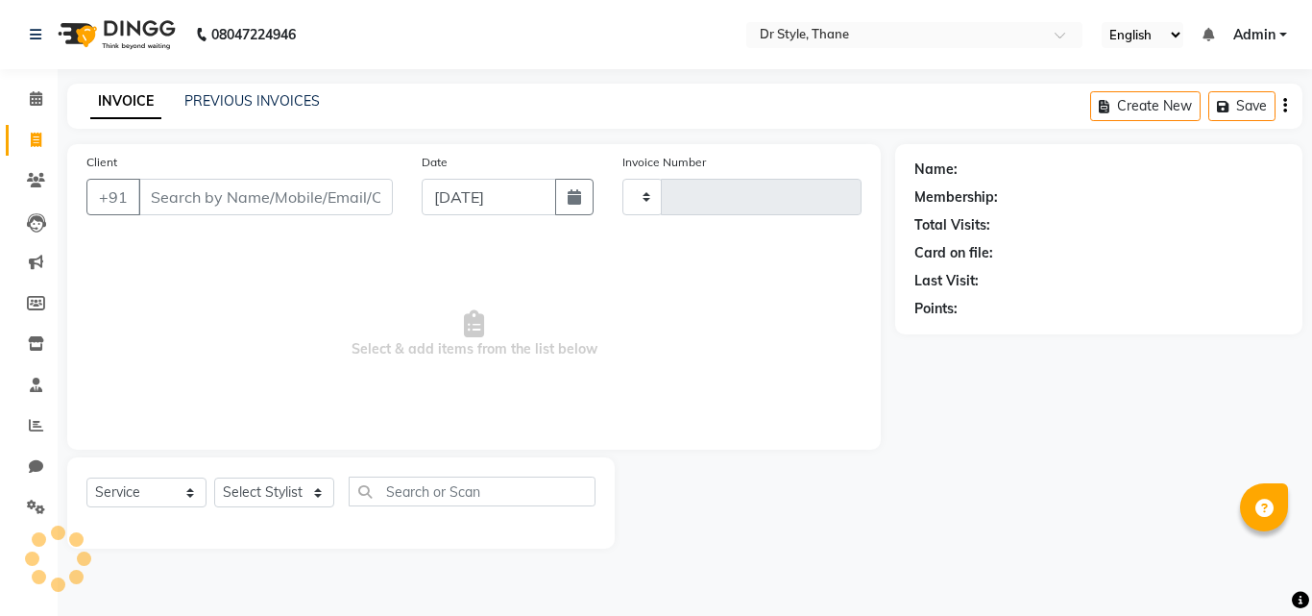
click at [329, 207] on input "Client" at bounding box center [265, 197] width 255 height 37
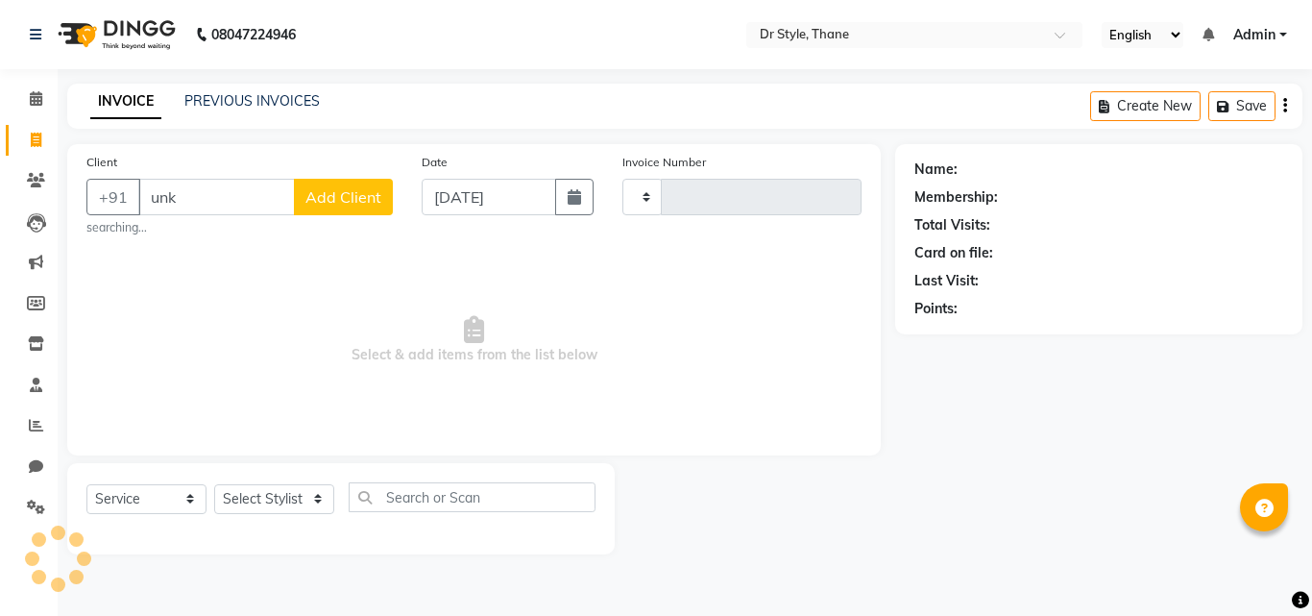
type input "unk"
click at [33, 100] on icon at bounding box center [36, 98] width 12 height 14
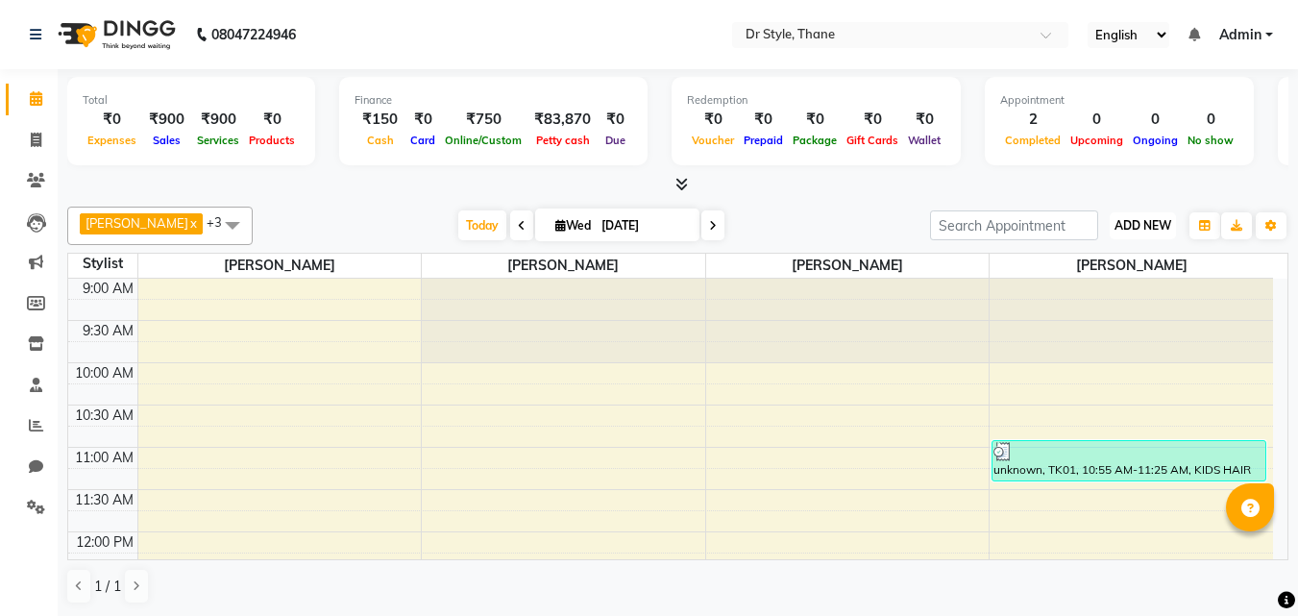
click at [1122, 230] on span "ADD NEW" at bounding box center [1142, 225] width 57 height 14
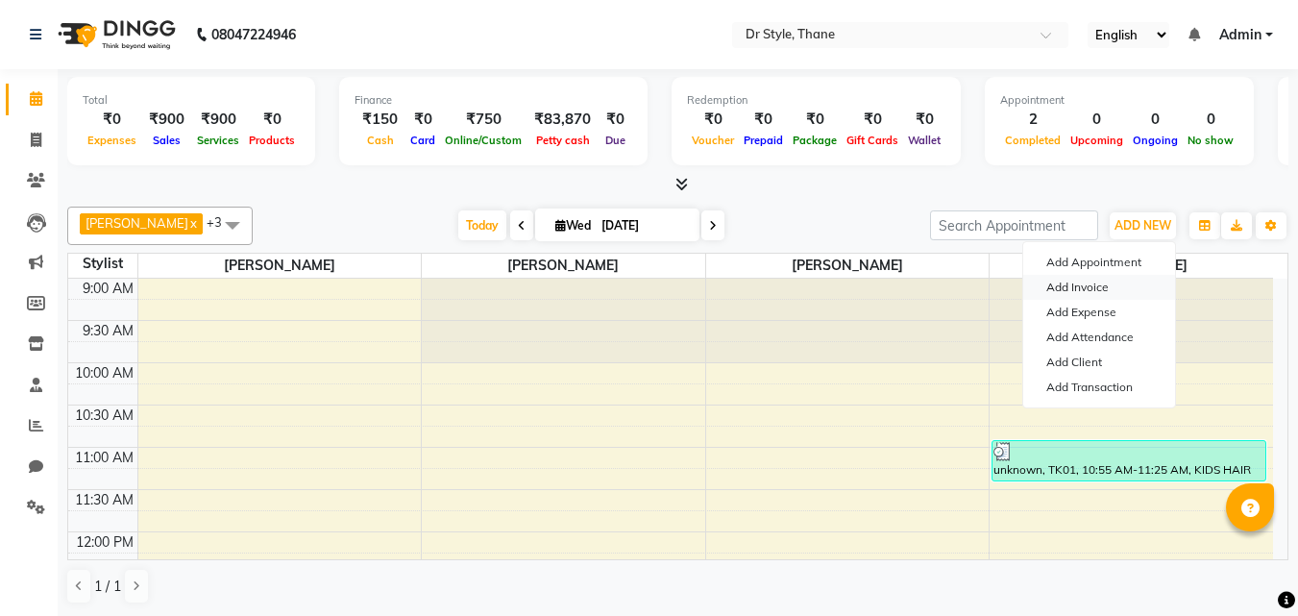
click at [1088, 284] on link "Add Invoice" at bounding box center [1099, 287] width 152 height 25
select select "service"
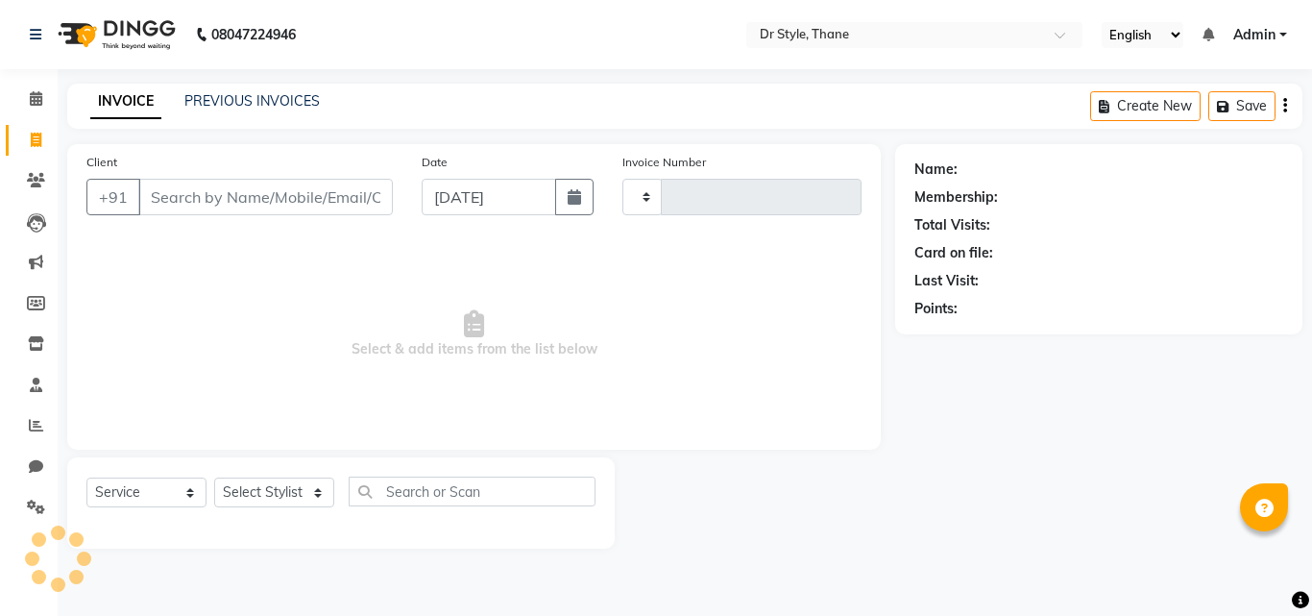
click at [175, 199] on input "Client" at bounding box center [265, 197] width 255 height 37
type input "unk"
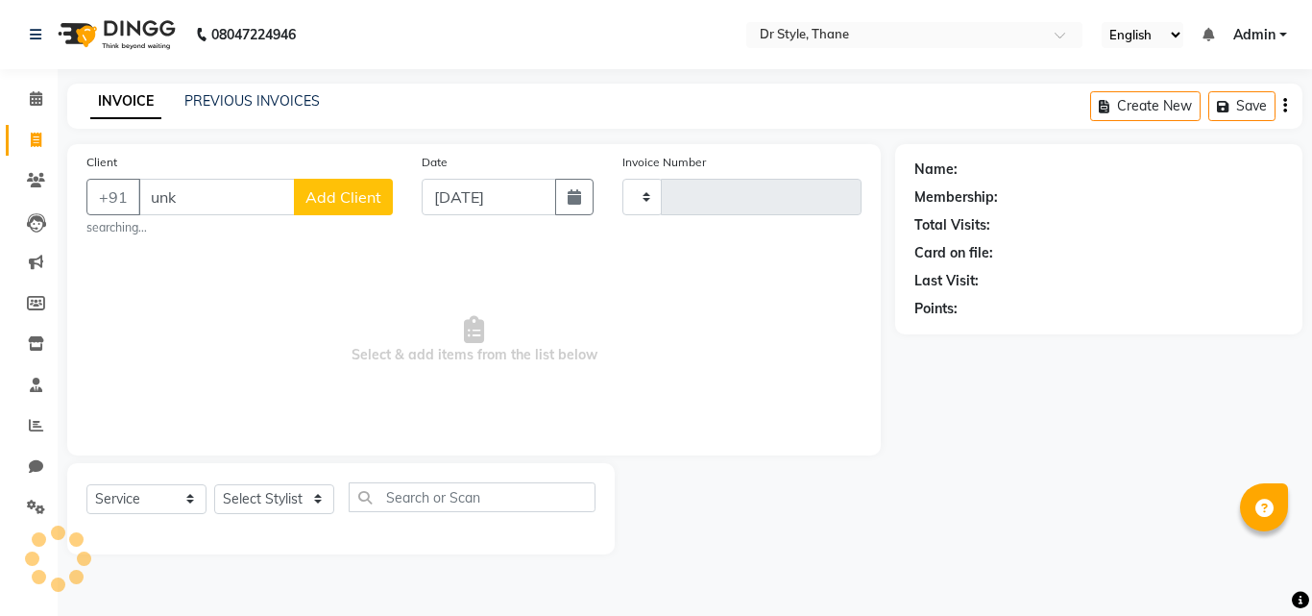
type input "1123"
select select "7832"
type input "unk"
click at [39, 88] on span at bounding box center [36, 99] width 34 height 22
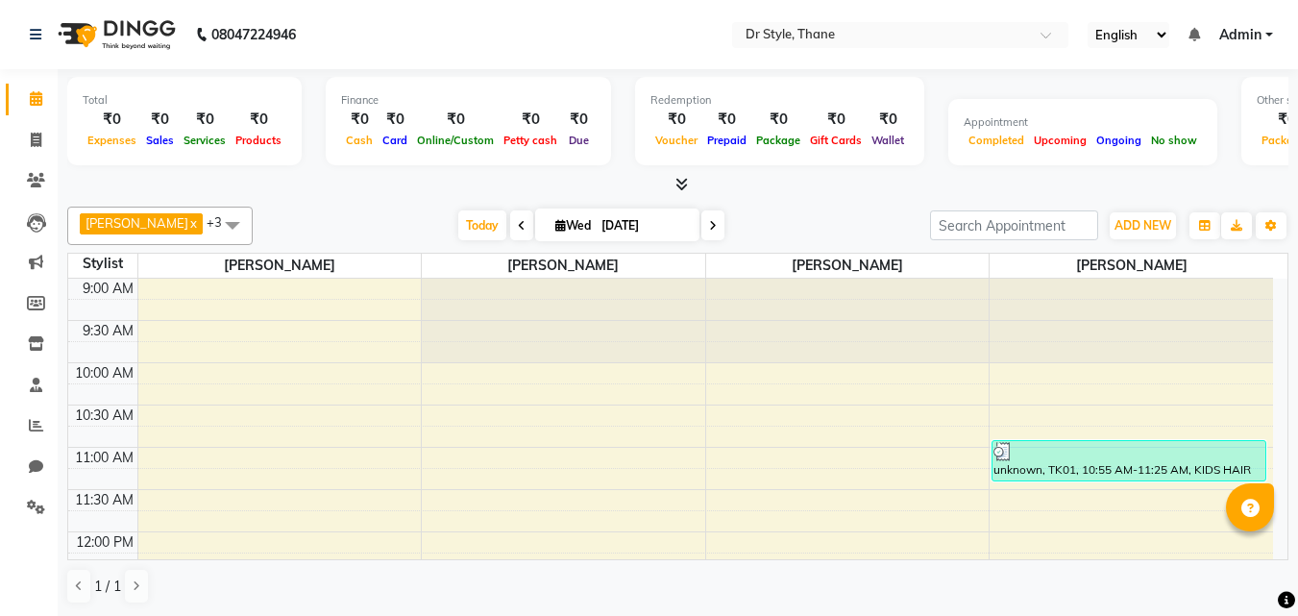
drag, startPoint x: 101, startPoint y: 92, endPoint x: 1311, endPoint y: 552, distance: 1295.0
click at [518, 434] on div "Total ₹0 Expenses ₹0 Sales ₹0 Services ₹0 Products Finance ₹0 Cash ₹0 Card ₹0 O…" at bounding box center [678, 343] width 1240 height 548
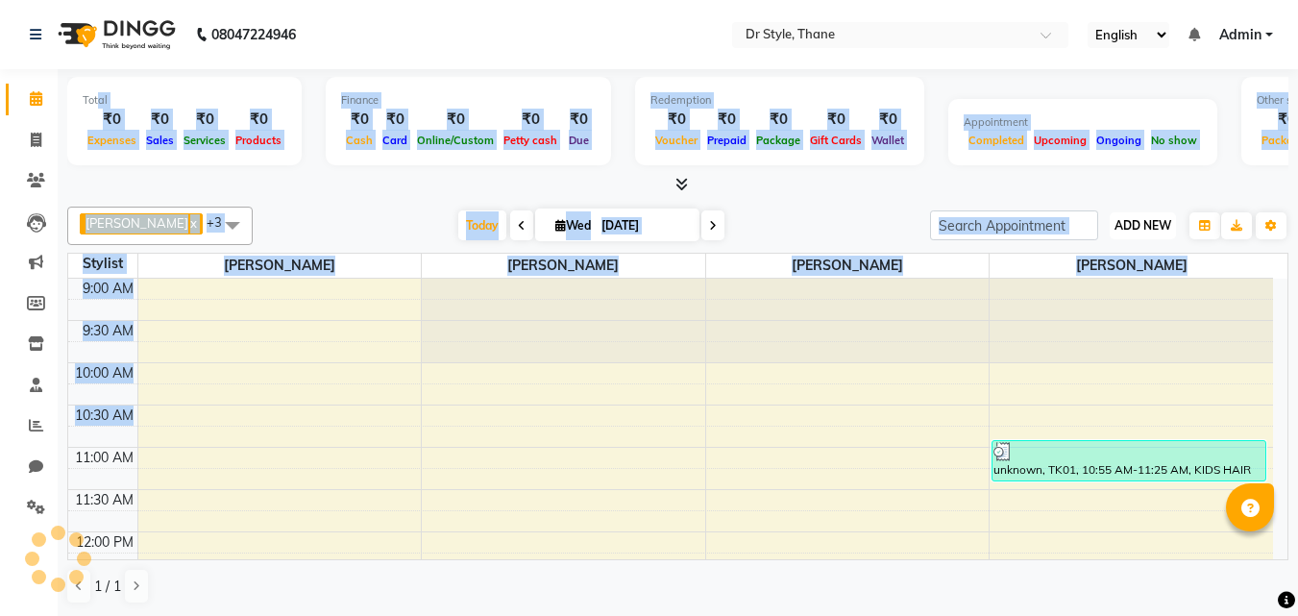
click at [1121, 218] on span "ADD NEW" at bounding box center [1142, 225] width 57 height 14
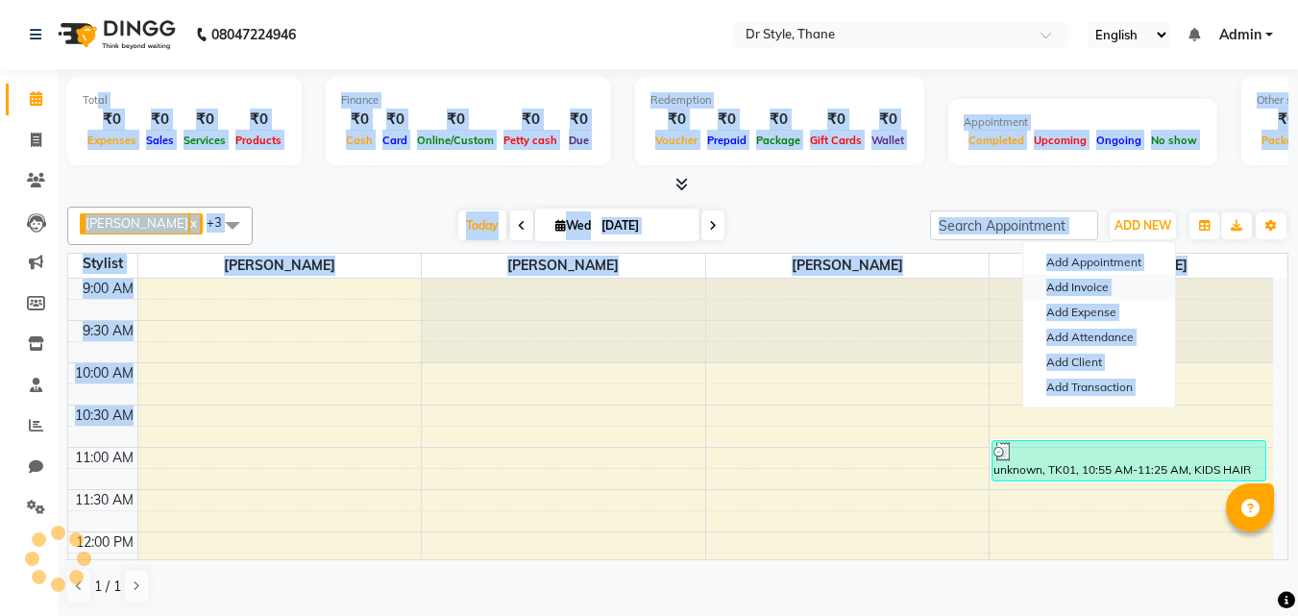
click at [1074, 292] on link "Add Invoice" at bounding box center [1099, 287] width 152 height 25
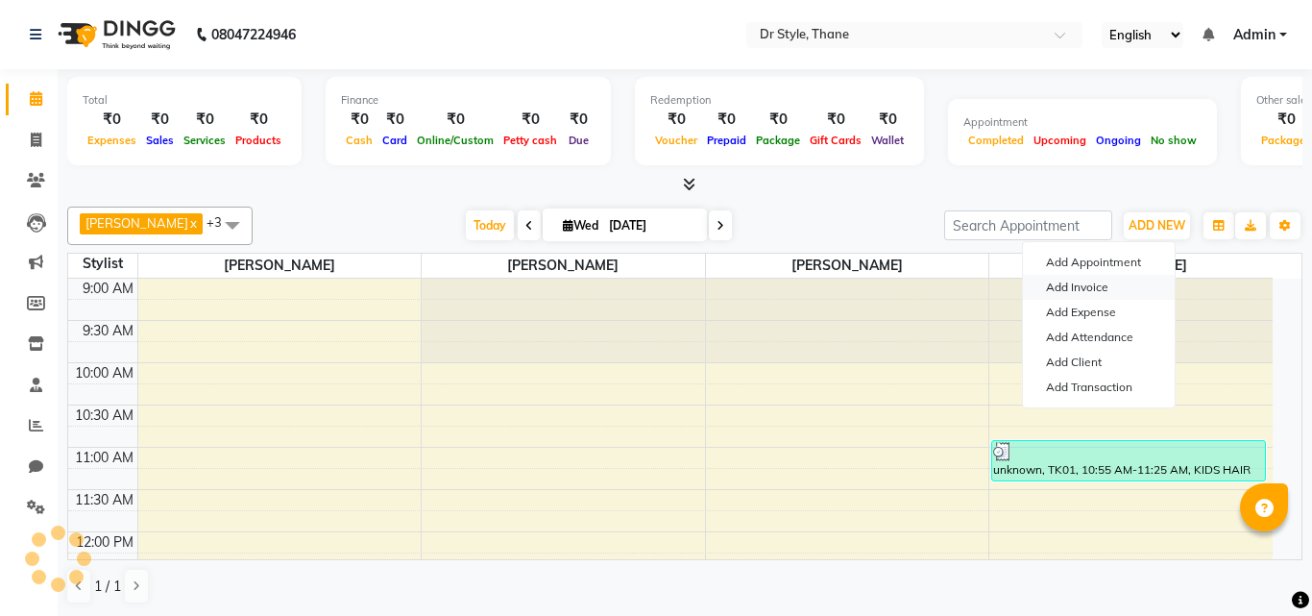
select select "service"
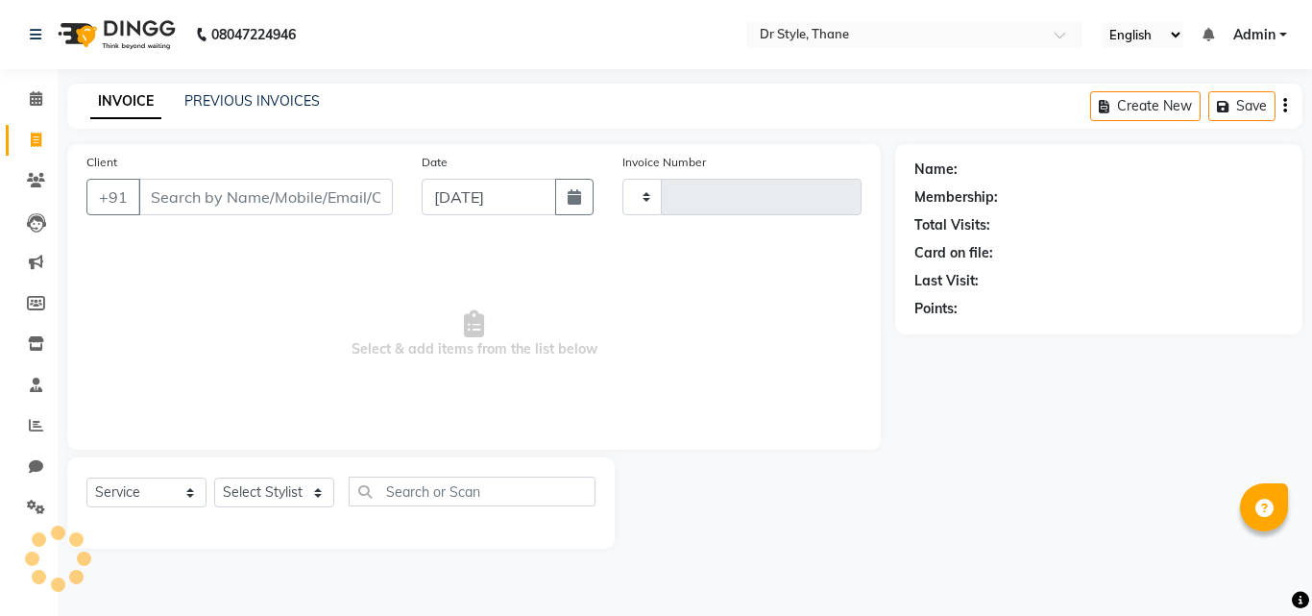
click at [194, 192] on input "Client" at bounding box center [265, 197] width 255 height 37
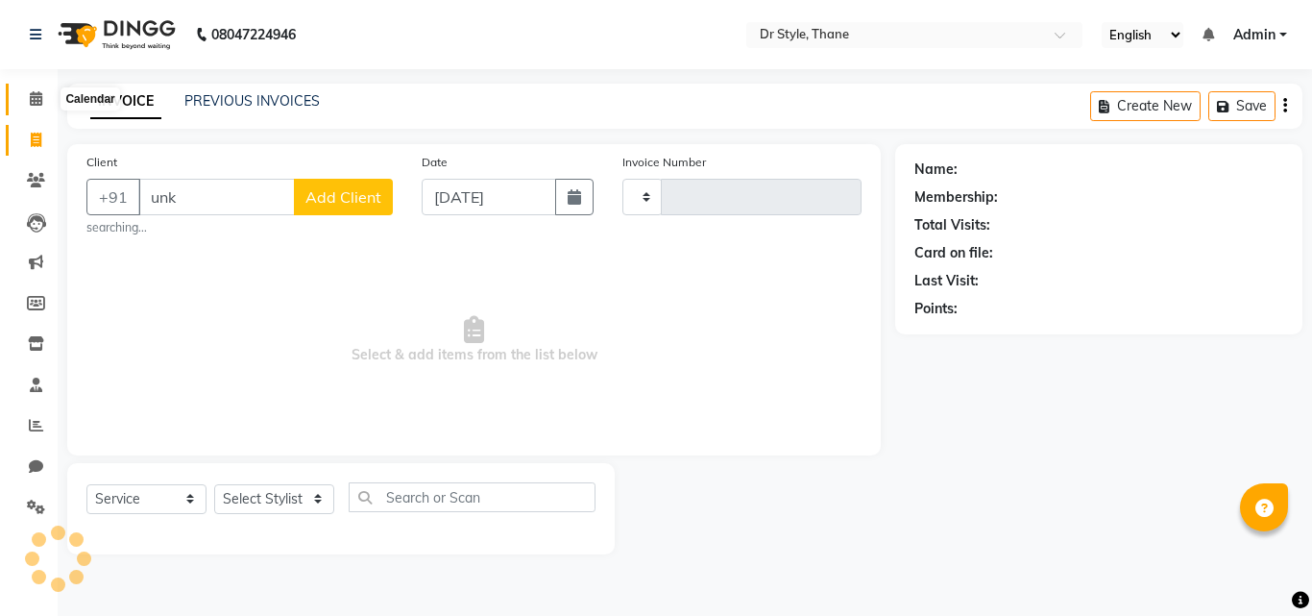
type input "unk"
click at [28, 99] on span at bounding box center [36, 99] width 34 height 22
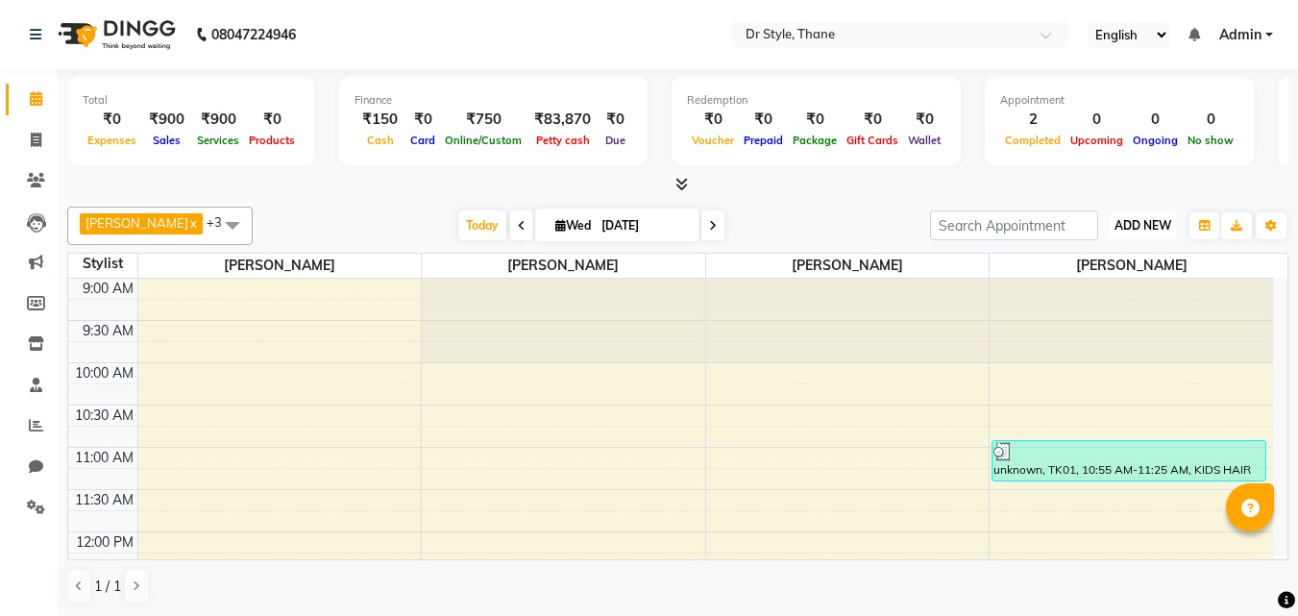
click at [1118, 226] on span "ADD NEW" at bounding box center [1142, 225] width 57 height 14
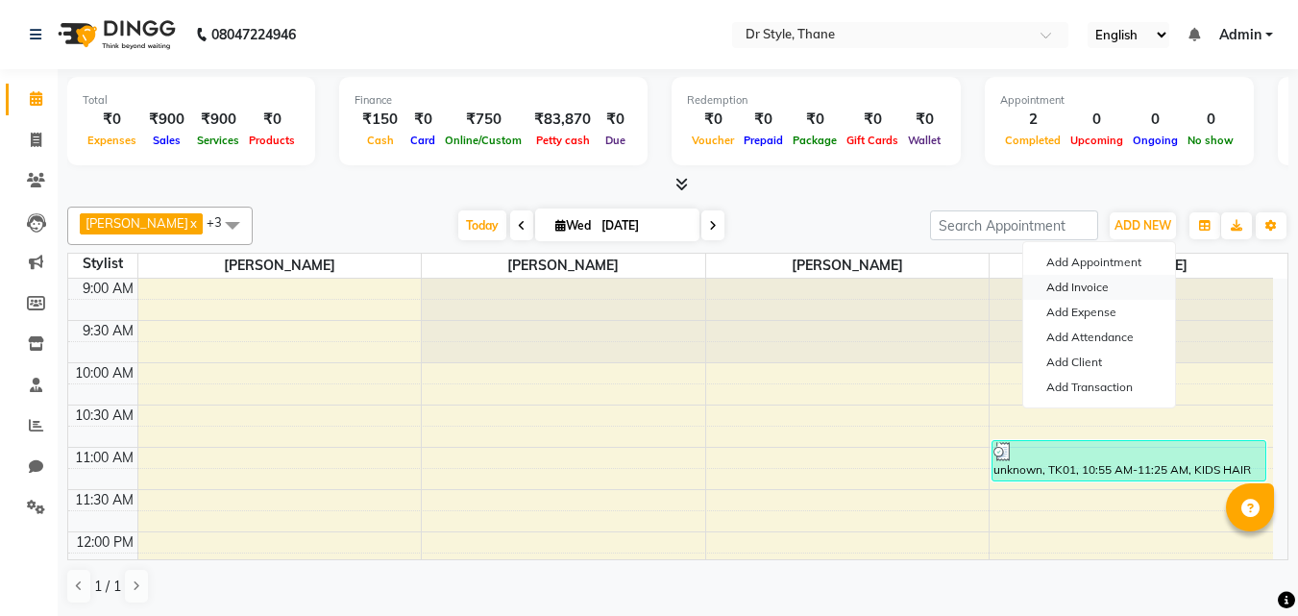
click at [1089, 281] on link "Add Invoice" at bounding box center [1099, 287] width 152 height 25
select select "service"
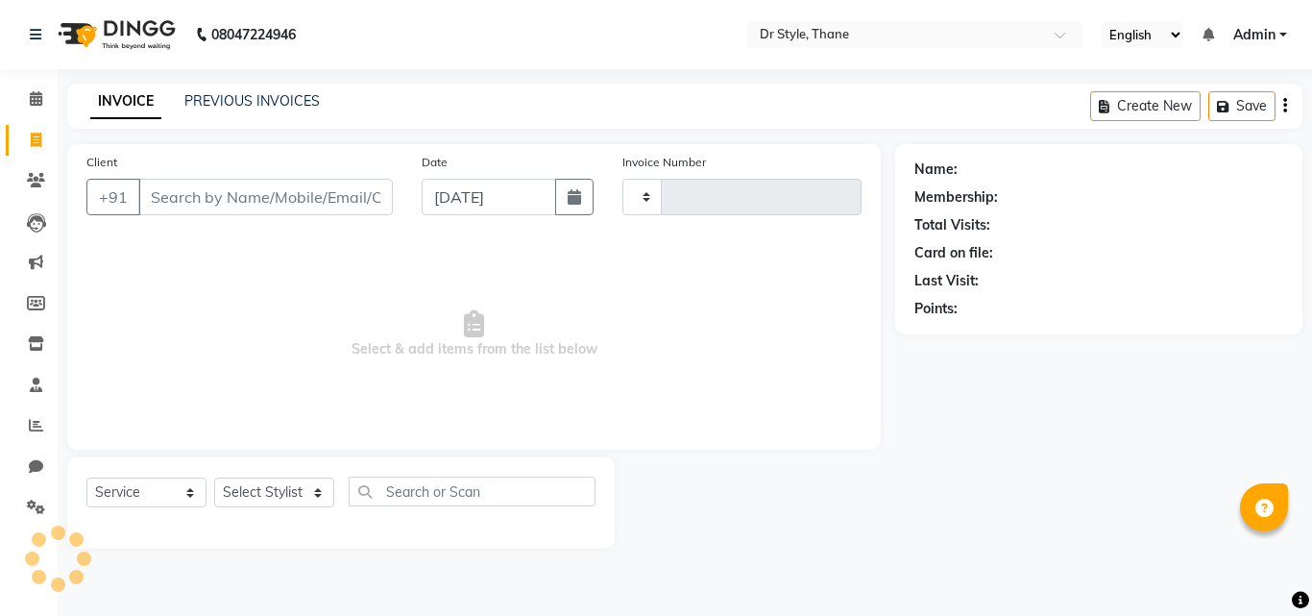
type input "u"
type input "1123"
select select "7832"
type input "u"
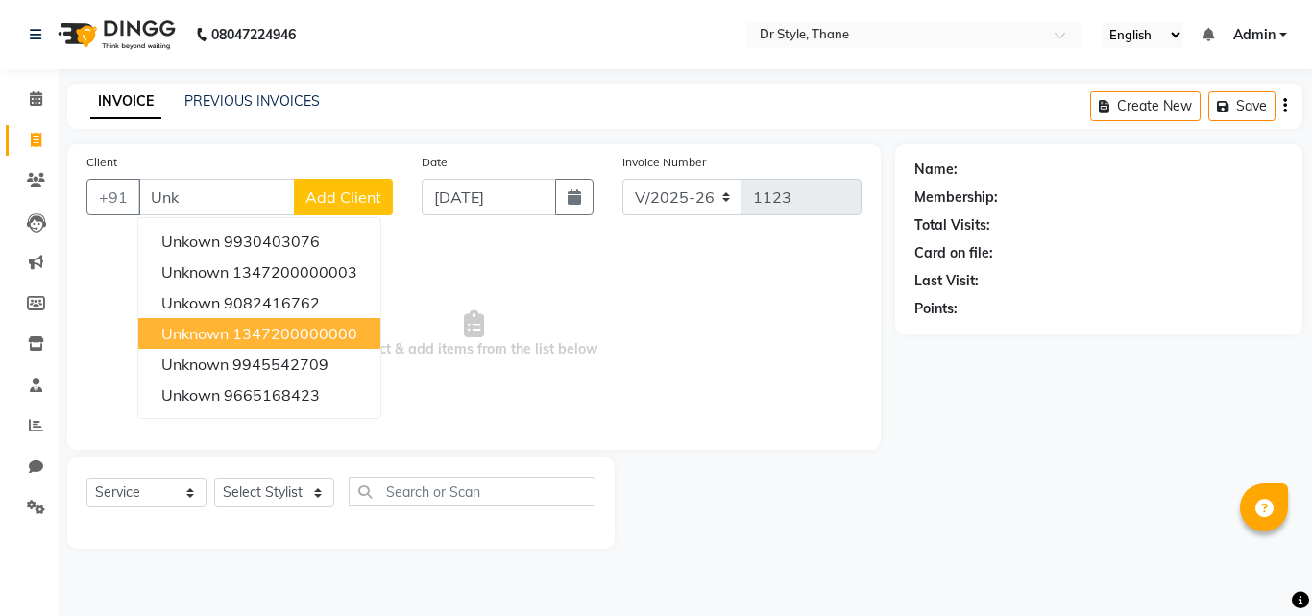
click at [353, 329] on ngb-highlight "1347200000000" at bounding box center [294, 333] width 125 height 19
type input "1347200000000"
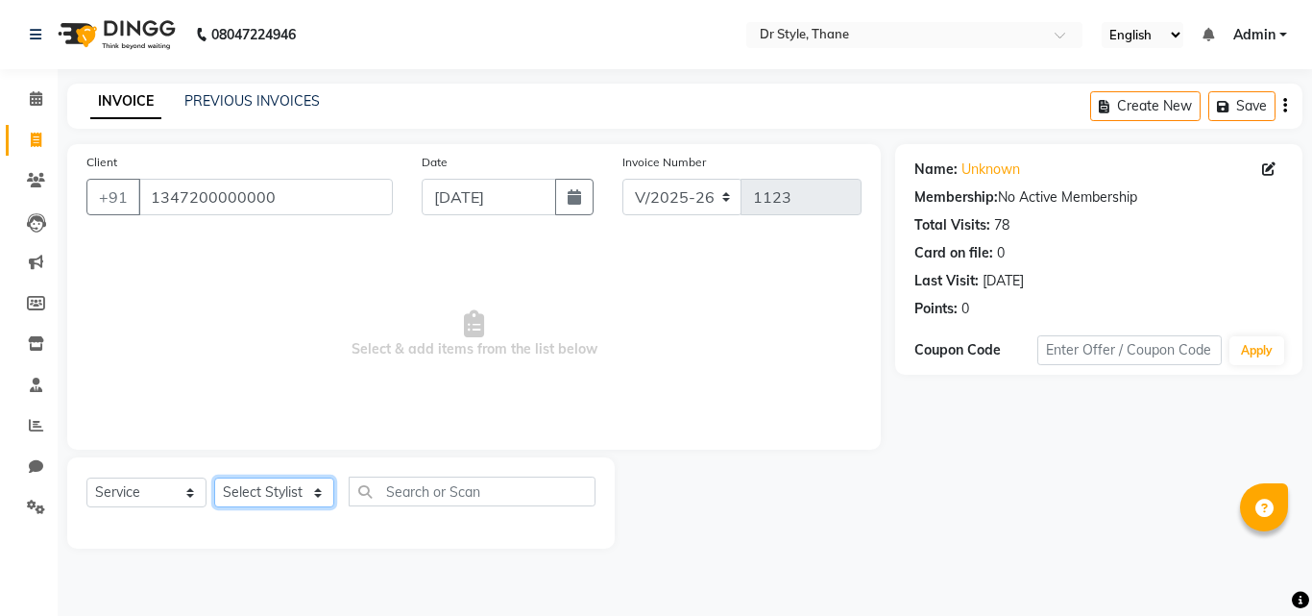
click at [252, 489] on select "Select Stylist [PERSON_NAME] [PERSON_NAME] [PERSON_NAME] [PERSON_NAME] [PERSON_…" at bounding box center [274, 492] width 120 height 30
select select "81004"
click at [214, 477] on select "Select Stylist [PERSON_NAME] [PERSON_NAME] [PERSON_NAME] [PERSON_NAME] [PERSON_…" at bounding box center [274, 492] width 120 height 30
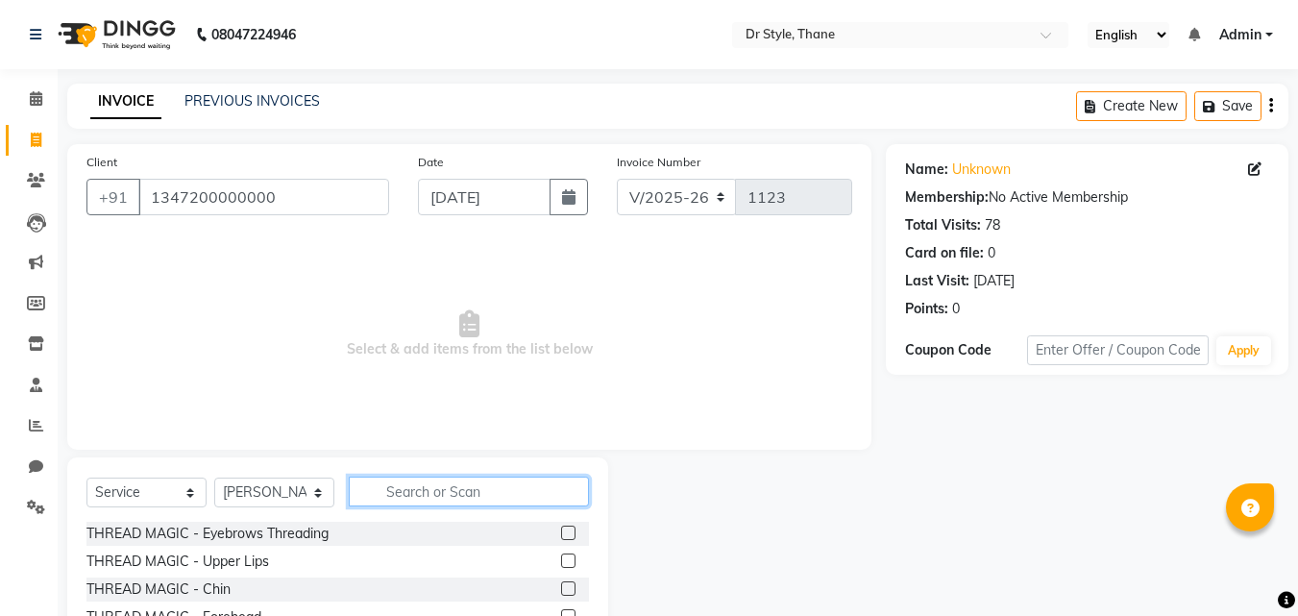
click at [446, 493] on input "text" at bounding box center [469, 492] width 240 height 30
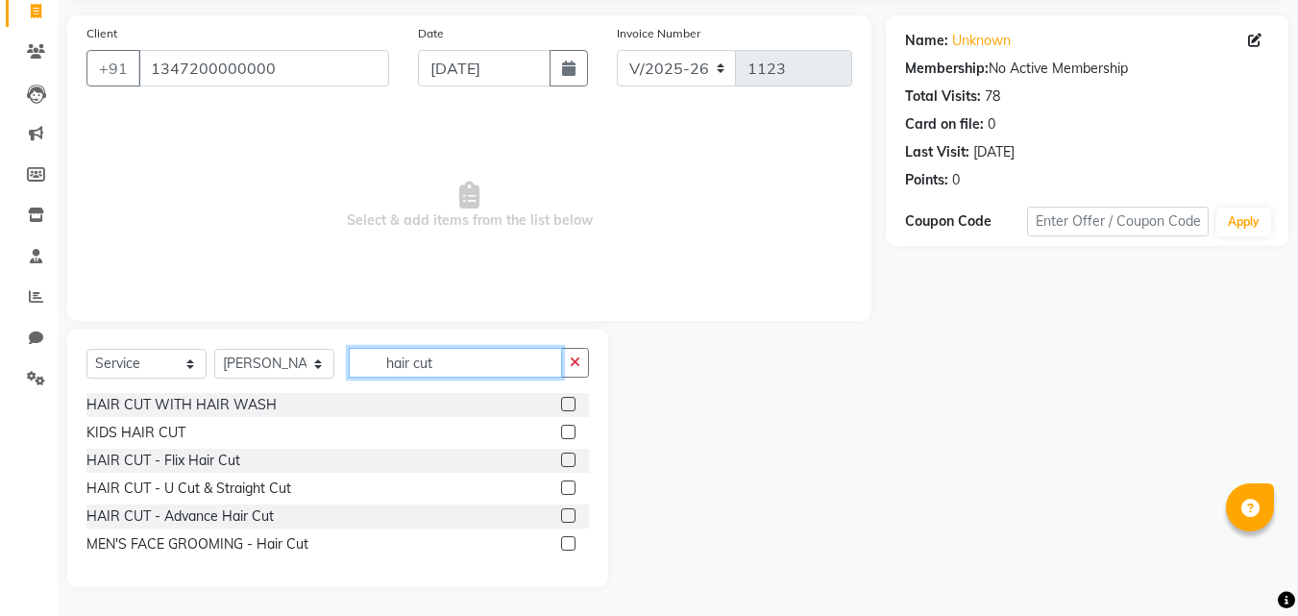
type input "hair cut"
click at [569, 488] on label at bounding box center [568, 487] width 14 height 14
click at [569, 488] on input "checkbox" at bounding box center [567, 488] width 12 height 12
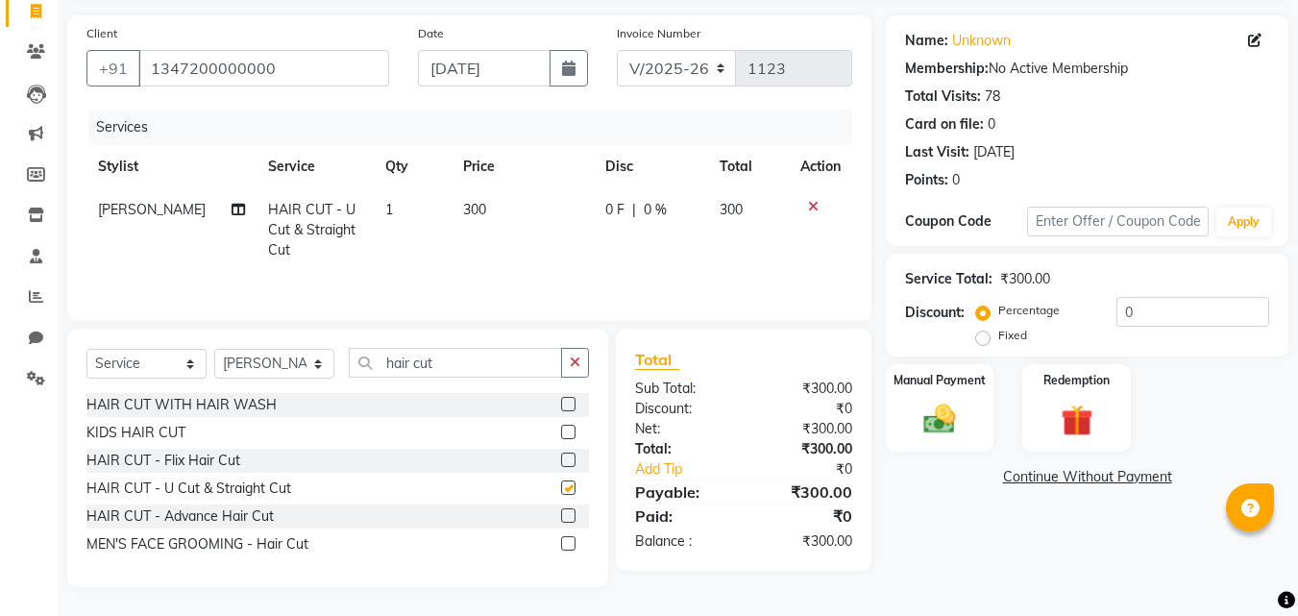
checkbox input "false"
click at [302, 363] on select "Select Stylist [PERSON_NAME] [PERSON_NAME] [PERSON_NAME] [PERSON_NAME] [PERSON_…" at bounding box center [274, 364] width 120 height 30
select select "69916"
click at [214, 349] on select "Select Stylist [PERSON_NAME] [PERSON_NAME] [PERSON_NAME] [PERSON_NAME] [PERSON_…" at bounding box center [274, 364] width 120 height 30
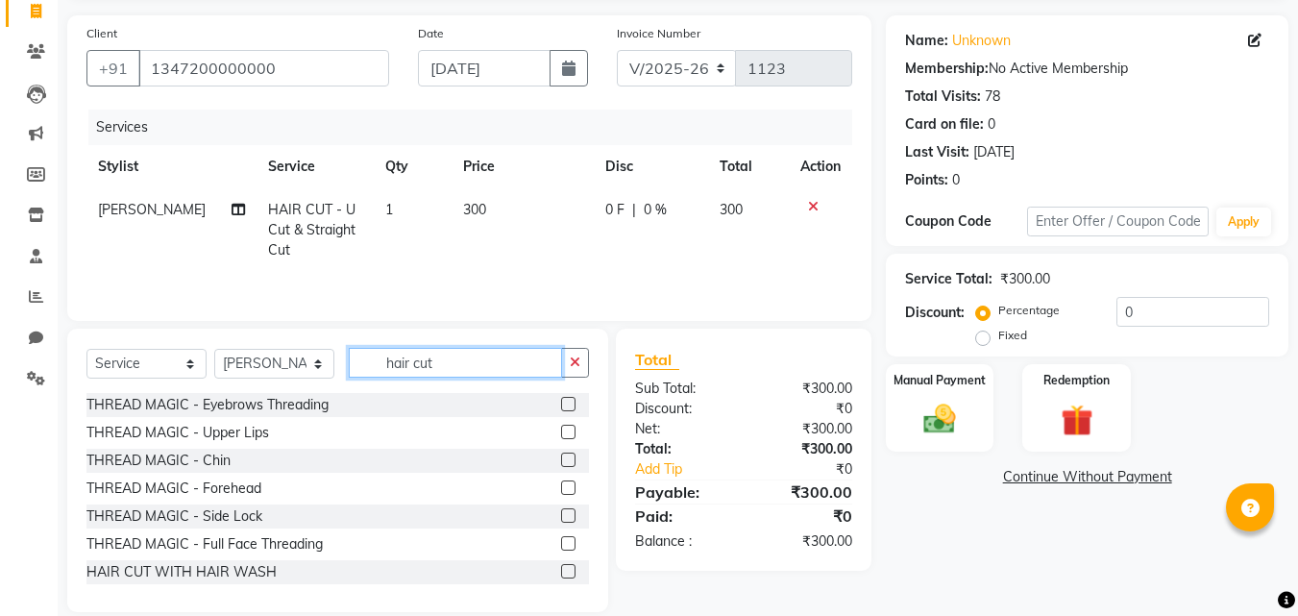
click at [452, 366] on input "hair cut" at bounding box center [455, 363] width 213 height 30
click at [575, 361] on icon "button" at bounding box center [575, 361] width 11 height 13
click at [561, 405] on label at bounding box center [568, 404] width 14 height 14
click at [561, 405] on input "checkbox" at bounding box center [567, 405] width 12 height 12
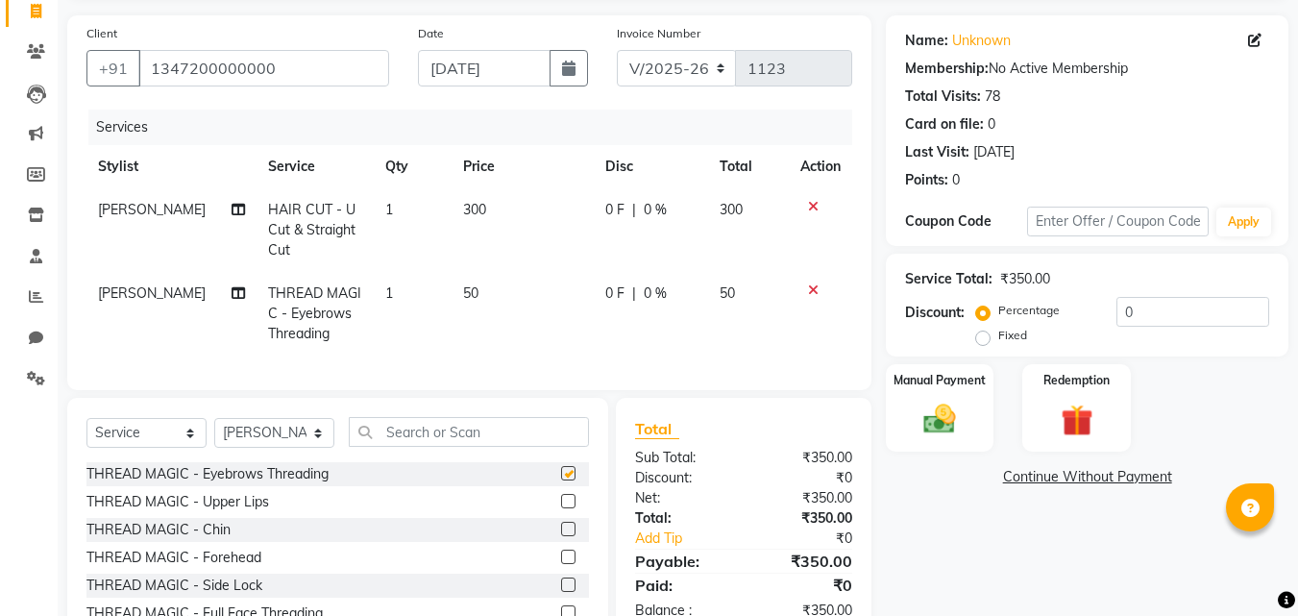
checkbox input "false"
click at [427, 440] on input "text" at bounding box center [469, 432] width 240 height 30
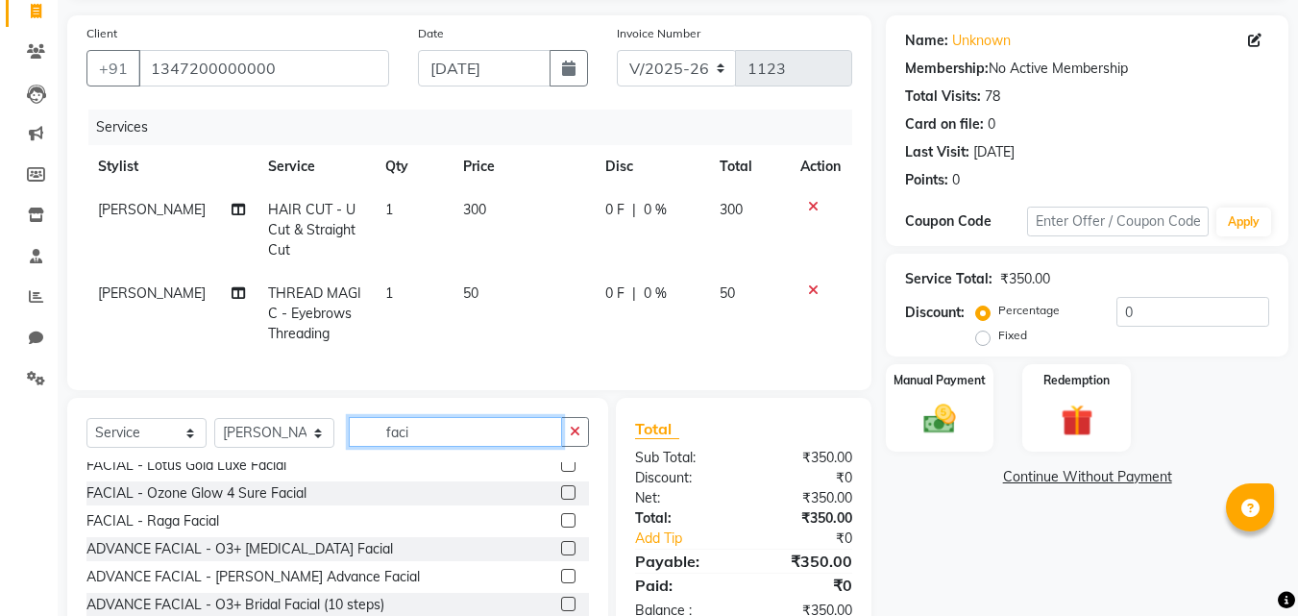
scroll to position [192, 0]
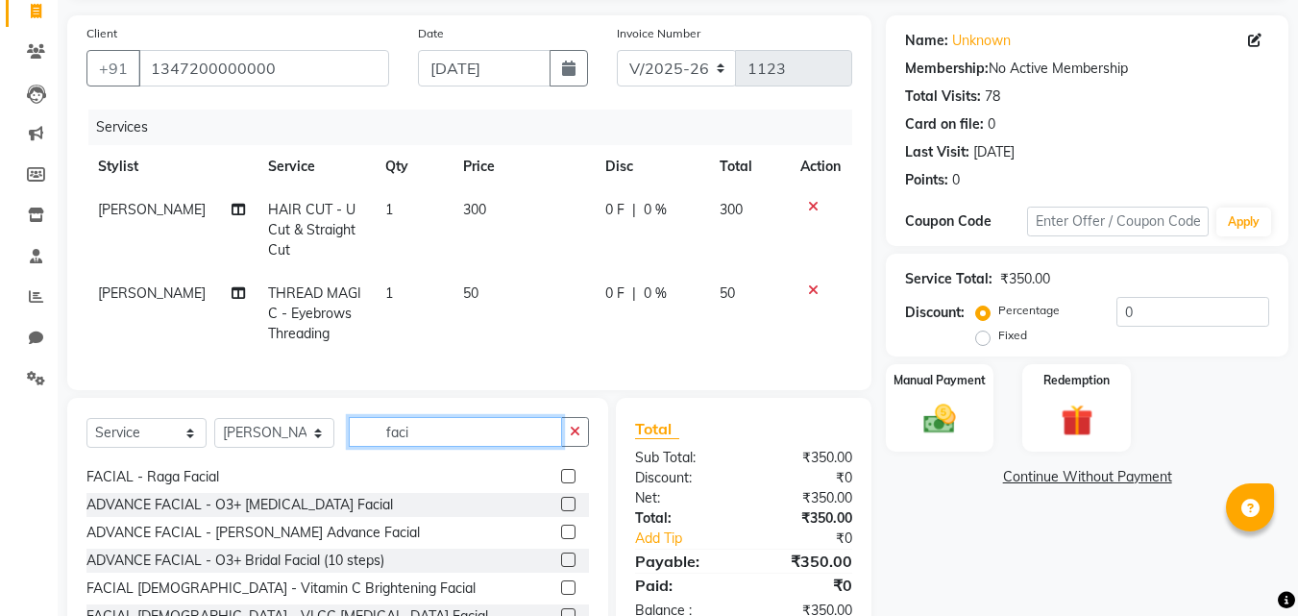
type input "faci"
click at [561, 511] on label at bounding box center [568, 504] width 14 height 14
click at [561, 511] on input "checkbox" at bounding box center [567, 505] width 12 height 12
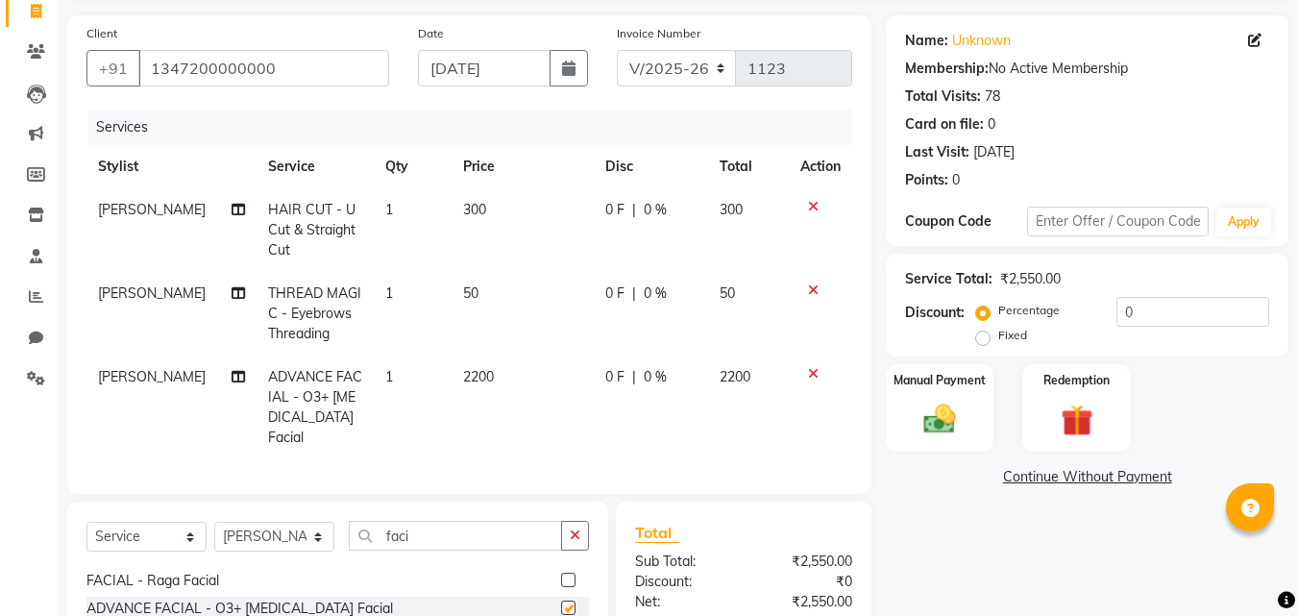
checkbox input "false"
click at [432, 550] on input "faci" at bounding box center [455, 536] width 213 height 30
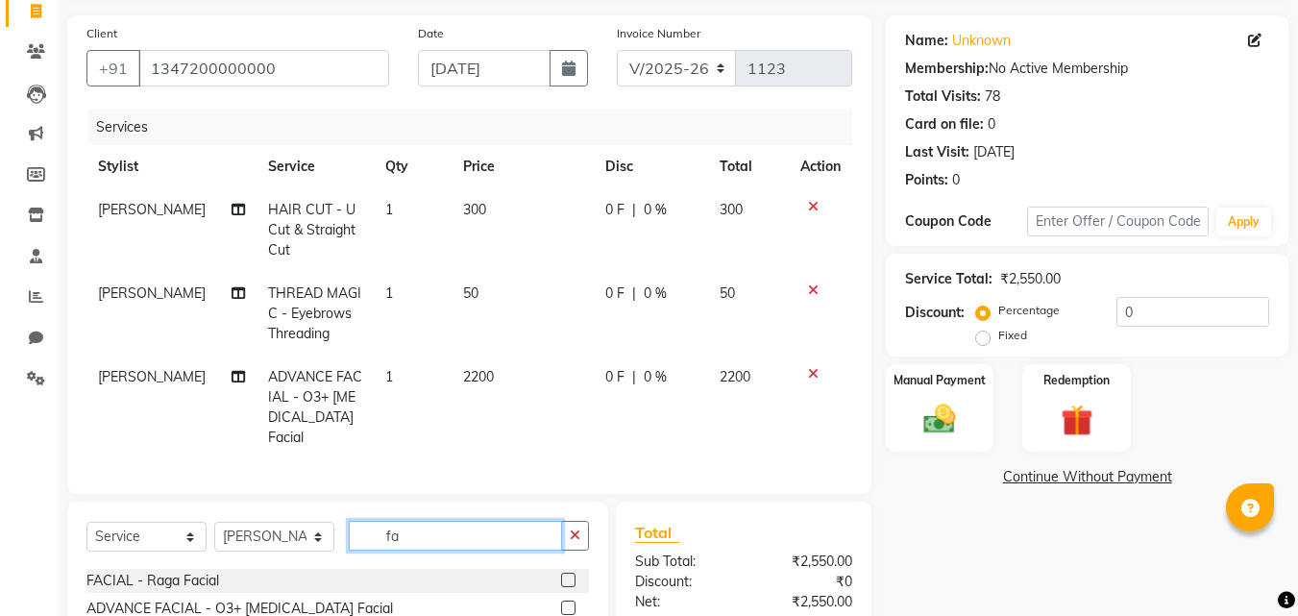
type input "f"
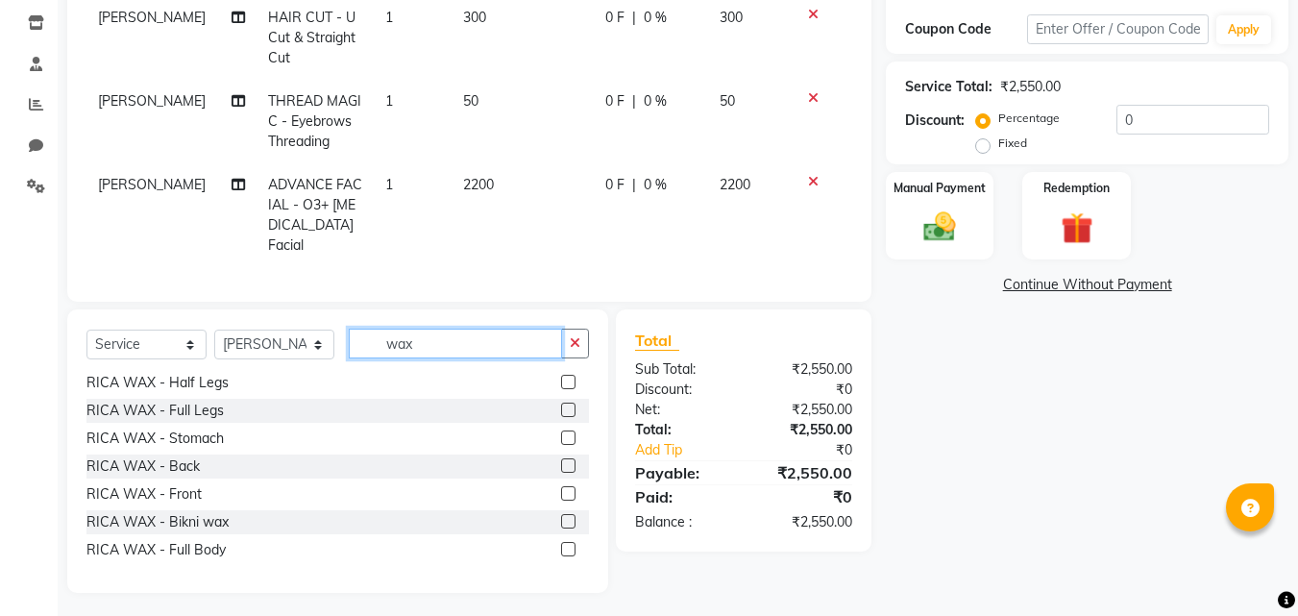
scroll to position [436, 0]
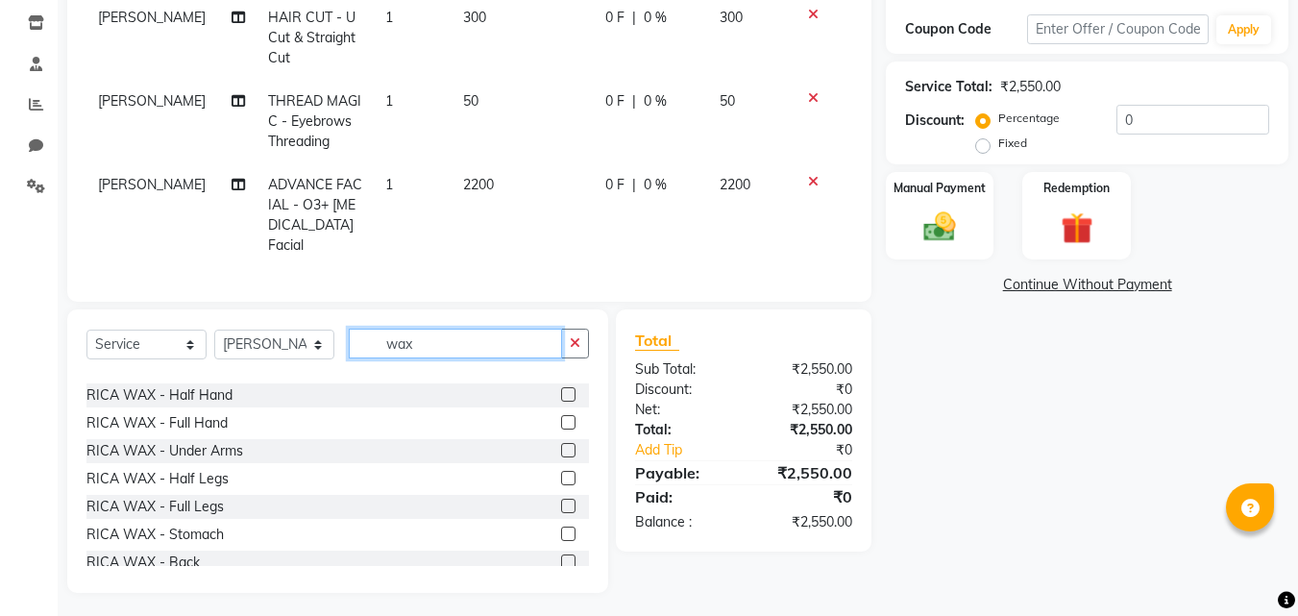
type input "wax"
click at [561, 429] on label at bounding box center [568, 422] width 14 height 14
click at [561, 429] on input "checkbox" at bounding box center [567, 423] width 12 height 12
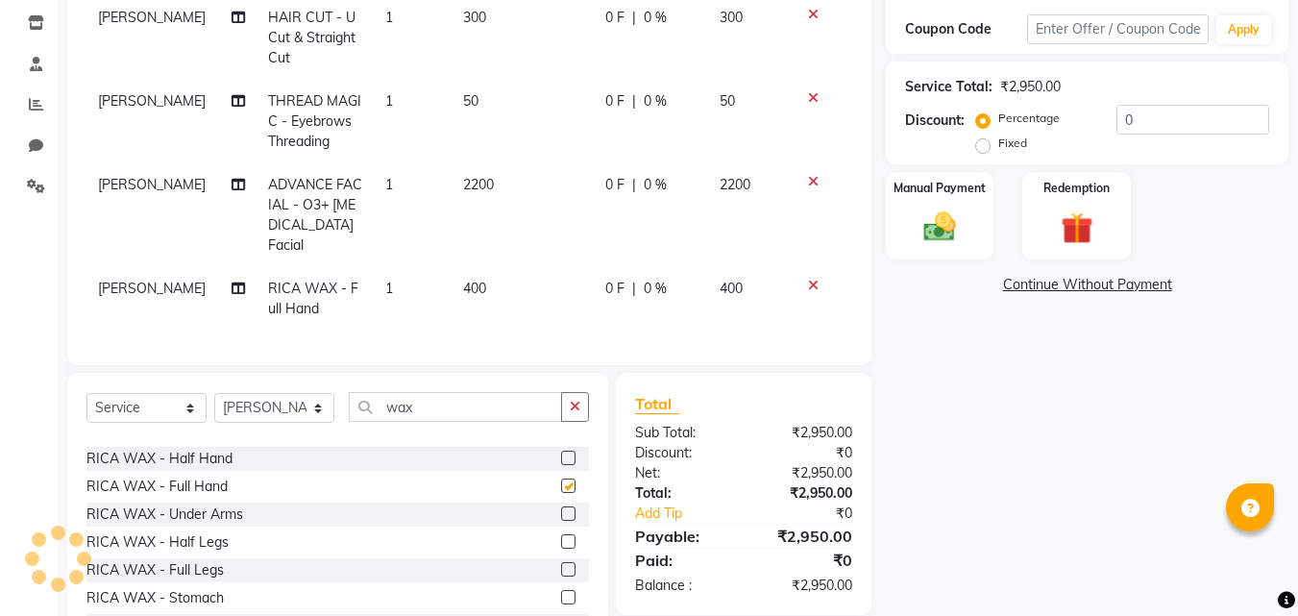
checkbox input "false"
click at [561, 521] on label at bounding box center [568, 513] width 14 height 14
click at [561, 521] on input "checkbox" at bounding box center [567, 514] width 12 height 12
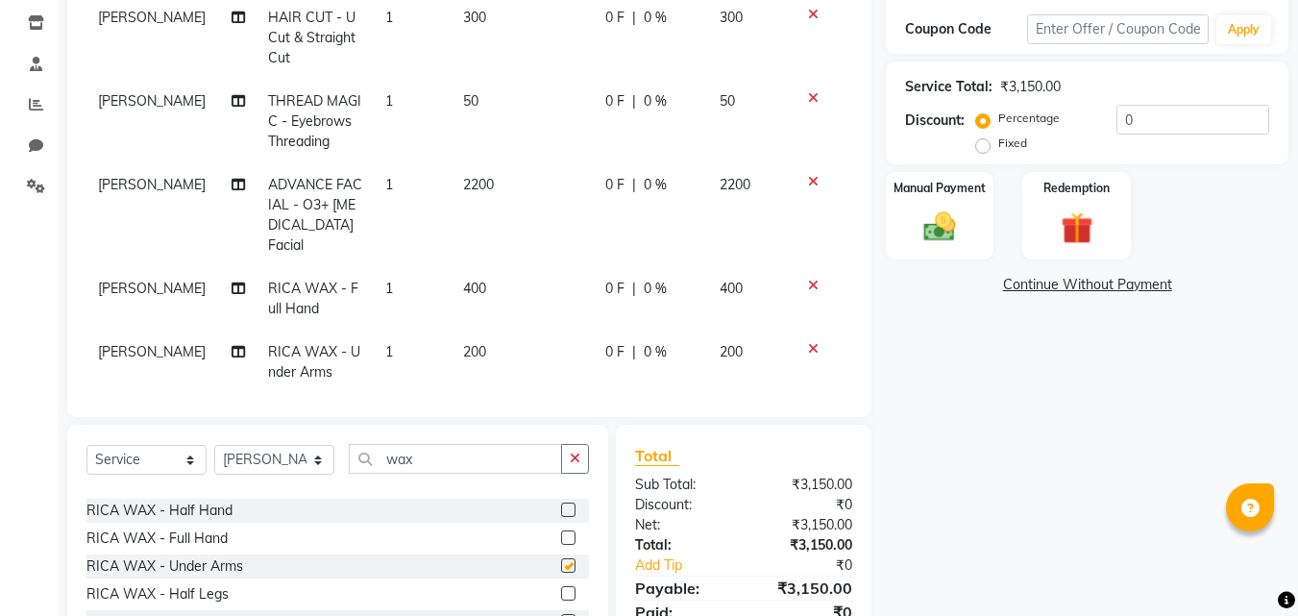
checkbox input "false"
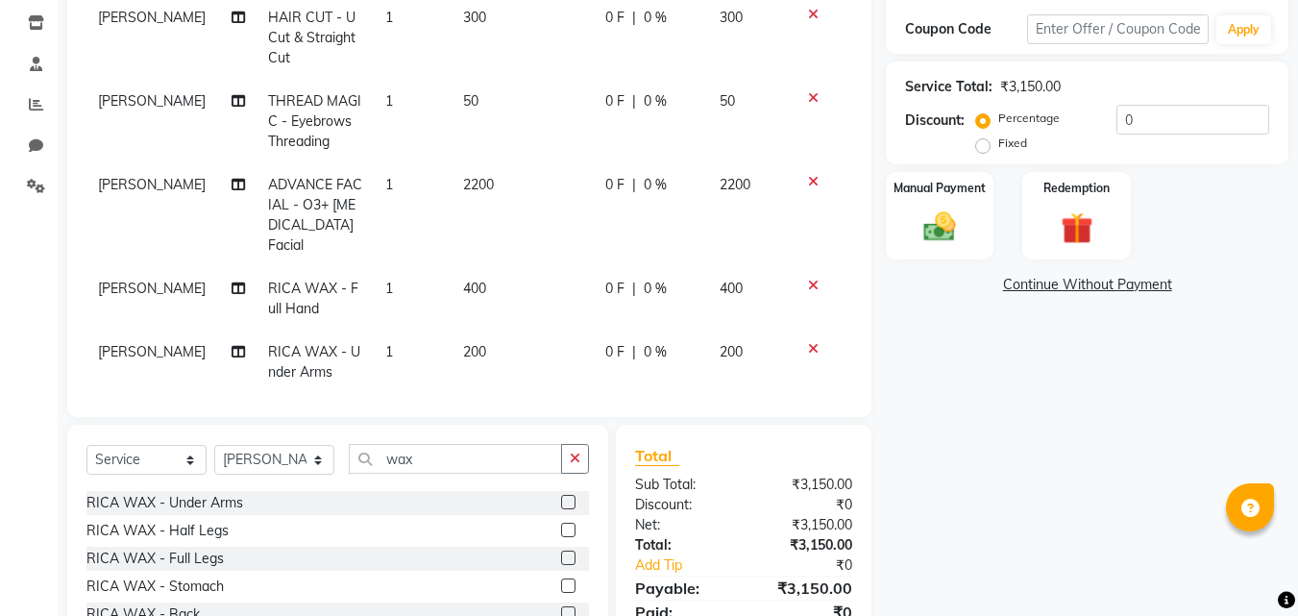
scroll to position [532, 0]
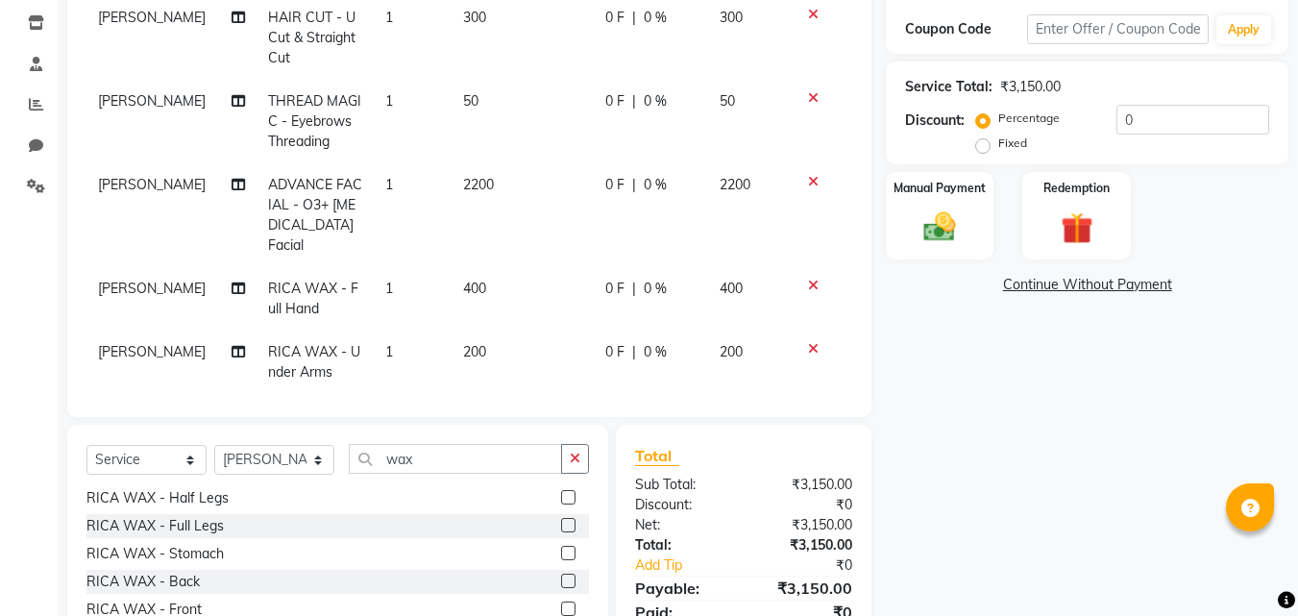
click at [561, 494] on label at bounding box center [568, 497] width 14 height 14
click at [561, 494] on input "checkbox" at bounding box center [567, 498] width 12 height 12
checkbox input "false"
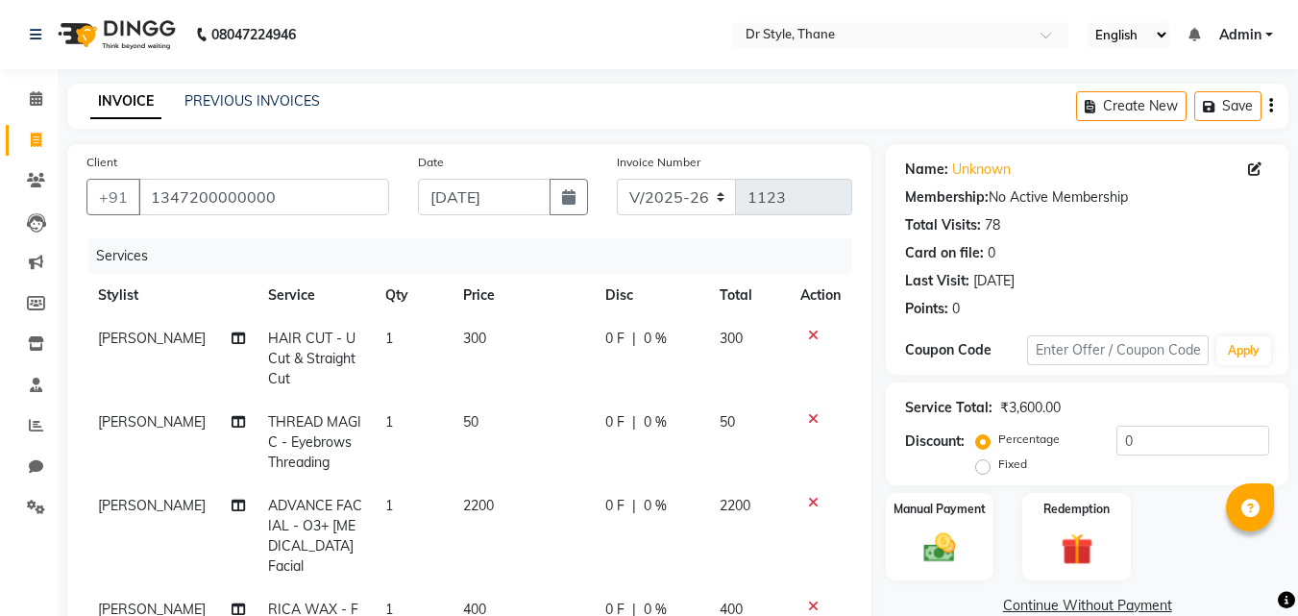
scroll to position [384, 0]
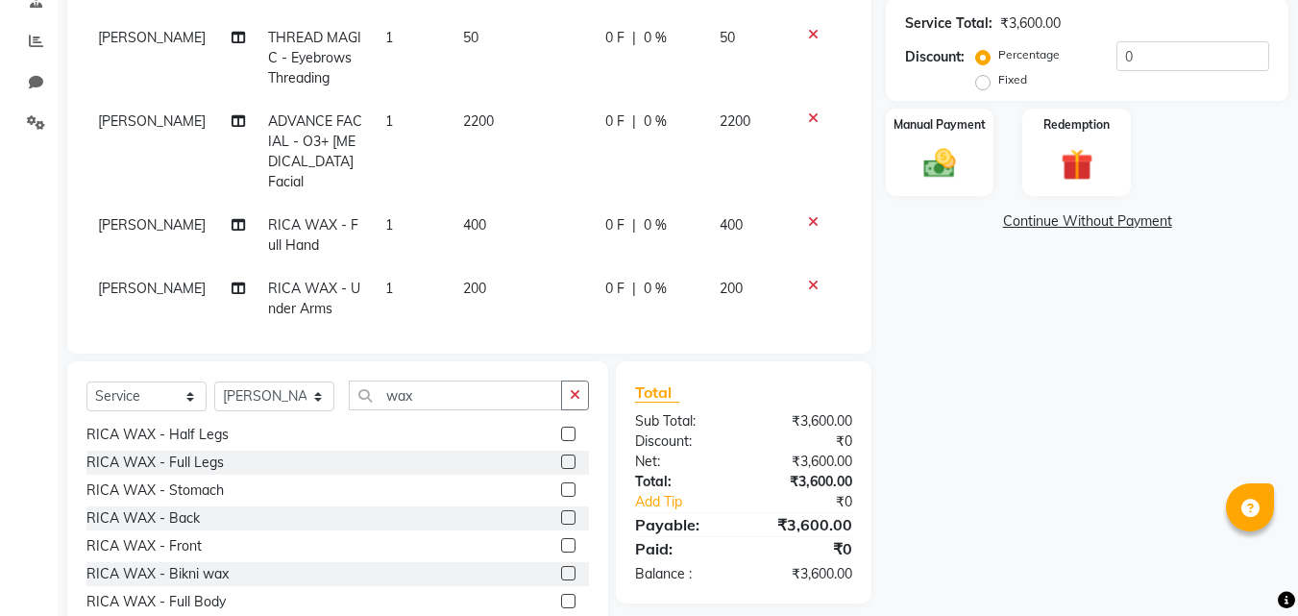
click at [808, 285] on icon at bounding box center [813, 285] width 11 height 13
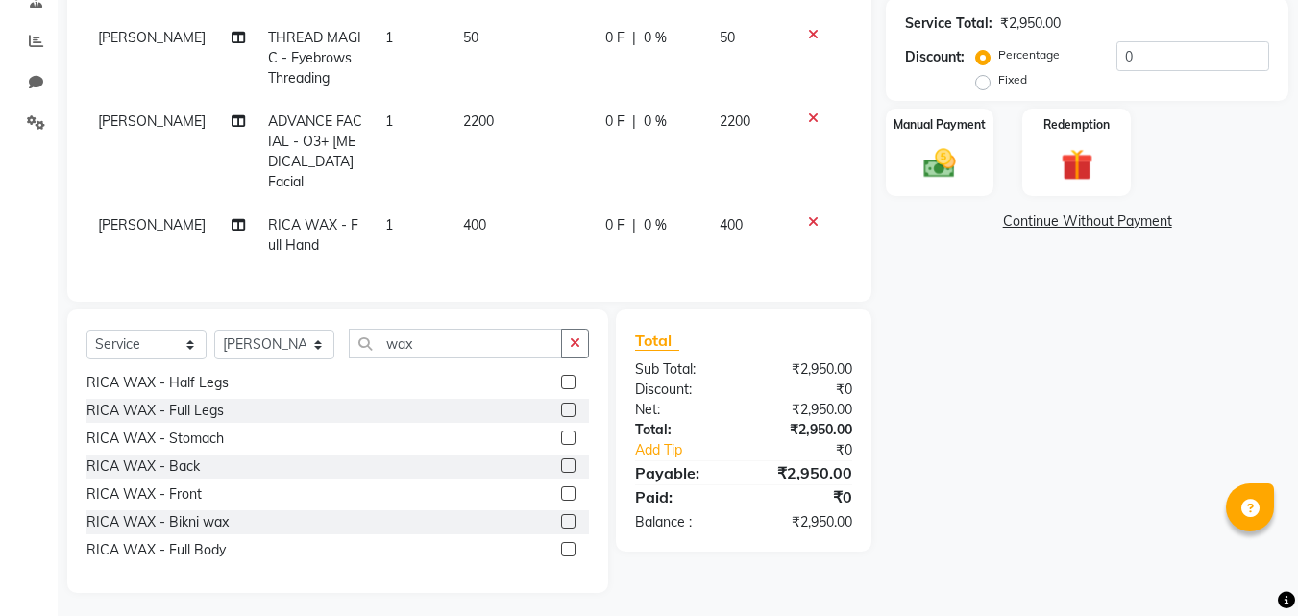
click at [812, 222] on icon at bounding box center [813, 221] width 11 height 13
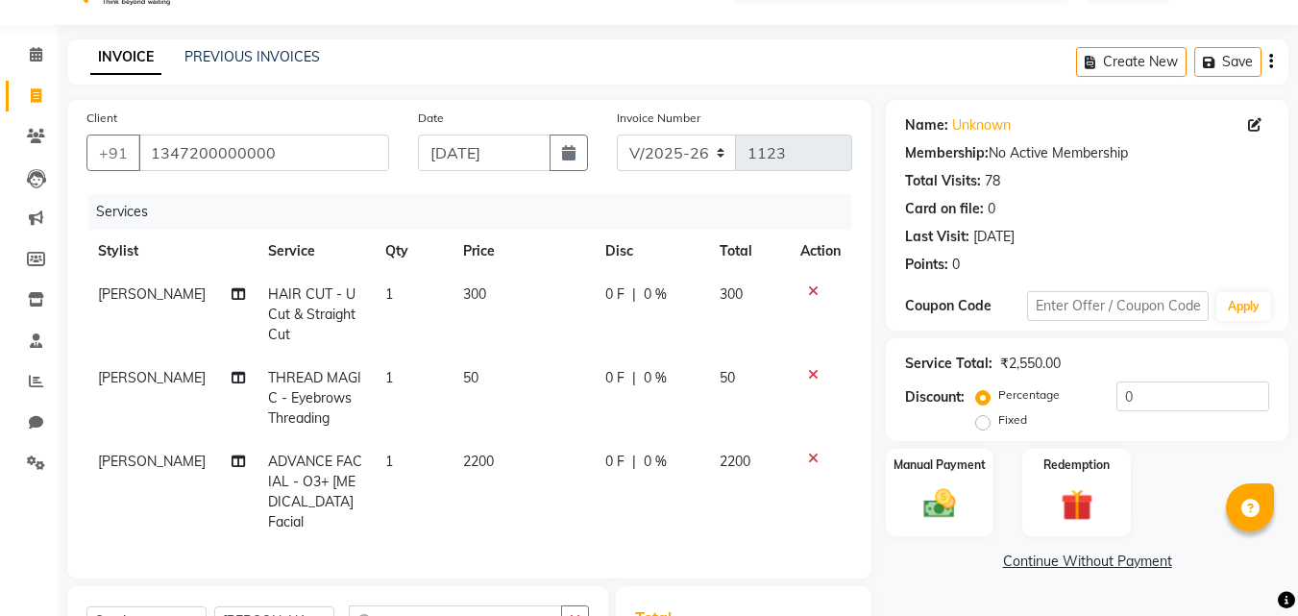
scroll to position [0, 0]
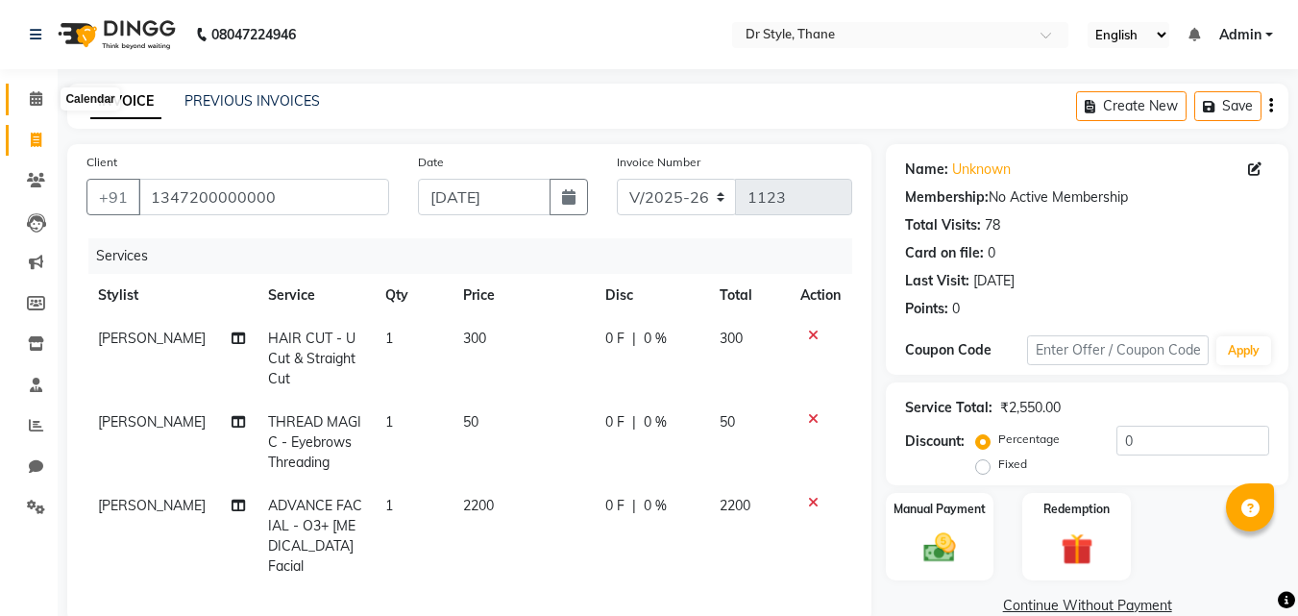
click at [46, 99] on span at bounding box center [36, 99] width 34 height 22
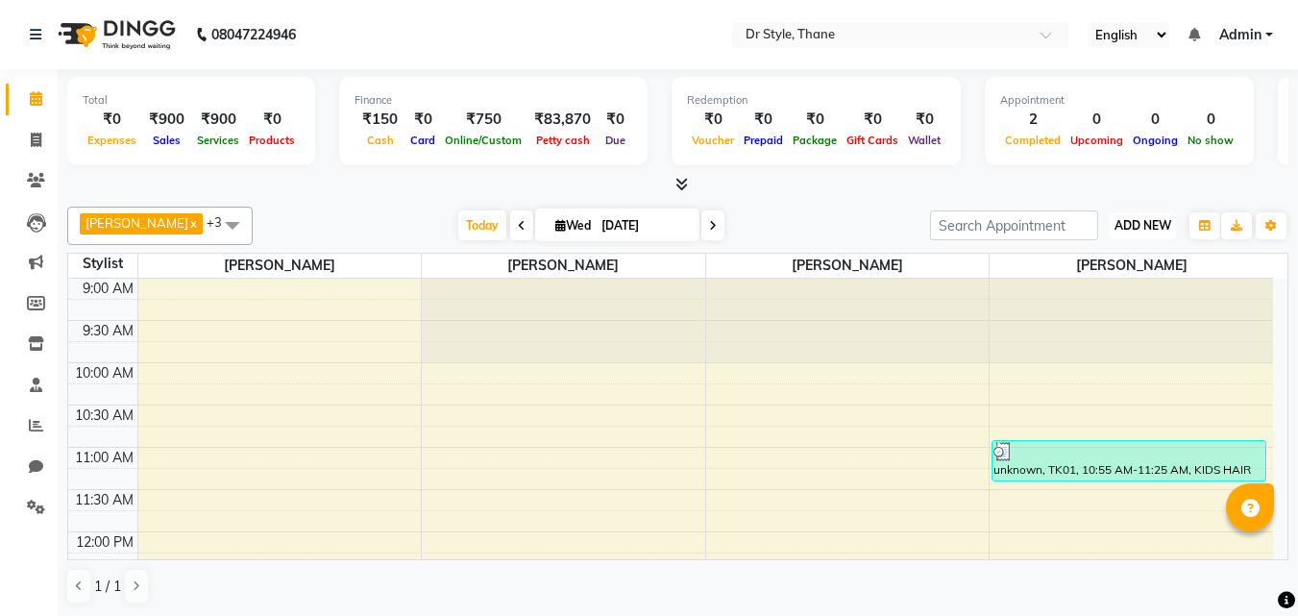
click at [1121, 221] on span "ADD NEW" at bounding box center [1142, 225] width 57 height 14
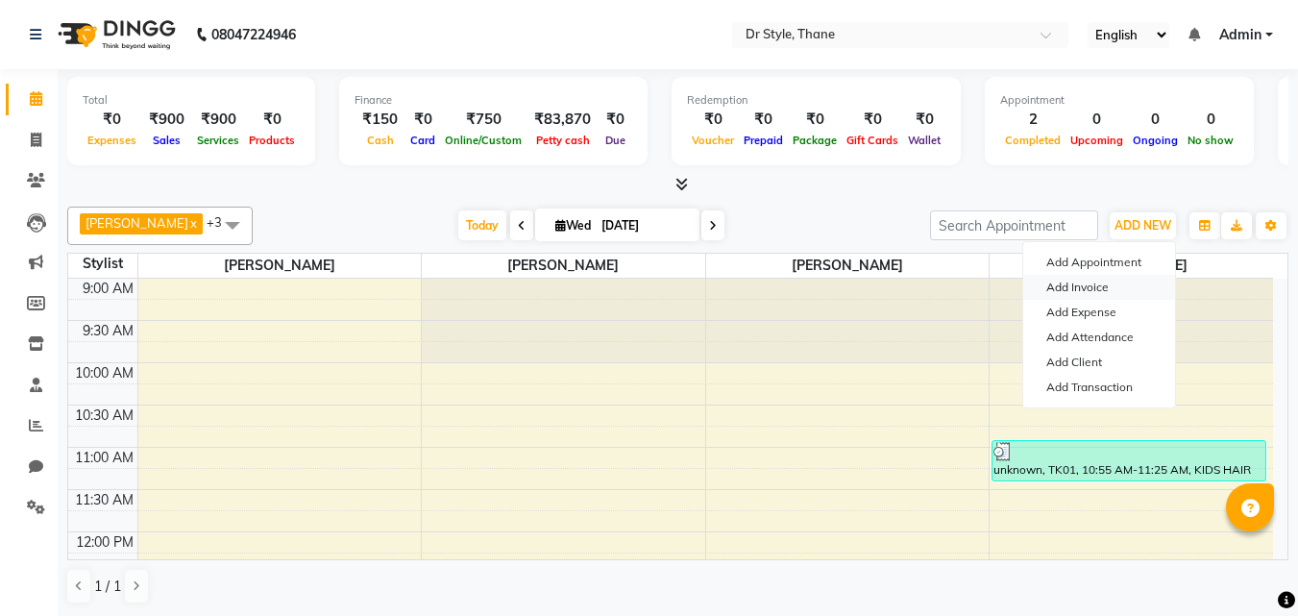
click at [1098, 283] on link "Add Invoice" at bounding box center [1099, 287] width 152 height 25
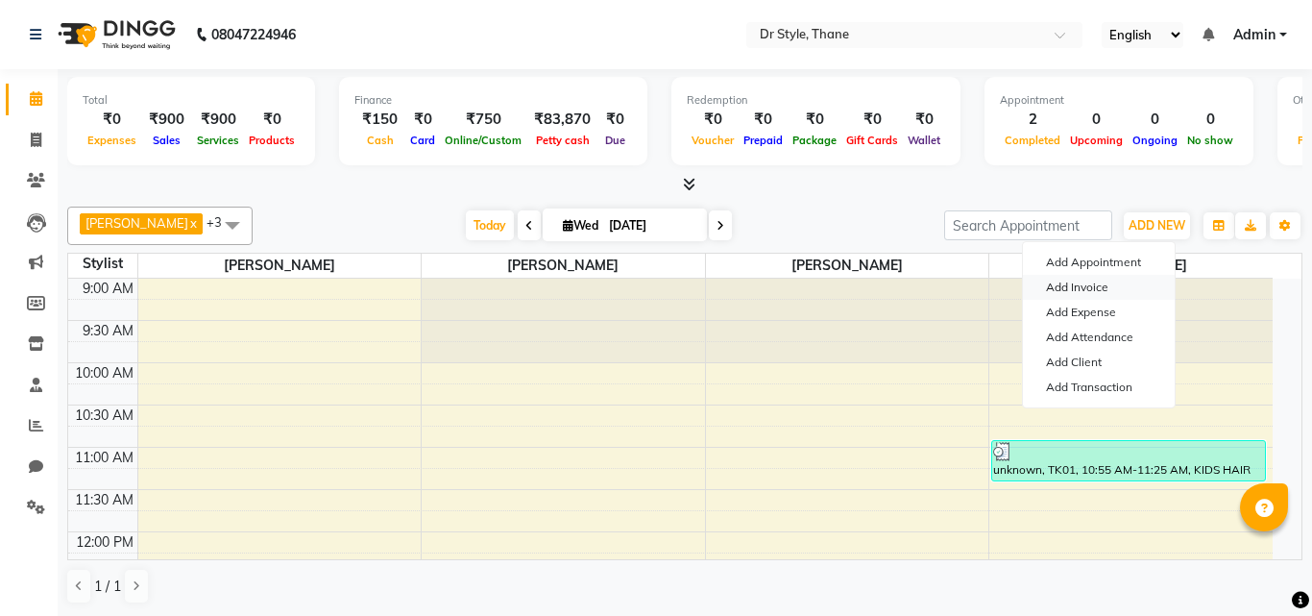
select select "service"
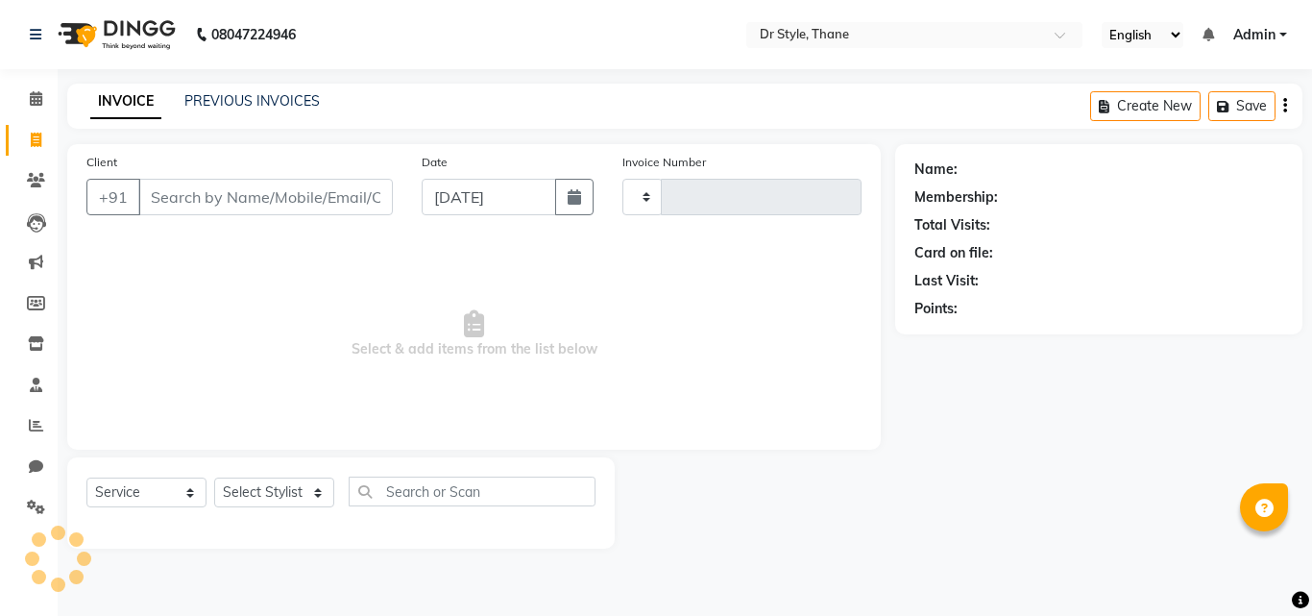
type input "1123"
select select "7832"
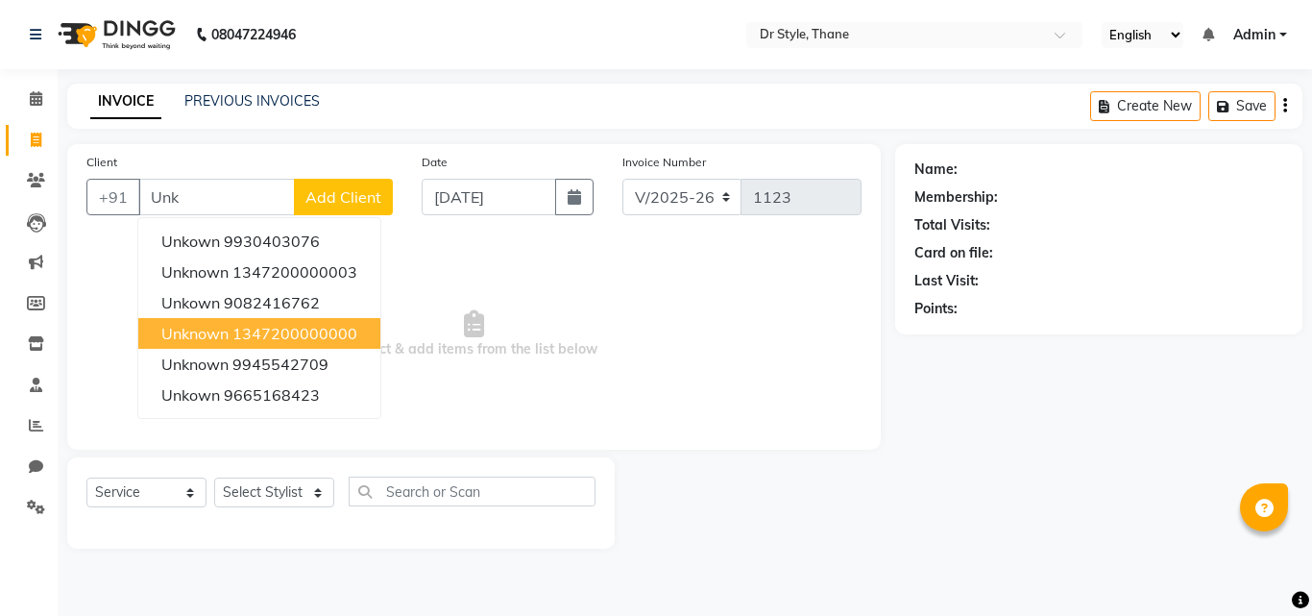
click at [231, 347] on button "unknown 1347200000000" at bounding box center [259, 333] width 242 height 31
type input "1347200000000"
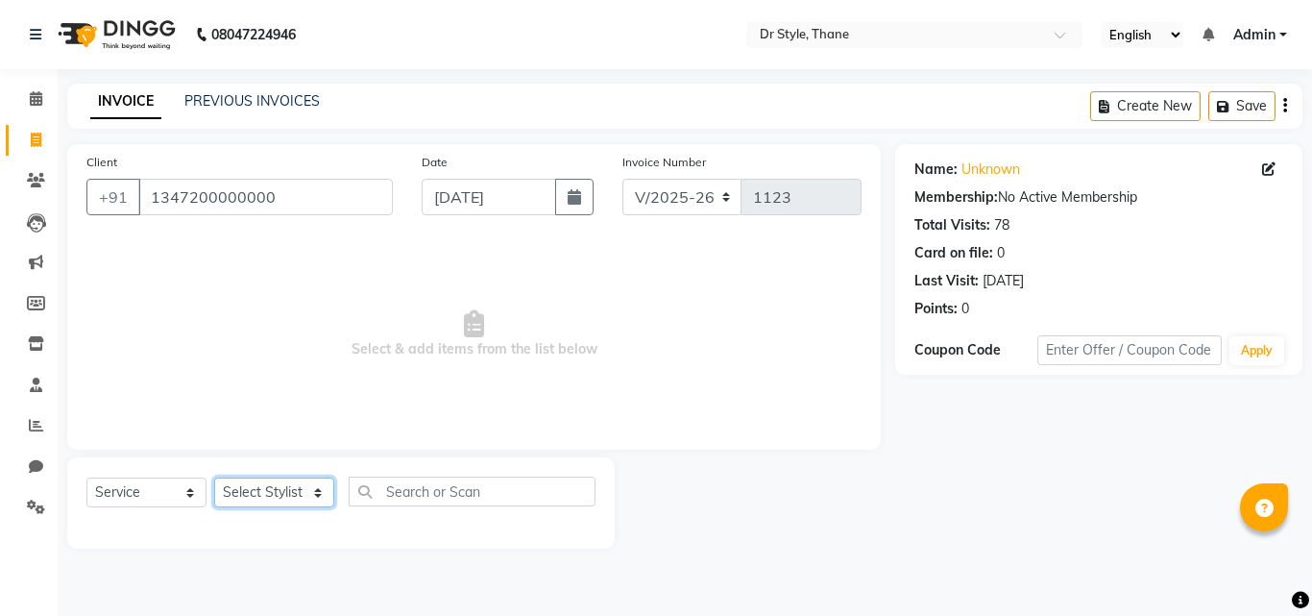
click at [227, 493] on select "Select Stylist [PERSON_NAME] [PERSON_NAME] [PERSON_NAME] [PERSON_NAME] [PERSON_…" at bounding box center [274, 492] width 120 height 30
select select "86376"
click at [214, 477] on select "Select Stylist [PERSON_NAME] [PERSON_NAME] [PERSON_NAME] [PERSON_NAME] [PERSON_…" at bounding box center [274, 492] width 120 height 30
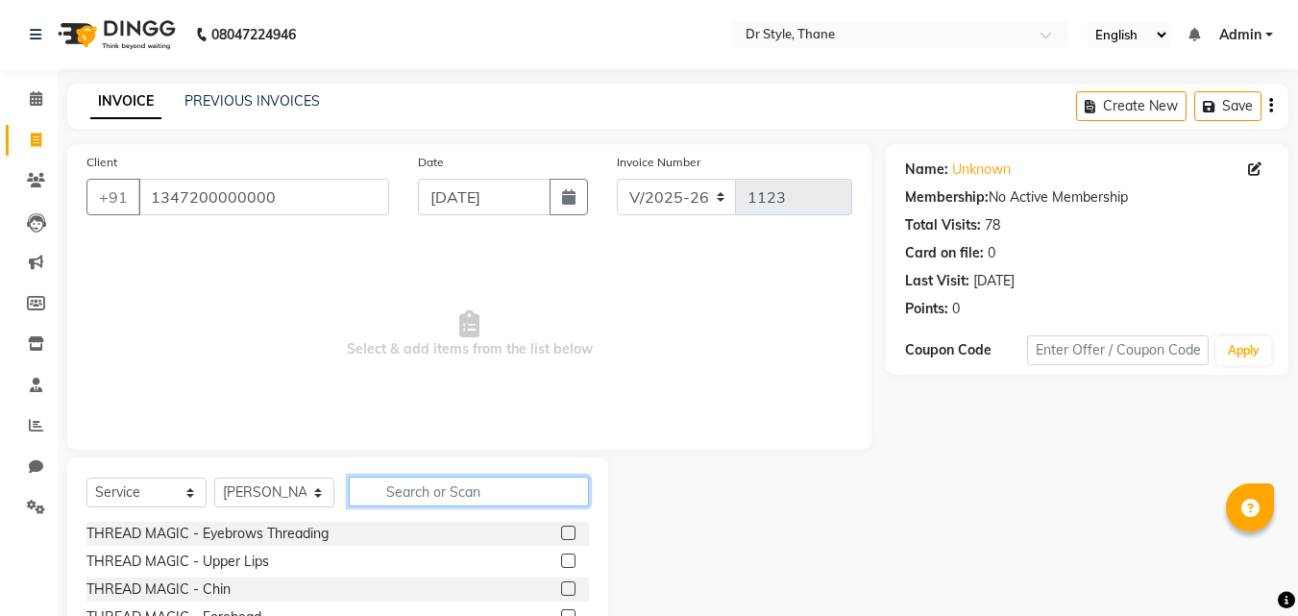
click at [469, 481] on input "text" at bounding box center [469, 492] width 240 height 30
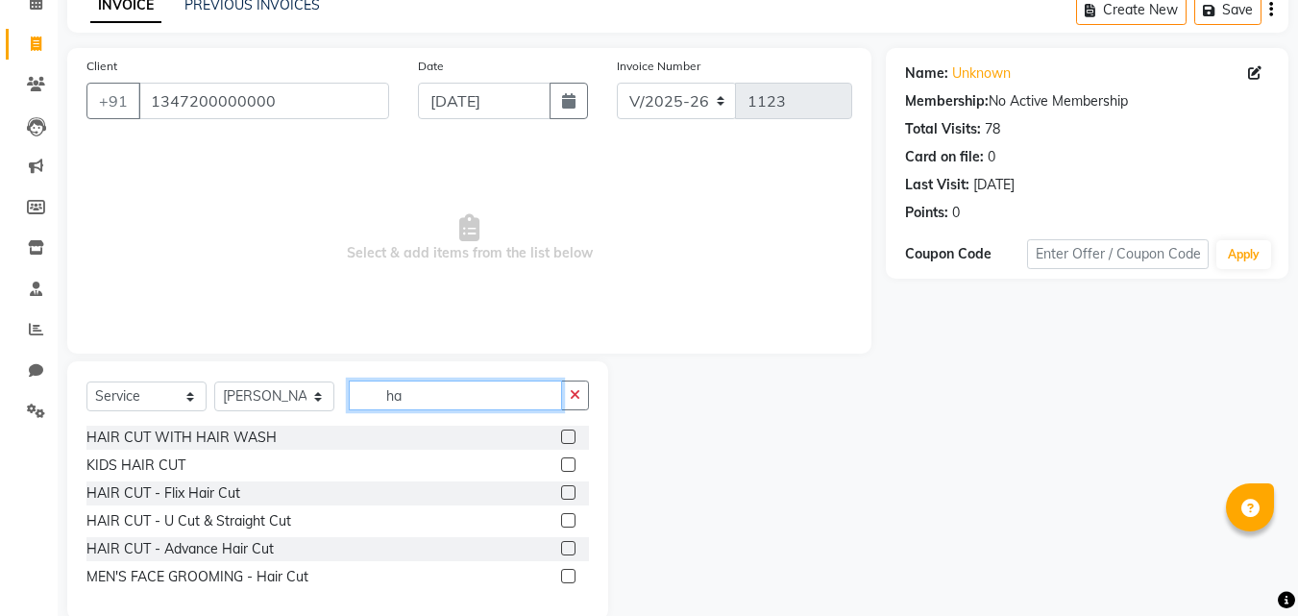
type input "h"
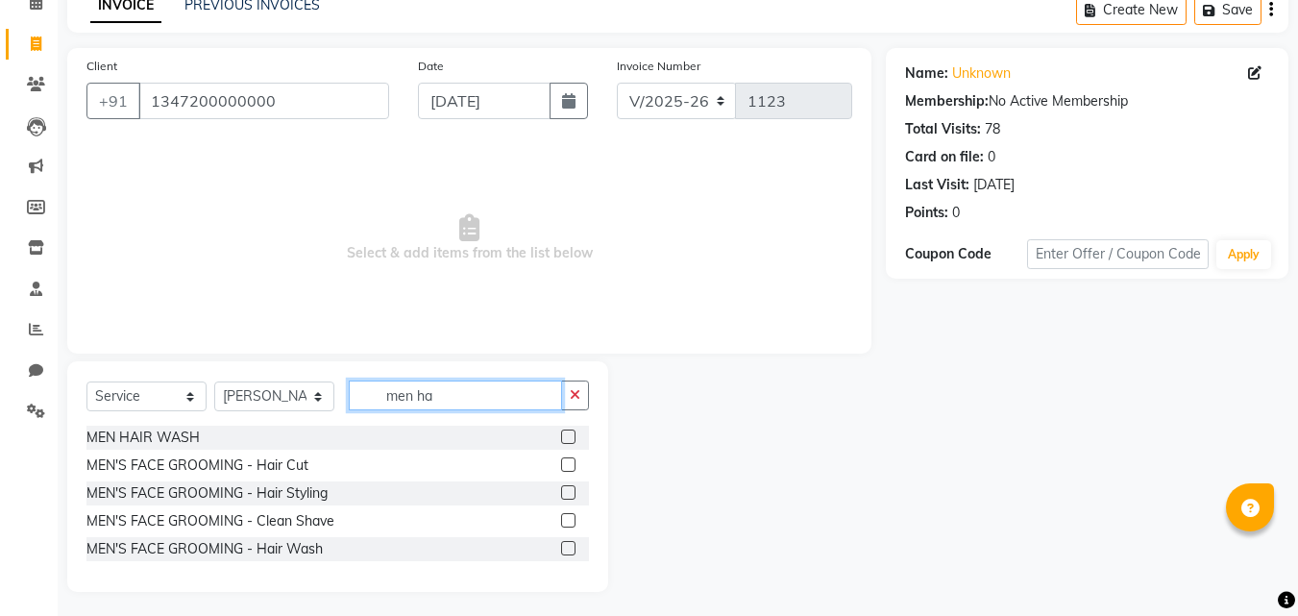
type input "men ha"
click at [565, 460] on label at bounding box center [568, 464] width 14 height 14
click at [565, 460] on input "checkbox" at bounding box center [567, 465] width 12 height 12
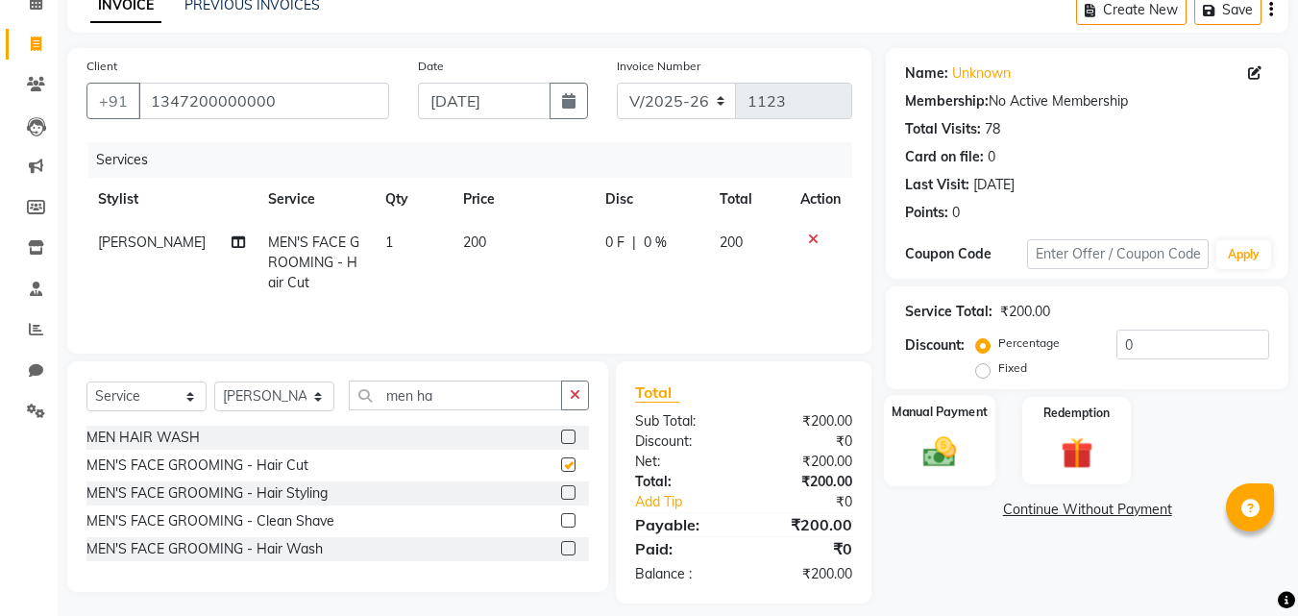
checkbox input "false"
click at [945, 426] on div "Manual Payment" at bounding box center [940, 440] width 112 height 91
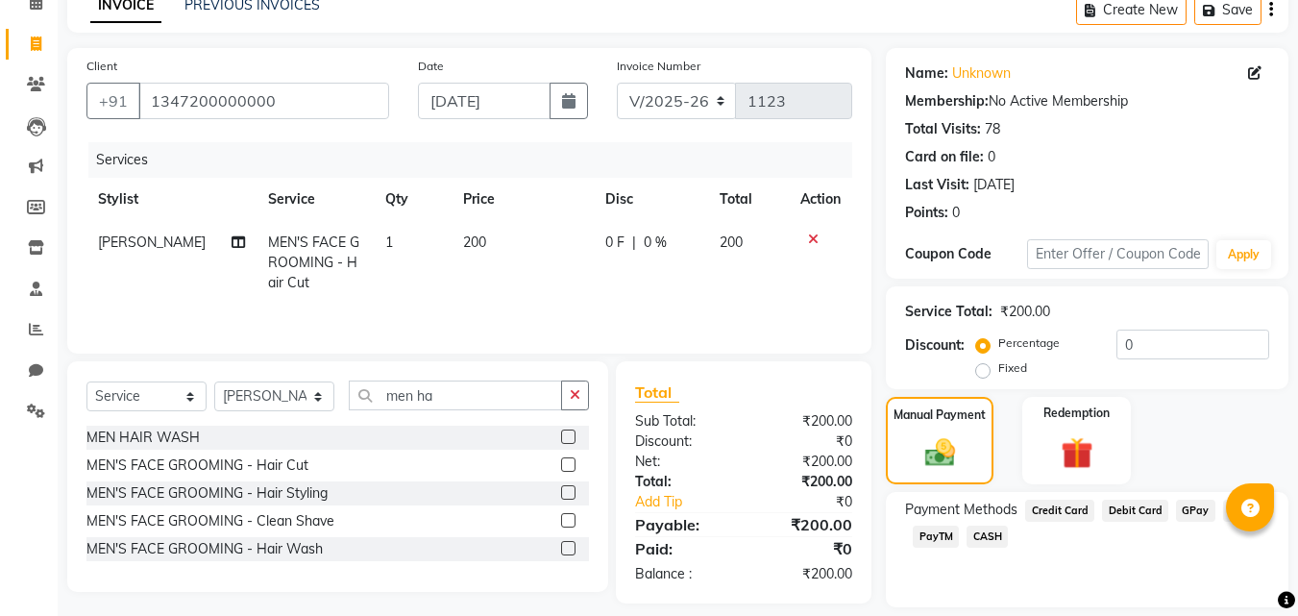
click at [982, 526] on span "CASH" at bounding box center [986, 537] width 41 height 22
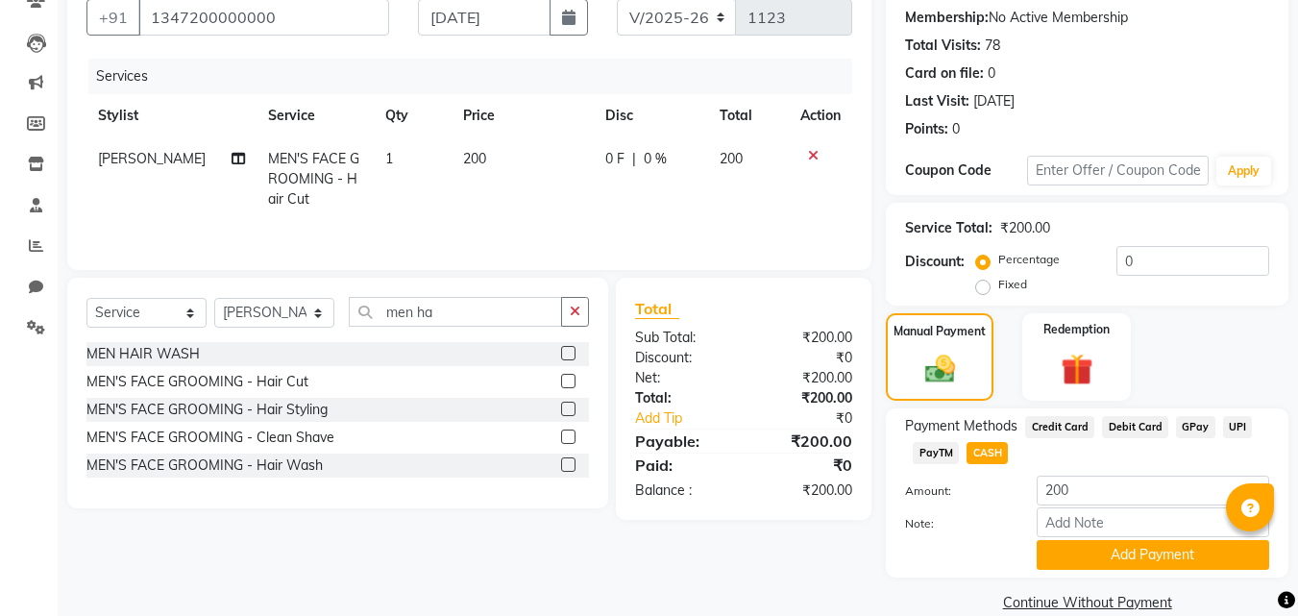
scroll to position [209, 0]
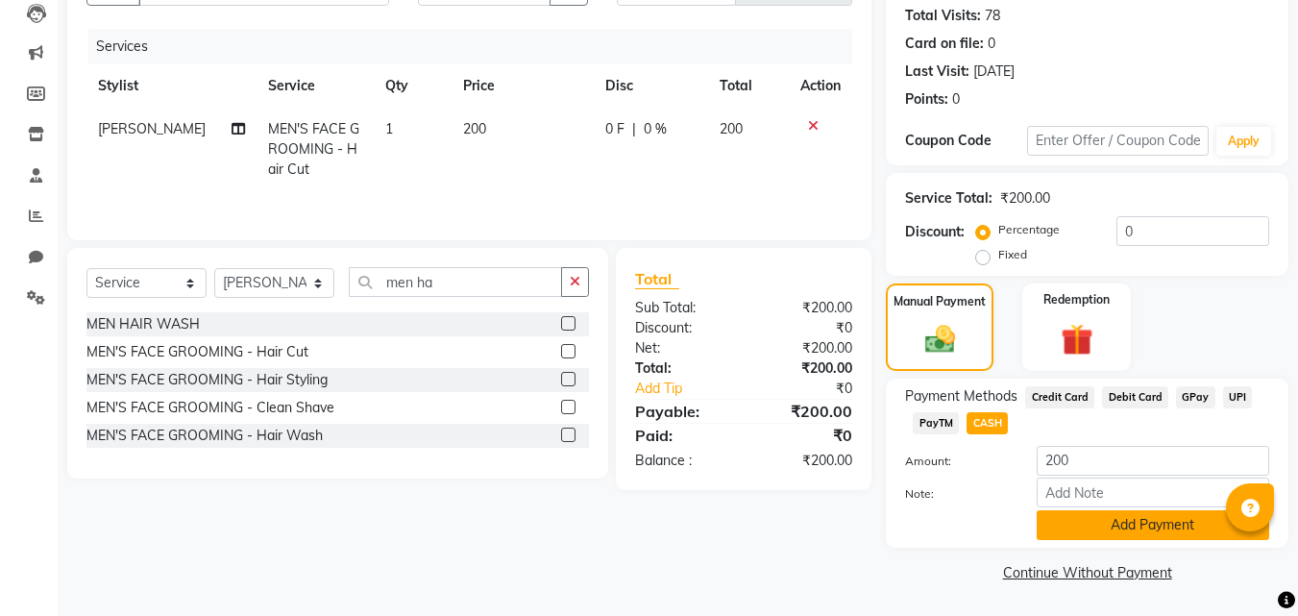
click at [1094, 526] on button "Add Payment" at bounding box center [1153, 525] width 232 height 30
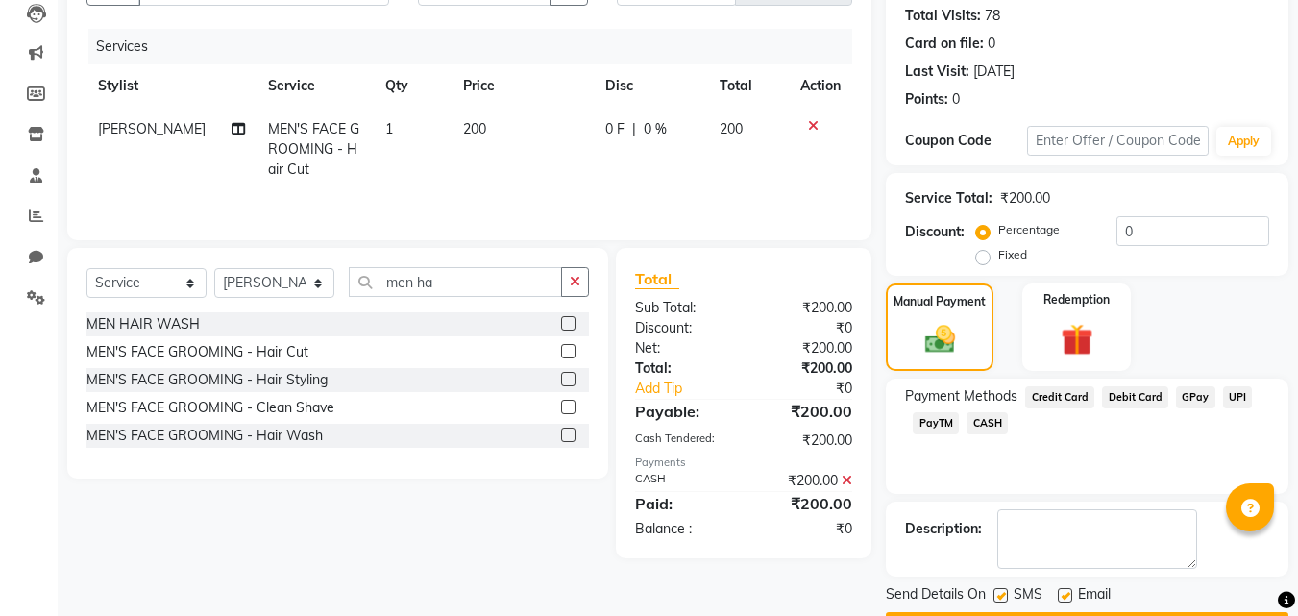
scroll to position [264, 0]
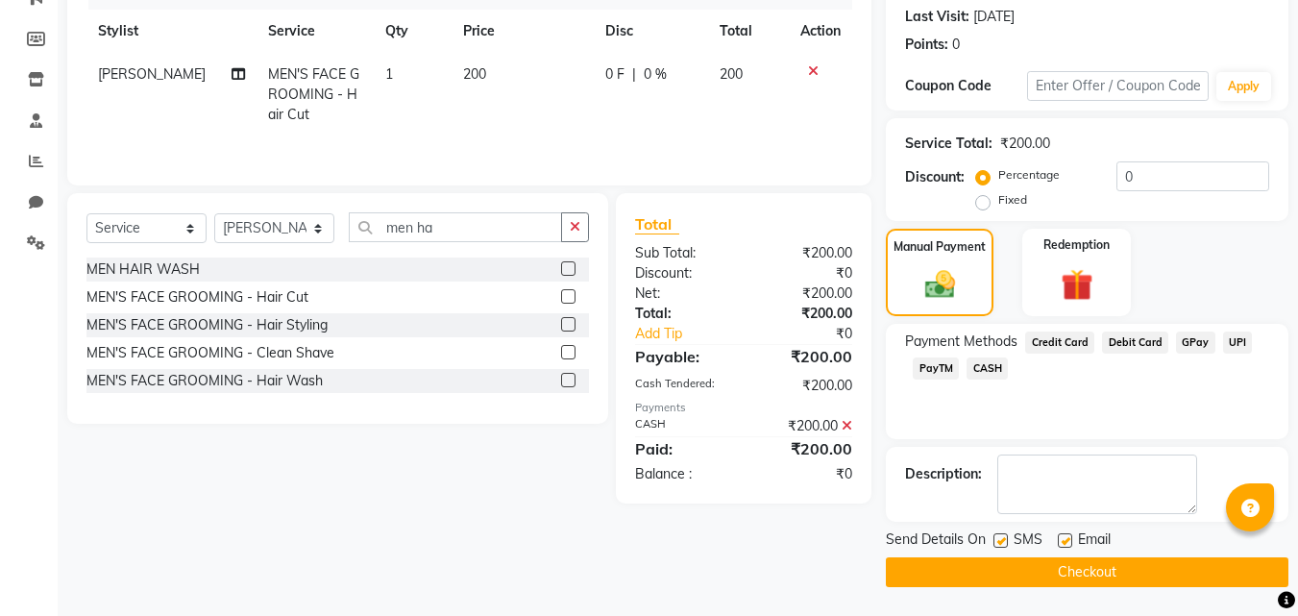
click at [1057, 570] on button "Checkout" at bounding box center [1087, 572] width 403 height 30
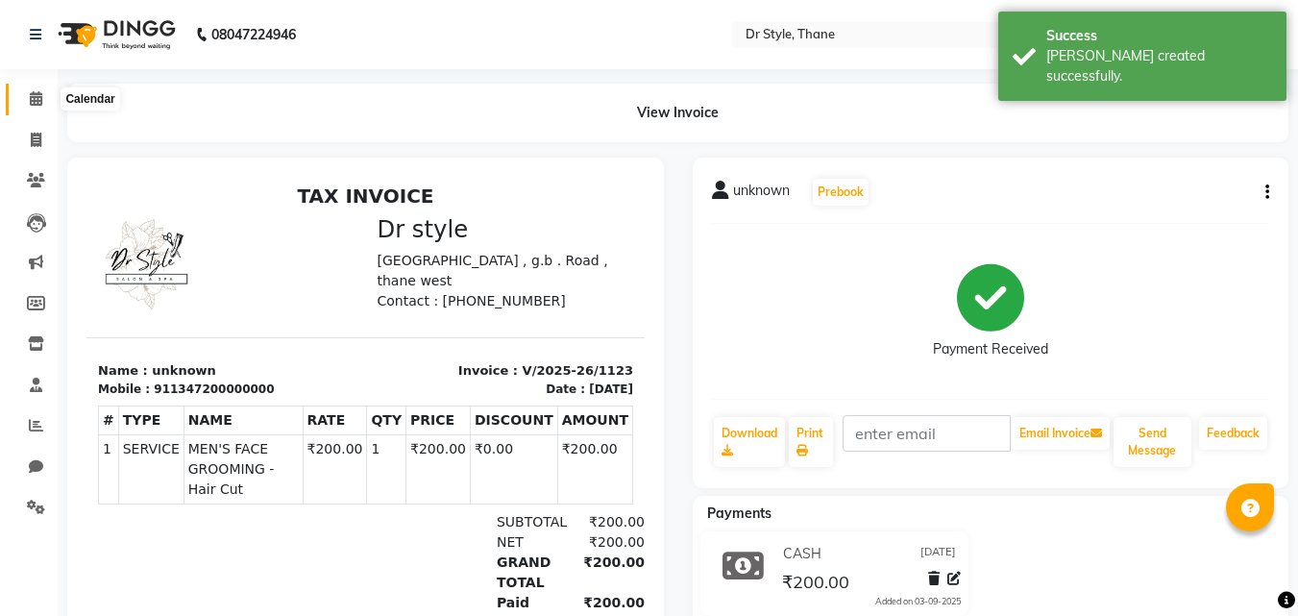
click at [30, 98] on icon at bounding box center [36, 98] width 12 height 14
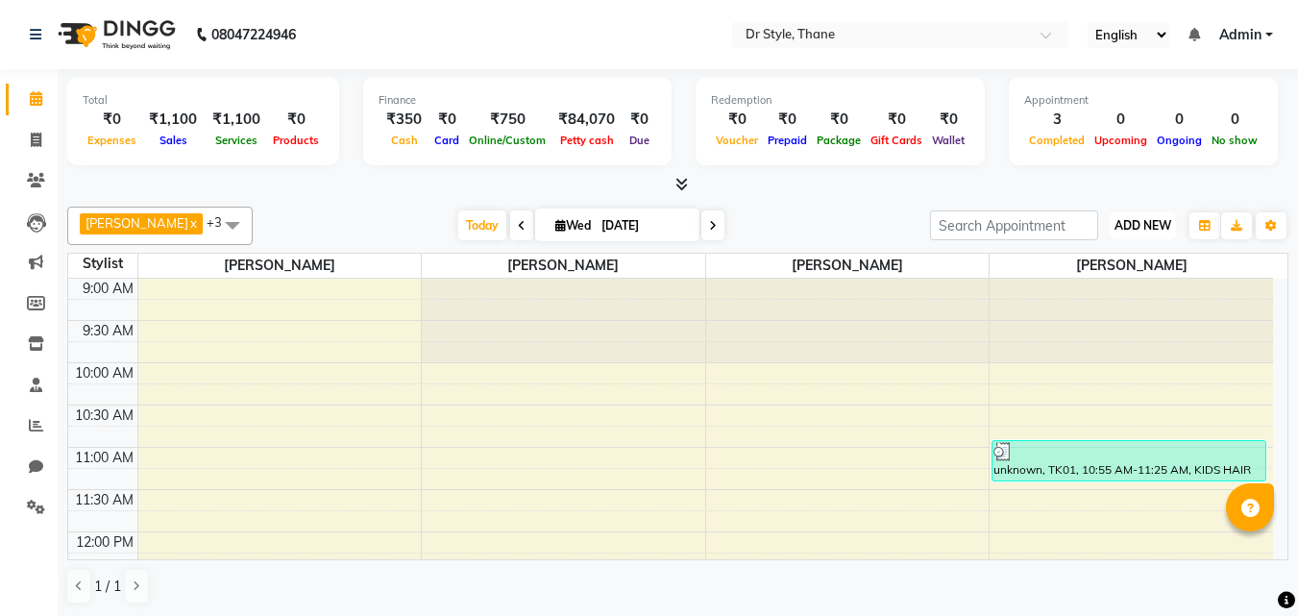
click at [1117, 223] on span "ADD NEW" at bounding box center [1142, 225] width 57 height 14
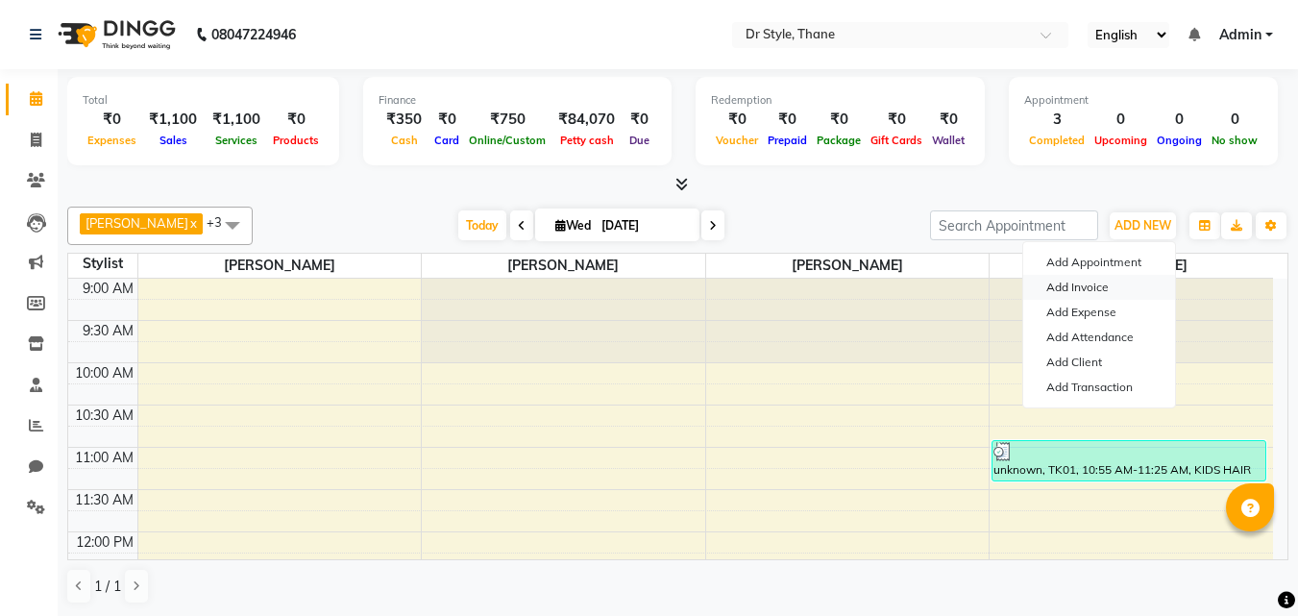
click at [1091, 296] on link "Add Invoice" at bounding box center [1099, 287] width 152 height 25
select select "service"
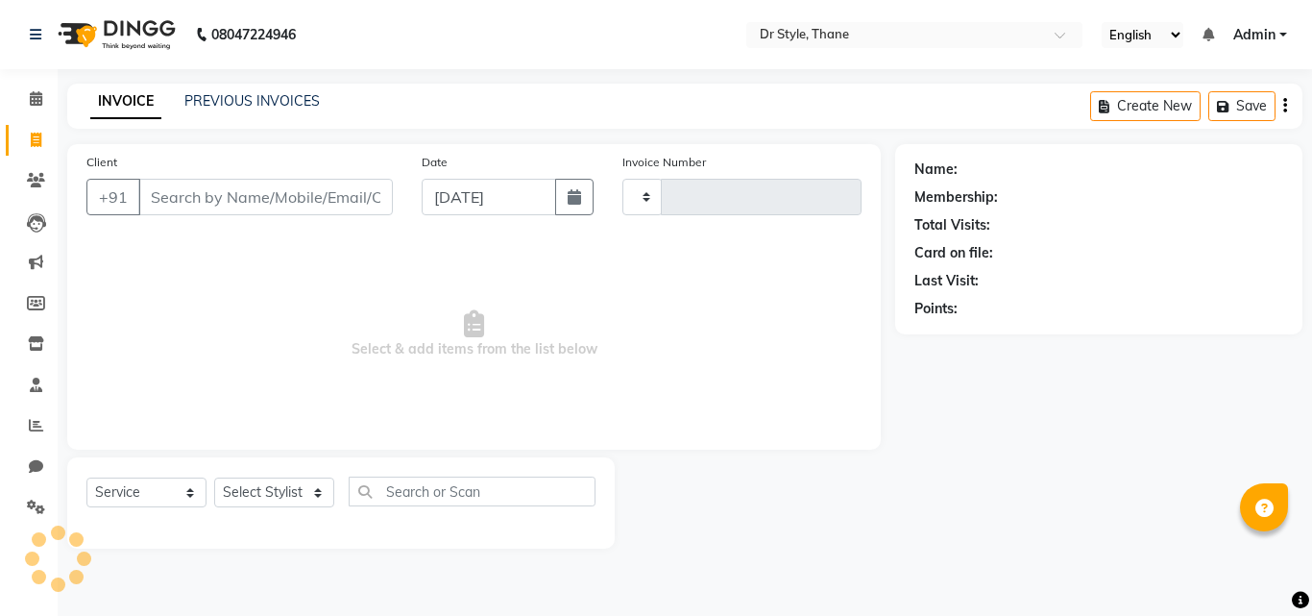
click at [196, 200] on input "Client" at bounding box center [265, 197] width 255 height 37
type input "u"
type input "U"
click at [36, 90] on span at bounding box center [36, 99] width 34 height 22
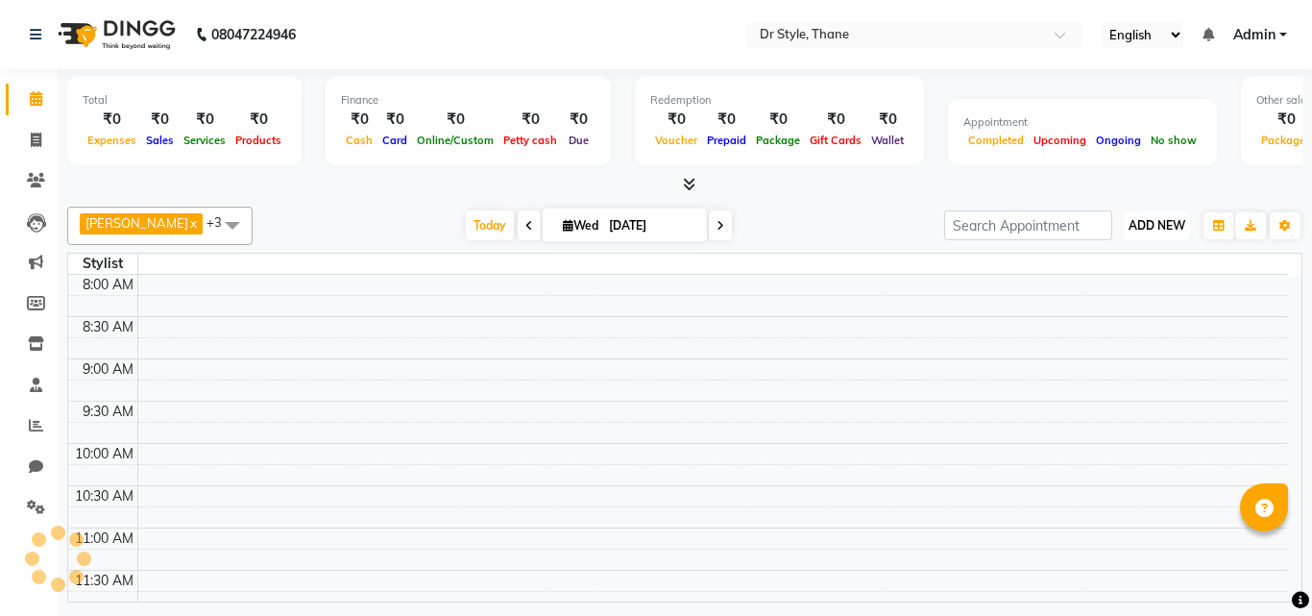
click at [1131, 230] on span "ADD NEW" at bounding box center [1157, 225] width 57 height 14
click at [1115, 284] on link "Add Invoice" at bounding box center [1114, 287] width 152 height 25
select select "service"
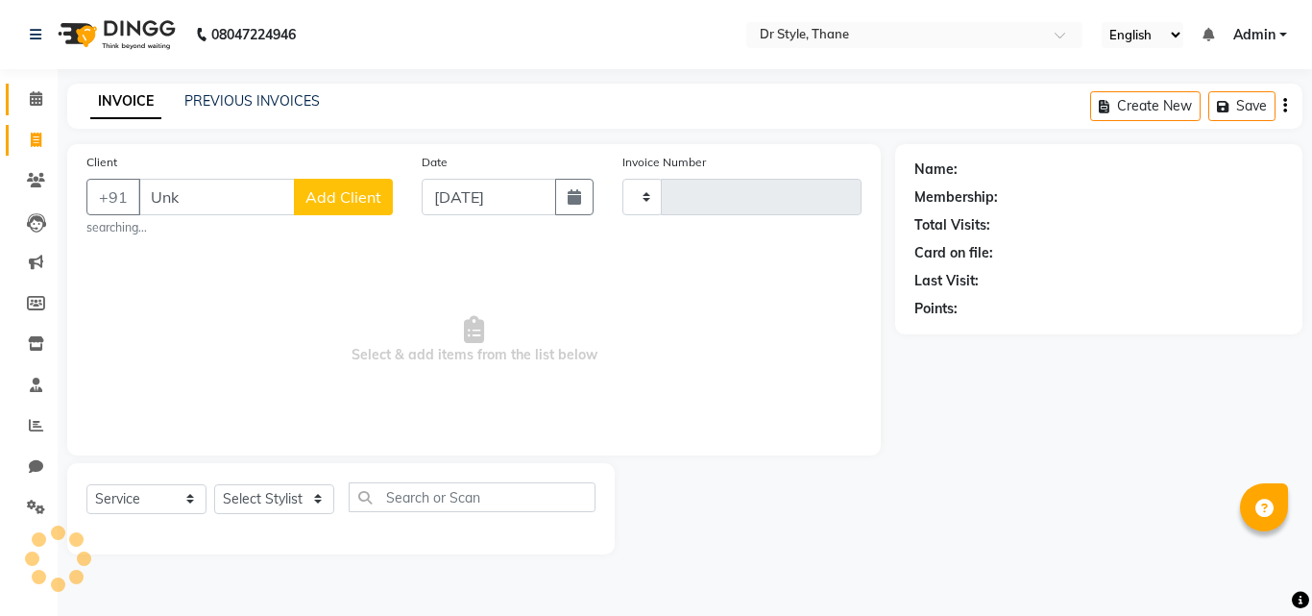
type input "Unk"
click at [38, 87] on link "Calendar" at bounding box center [29, 100] width 46 height 32
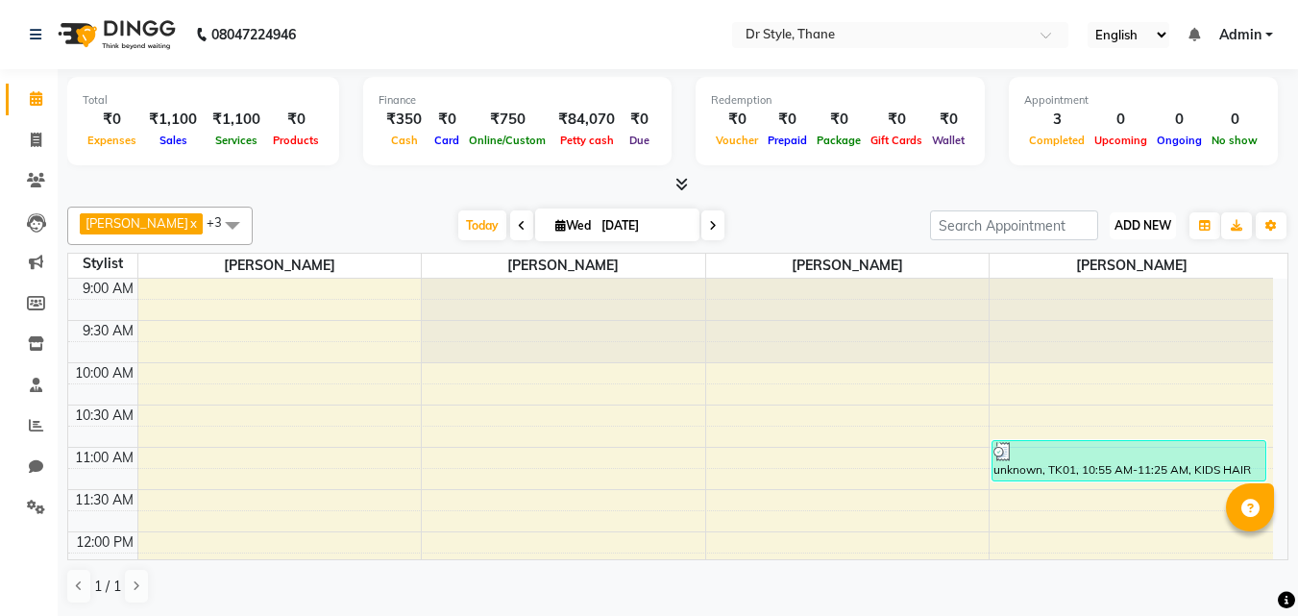
click at [1114, 223] on span "ADD NEW" at bounding box center [1142, 225] width 57 height 14
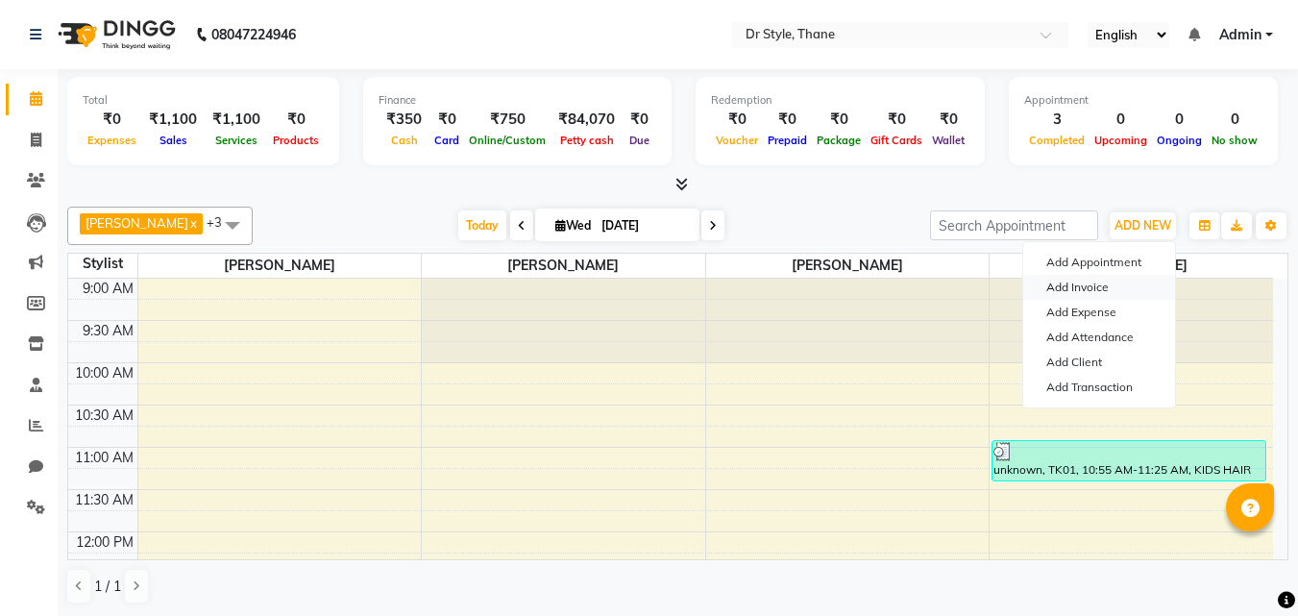
click at [1104, 294] on link "Add Invoice" at bounding box center [1099, 287] width 152 height 25
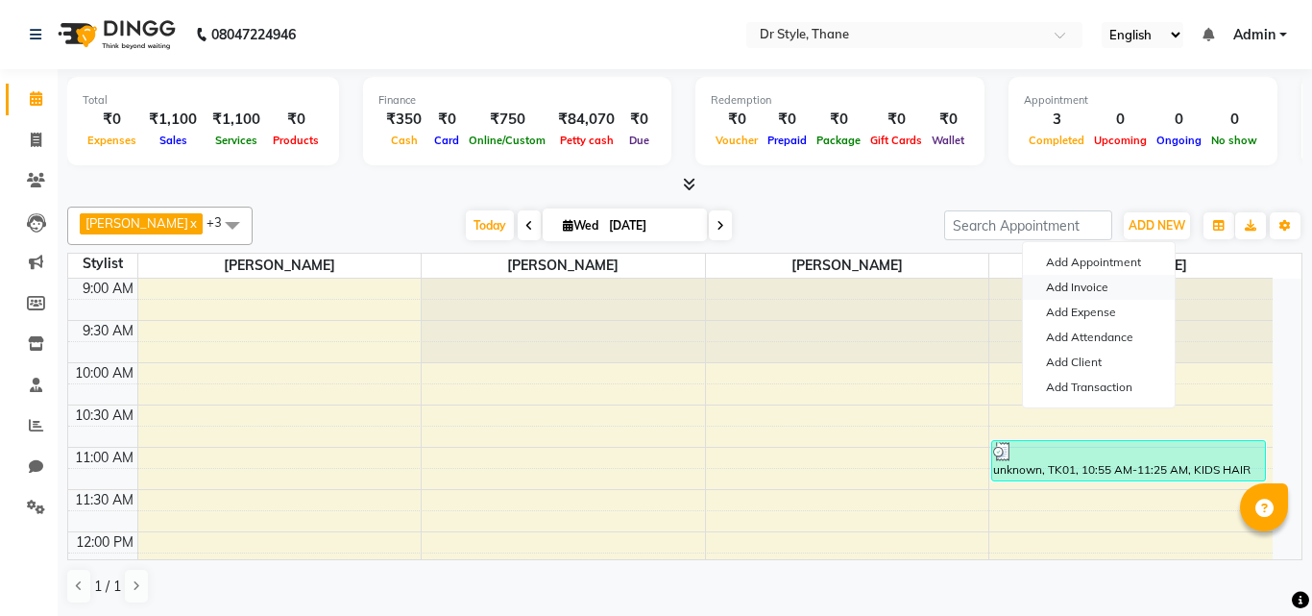
select select "service"
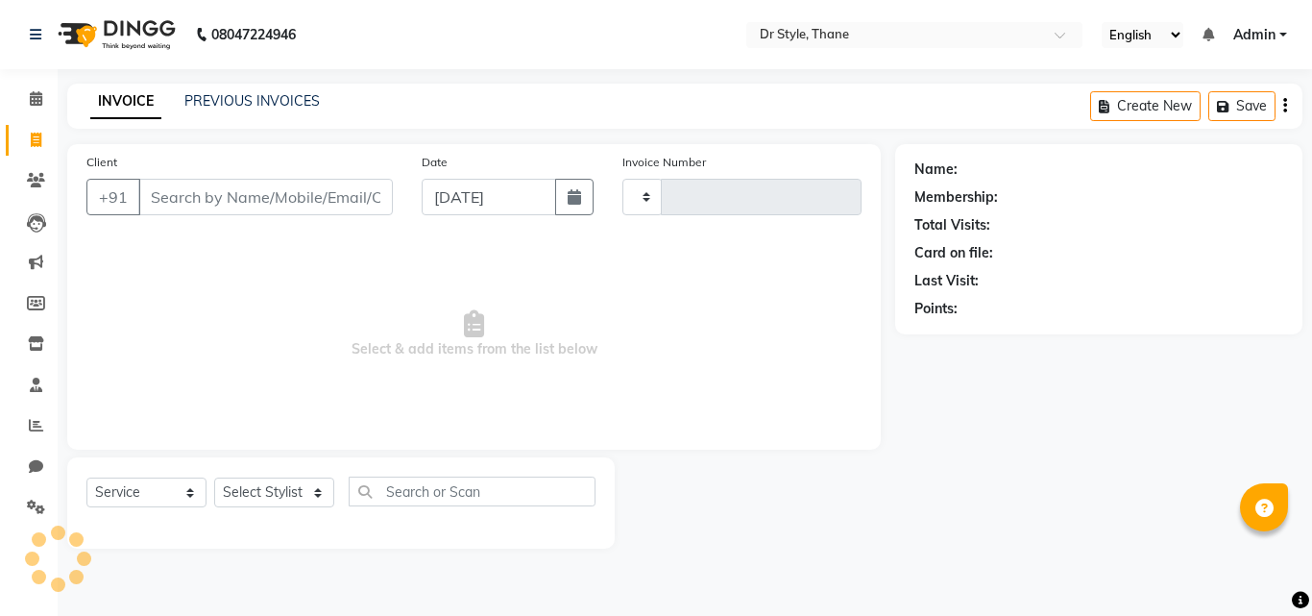
type input "U"
type input "1124"
select select "7832"
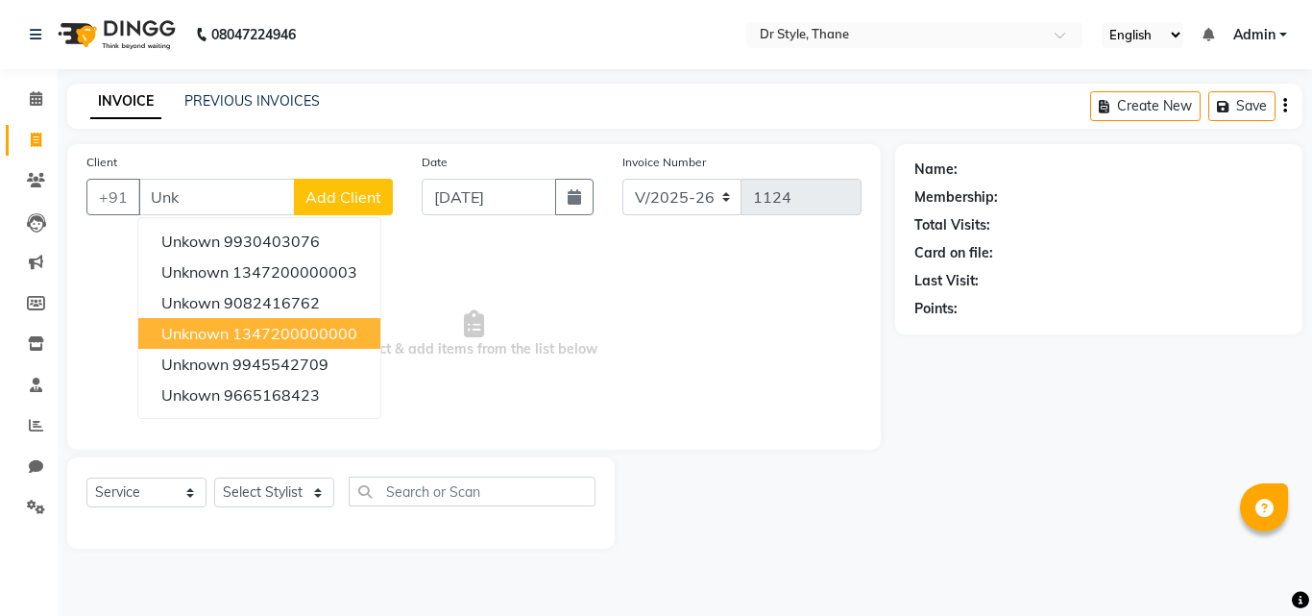
click at [265, 338] on ngb-highlight "1347200000000" at bounding box center [294, 333] width 125 height 19
type input "1347200000000"
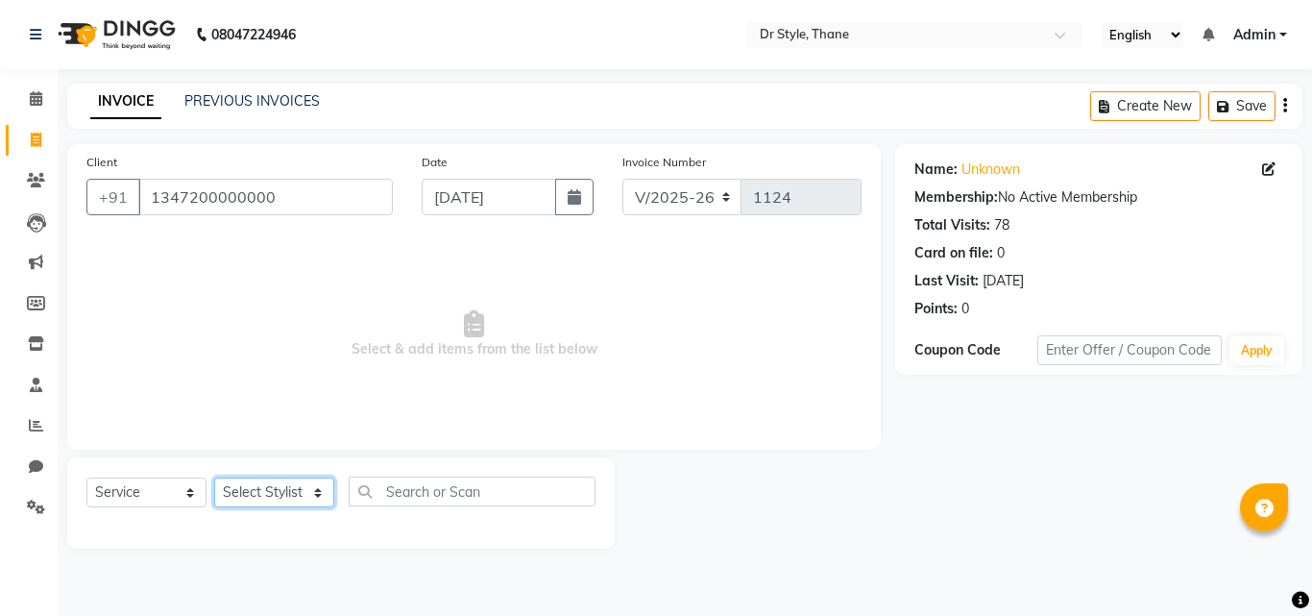
click at [280, 496] on select "Select Stylist [PERSON_NAME] [PERSON_NAME] [PERSON_NAME] [PERSON_NAME] [PERSON_…" at bounding box center [274, 492] width 120 height 30
select select "69916"
click at [214, 477] on select "Select Stylist [PERSON_NAME] [PERSON_NAME] [PERSON_NAME] [PERSON_NAME] [PERSON_…" at bounding box center [274, 492] width 120 height 30
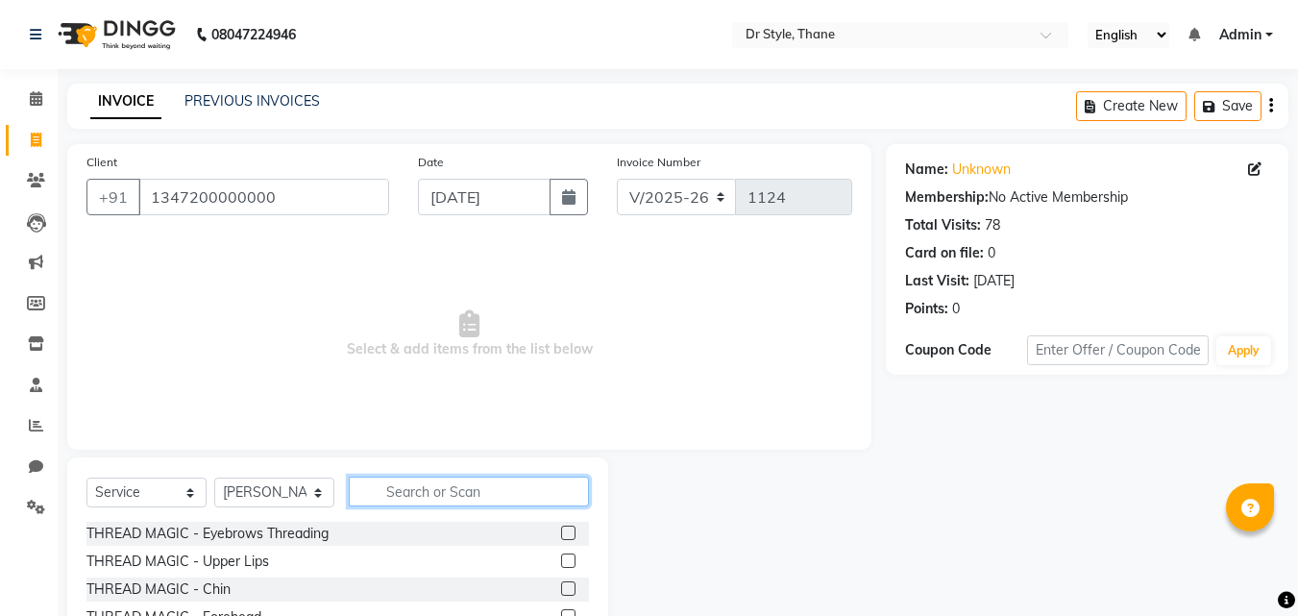
click at [451, 486] on input "text" at bounding box center [469, 492] width 240 height 30
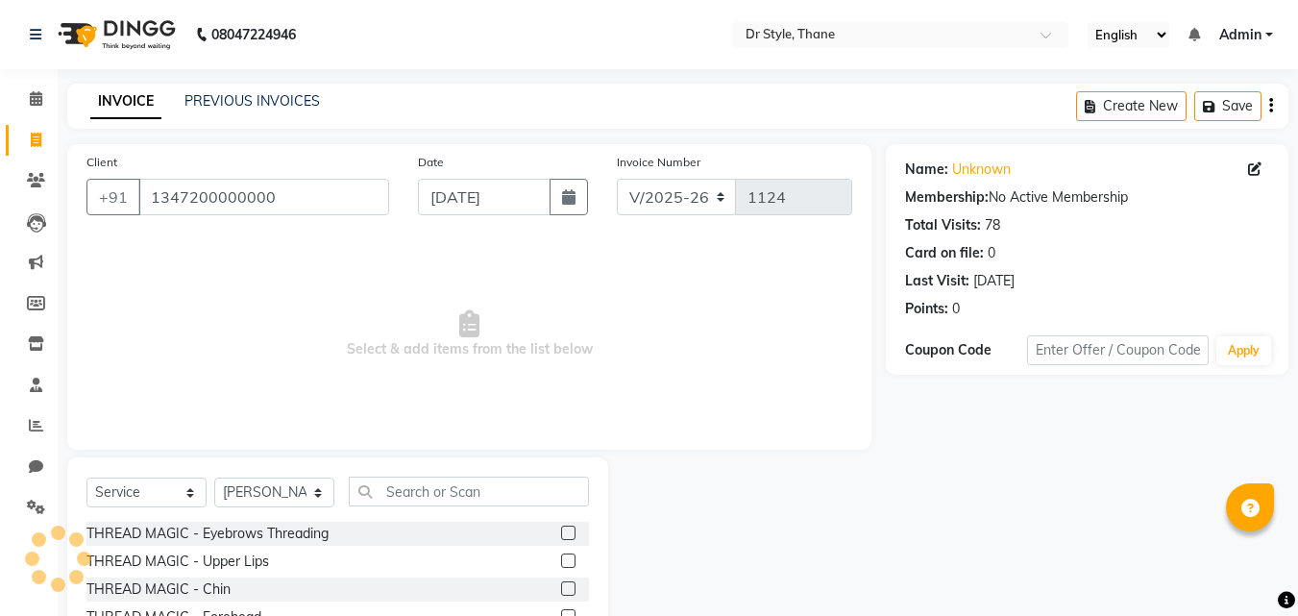
click at [561, 531] on label at bounding box center [568, 533] width 14 height 14
click at [561, 531] on input "checkbox" at bounding box center [567, 533] width 12 height 12
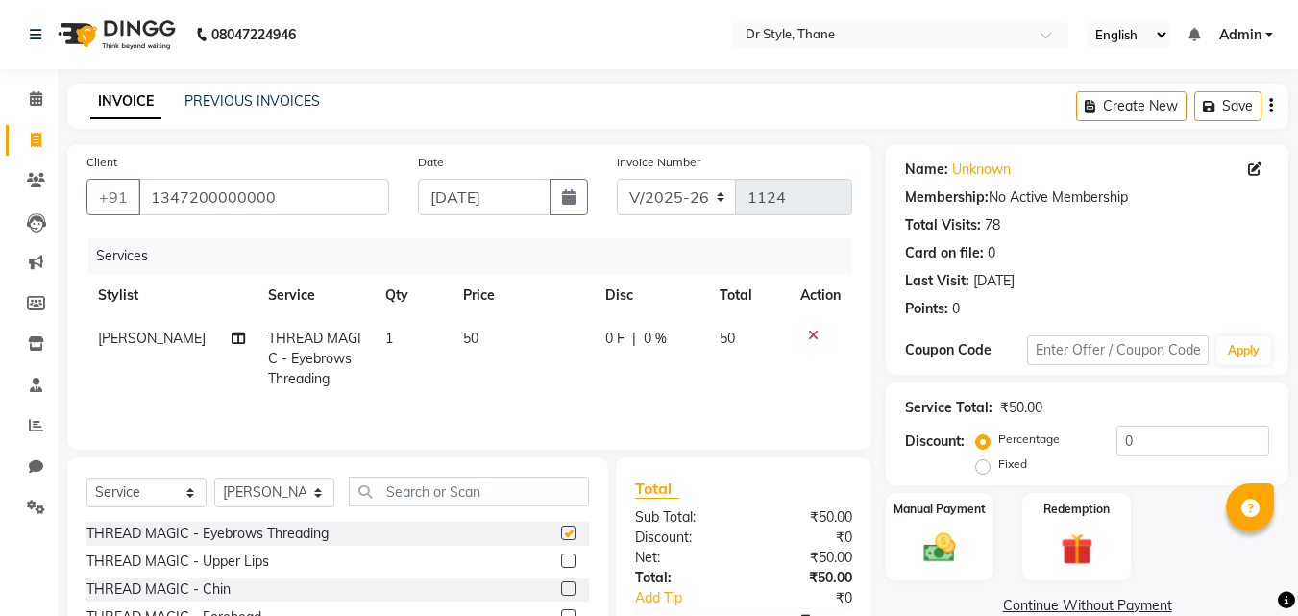
checkbox input "false"
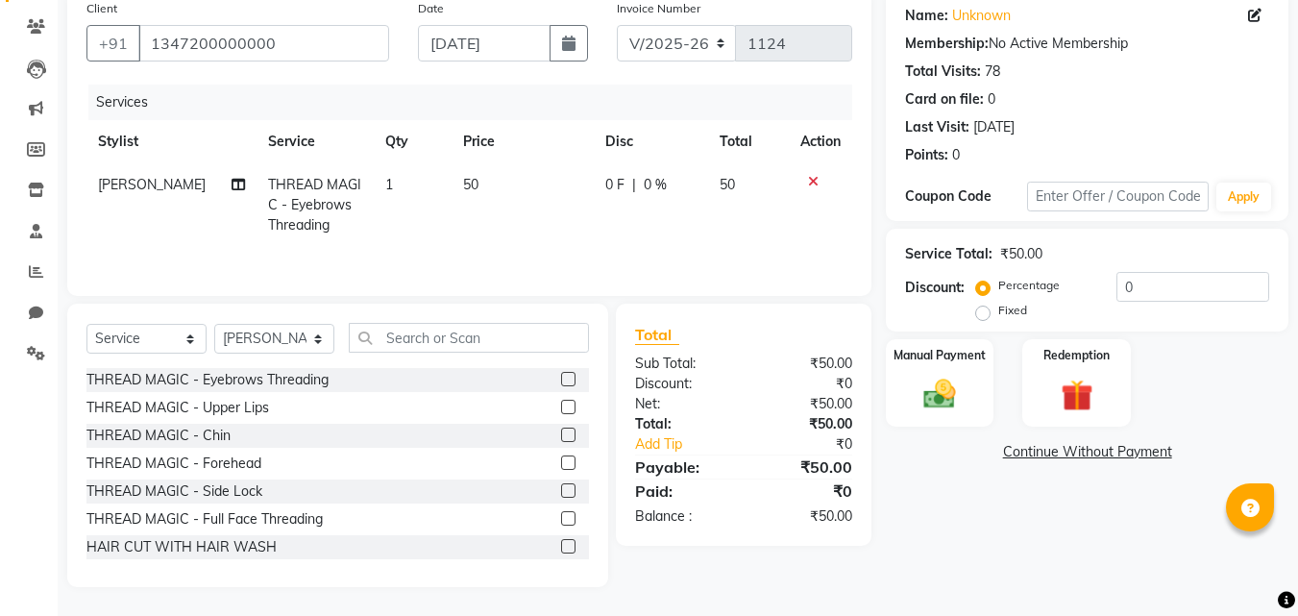
click at [813, 183] on icon at bounding box center [813, 181] width 11 height 13
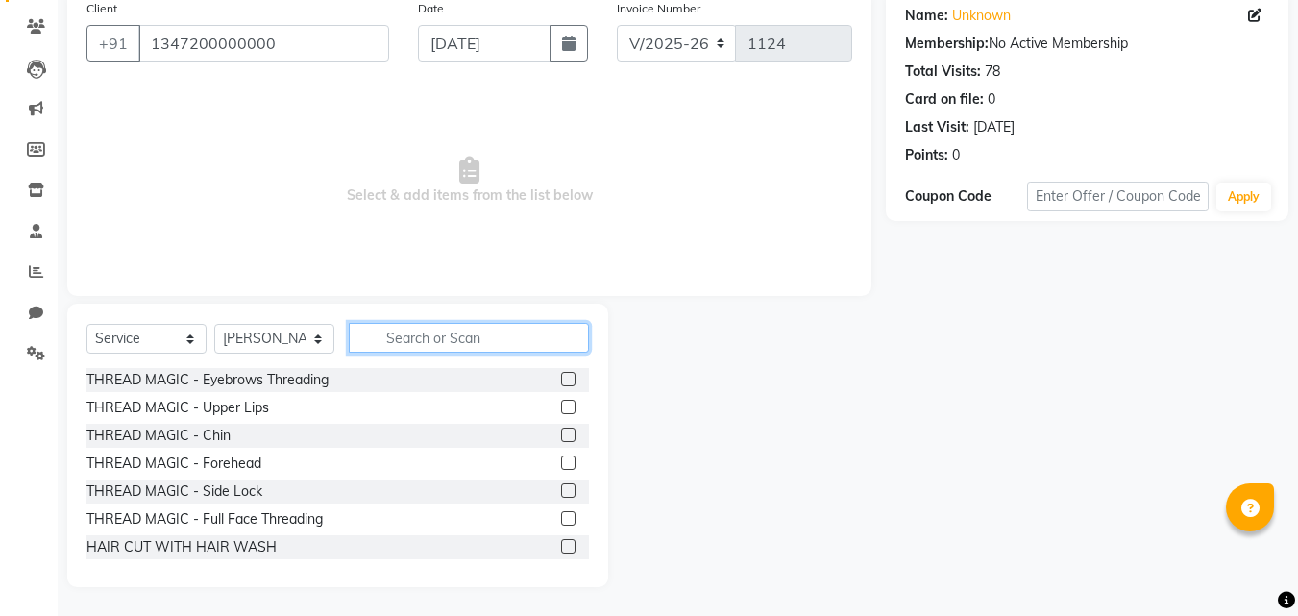
click at [424, 341] on input "text" at bounding box center [469, 338] width 240 height 30
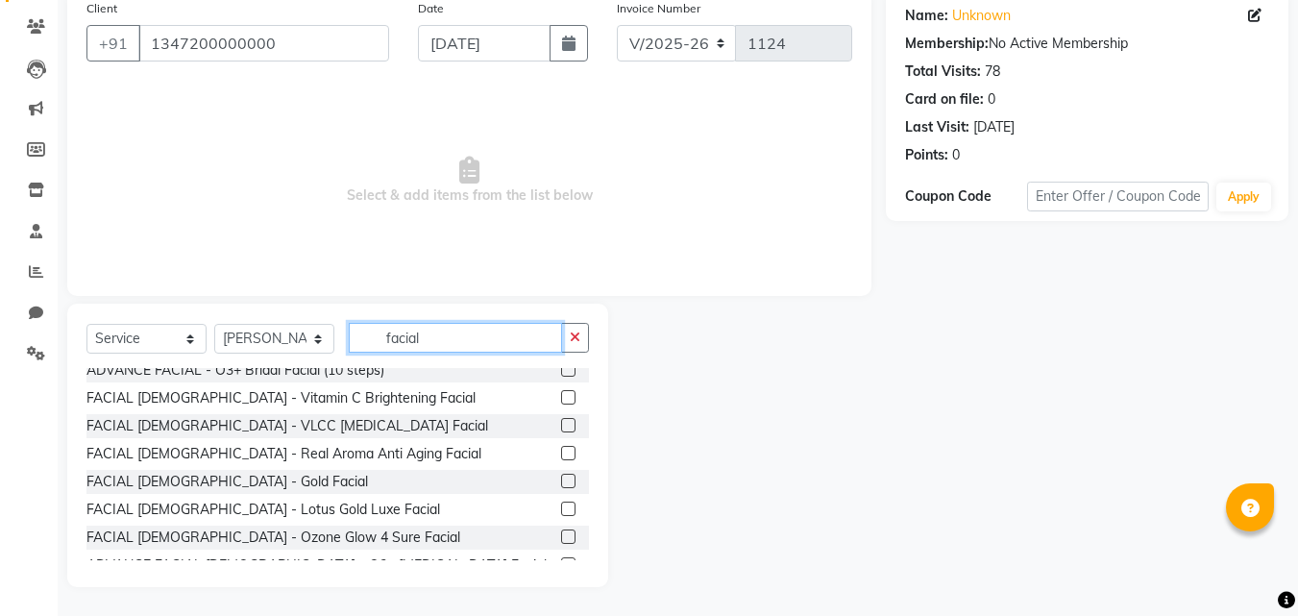
scroll to position [365, 0]
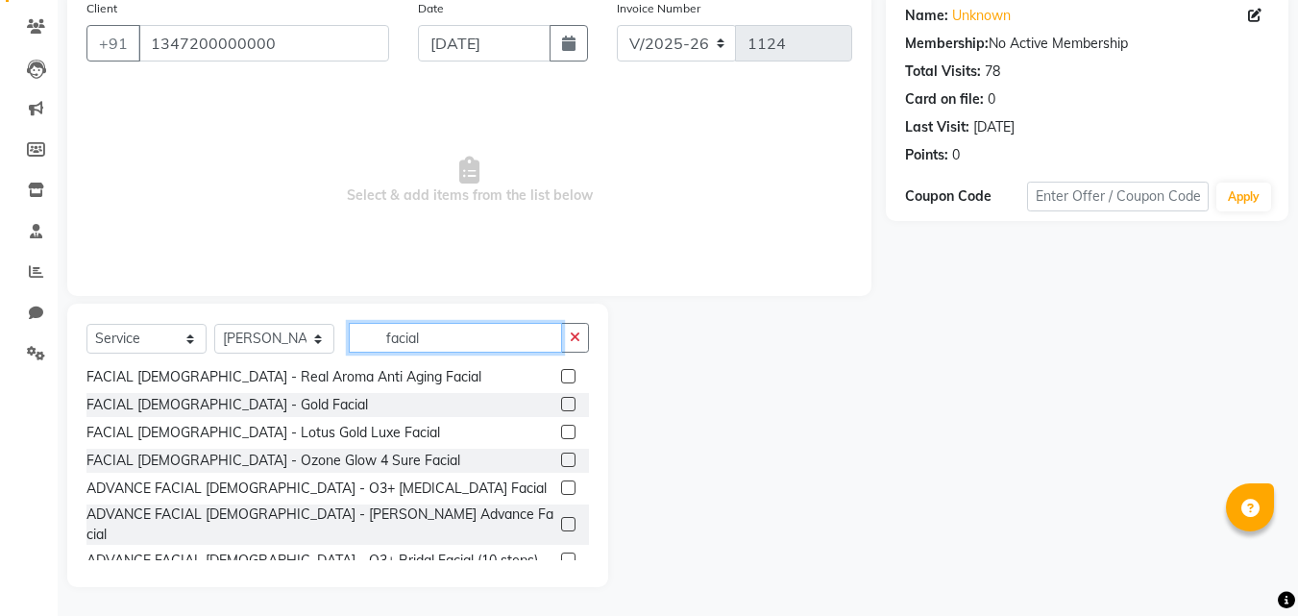
type input "facial"
click at [561, 492] on label at bounding box center [568, 487] width 14 height 14
click at [561, 492] on input "checkbox" at bounding box center [567, 488] width 12 height 12
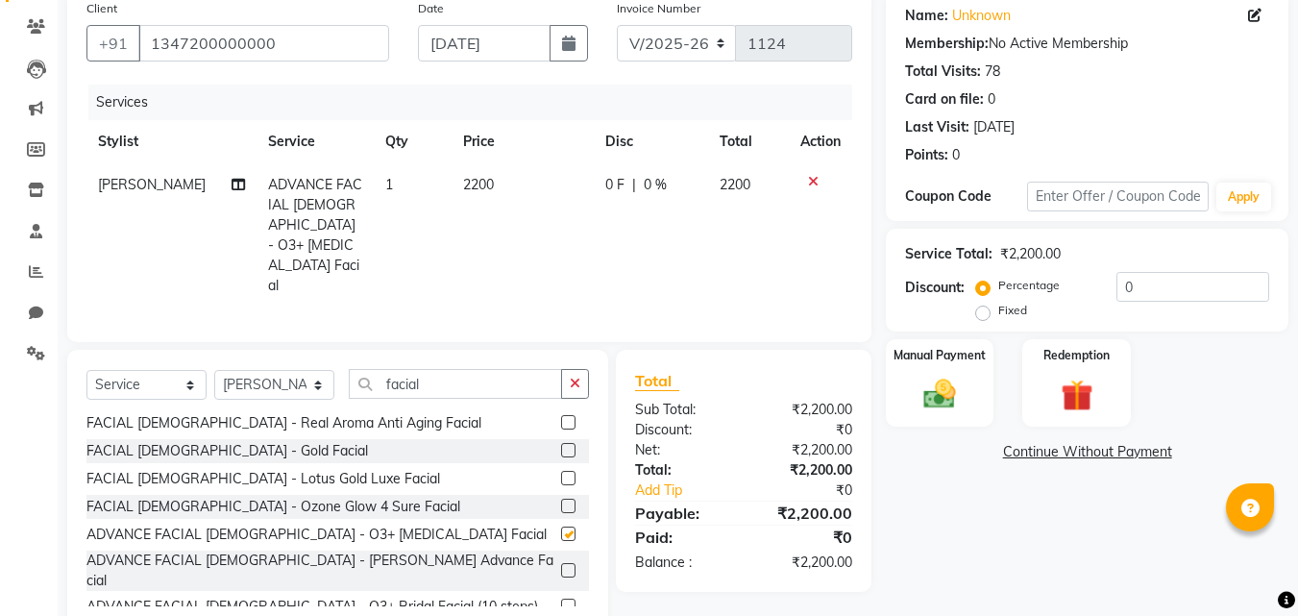
checkbox input "false"
click at [442, 369] on input "facial" at bounding box center [455, 384] width 213 height 30
type input "f"
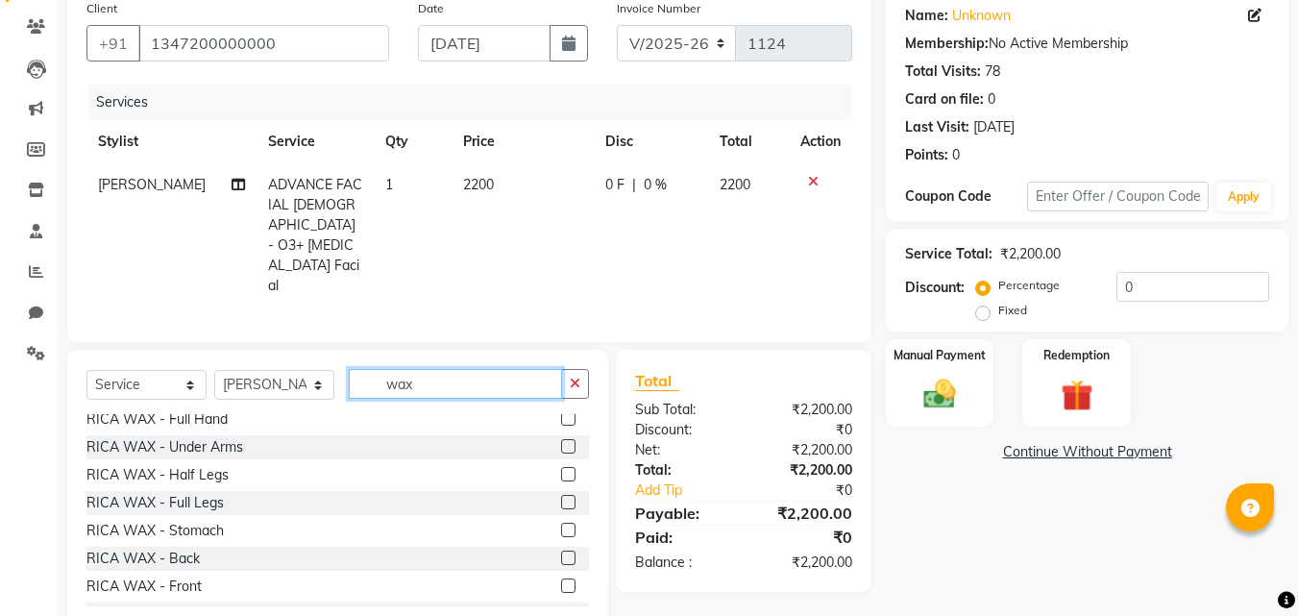
scroll to position [384, 0]
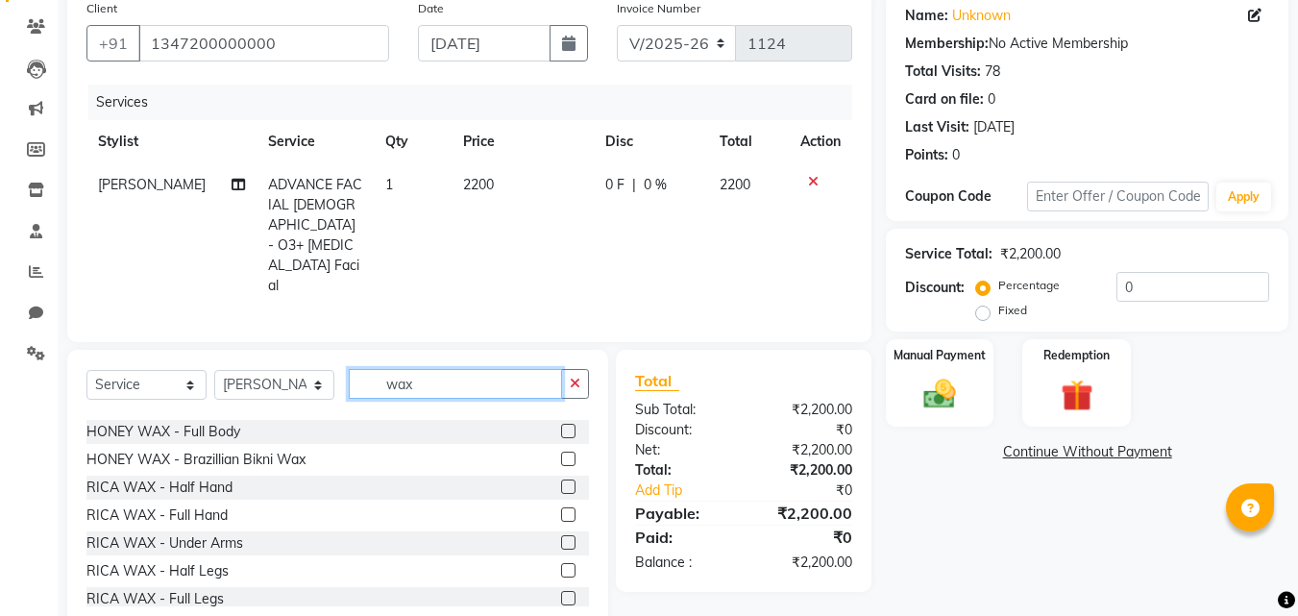
type input "wax"
click at [561, 507] on label at bounding box center [568, 514] width 14 height 14
click at [561, 509] on input "checkbox" at bounding box center [567, 515] width 12 height 12
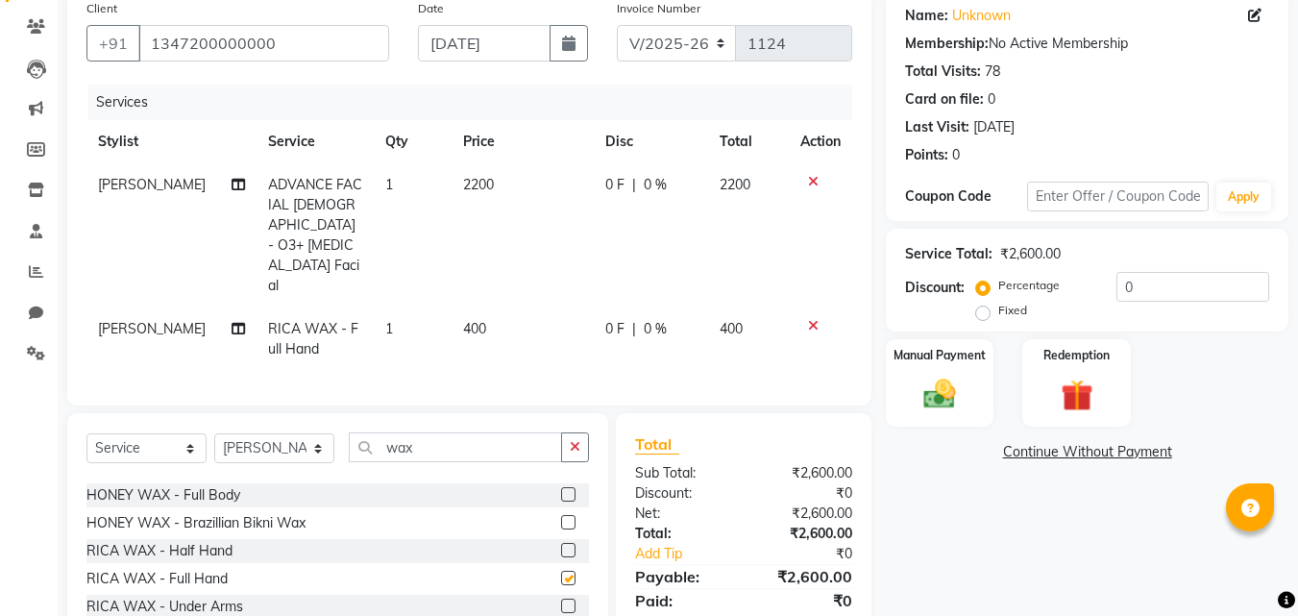
checkbox input "false"
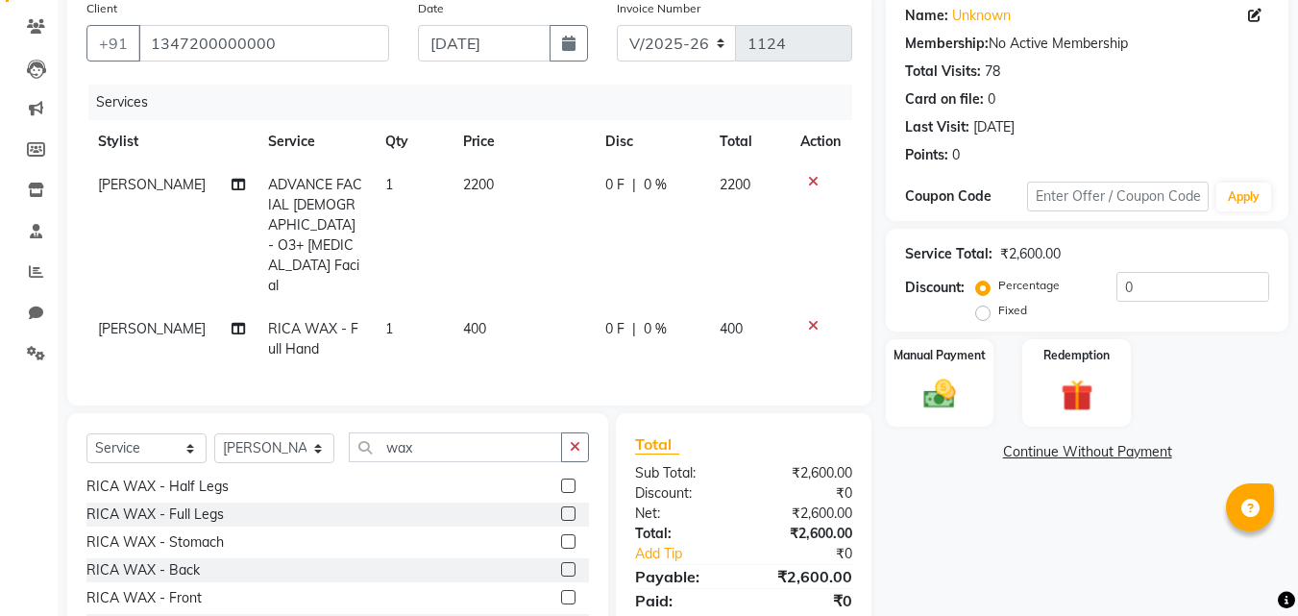
scroll to position [436, 0]
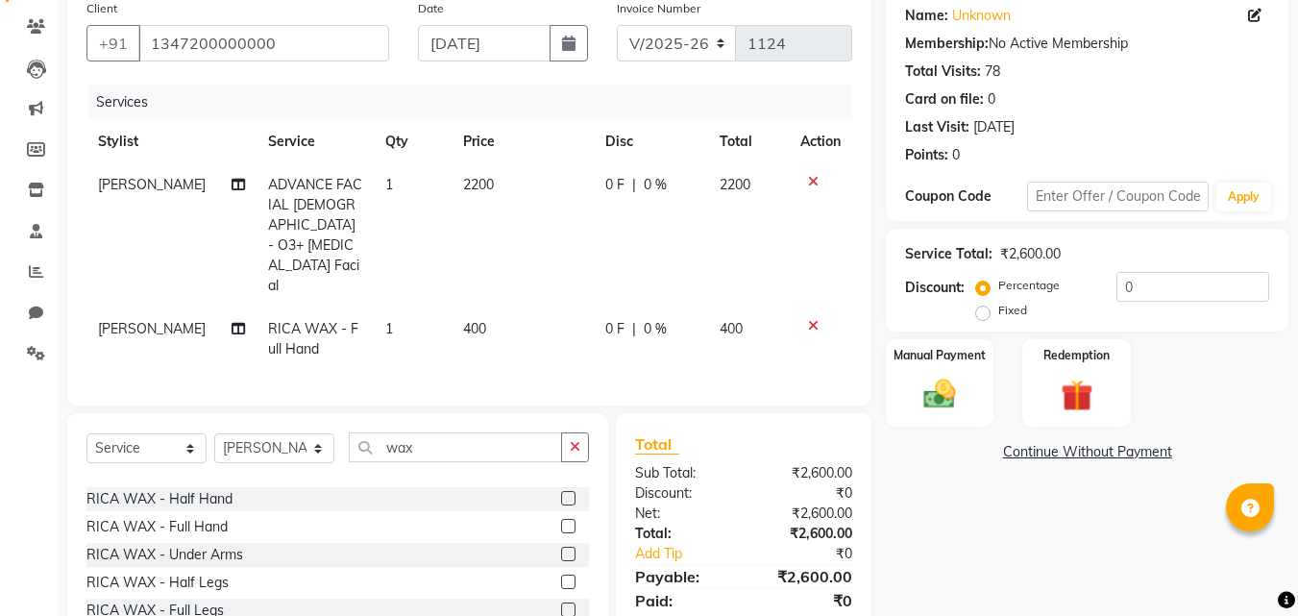
click at [561, 547] on label at bounding box center [568, 554] width 14 height 14
click at [561, 549] on input "checkbox" at bounding box center [567, 555] width 12 height 12
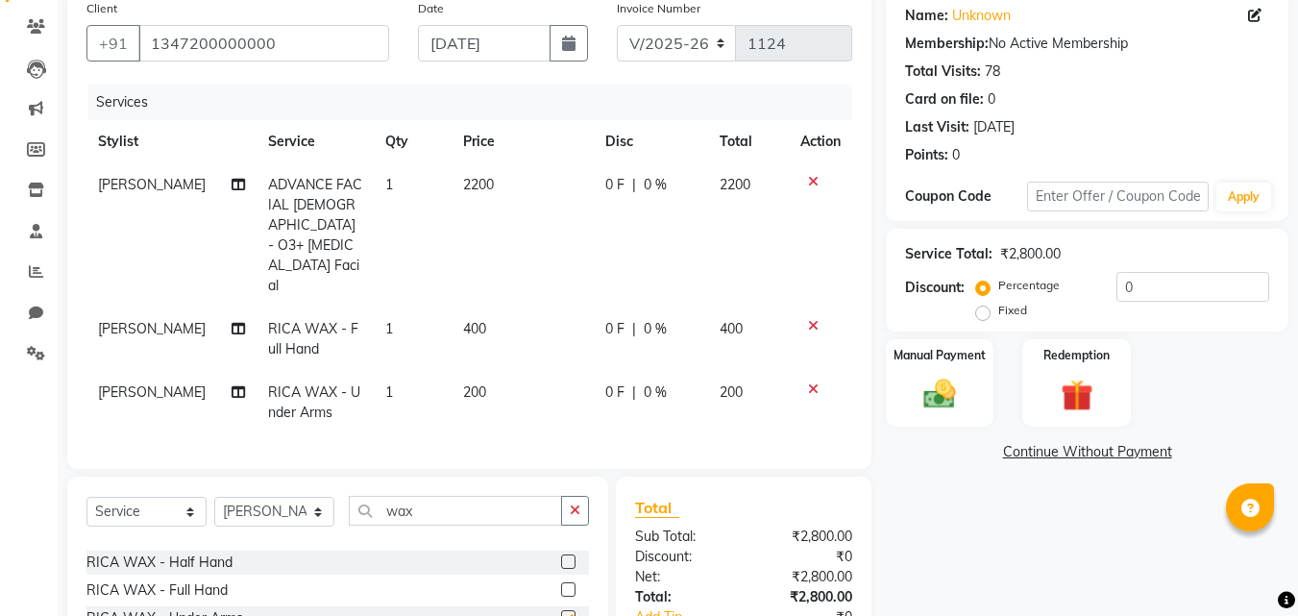
checkbox input "false"
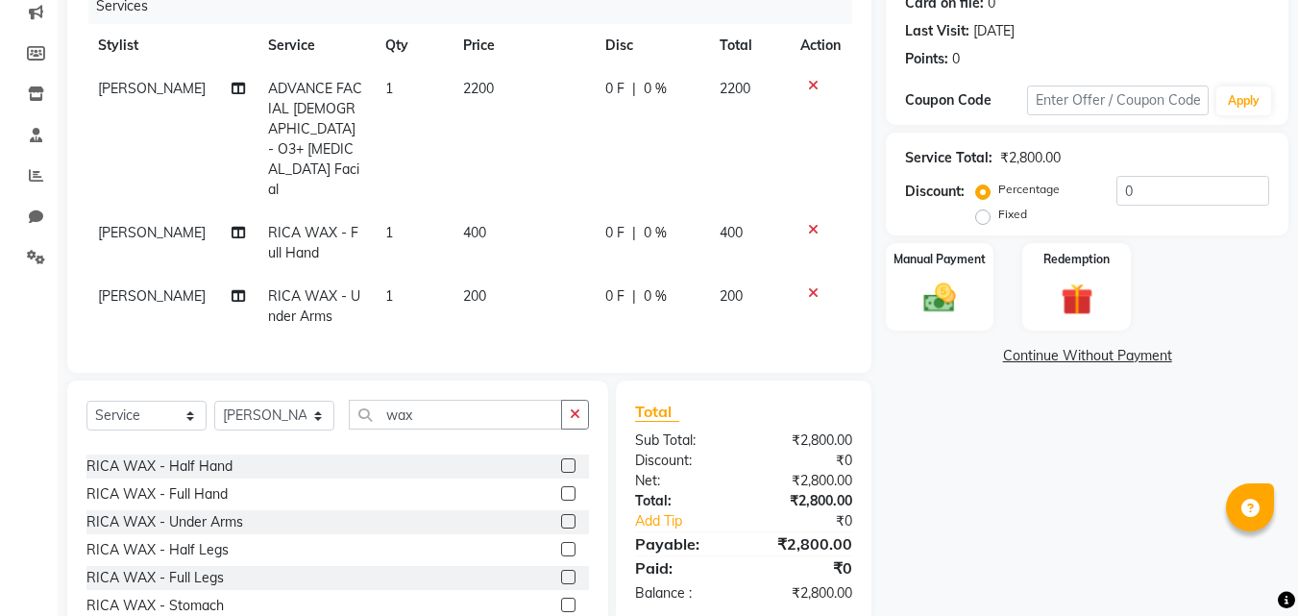
click at [561, 570] on label at bounding box center [568, 577] width 14 height 14
click at [561, 572] on input "checkbox" at bounding box center [567, 578] width 12 height 12
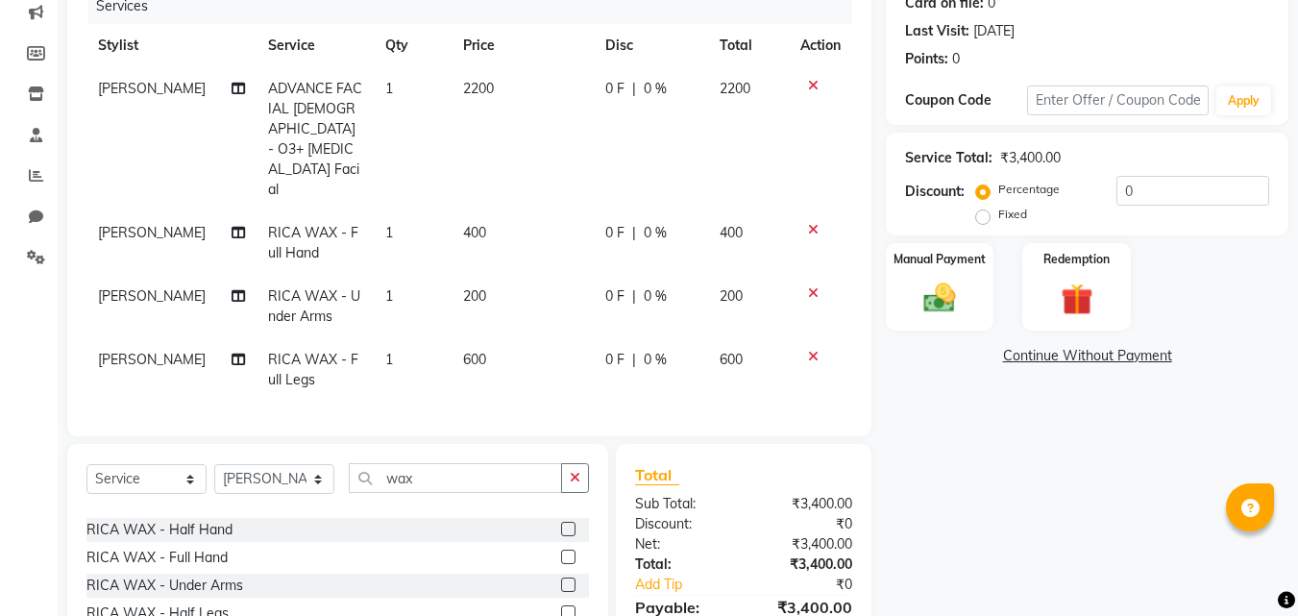
checkbox input "false"
click at [289, 464] on select "Select Stylist [PERSON_NAME] [PERSON_NAME] [PERSON_NAME] [PERSON_NAME] [PERSON_…" at bounding box center [274, 479] width 120 height 30
select select "81004"
click at [214, 464] on select "Select Stylist [PERSON_NAME] [PERSON_NAME] [PERSON_NAME] [PERSON_NAME] [PERSON_…" at bounding box center [274, 479] width 120 height 30
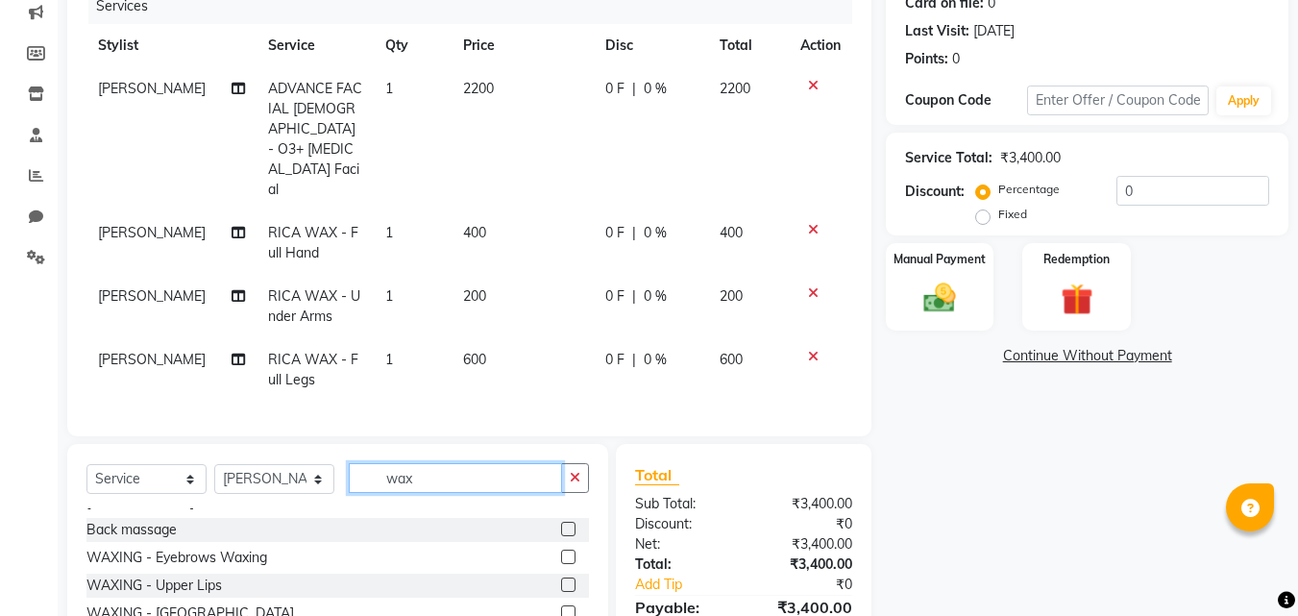
click at [432, 463] on input "wax" at bounding box center [455, 478] width 213 height 30
type input "w"
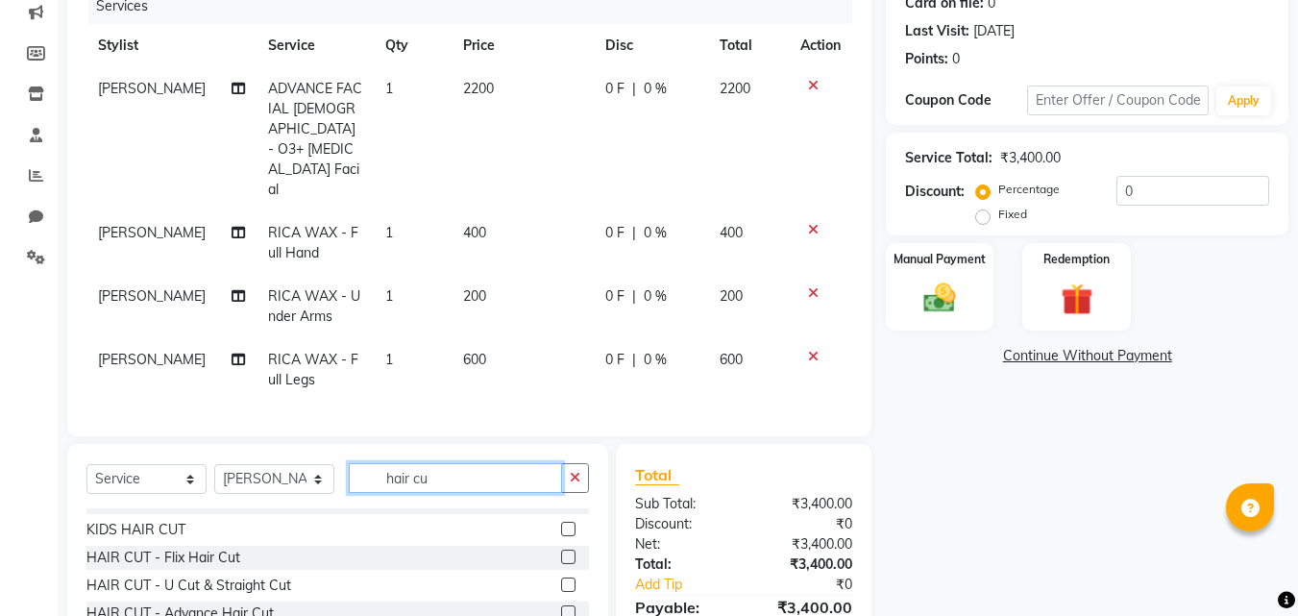
scroll to position [0, 0]
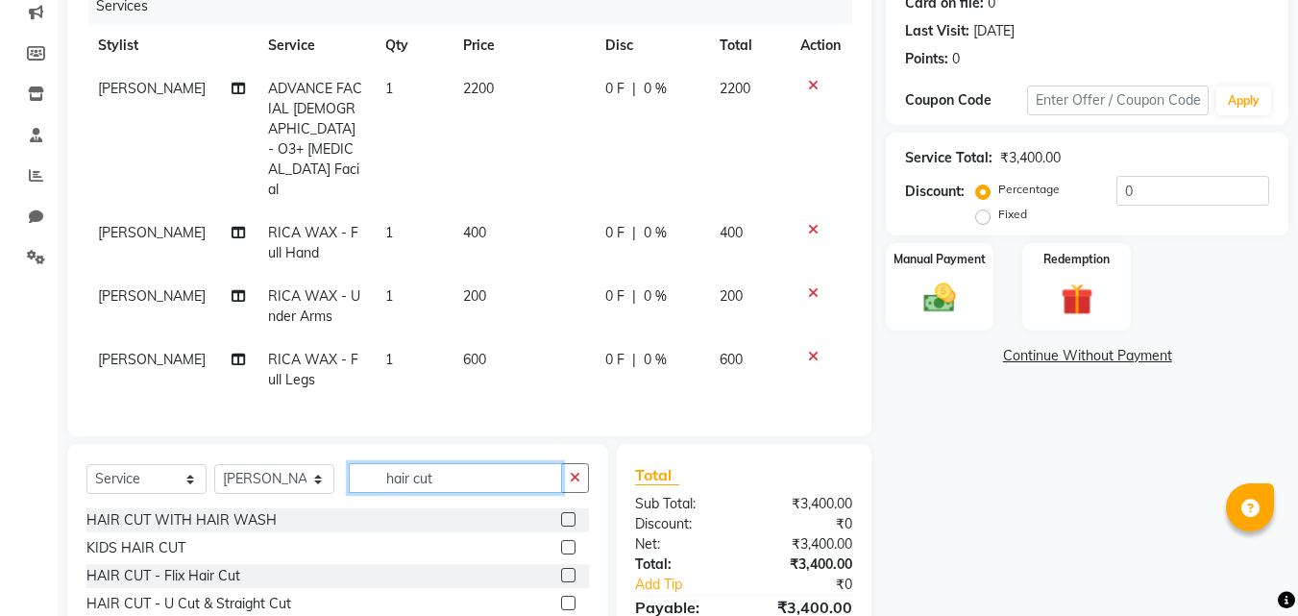
type input "hair cut"
click at [569, 596] on label at bounding box center [568, 603] width 14 height 14
click at [569, 598] on input "checkbox" at bounding box center [567, 604] width 12 height 12
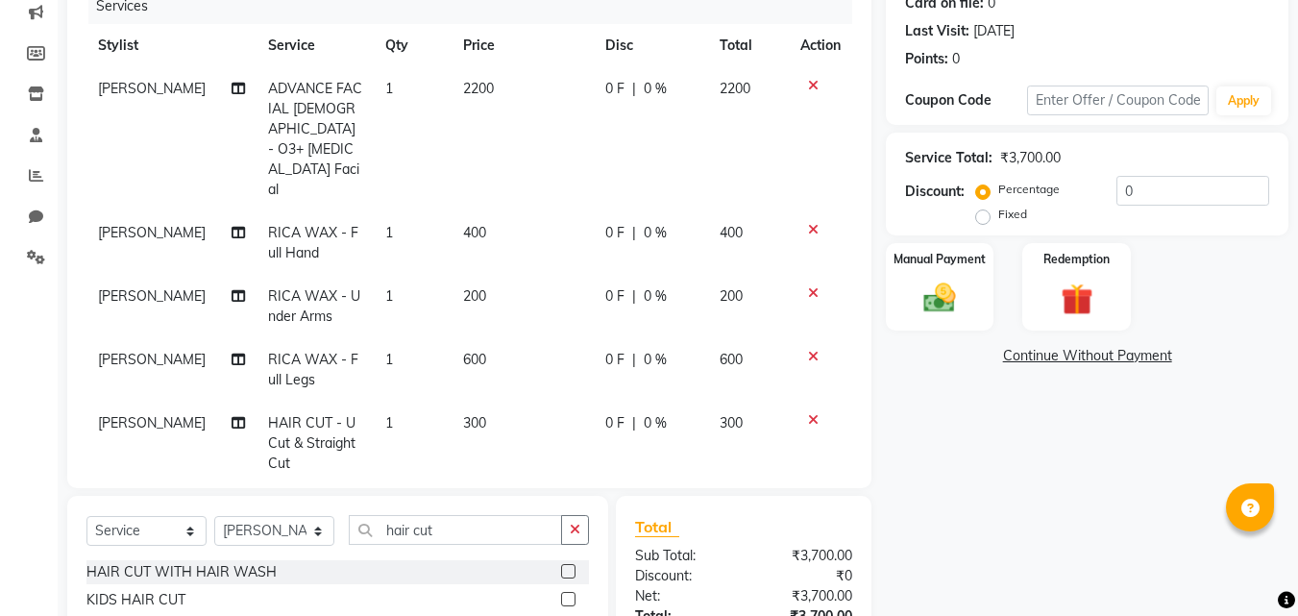
checkbox input "false"
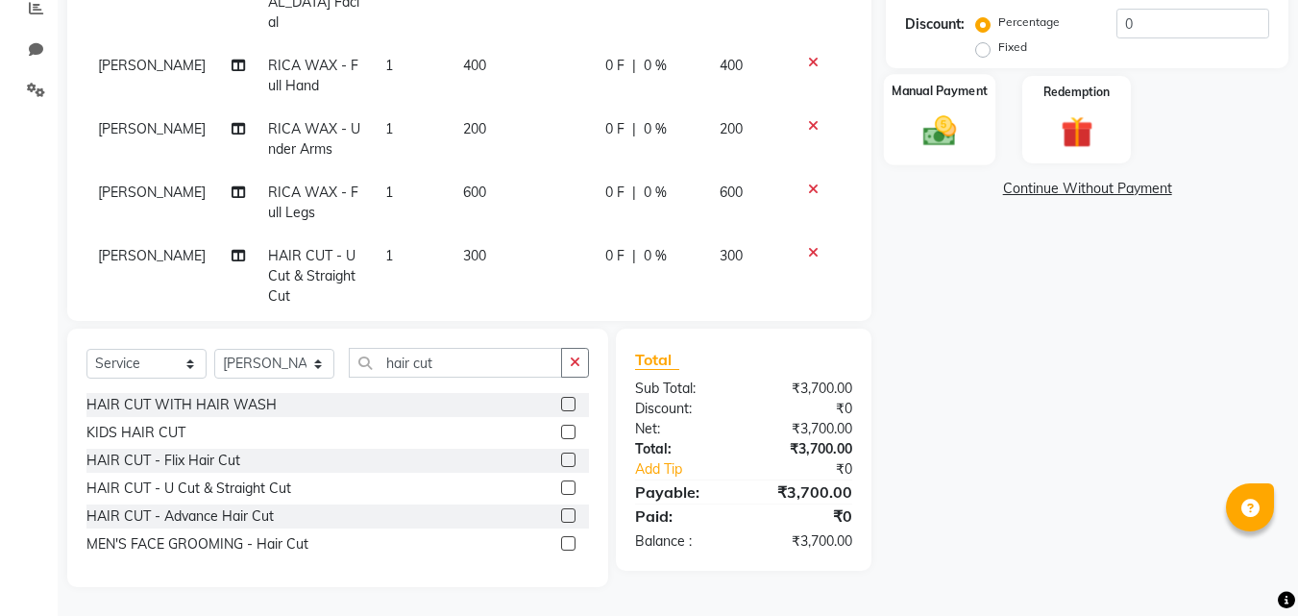
click at [933, 120] on img at bounding box center [940, 130] width 54 height 38
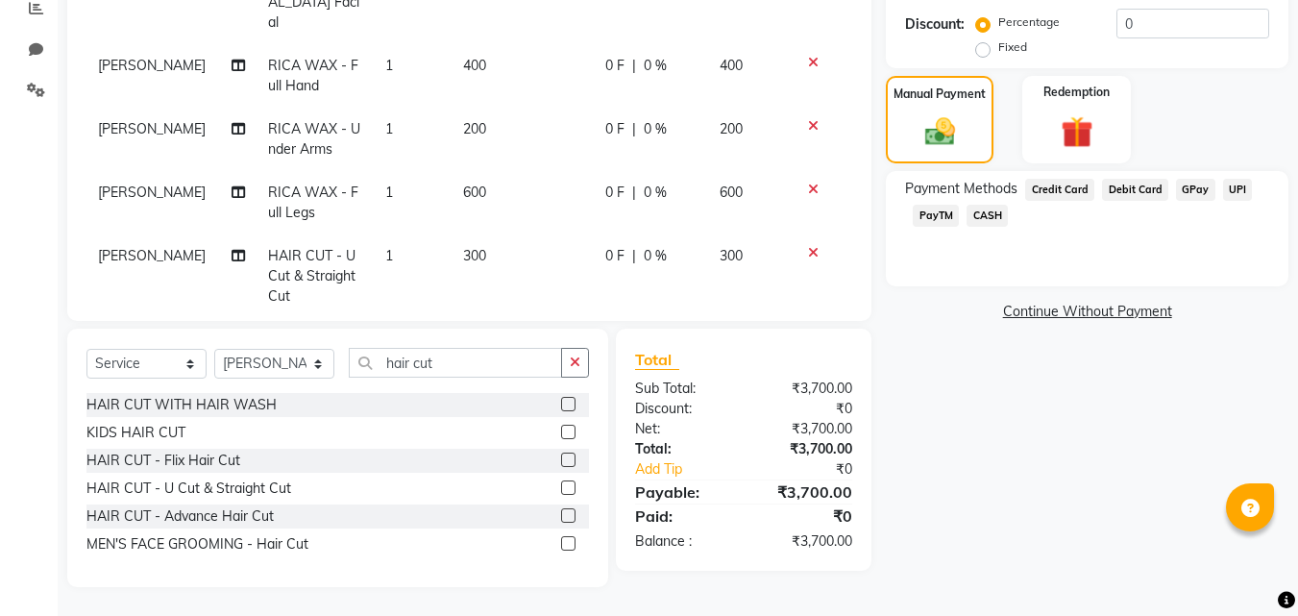
click at [1188, 180] on span "GPay" at bounding box center [1195, 190] width 39 height 22
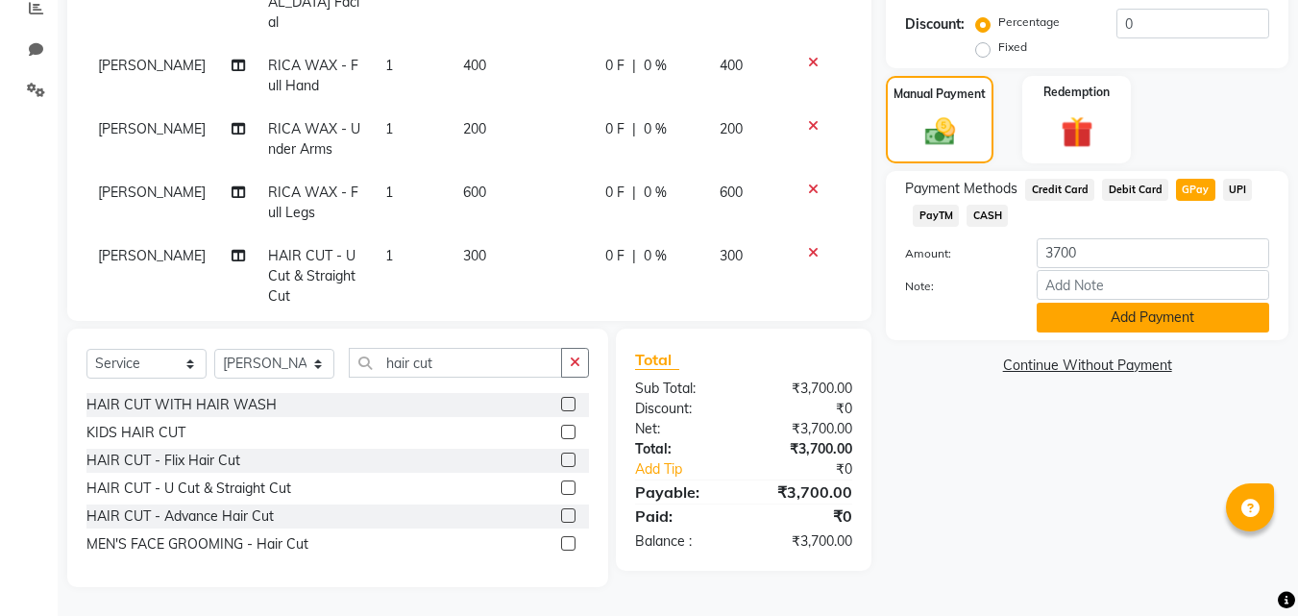
click at [1112, 314] on button "Add Payment" at bounding box center [1153, 318] width 232 height 30
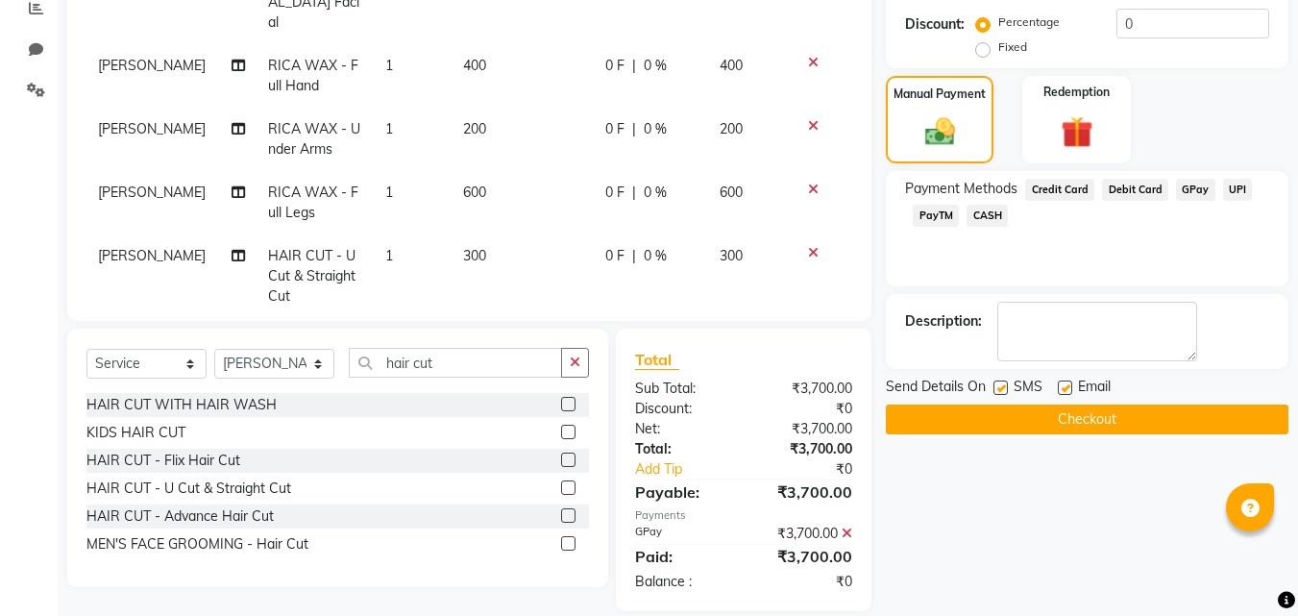
scroll to position [441, 0]
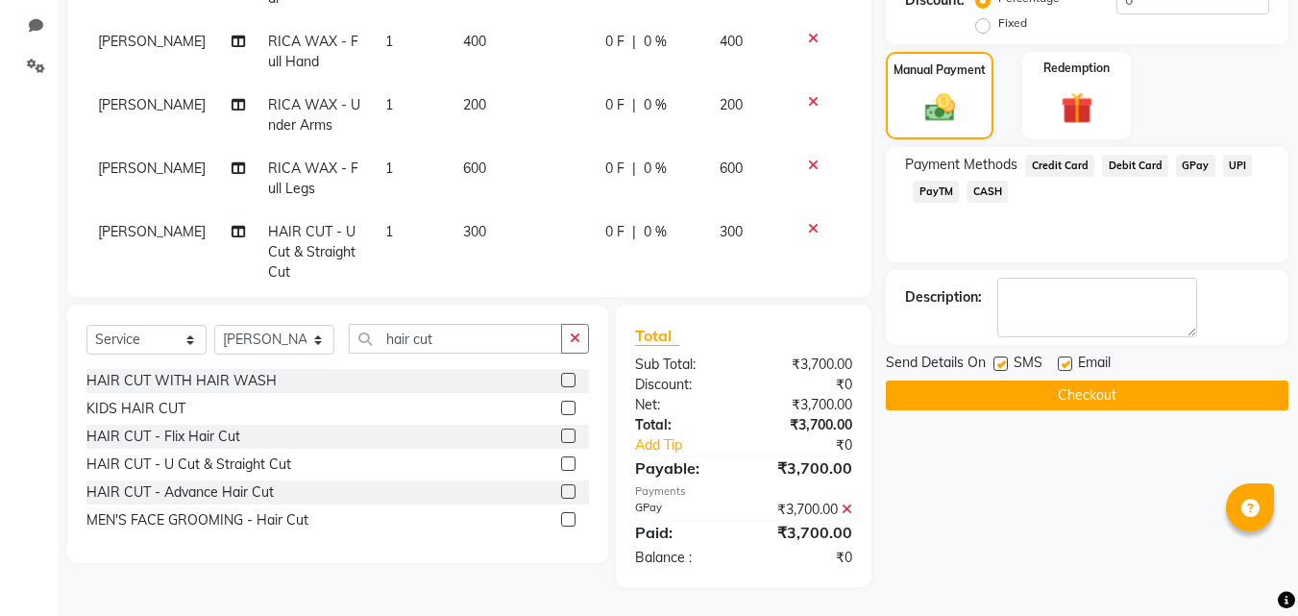
click at [1037, 387] on button "Checkout" at bounding box center [1087, 395] width 403 height 30
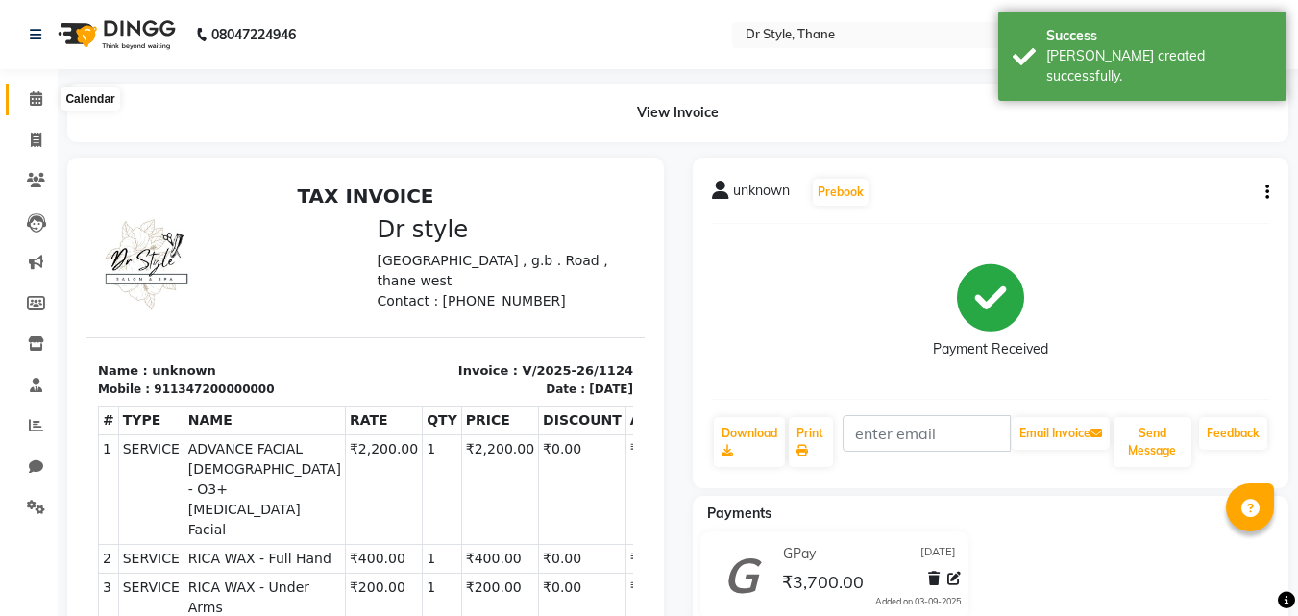
click at [23, 99] on span at bounding box center [36, 99] width 34 height 22
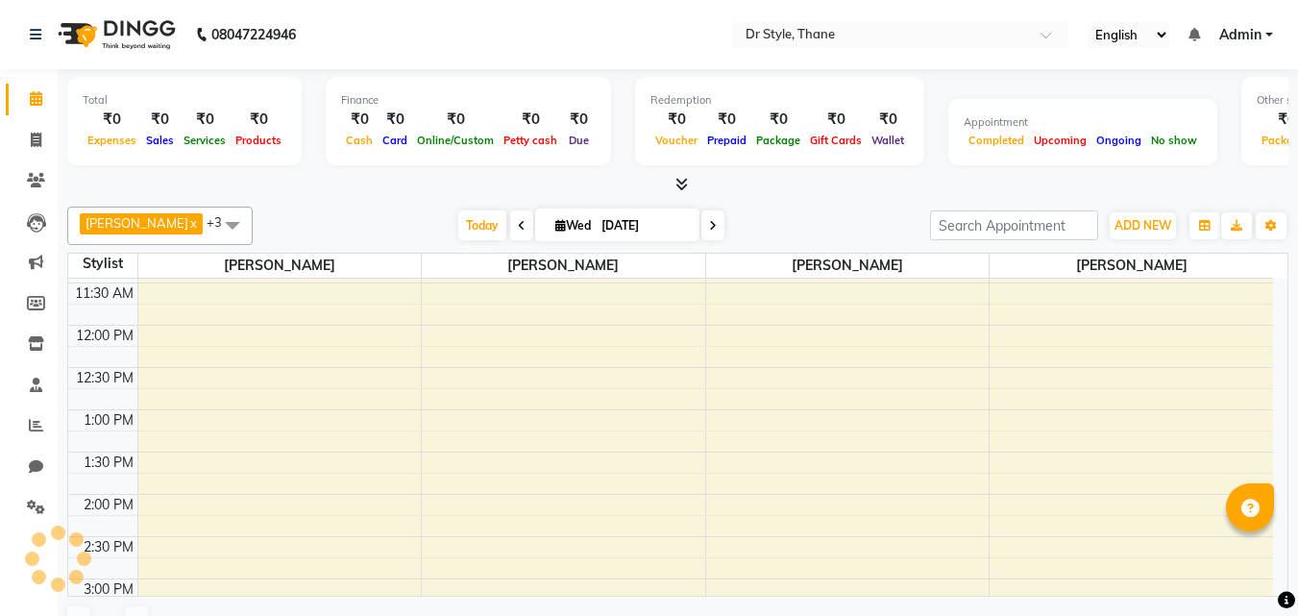
scroll to position [192, 0]
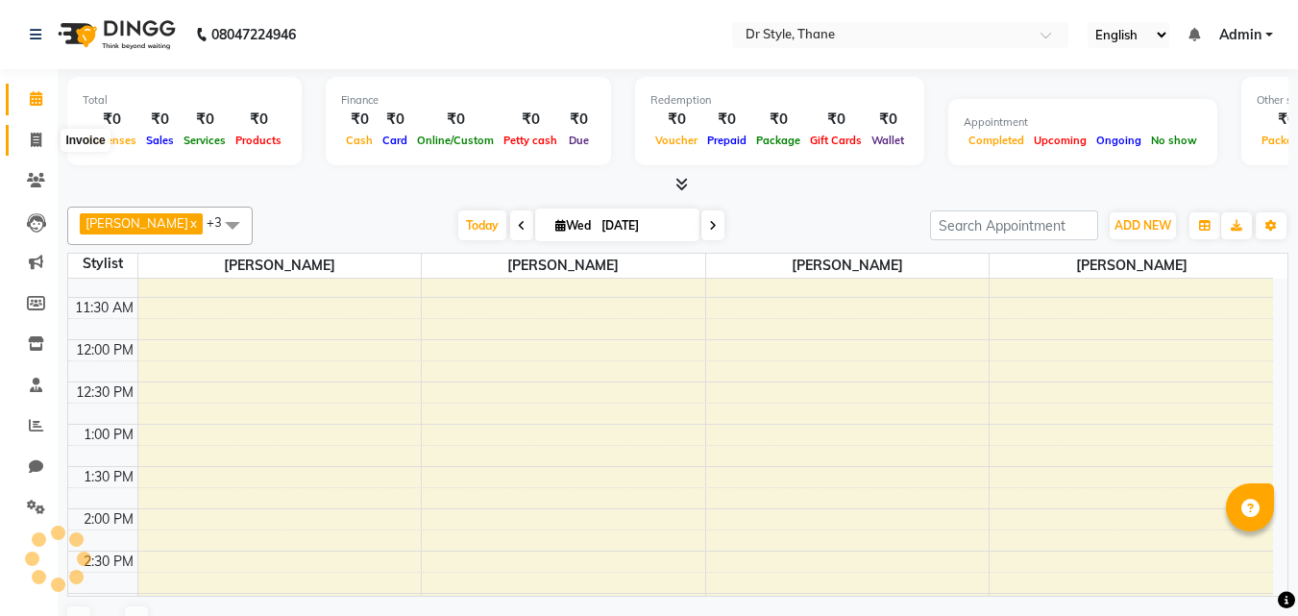
click at [21, 139] on span at bounding box center [36, 141] width 34 height 22
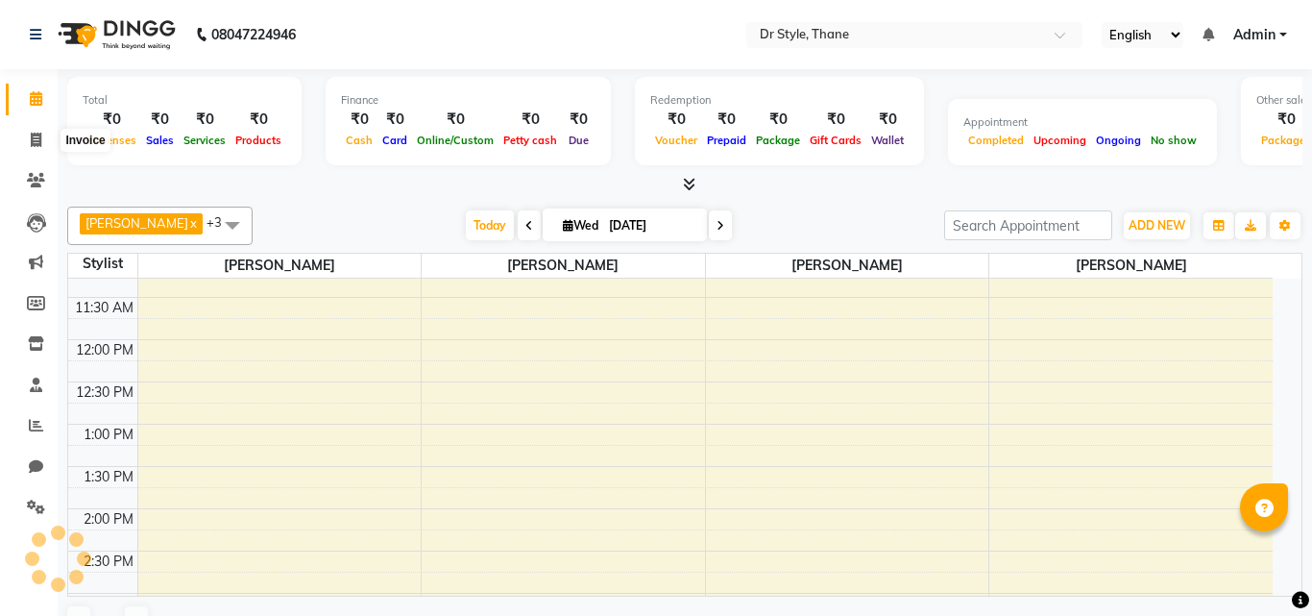
select select "service"
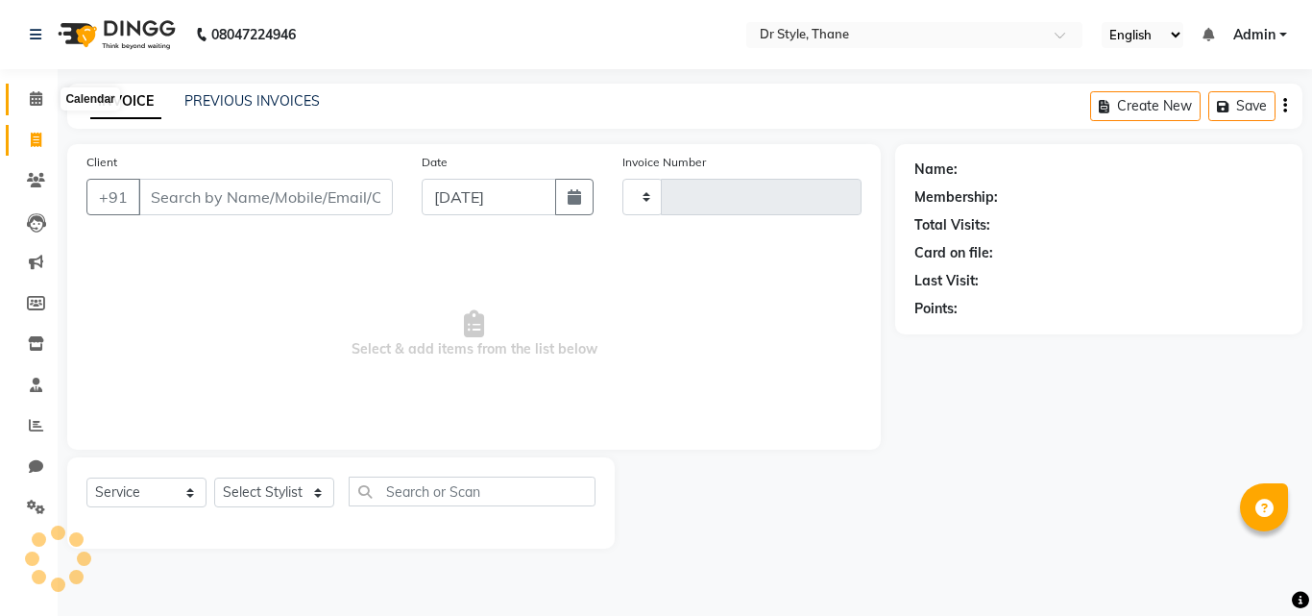
click at [34, 94] on icon at bounding box center [36, 98] width 12 height 14
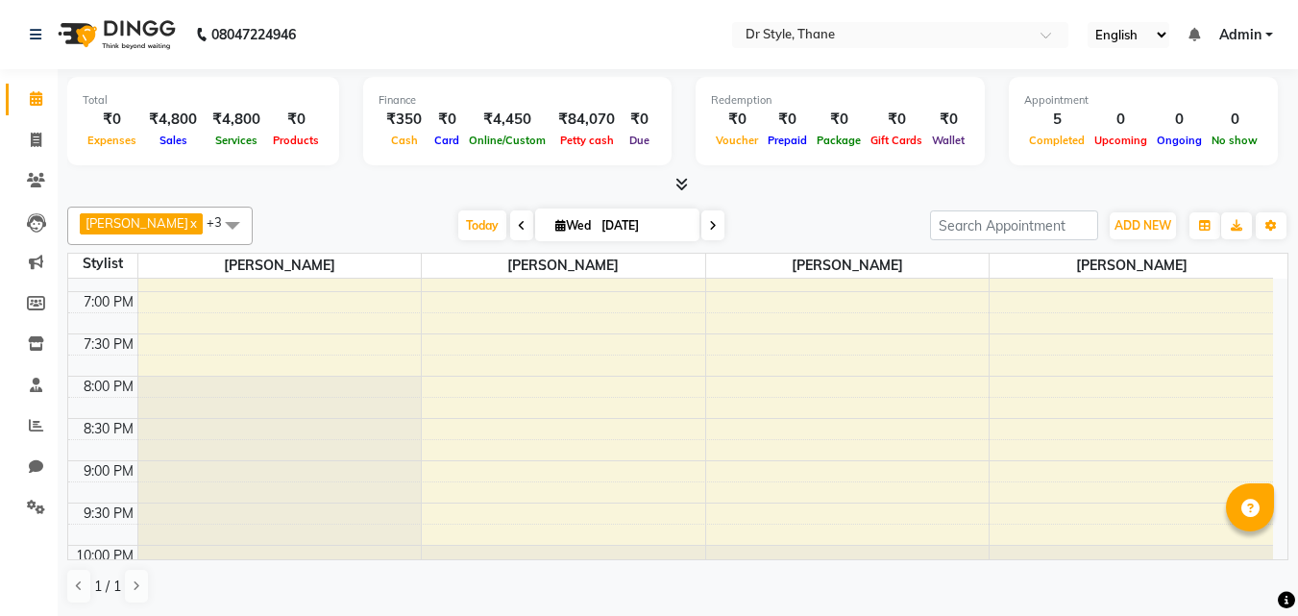
scroll to position [902, 0]
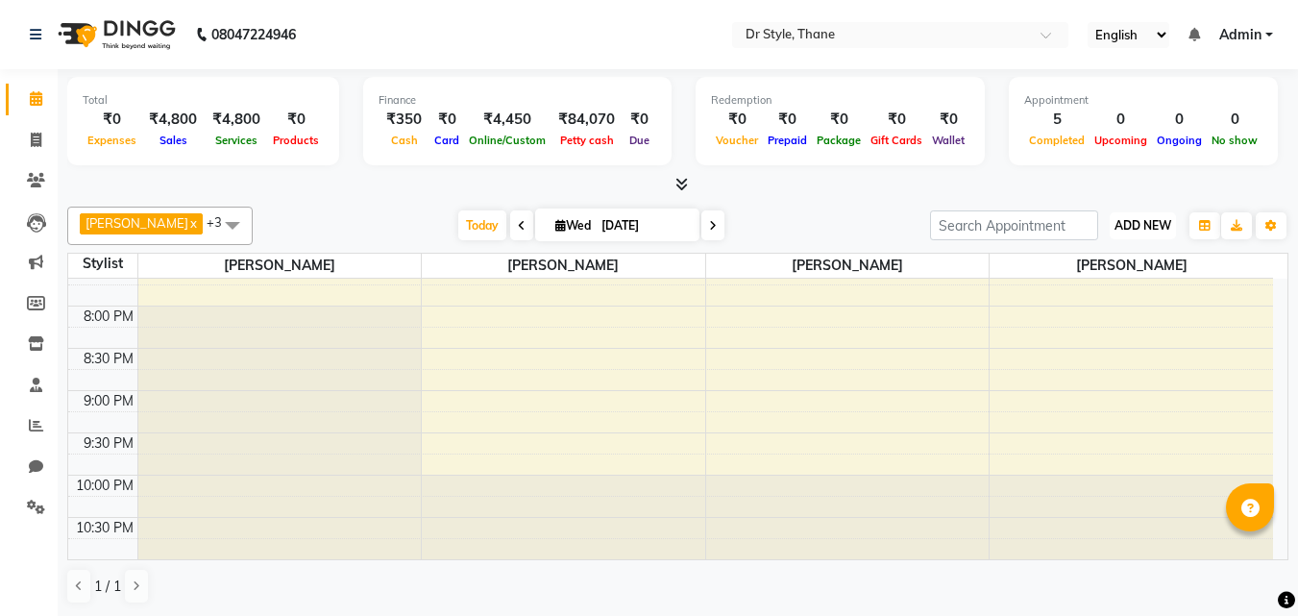
click at [1115, 235] on button "ADD NEW Toggle Dropdown" at bounding box center [1143, 225] width 66 height 27
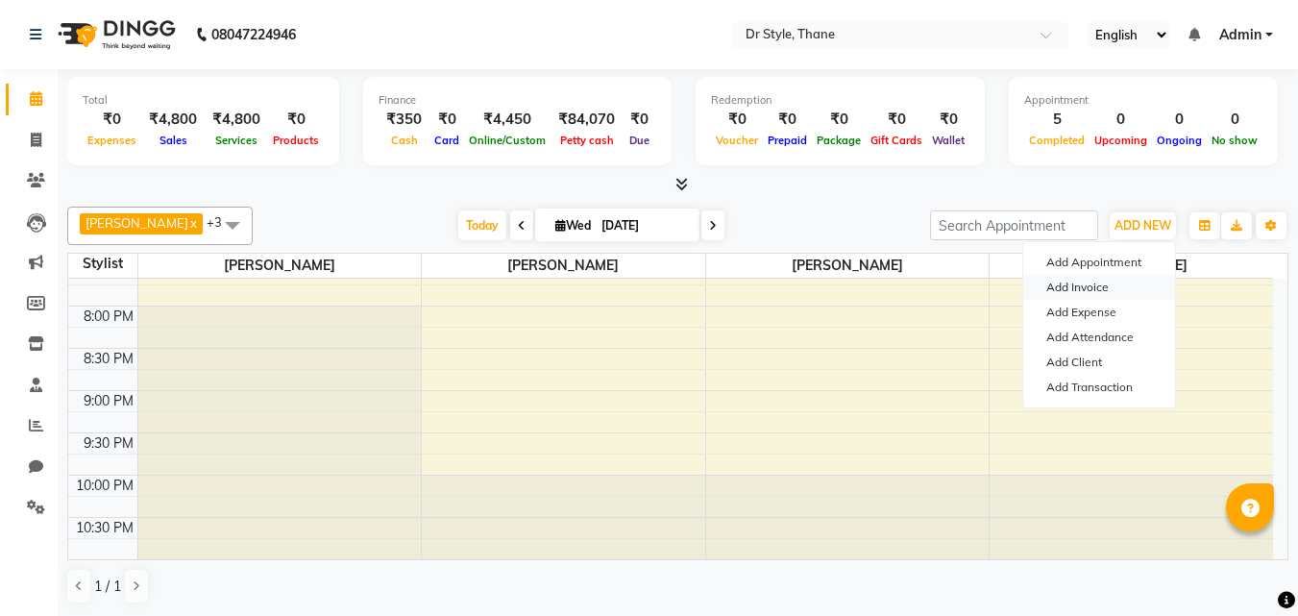
click at [1075, 285] on link "Add Invoice" at bounding box center [1099, 287] width 152 height 25
select select "service"
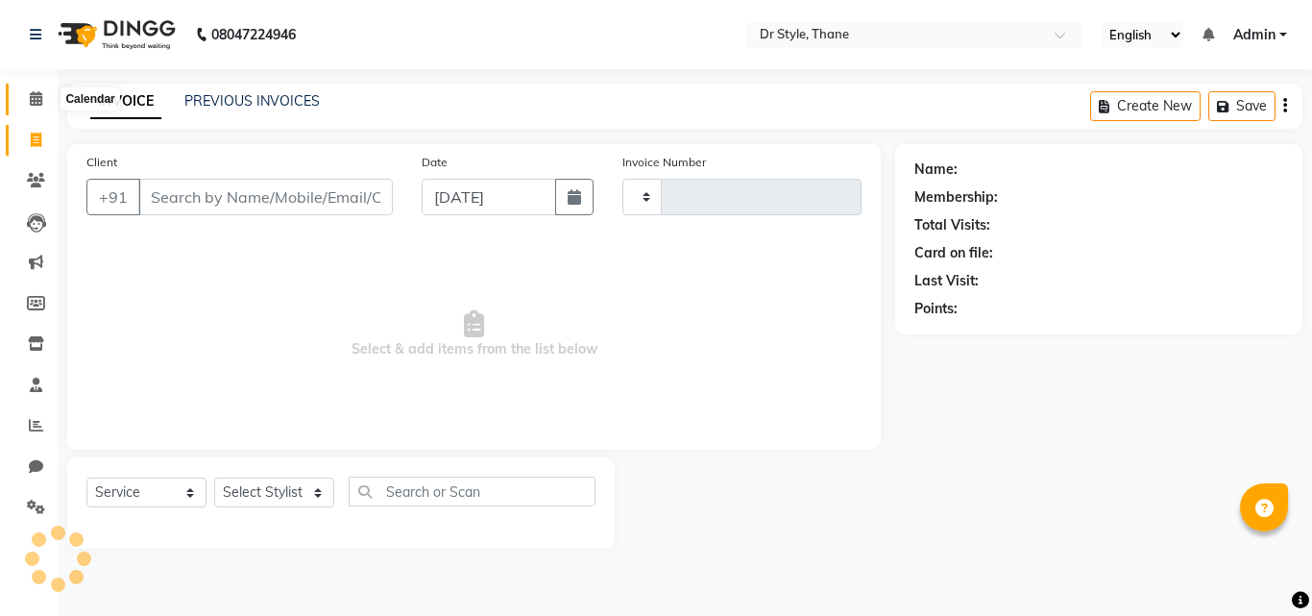
click at [40, 94] on icon at bounding box center [36, 98] width 12 height 14
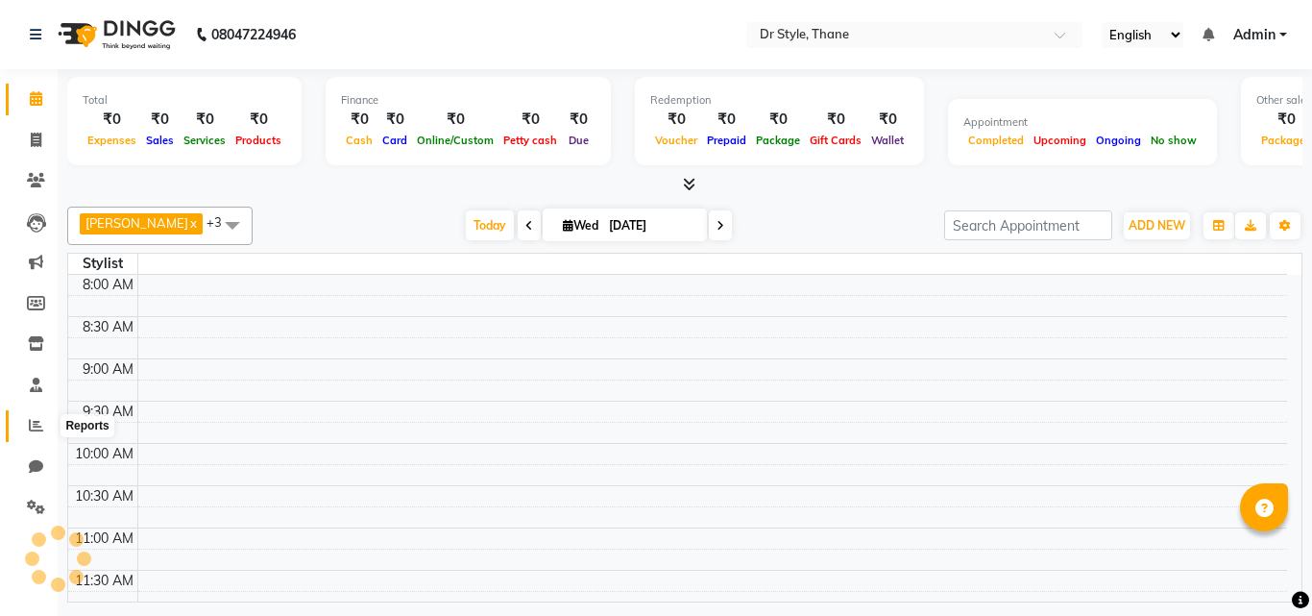
click at [39, 419] on icon at bounding box center [36, 425] width 14 height 14
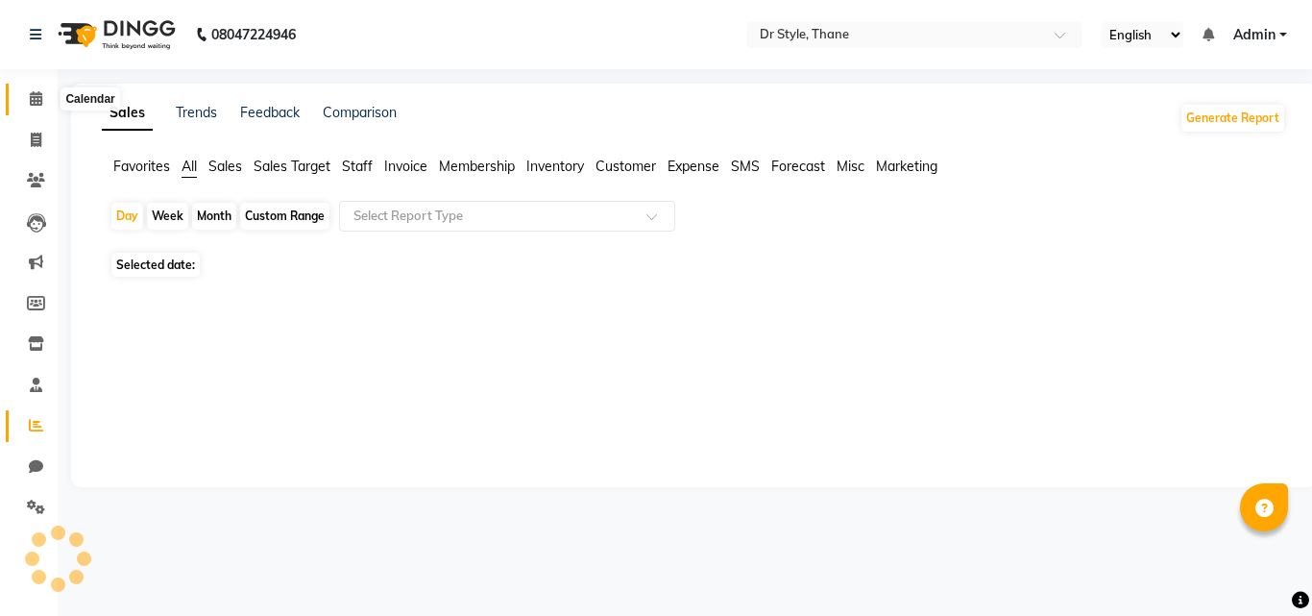
click at [34, 91] on icon at bounding box center [36, 98] width 12 height 14
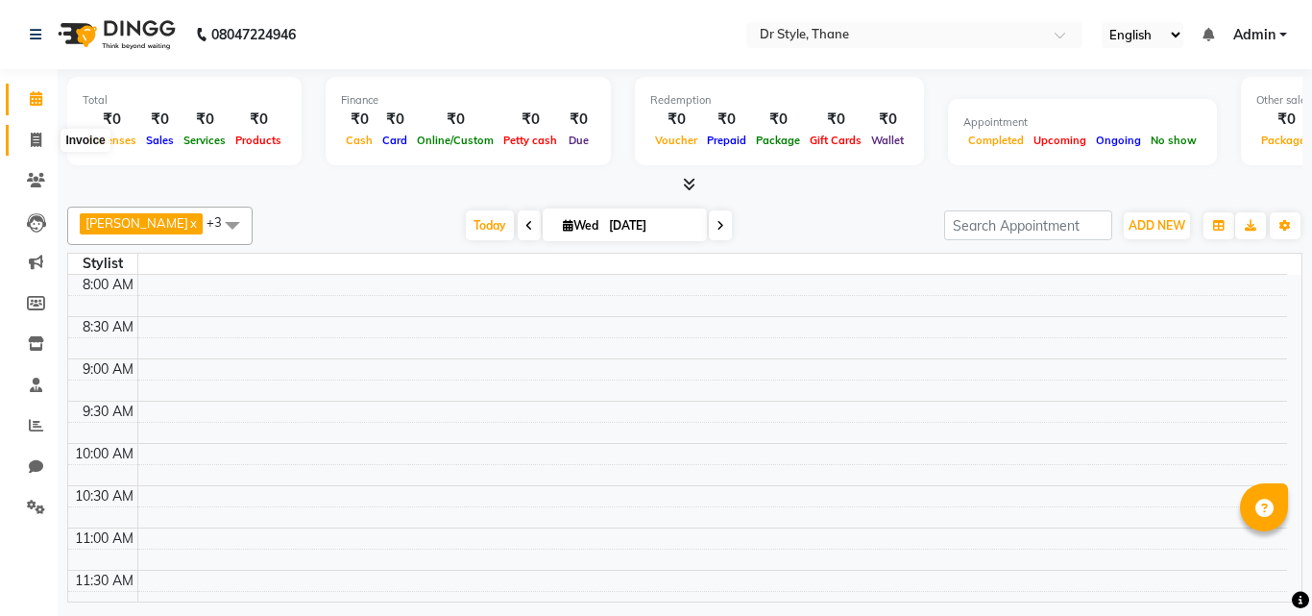
click at [31, 135] on icon at bounding box center [36, 140] width 11 height 14
select select "service"
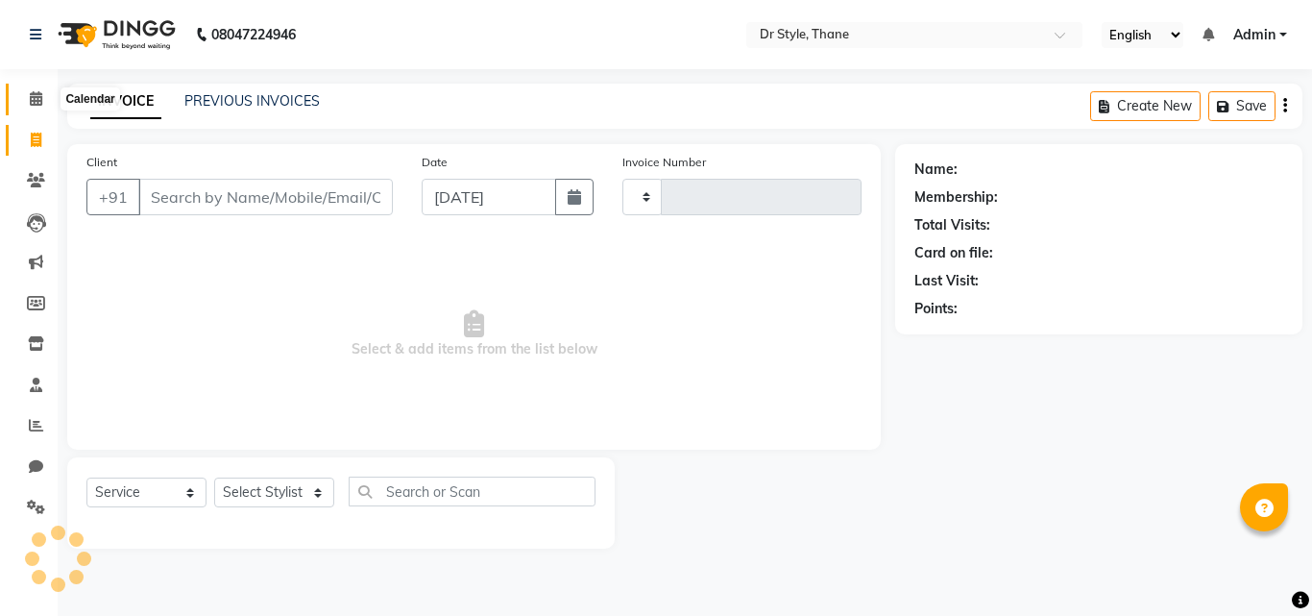
click at [44, 95] on span at bounding box center [36, 99] width 34 height 22
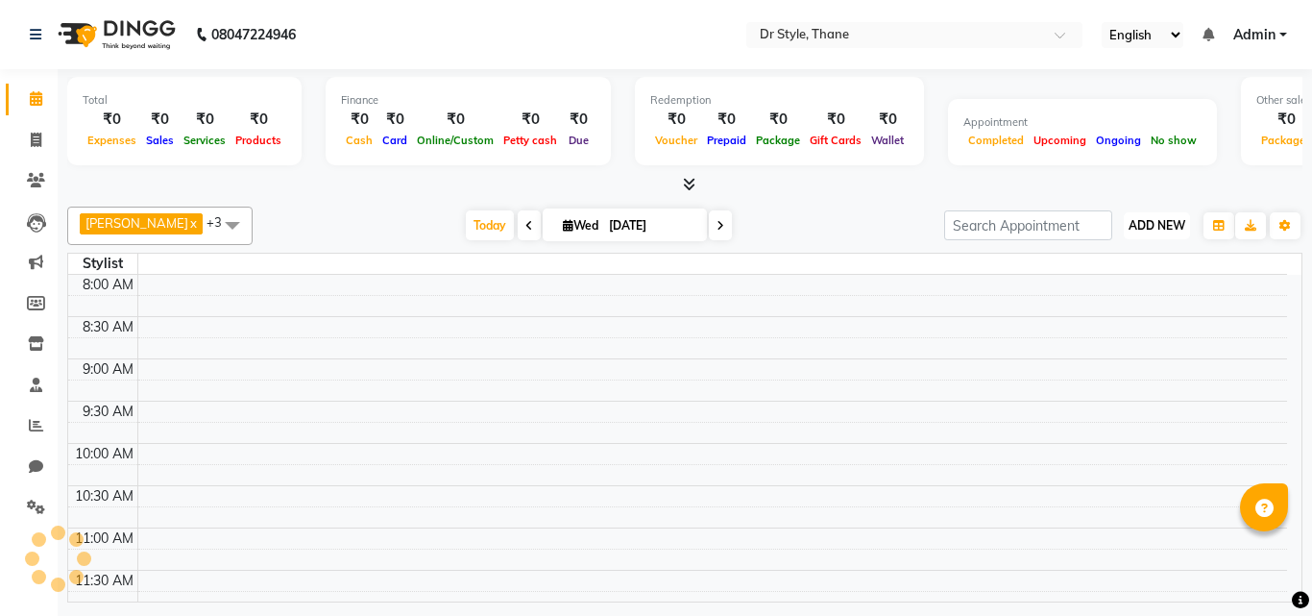
click at [1133, 228] on span "ADD NEW" at bounding box center [1157, 225] width 57 height 14
click at [1109, 286] on link "Add Invoice" at bounding box center [1114, 287] width 152 height 25
select select "service"
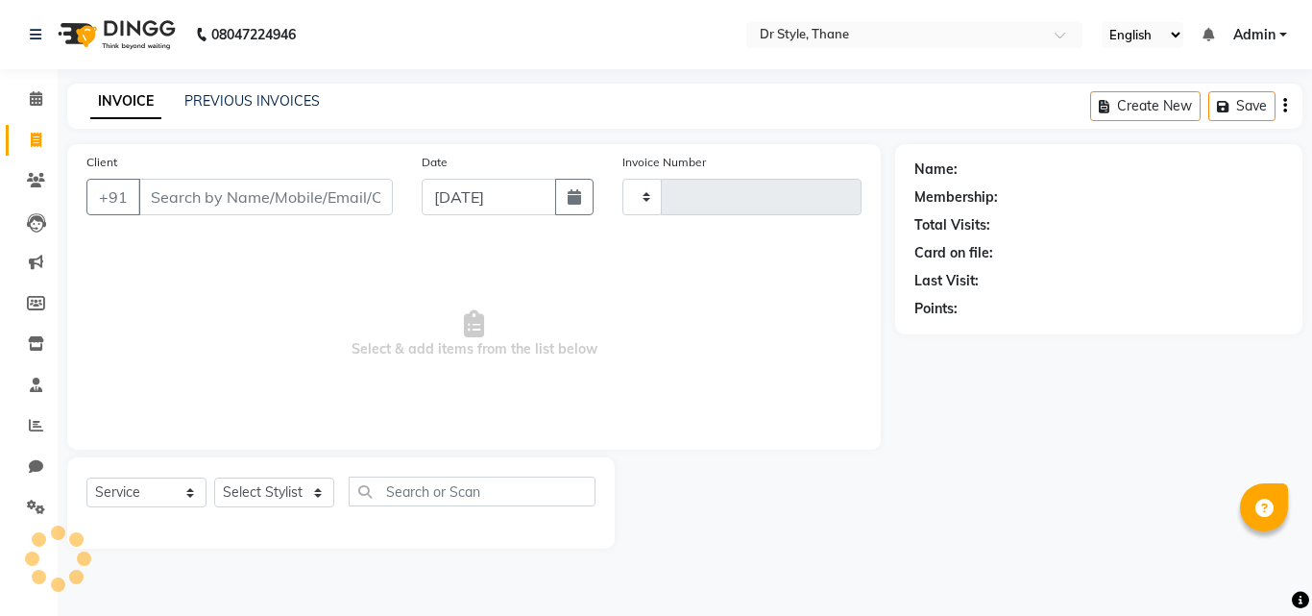
click at [339, 207] on input "Client" at bounding box center [265, 197] width 255 height 37
type input "u"
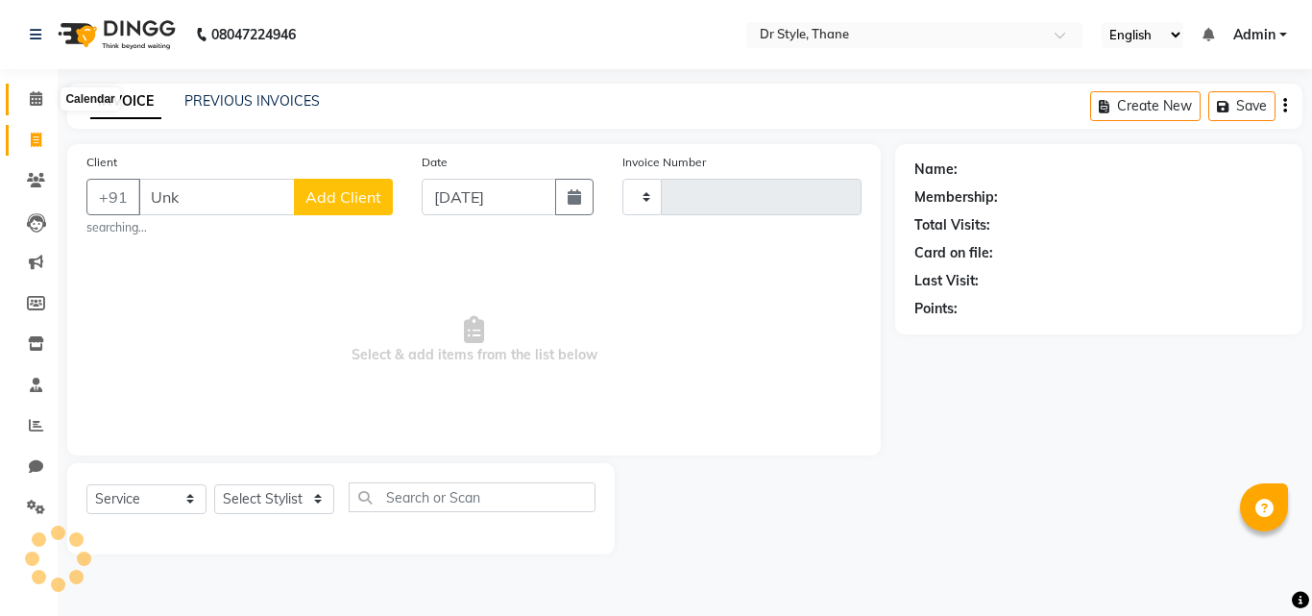
type input "Unk"
click at [30, 93] on icon at bounding box center [36, 98] width 12 height 14
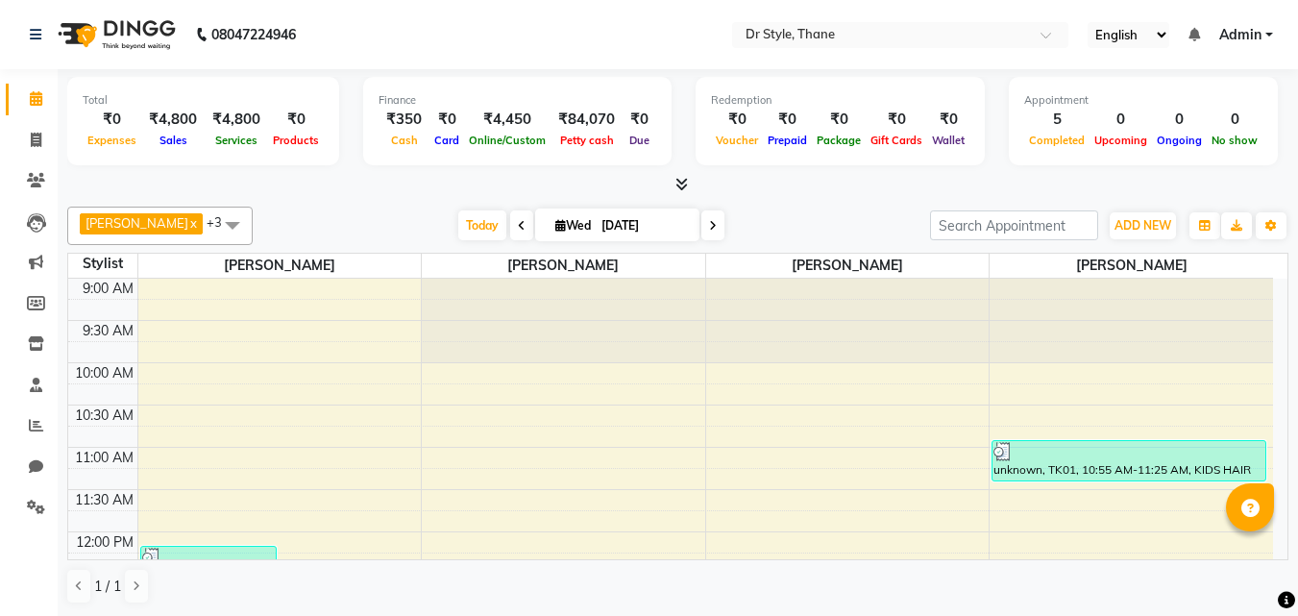
drag, startPoint x: 0, startPoint y: 326, endPoint x: 264, endPoint y: 239, distance: 278.0
drag, startPoint x: 264, startPoint y: 239, endPoint x: 29, endPoint y: 99, distance: 274.0
click at [30, 99] on icon at bounding box center [36, 98] width 12 height 14
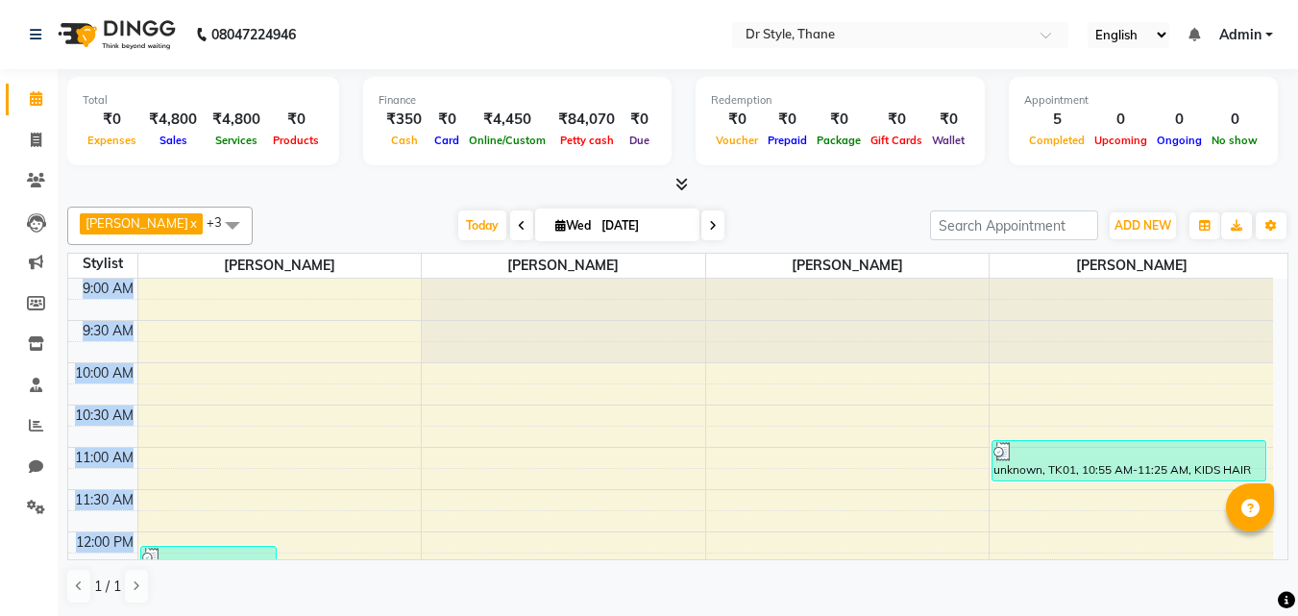
drag, startPoint x: 773, startPoint y: 559, endPoint x: 766, endPoint y: 522, distance: 38.2
click at [775, 551] on td "9:00 AM 9:30 AM 10:00 AM 10:30 AM 11:00 AM 11:30 AM 12:00 PM 12:30 PM 1:00 PM 1…" at bounding box center [678, 419] width 1220 height 281
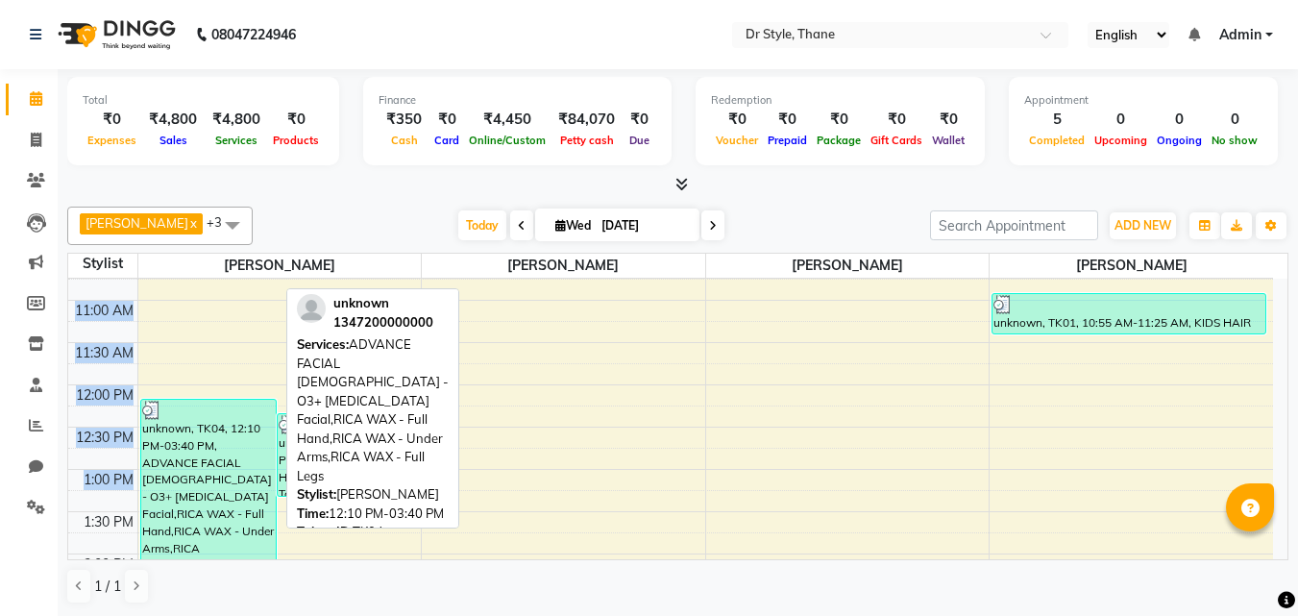
scroll to position [105, 0]
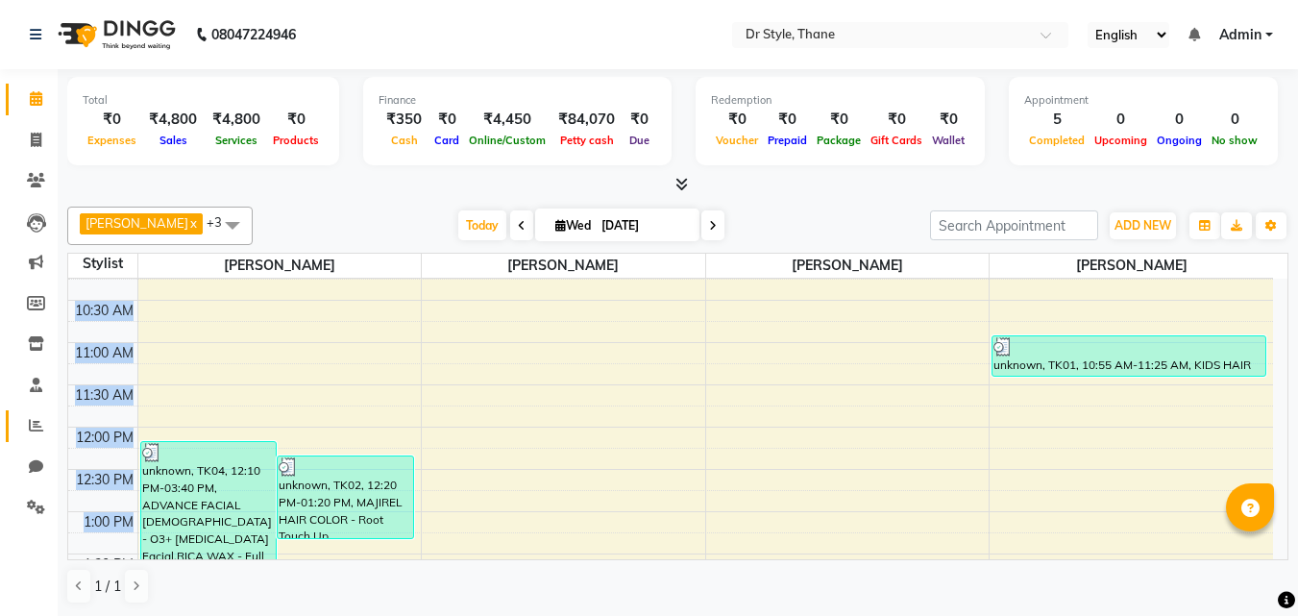
click at [30, 420] on icon at bounding box center [36, 425] width 14 height 14
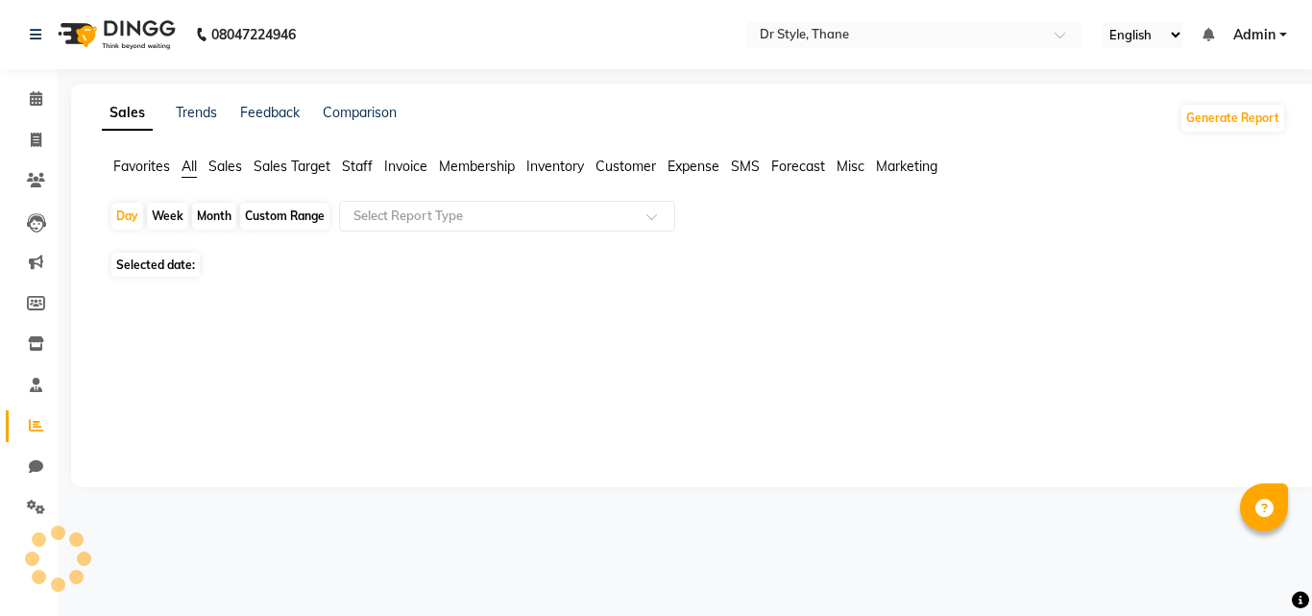
click at [30, 420] on icon at bounding box center [36, 425] width 14 height 14
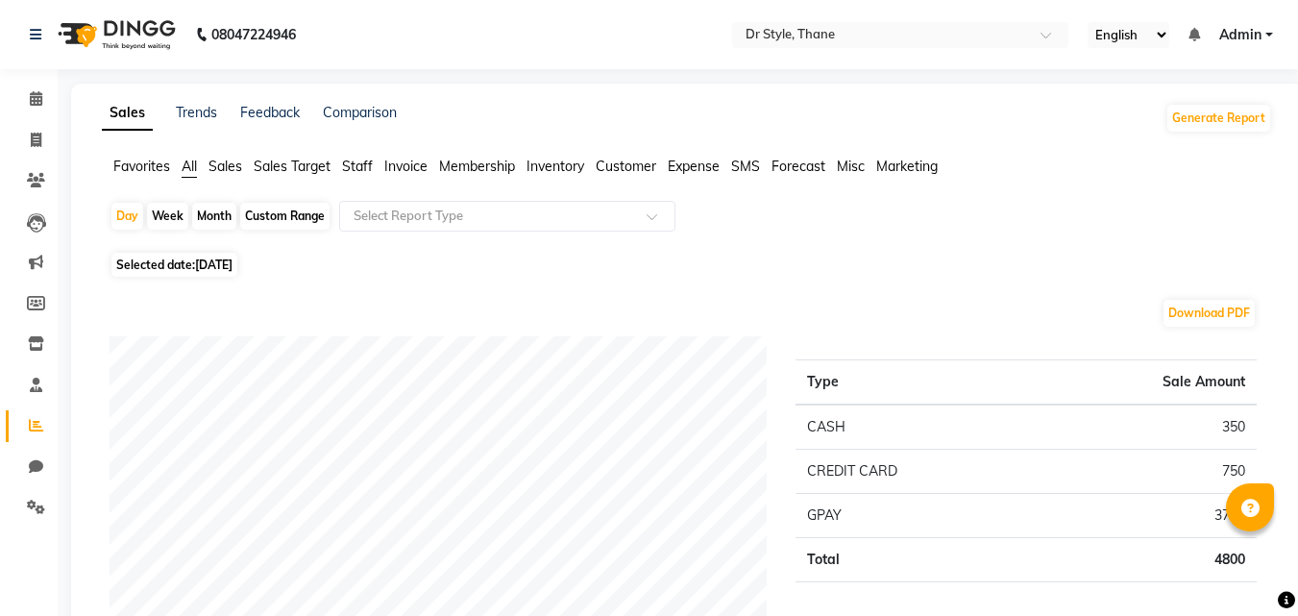
click at [204, 211] on div "Month" at bounding box center [214, 216] width 44 height 27
select select "9"
select select "2025"
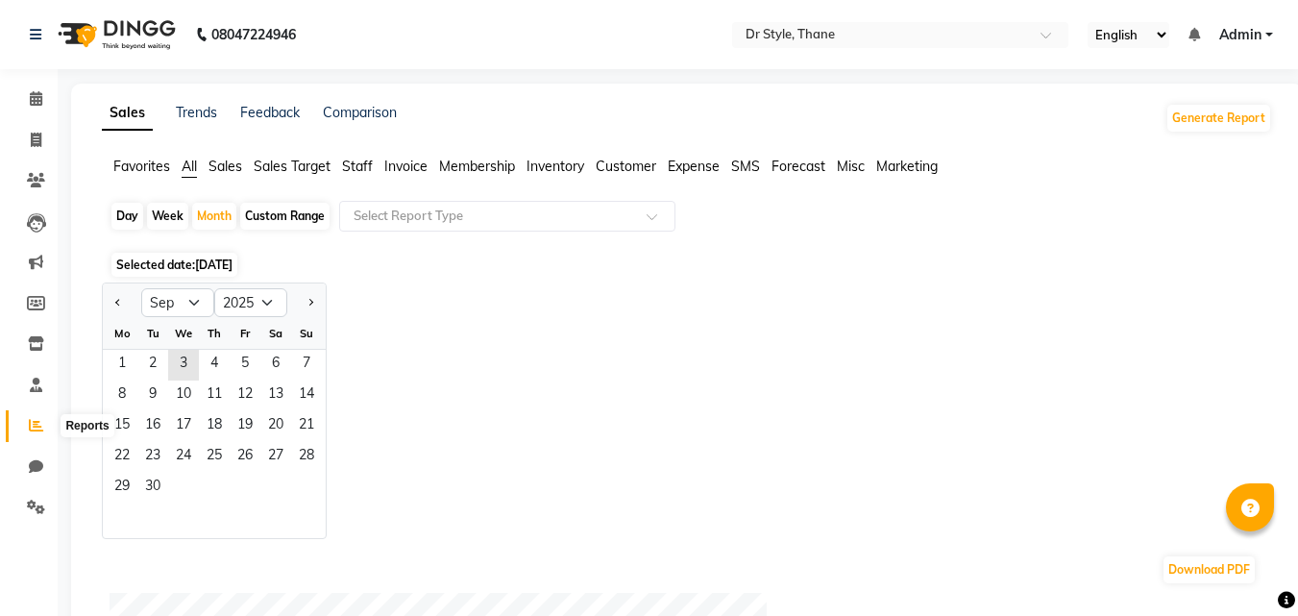
click at [28, 422] on span at bounding box center [36, 426] width 34 height 22
